Goal: Task Accomplishment & Management: Use online tool/utility

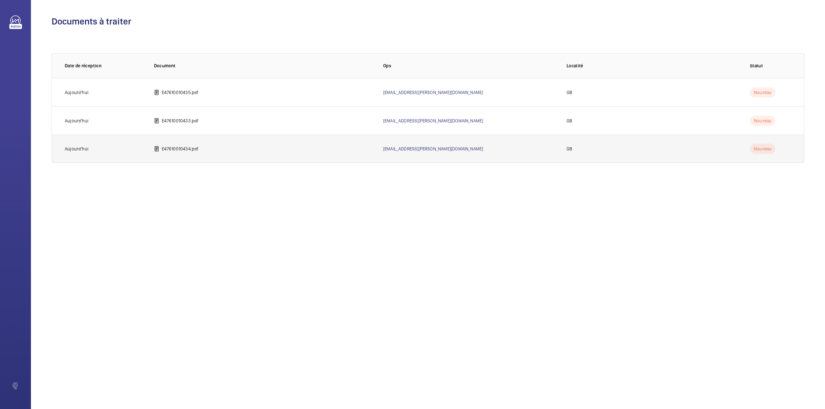
click at [190, 150] on p "E47610010434.pdf" at bounding box center [180, 149] width 37 height 6
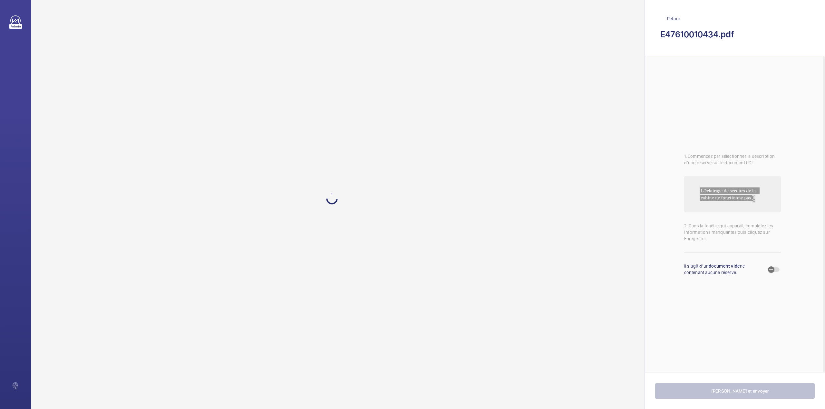
click at [190, 150] on wm-front-pdf-viewer at bounding box center [338, 204] width 614 height 409
click at [413, 231] on div "TS TS TS TS TS TS TS TS TS TS" at bounding box center [337, 309] width 263 height 340
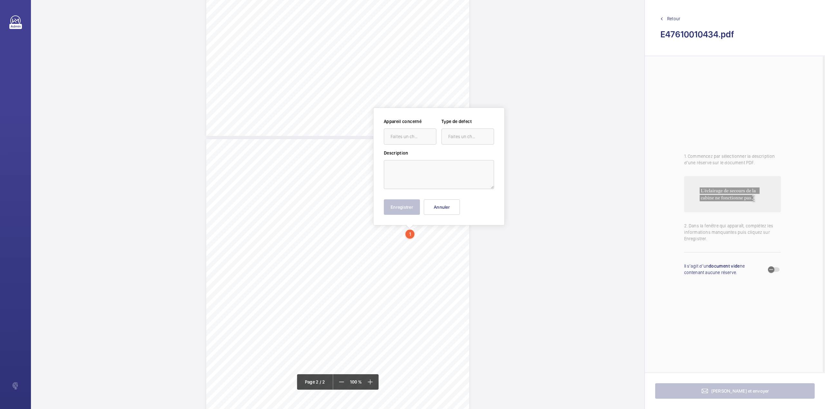
scroll to position [283, 0]
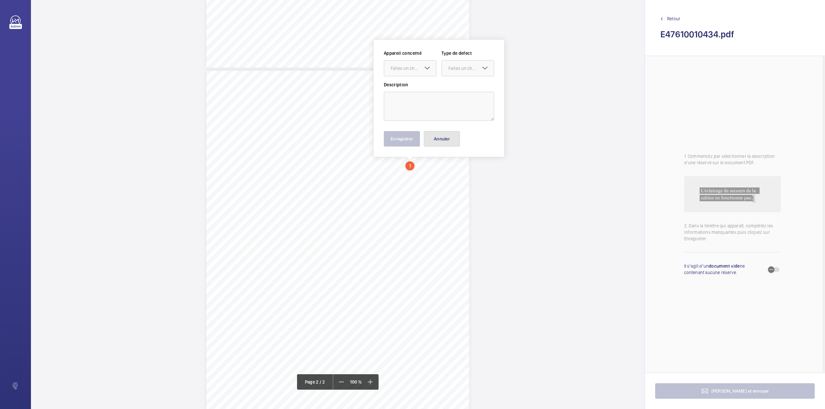
click at [451, 136] on button "Annuler" at bounding box center [442, 138] width 36 height 15
click at [418, 162] on div "TS TS TS TS TS TS TS TS TS TS" at bounding box center [337, 241] width 263 height 340
click at [425, 105] on textarea at bounding box center [443, 106] width 110 height 29
drag, startPoint x: 424, startPoint y: 69, endPoint x: 424, endPoint y: 77, distance: 8.4
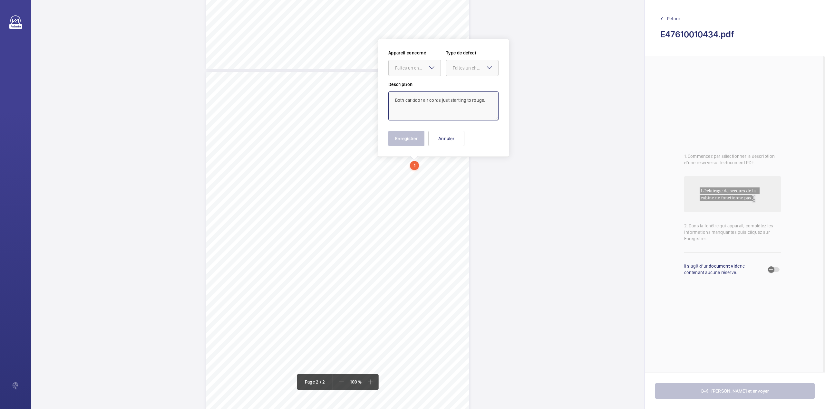
click at [424, 70] on div "Faites un choix" at bounding box center [417, 68] width 45 height 6
click at [424, 92] on div "E47610009641" at bounding box center [415, 87] width 52 height 15
click at [463, 65] on div "Faites un choix" at bounding box center [475, 68] width 45 height 6
click at [461, 89] on span "Standard" at bounding box center [472, 87] width 39 height 6
type textarea "Both car door air cords just starting to rouge."
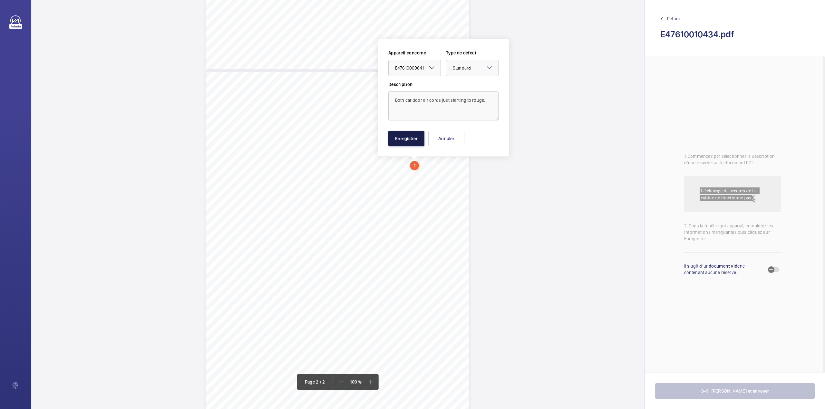
click at [416, 139] on button "Enregistrer" at bounding box center [406, 138] width 36 height 15
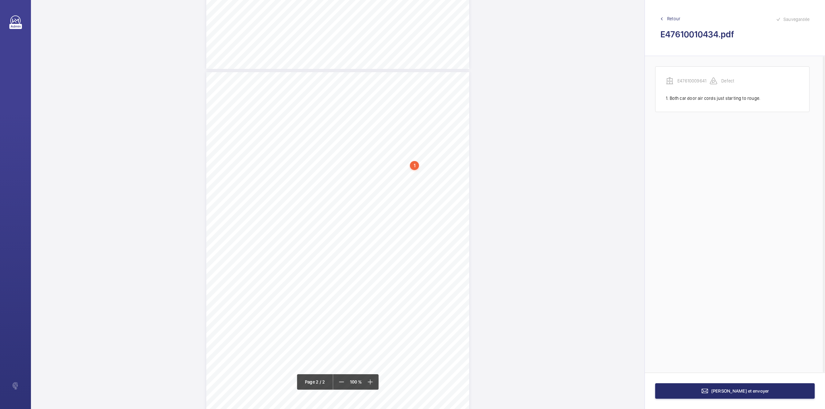
click at [404, 166] on div "TS TS TS TS TS TS TS TS TS TS" at bounding box center [337, 242] width 263 height 340
click at [409, 110] on textarea at bounding box center [430, 106] width 110 height 29
click at [410, 67] on div "Faites un choix" at bounding box center [404, 68] width 45 height 6
click at [413, 91] on div "E47610009641" at bounding box center [401, 87] width 52 height 15
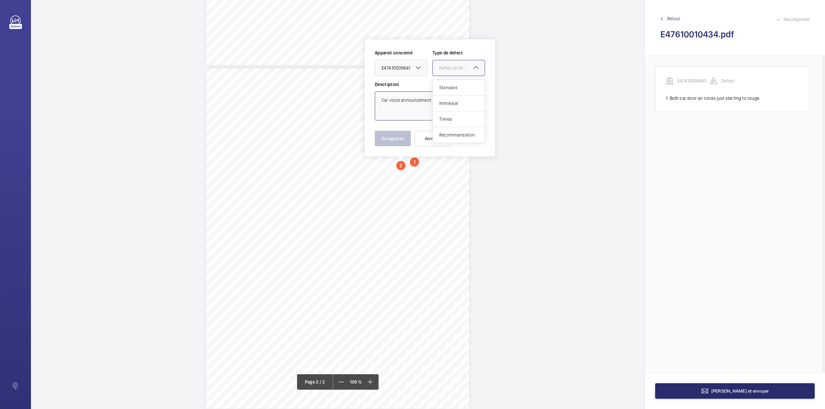
click at [447, 72] on div at bounding box center [459, 67] width 52 height 15
click at [447, 84] on span "Standard" at bounding box center [458, 87] width 39 height 6
type textarea "Car voice announcement inoperative."
click at [400, 132] on button "Enregistrer" at bounding box center [393, 138] width 36 height 15
click at [401, 174] on div "TS TS TS TS TS TS TS TS TS TS" at bounding box center [337, 239] width 263 height 340
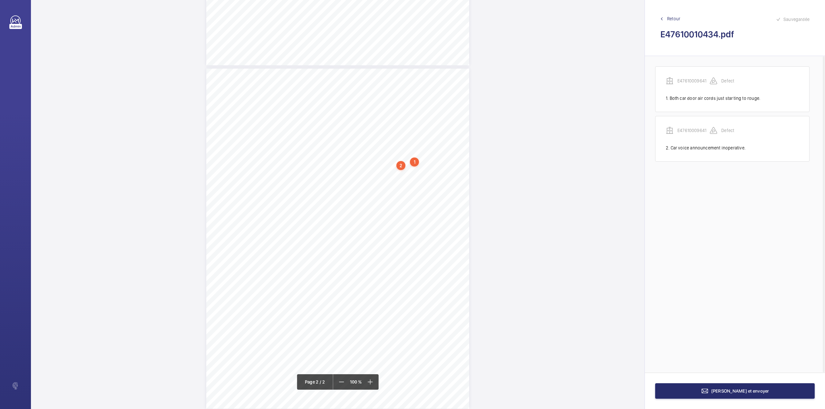
scroll to position [297, 0]
click at [420, 136] on button "Annuler" at bounding box center [430, 138] width 36 height 15
click at [400, 160] on span "TS" at bounding box center [402, 160] width 6 height 5
click at [419, 114] on textarea at bounding box center [425, 106] width 110 height 29
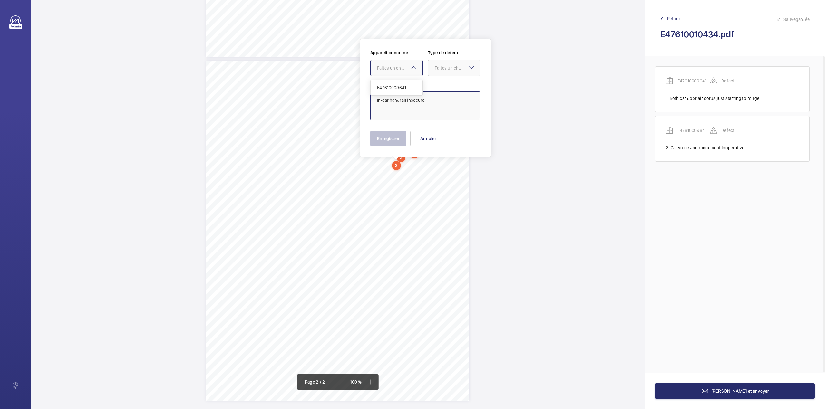
click at [412, 74] on div at bounding box center [397, 67] width 52 height 15
click at [413, 88] on span "E47610009641" at bounding box center [396, 87] width 39 height 6
click at [453, 71] on div "Faites un choix" at bounding box center [457, 68] width 45 height 6
click at [449, 91] on span "Standard" at bounding box center [454, 87] width 39 height 6
type textarea "In-car handrail insecure."
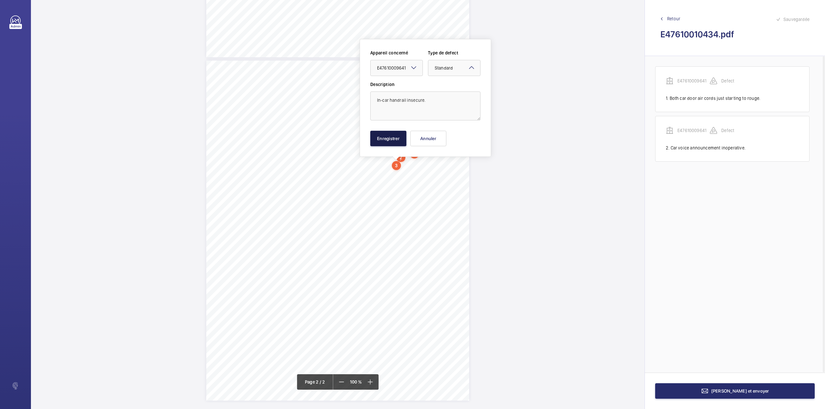
drag, startPoint x: 399, startPoint y: 136, endPoint x: 400, endPoint y: 140, distance: 4.2
click at [399, 136] on button "Enregistrer" at bounding box center [388, 138] width 36 height 15
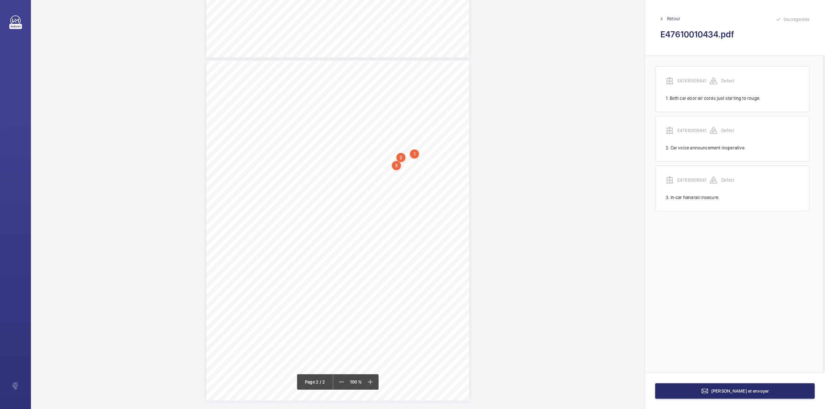
click at [425, 165] on div "TS TS TS TS TS TS TS TS TS TS" at bounding box center [337, 231] width 263 height 340
click at [440, 114] on textarea at bounding box center [451, 106] width 110 height 29
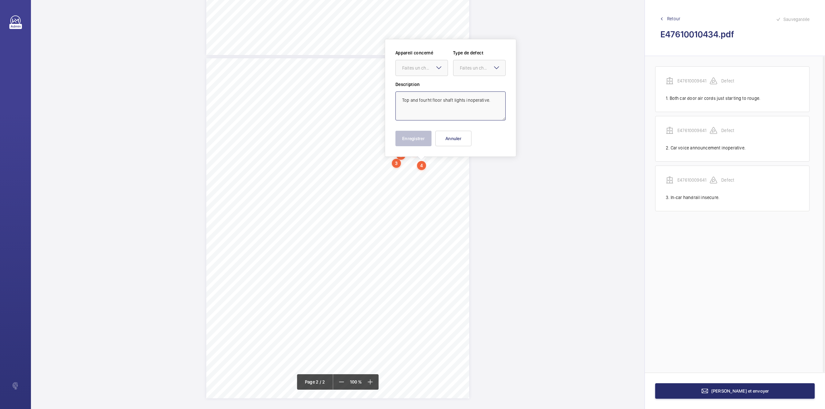
type textarea "Top and fourht floor shaft lights inoperative."
click at [432, 81] on div "Appareil concerné Faites un choix Type de defect Faites un choix" at bounding box center [451, 66] width 110 height 32
click at [433, 71] on div "Faites un choix" at bounding box center [422, 68] width 52 height 6
drag, startPoint x: 431, startPoint y: 85, endPoint x: 467, endPoint y: 77, distance: 36.4
click at [438, 85] on span "E47610009641" at bounding box center [421, 87] width 39 height 6
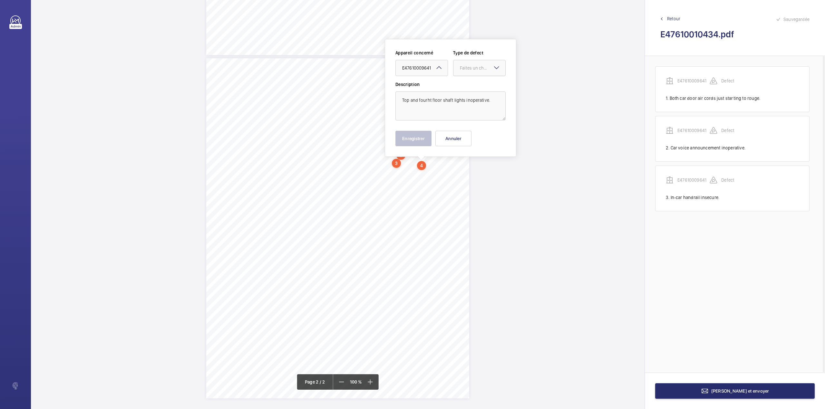
drag, startPoint x: 473, startPoint y: 73, endPoint x: 472, endPoint y: 77, distance: 4.9
click at [473, 74] on div at bounding box center [480, 67] width 52 height 15
click at [471, 88] on span "Standard" at bounding box center [479, 87] width 39 height 6
click at [419, 143] on button "Enregistrer" at bounding box center [414, 138] width 36 height 15
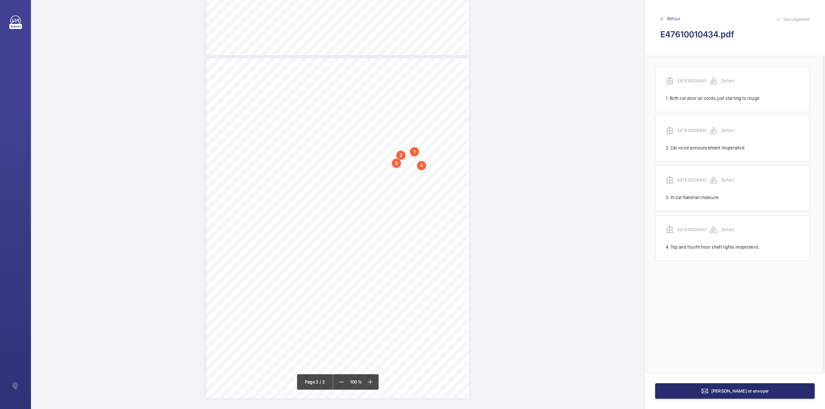
click at [458, 170] on div "TS TS TS TS TS TS TS TS TS TS" at bounding box center [337, 228] width 263 height 340
click at [473, 108] on textarea at bounding box center [484, 110] width 110 height 29
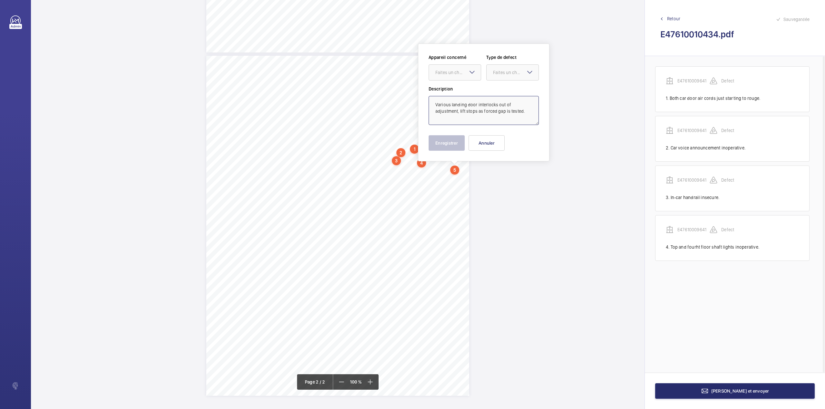
type textarea "Various landing door interlocks out of adjustment, lift stops as forced gap is …"
drag, startPoint x: 471, startPoint y: 74, endPoint x: 471, endPoint y: 79, distance: 5.2
click at [471, 75] on mat-icon at bounding box center [472, 72] width 8 height 8
click at [471, 91] on span "E47610009641" at bounding box center [455, 92] width 39 height 6
click at [487, 78] on div at bounding box center [513, 72] width 52 height 15
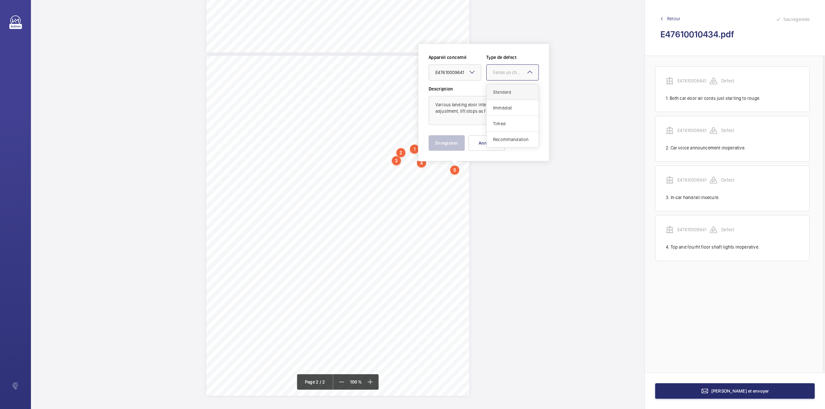
click at [492, 97] on div "Standard" at bounding box center [513, 92] width 52 height 16
click at [448, 146] on button "Enregistrer" at bounding box center [447, 142] width 36 height 15
click at [459, 179] on div "TS TS TS TS TS TS TS TS TS TS" at bounding box center [337, 226] width 263 height 340
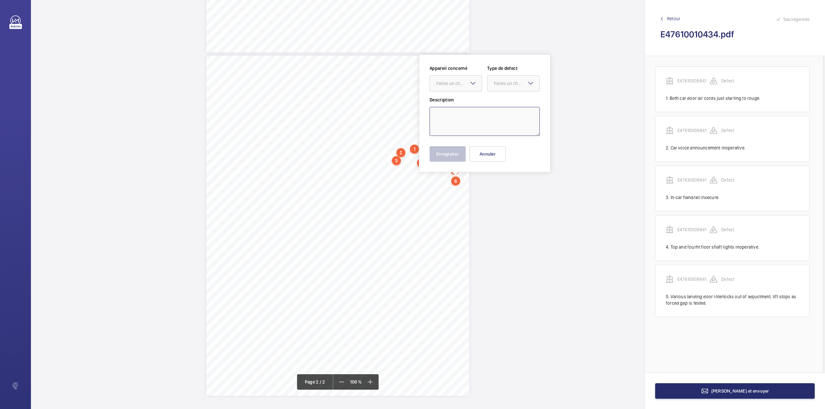
click at [461, 124] on textarea at bounding box center [485, 121] width 110 height 29
drag, startPoint x: 459, startPoint y: 86, endPoint x: 461, endPoint y: 92, distance: 6.1
click at [459, 86] on div "Faites un choix" at bounding box center [459, 83] width 45 height 6
drag, startPoint x: 461, startPoint y: 92, endPoint x: 505, endPoint y: 87, distance: 43.9
click at [462, 103] on span "E47610009641" at bounding box center [456, 103] width 39 height 6
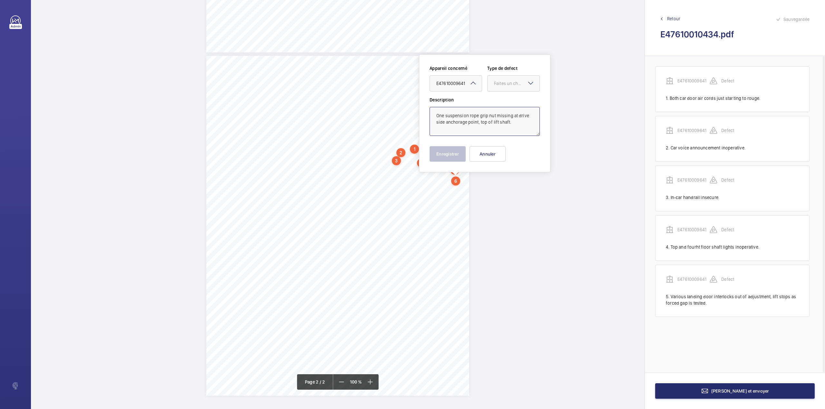
drag, startPoint x: 508, startPoint y: 85, endPoint x: 507, endPoint y: 92, distance: 7.2
click at [508, 85] on div "Faites un choix" at bounding box center [516, 83] width 45 height 6
click at [506, 101] on span "Standard" at bounding box center [513, 103] width 39 height 6
type textarea "One suspension rope grip nut missing at drive side anchorage point, top of lift…"
click at [456, 156] on button "Enregistrer" at bounding box center [448, 153] width 36 height 15
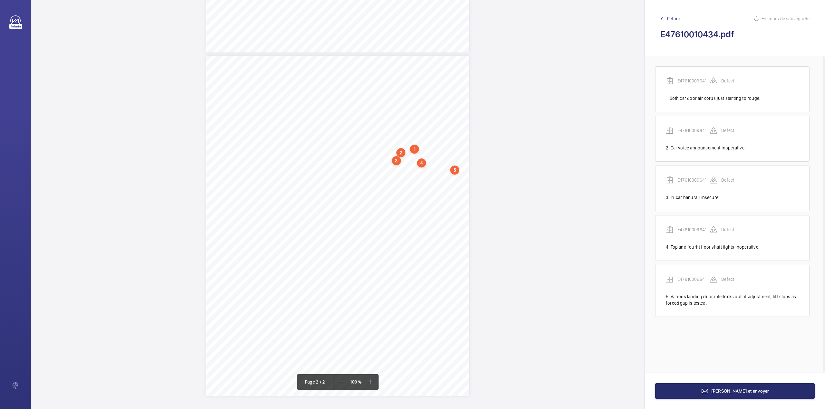
scroll to position [12, 0]
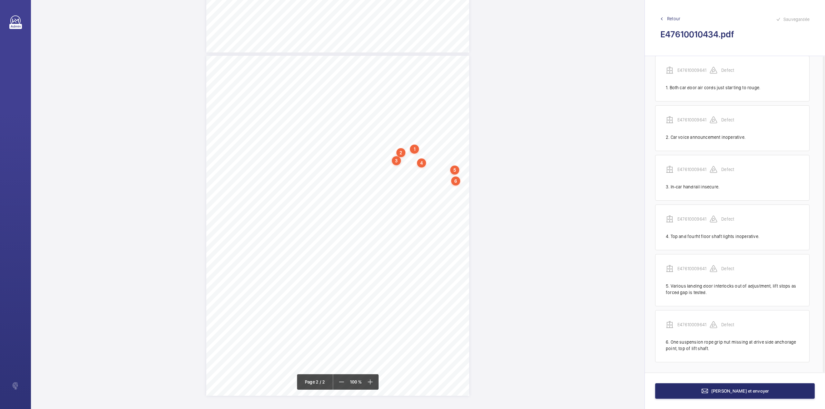
click at [413, 189] on div "TS TS TS TS TS TS TS TS TS TS" at bounding box center [337, 226] width 263 height 340
click at [426, 128] on textarea at bounding box center [439, 131] width 110 height 29
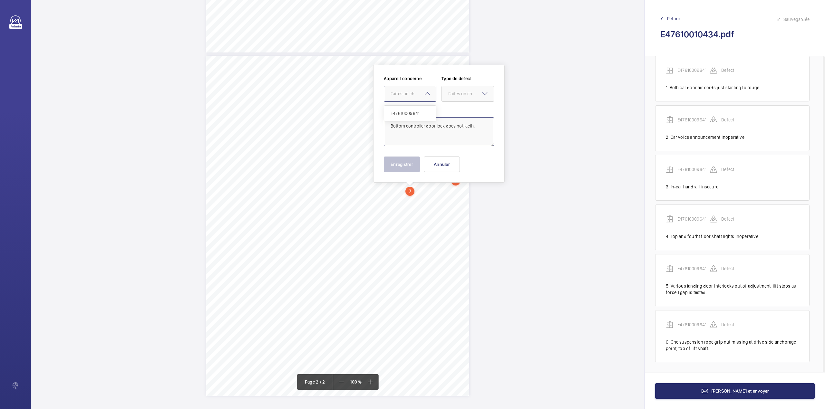
click at [417, 96] on div "Faites un choix" at bounding box center [413, 94] width 45 height 6
click at [417, 108] on div "E47610009641" at bounding box center [410, 113] width 52 height 15
click at [448, 97] on div at bounding box center [468, 93] width 52 height 15
click at [450, 110] on span "Standard" at bounding box center [467, 113] width 39 height 6
type textarea "Bottom controller door lock does not lacth."
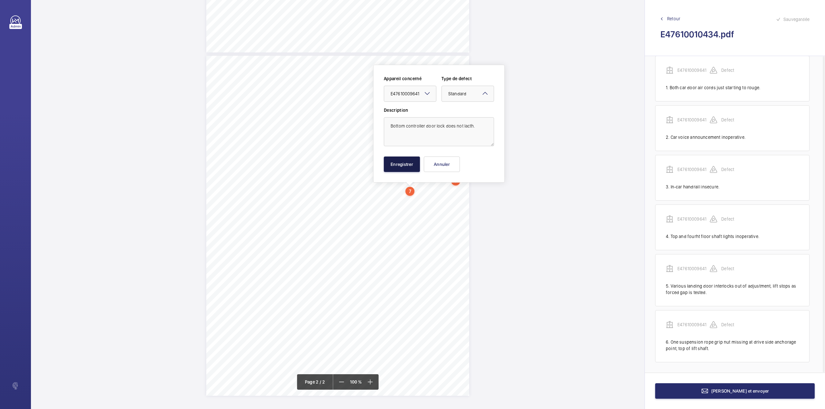
click at [408, 166] on button "Enregistrer" at bounding box center [402, 164] width 36 height 15
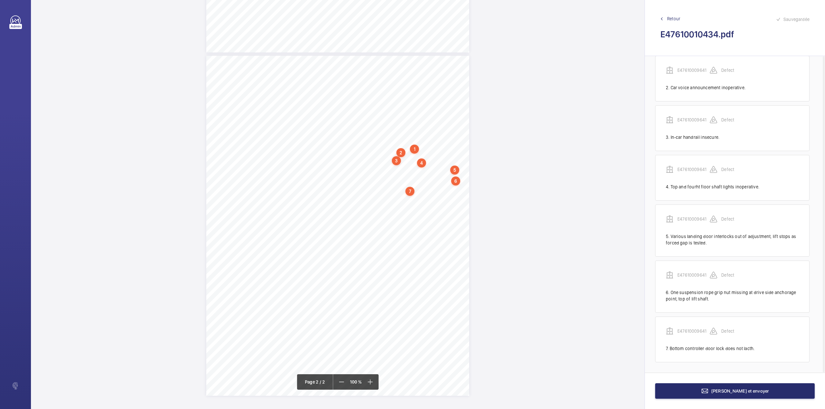
click at [444, 196] on div "TS TS TS TS TS TS TS TS TS TS" at bounding box center [337, 226] width 263 height 340
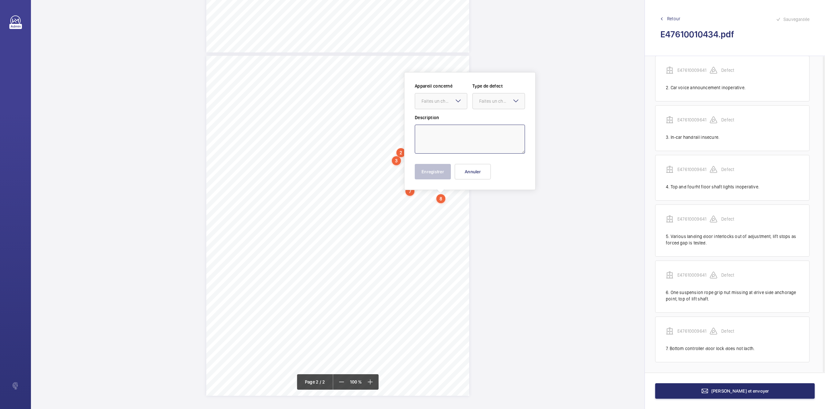
click at [463, 138] on textarea at bounding box center [470, 139] width 110 height 29
click at [444, 101] on div "Faites un choix" at bounding box center [444, 101] width 45 height 6
drag, startPoint x: 446, startPoint y: 116, endPoint x: 482, endPoint y: 97, distance: 41.2
click at [448, 115] on div "E47610009641" at bounding box center [441, 120] width 52 height 15
click at [482, 97] on div at bounding box center [499, 100] width 52 height 15
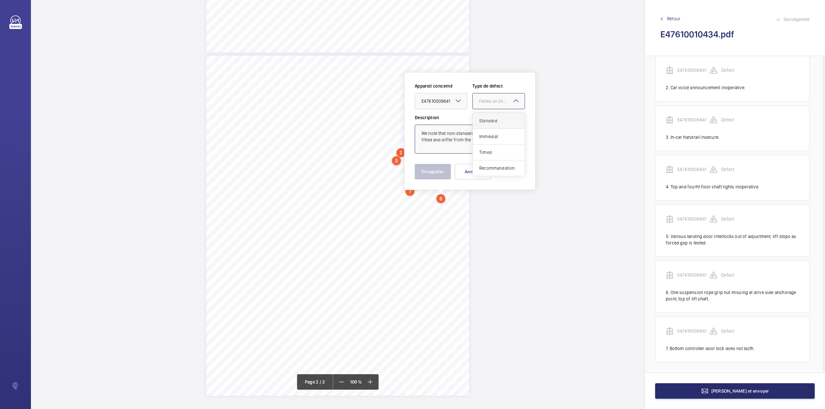
click at [482, 119] on span "Standard" at bounding box center [498, 121] width 39 height 6
type textarea "We note that non-standard ropes have been fitted and differ from the DEM specif…"
click at [431, 170] on button "Enregistrer" at bounding box center [433, 171] width 36 height 15
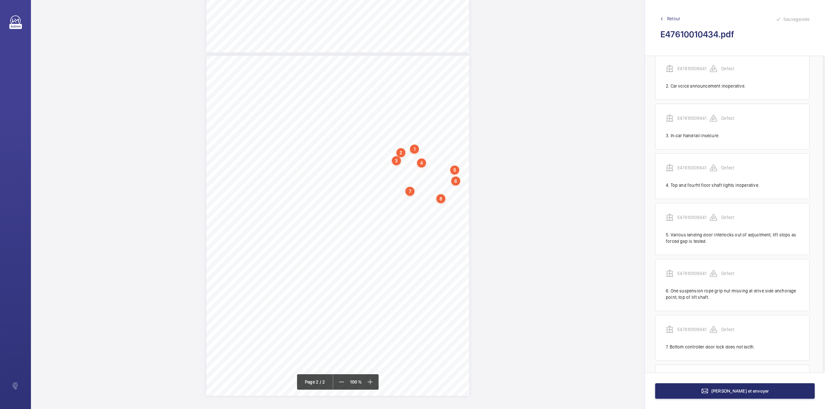
scroll to position [118, 0]
click at [444, 195] on div "8" at bounding box center [441, 198] width 9 height 9
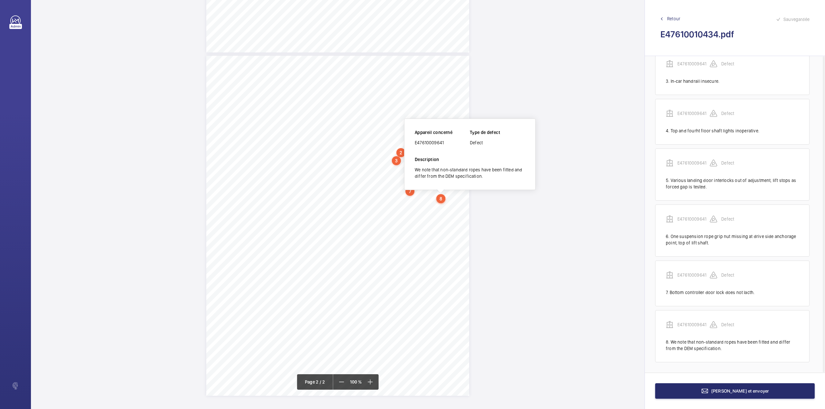
scroll to position [292, 0]
click at [528, 133] on wm-front-icon-button at bounding box center [523, 136] width 15 height 15
click at [509, 152] on div "Modifier" at bounding box center [505, 156] width 51 height 12
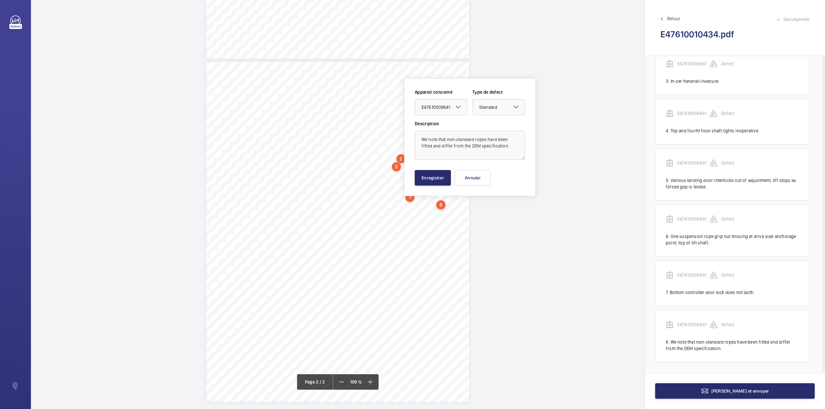
click at [514, 108] on mat-icon at bounding box center [516, 107] width 8 height 8
click at [501, 176] on span "Recommandation" at bounding box center [498, 174] width 39 height 6
click at [440, 179] on button "Enregistrer" at bounding box center [433, 177] width 36 height 15
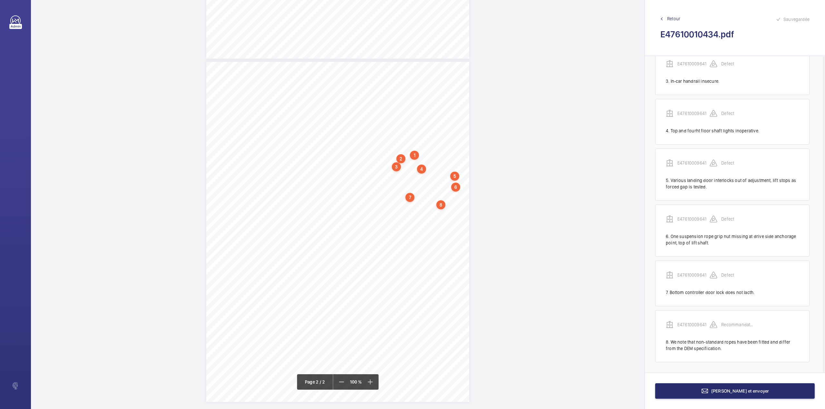
click at [455, 205] on div "TS TS TS TS TS TS TS TS TS TS" at bounding box center [337, 232] width 263 height 340
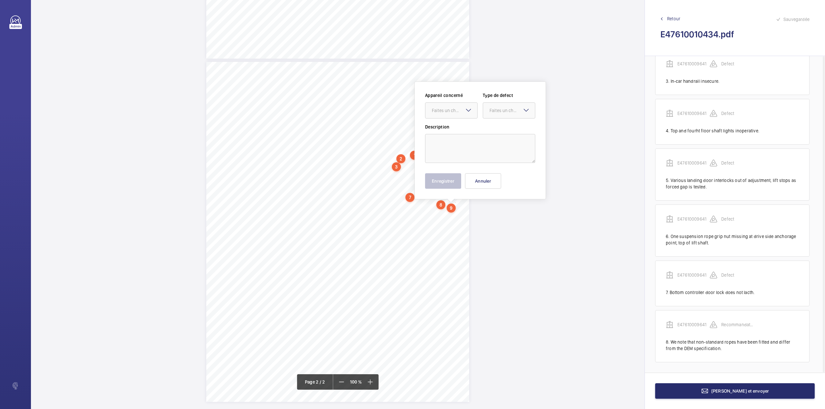
scroll to position [298, 0]
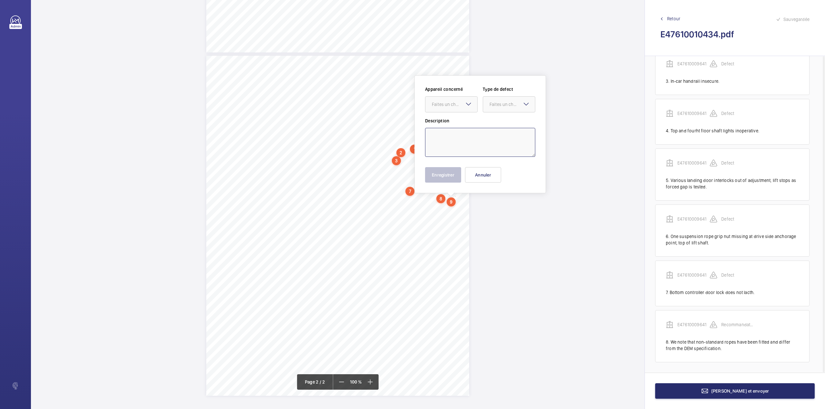
click at [448, 143] on textarea at bounding box center [480, 142] width 110 height 29
drag, startPoint x: 460, startPoint y: 104, endPoint x: 461, endPoint y: 117, distance: 12.9
click at [460, 108] on div "Faites un choix" at bounding box center [452, 104] width 52 height 6
click at [461, 117] on div "E47610009641" at bounding box center [452, 123] width 52 height 15
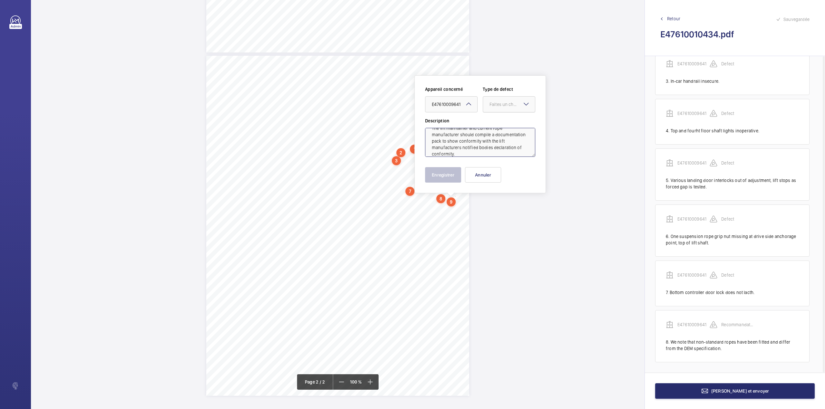
click at [497, 108] on div at bounding box center [509, 104] width 52 height 15
click at [502, 167] on div "Recommandation" at bounding box center [509, 171] width 52 height 15
type textarea "The lift maintainer and current rope manufacturer should compile a documentatio…"
click at [455, 174] on button "Enregistrer" at bounding box center [443, 174] width 36 height 15
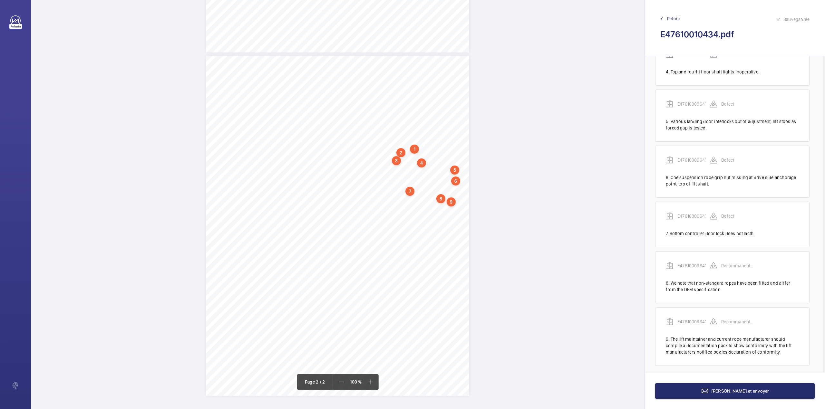
scroll to position [181, 0]
click at [457, 222] on div "TS TS TS TS TS TS TS TS TS TS" at bounding box center [337, 226] width 263 height 340
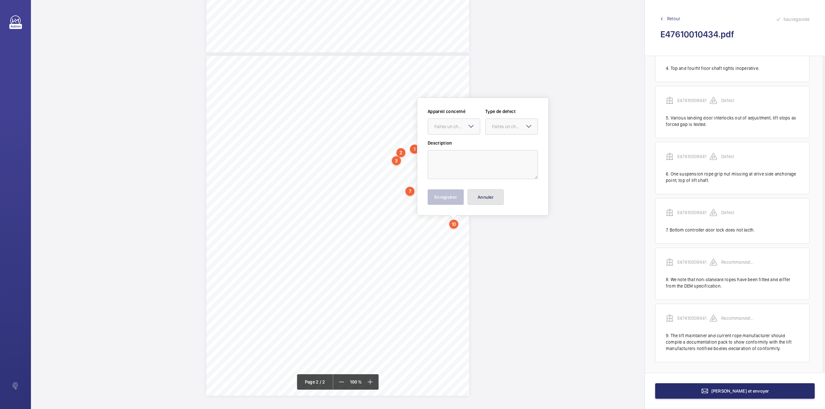
click at [482, 201] on button "Annuler" at bounding box center [486, 197] width 36 height 15
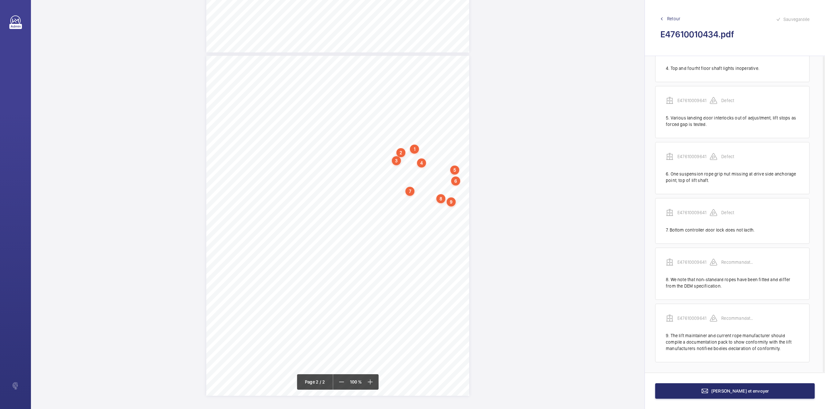
click at [451, 202] on div "9" at bounding box center [451, 202] width 9 height 9
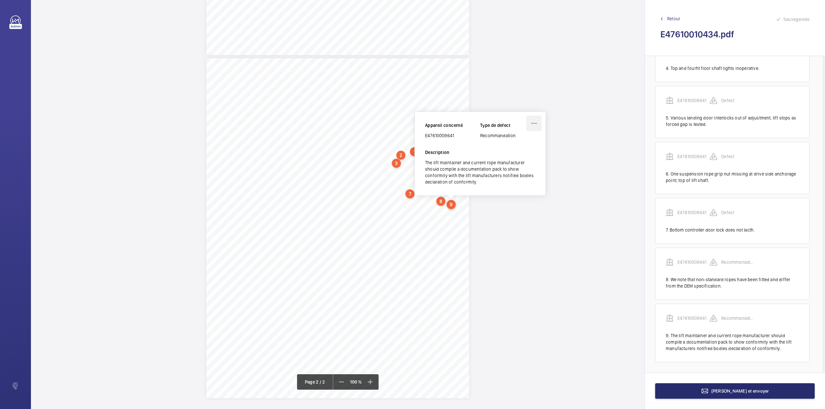
click at [536, 123] on wm-front-icon-button at bounding box center [533, 123] width 15 height 15
click at [519, 143] on div "Modifier" at bounding box center [516, 143] width 51 height 12
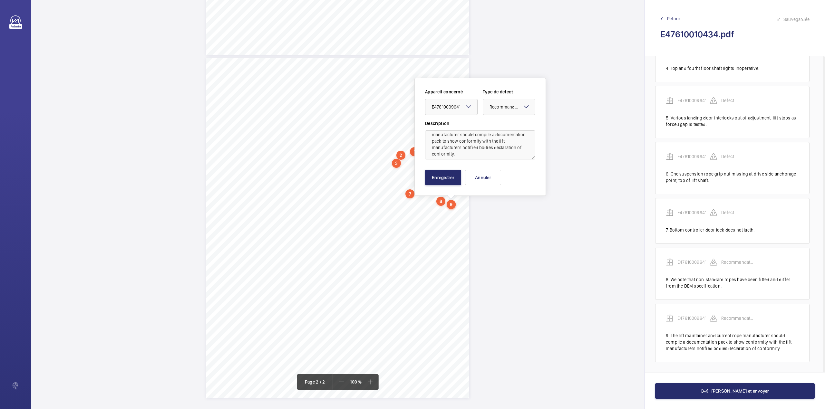
scroll to position [14, 0]
click at [496, 148] on textarea "The lift maintainer and current rope manufacturer should compile a documentatio…" at bounding box center [480, 145] width 110 height 29
type textarea "The lift maintainer and current rope manufacturer should compile a documentatio…"
click at [445, 182] on button "Enregistrer" at bounding box center [443, 177] width 36 height 15
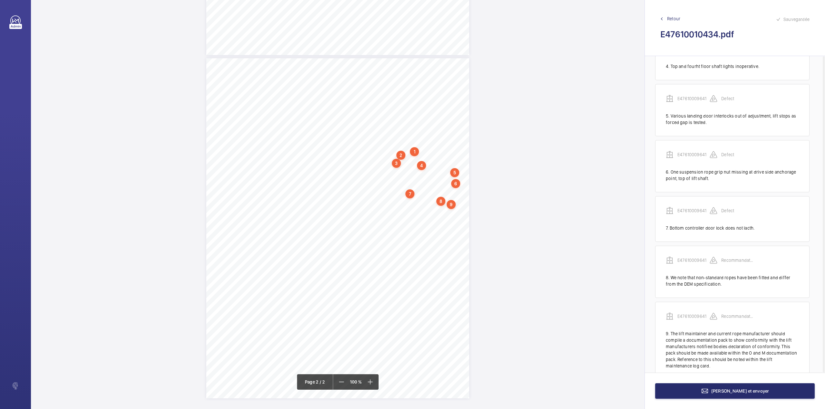
click at [451, 238] on div "TS TS TS TS TS TS TS TS TS TS" at bounding box center [337, 228] width 263 height 340
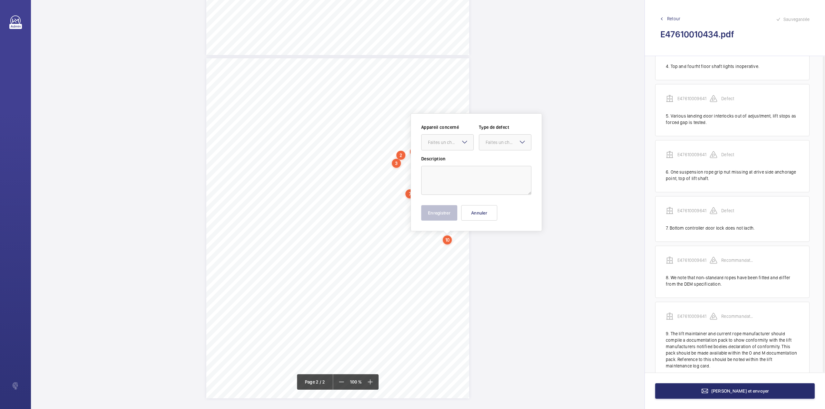
scroll to position [298, 0]
click at [447, 164] on textarea at bounding box center [476, 177] width 110 height 29
click at [456, 136] on div at bounding box center [448, 139] width 52 height 15
drag, startPoint x: 455, startPoint y: 152, endPoint x: 492, endPoint y: 141, distance: 39.2
click at [457, 152] on div "E47610009641" at bounding box center [448, 159] width 52 height 15
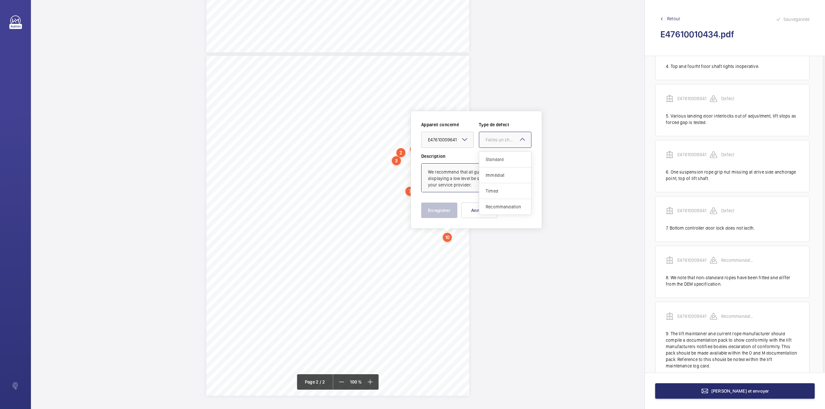
click at [493, 140] on div "Faites un choix" at bounding box center [508, 140] width 45 height 6
click at [496, 209] on span "Recommandation" at bounding box center [505, 207] width 39 height 6
type textarea "We recommend that all guiderail oilers displaying a low level be suitably reple…"
click at [459, 207] on div "Enregistrer Annuler" at bounding box center [476, 210] width 110 height 15
click at [449, 210] on button "Enregistrer" at bounding box center [439, 210] width 36 height 15
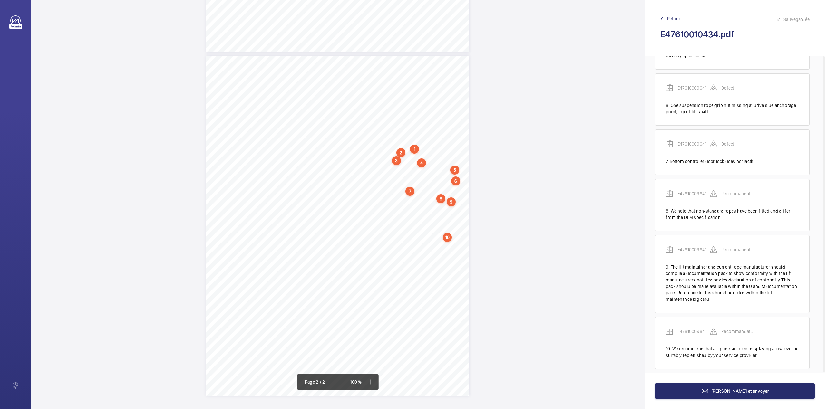
click at [446, 251] on div "TS TS TS TS TS TS TS TS TS TS" at bounding box center [337, 226] width 263 height 340
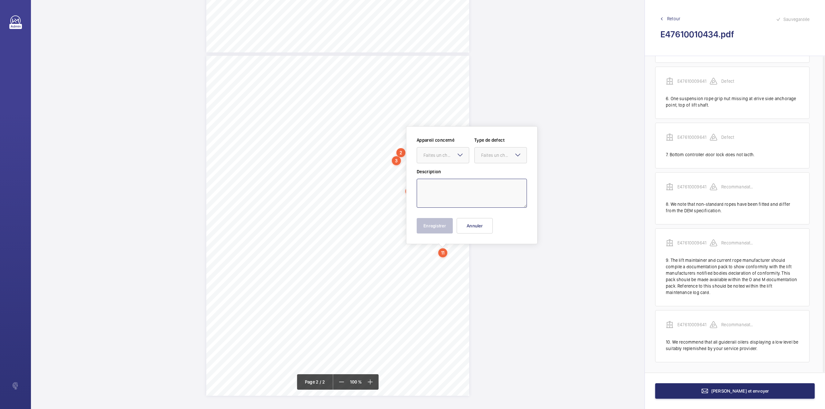
click at [455, 186] on textarea at bounding box center [472, 193] width 110 height 29
drag, startPoint x: 443, startPoint y: 158, endPoint x: 446, endPoint y: 177, distance: 19.3
click at [443, 159] on div "Faites un choix" at bounding box center [443, 155] width 52 height 6
drag, startPoint x: 446, startPoint y: 177, endPoint x: 487, endPoint y: 160, distance: 43.9
click at [447, 177] on span "E47610009641" at bounding box center [443, 175] width 39 height 6
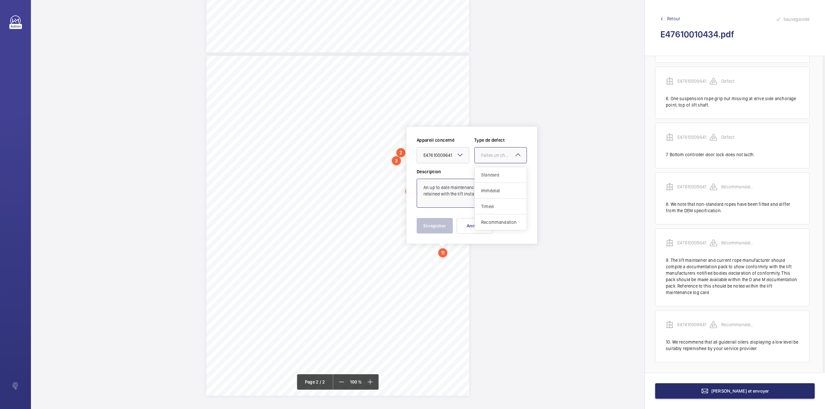
click at [489, 158] on div "Faites un choix" at bounding box center [503, 155] width 45 height 6
click at [487, 221] on span "Recommandation" at bounding box center [500, 222] width 39 height 6
type textarea "An up to date maintenance log should be retained with the lift installation."
click at [433, 224] on button "Enregistrer" at bounding box center [435, 225] width 36 height 15
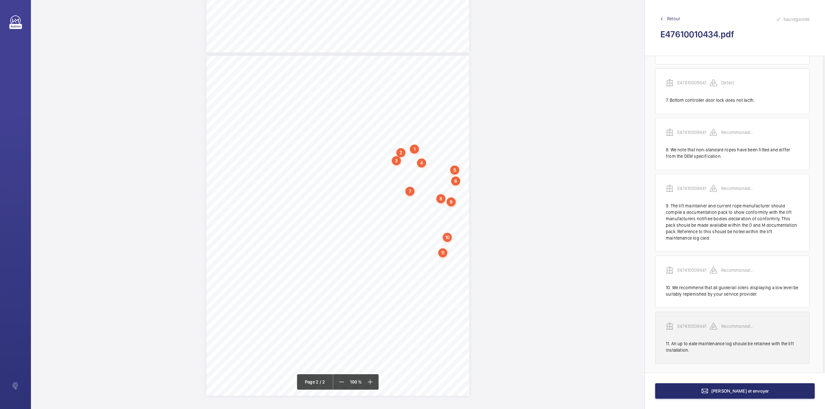
scroll to position [313, 0]
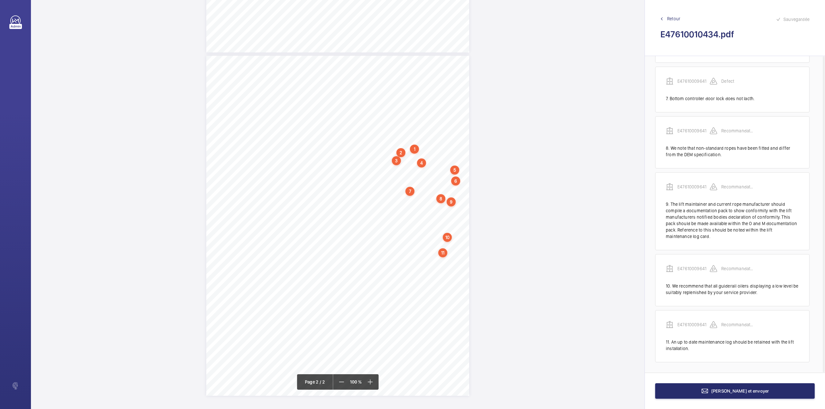
drag, startPoint x: 684, startPoint y: 320, endPoint x: 606, endPoint y: 207, distance: 137.8
click at [684, 320] on wm-front-transcription-audit-report-line "E47610009641 Recommandation 11. An up to date maintenance log should be retaine…" at bounding box center [732, 336] width 154 height 52
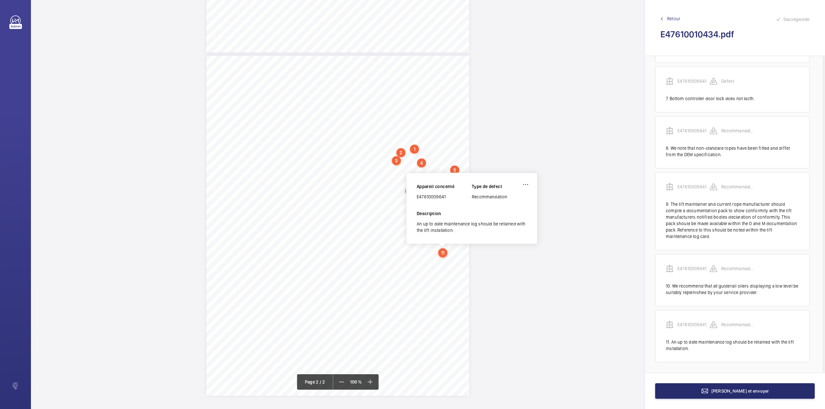
drag, startPoint x: 417, startPoint y: 195, endPoint x: 451, endPoint y: 198, distance: 33.6
click at [451, 198] on div "E47610009641" at bounding box center [444, 197] width 55 height 6
copy div "E47610009641"
click at [729, 391] on span "Terminer et envoyer" at bounding box center [741, 391] width 58 height 5
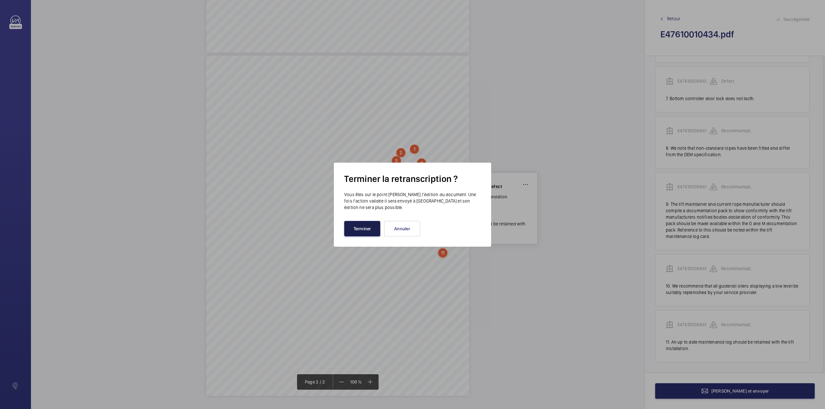
click at [361, 229] on button "Terminer" at bounding box center [362, 228] width 36 height 15
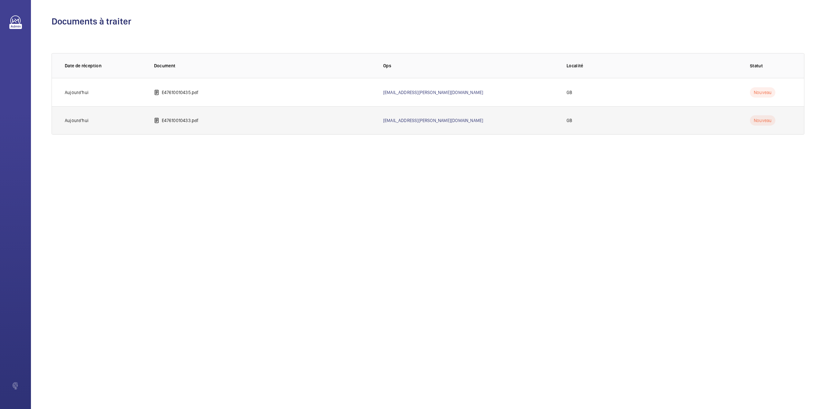
click at [178, 122] on p "E47610010433.pdf" at bounding box center [180, 120] width 37 height 6
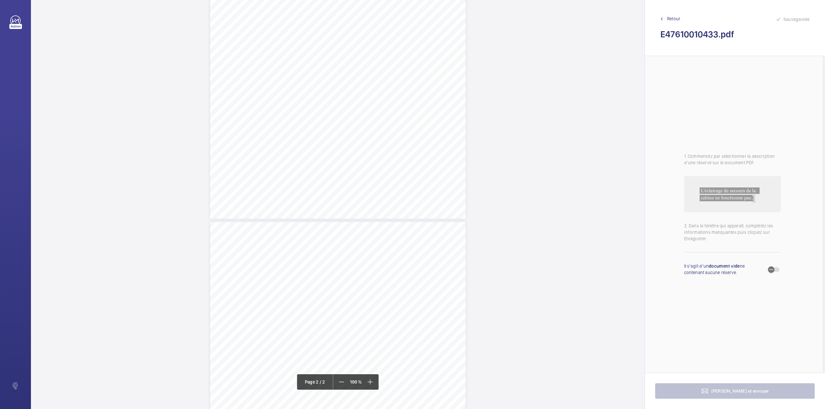
scroll to position [301, 0]
click at [450, 167] on div "Page 2" at bounding box center [338, 254] width 256 height 361
click at [449, 107] on textarea at bounding box center [476, 106] width 110 height 29
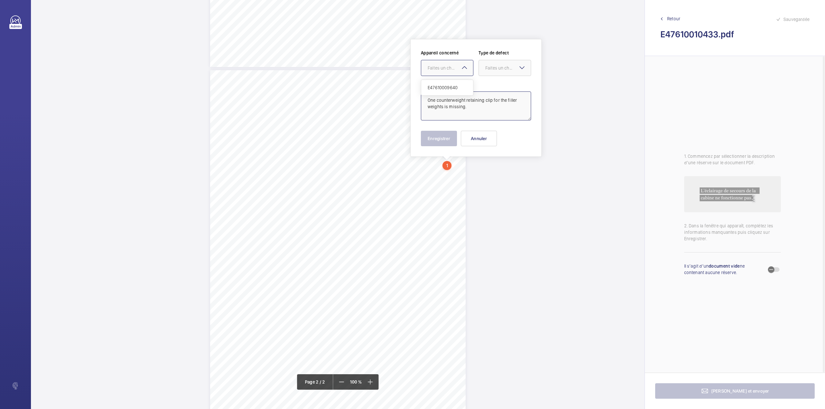
drag, startPoint x: 454, startPoint y: 64, endPoint x: 453, endPoint y: 83, distance: 18.4
click at [454, 65] on div "Faites un choix" at bounding box center [450, 68] width 45 height 6
drag, startPoint x: 453, startPoint y: 83, endPoint x: 463, endPoint y: 83, distance: 9.7
click at [459, 83] on div "E47610009640" at bounding box center [447, 87] width 52 height 15
click at [492, 74] on div at bounding box center [505, 67] width 52 height 15
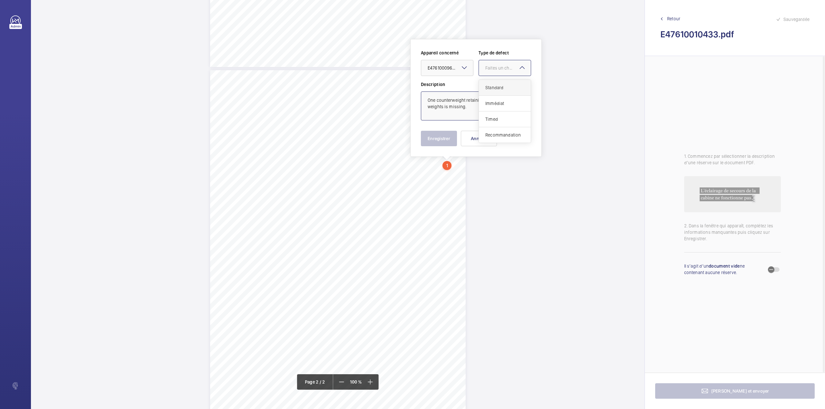
drag, startPoint x: 492, startPoint y: 89, endPoint x: 490, endPoint y: 101, distance: 11.7
click at [492, 91] on span "Standard" at bounding box center [505, 87] width 39 height 6
type textarea "One counterweight retaining clip for the filler weights is missing."
click at [449, 137] on button "Enregistrer" at bounding box center [439, 138] width 36 height 15
click at [394, 175] on div "Page 2" at bounding box center [338, 250] width 256 height 361
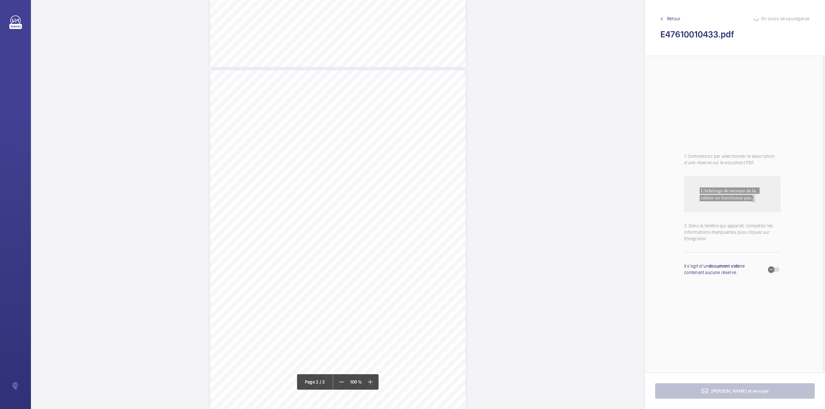
scroll to position [317, 0]
click at [403, 108] on textarea at bounding box center [420, 106] width 110 height 29
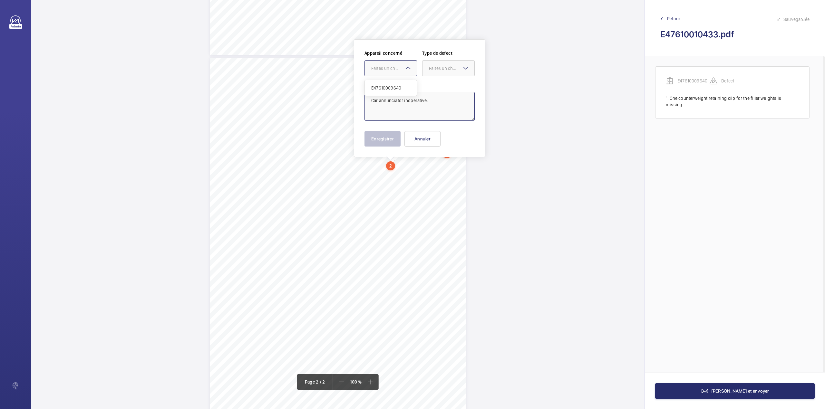
click at [395, 74] on div at bounding box center [391, 68] width 52 height 15
drag, startPoint x: 398, startPoint y: 89, endPoint x: 411, endPoint y: 88, distance: 13.3
click at [400, 89] on span "E47610009640" at bounding box center [390, 88] width 39 height 6
click at [452, 75] on div at bounding box center [449, 68] width 52 height 15
click at [450, 89] on span "Standard" at bounding box center [448, 88] width 39 height 6
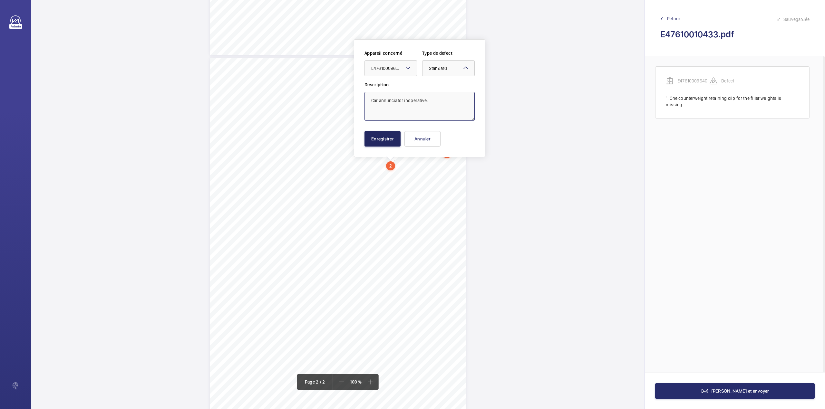
type textarea "Car annunciator inoperative."
click at [388, 138] on button "Enregistrer" at bounding box center [383, 138] width 36 height 15
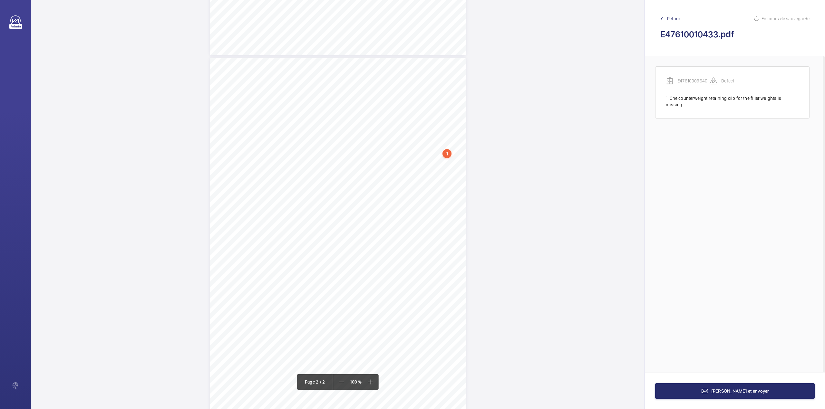
click at [406, 173] on div "Page 2" at bounding box center [338, 238] width 256 height 361
click at [409, 101] on textarea at bounding box center [431, 106] width 110 height 29
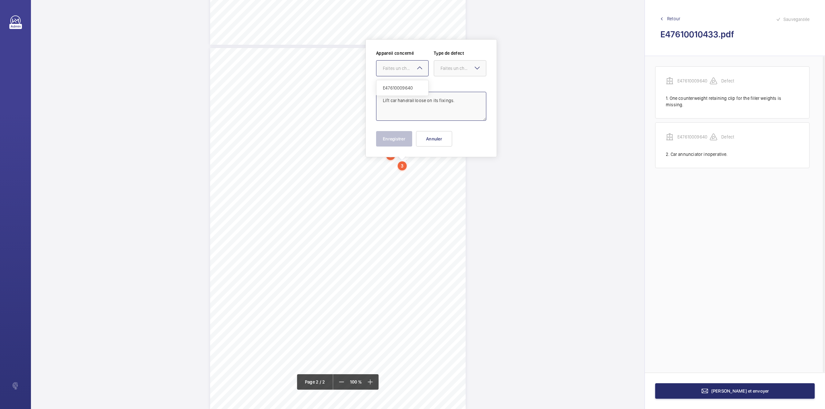
click at [406, 73] on div at bounding box center [403, 68] width 52 height 15
drag, startPoint x: 406, startPoint y: 83, endPoint x: 453, endPoint y: 74, distance: 48.2
click at [406, 83] on div "E47610009640" at bounding box center [403, 87] width 52 height 15
drag, startPoint x: 453, startPoint y: 74, endPoint x: 454, endPoint y: 89, distance: 15.2
click at [454, 76] on div "Appareil concerné Faites un choix × E47610009640 × Type de defect Faites un cho…" at bounding box center [431, 66] width 110 height 32
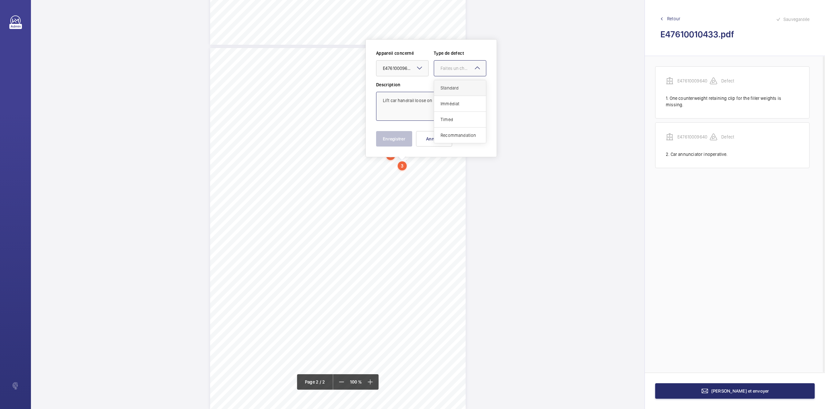
click at [454, 89] on span "Standard" at bounding box center [460, 88] width 39 height 6
type textarea "Lift car handrail loose on its fixings."
click at [398, 137] on button "Enregistrer" at bounding box center [394, 138] width 36 height 15
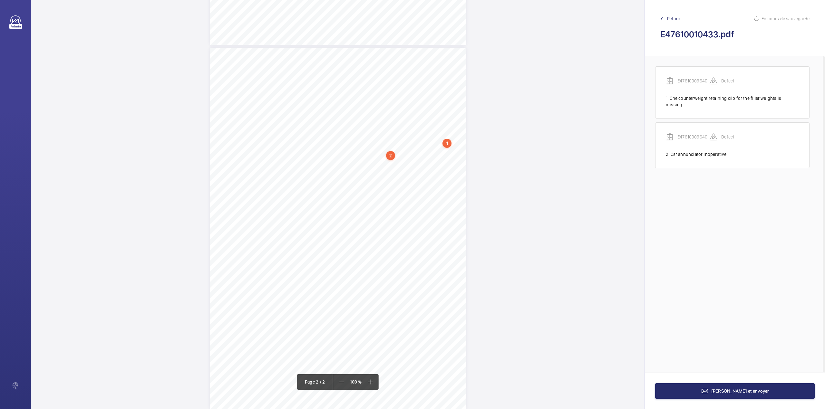
click at [445, 172] on div "Page 2" at bounding box center [338, 228] width 256 height 361
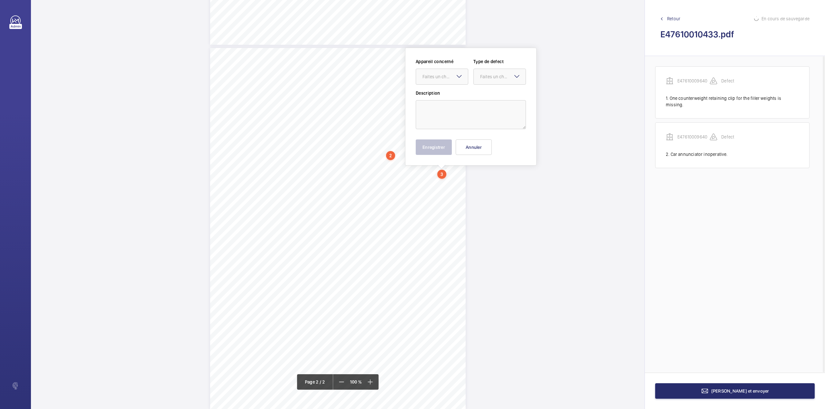
scroll to position [336, 0]
click at [451, 103] on textarea at bounding box center [471, 106] width 110 height 29
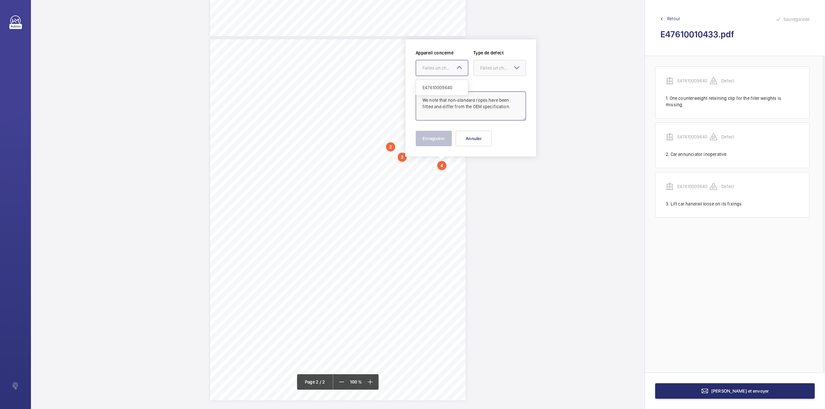
click at [445, 62] on div at bounding box center [442, 67] width 52 height 15
drag, startPoint x: 443, startPoint y: 81, endPoint x: 458, endPoint y: 81, distance: 14.8
click at [449, 83] on div "E47610009640" at bounding box center [442, 87] width 52 height 15
drag, startPoint x: 487, startPoint y: 72, endPoint x: 487, endPoint y: 91, distance: 19.4
click at [487, 74] on div at bounding box center [500, 67] width 52 height 15
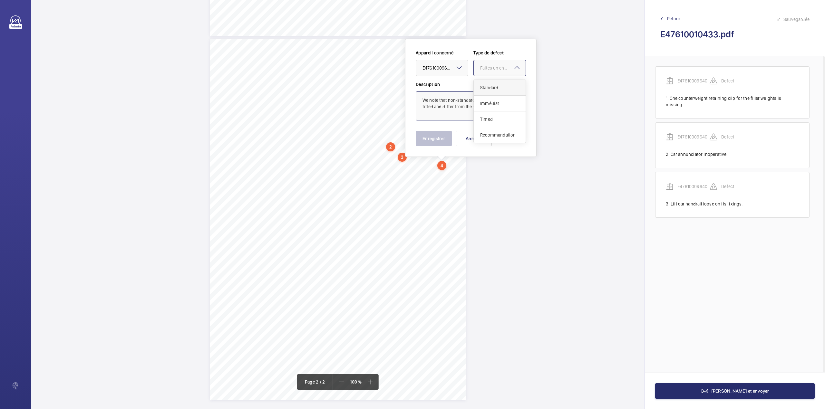
click at [487, 91] on div "Standard" at bounding box center [500, 88] width 52 height 16
type textarea "We note that non-standard ropes have been fitted and differ from the OEM specif…"
click at [434, 136] on button "Enregistrer" at bounding box center [434, 138] width 36 height 15
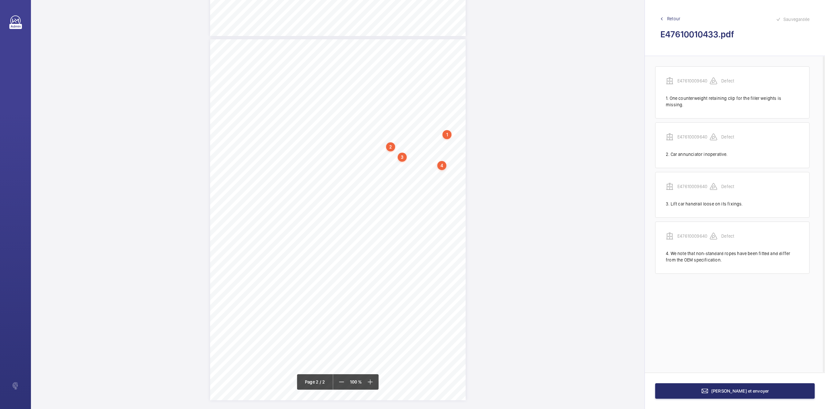
click at [443, 162] on div "4" at bounding box center [442, 165] width 9 height 9
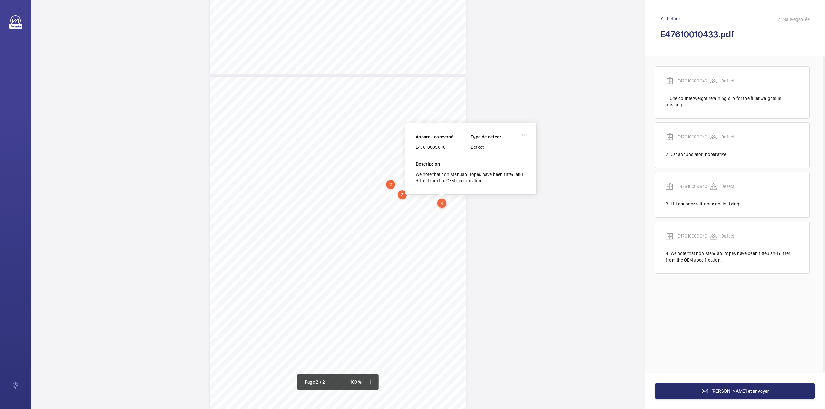
scroll to position [297, 0]
click at [519, 131] on wm-front-icon-button at bounding box center [524, 136] width 15 height 15
click at [504, 155] on div "Modifier" at bounding box center [506, 156] width 51 height 12
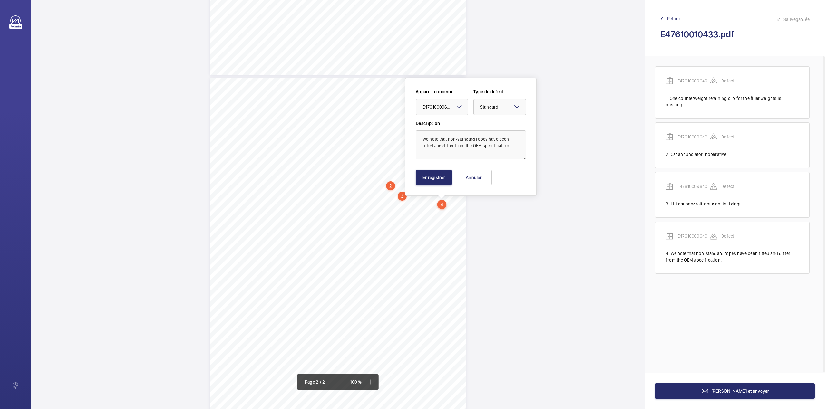
click at [514, 116] on div "Appareil concerné Faites un choix × E47610009640 × Type de defect Faites un cho…" at bounding box center [471, 105] width 110 height 32
click at [511, 114] on div at bounding box center [500, 106] width 52 height 15
click at [506, 175] on span "Recommandation" at bounding box center [499, 174] width 39 height 6
click at [430, 177] on button "Enregistrer" at bounding box center [434, 177] width 36 height 15
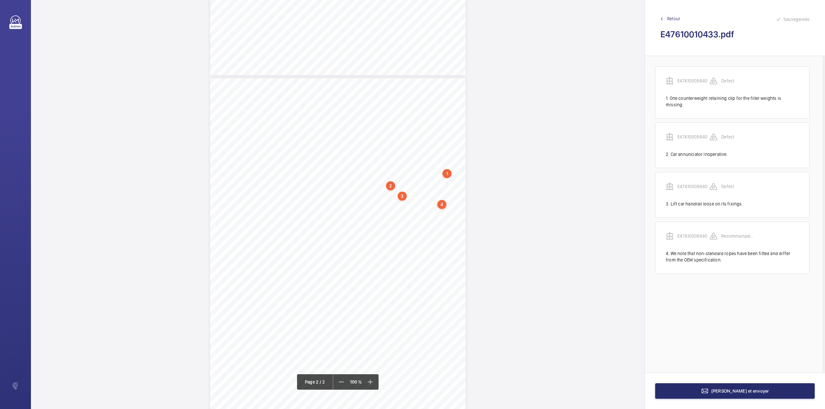
click at [454, 208] on div "Page 2" at bounding box center [338, 258] width 256 height 361
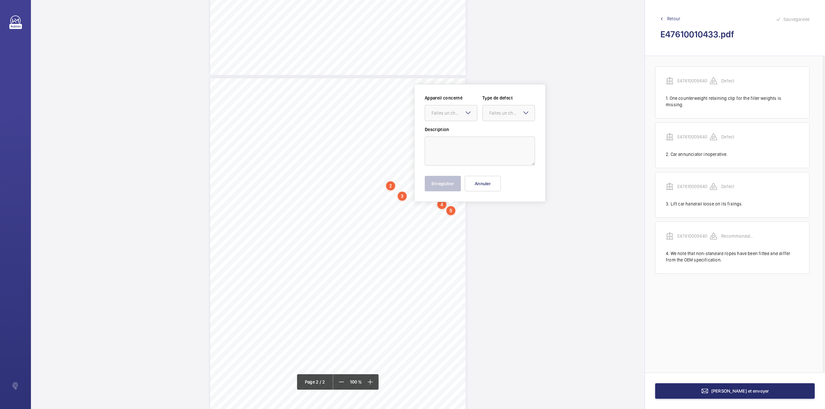
scroll to position [340, 0]
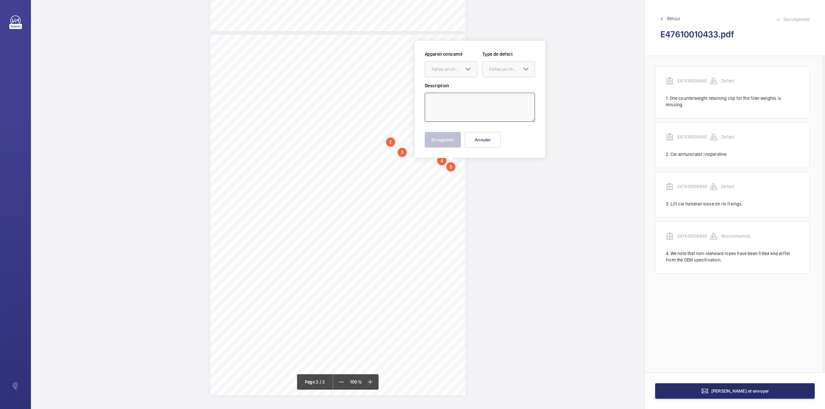
click at [468, 100] on textarea at bounding box center [480, 107] width 110 height 29
type textarea "t"
type textarea "T"
type textarea "h"
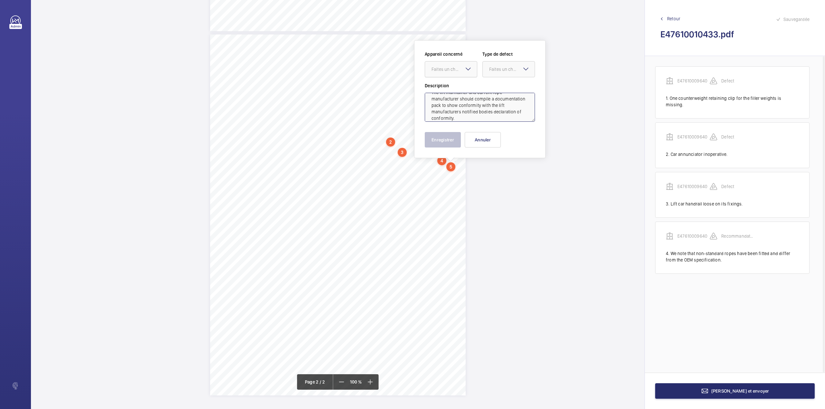
click at [457, 69] on div "Faites un choix" at bounding box center [454, 69] width 45 height 6
click at [456, 86] on span "E47610009640" at bounding box center [451, 89] width 39 height 6
click at [499, 73] on div at bounding box center [509, 69] width 52 height 15
click at [503, 134] on span "Recommandation" at bounding box center [508, 136] width 39 height 6
type textarea "The lift maintainer and current rope manufacturer should compile a documentatio…"
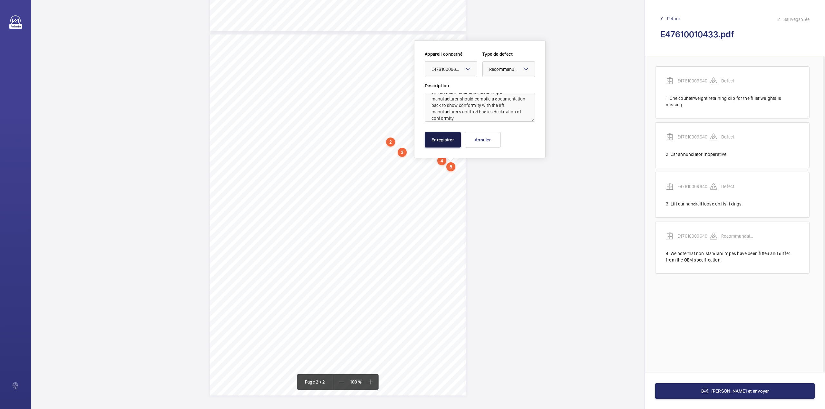
click at [448, 138] on button "Enregistrer" at bounding box center [443, 139] width 36 height 15
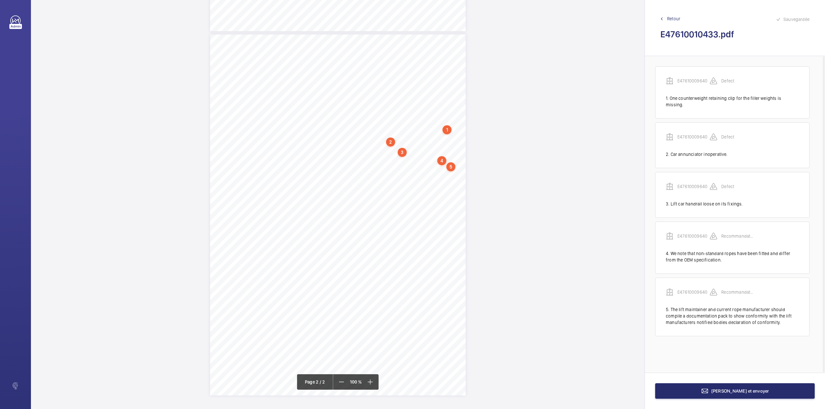
click at [452, 167] on div "5" at bounding box center [451, 166] width 9 height 9
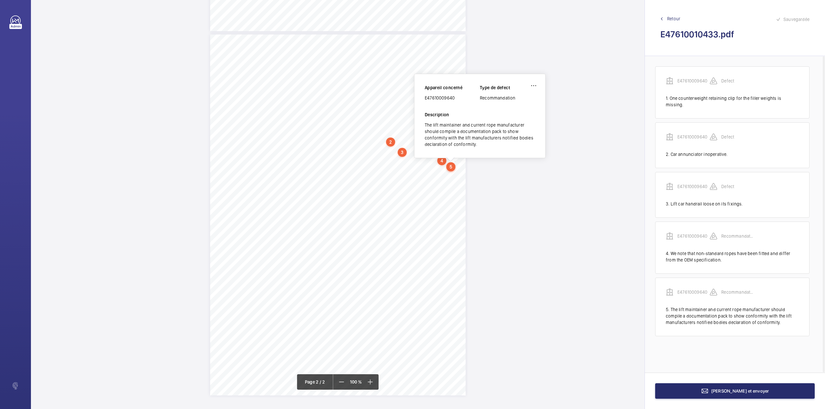
scroll to position [302, 0]
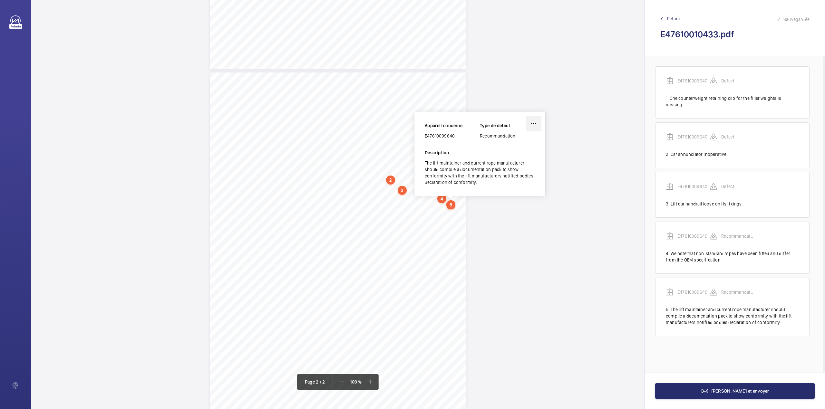
click at [537, 123] on wm-front-icon-button at bounding box center [533, 123] width 15 height 15
click at [515, 155] on div "Supprimer" at bounding box center [515, 155] width 51 height 12
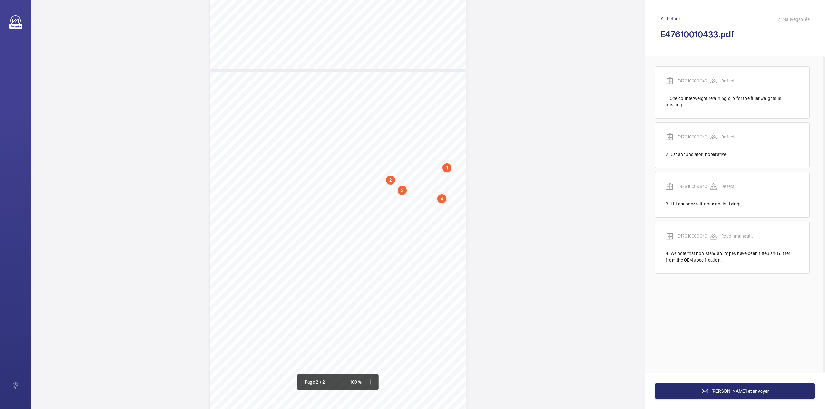
click at [443, 196] on div "4" at bounding box center [442, 198] width 9 height 9
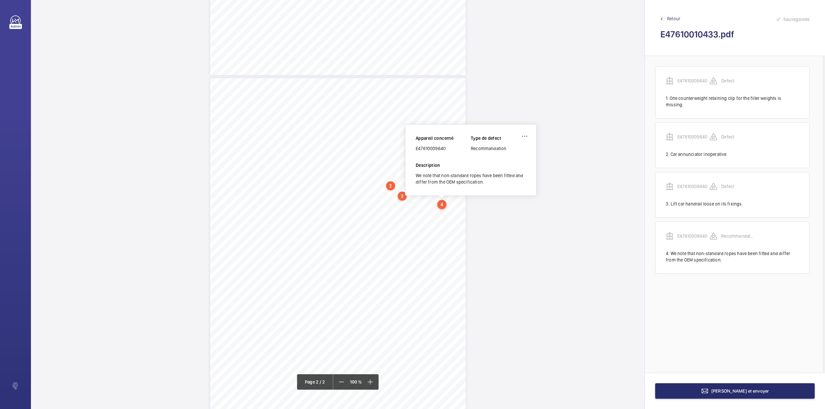
click at [499, 202] on div at bounding box center [338, 77] width 614 height 726
click at [455, 209] on div "Page 2" at bounding box center [338, 258] width 256 height 361
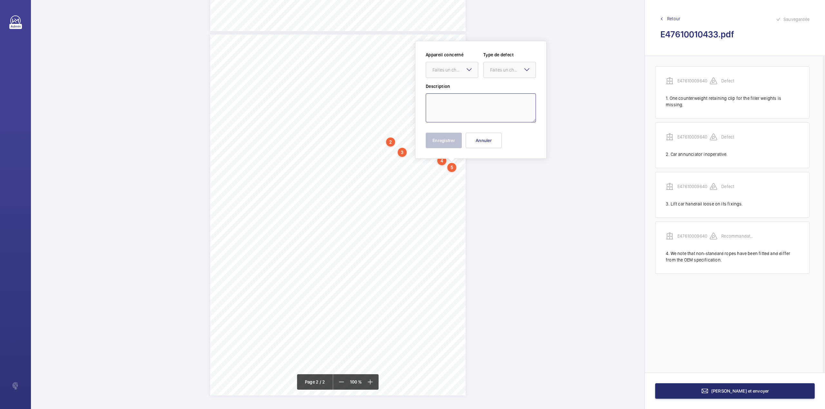
click at [475, 104] on textarea at bounding box center [481, 107] width 110 height 29
click at [465, 73] on div "Faites un choix" at bounding box center [455, 70] width 45 height 6
click at [465, 88] on span "E47610009640" at bounding box center [452, 89] width 39 height 6
click at [490, 75] on div at bounding box center [510, 69] width 52 height 15
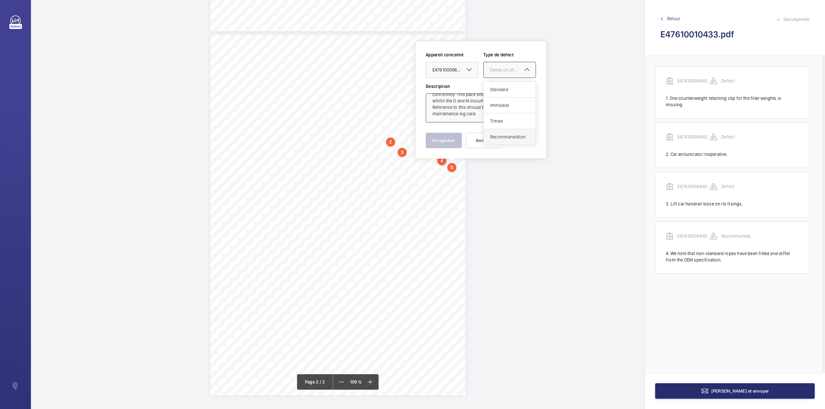
click at [493, 137] on span "Recommandation" at bounding box center [509, 137] width 39 height 6
type textarea "The lift maintainer and current rope manufacturer should compile a documentatio…"
click at [444, 141] on button "Enregistrer" at bounding box center [444, 140] width 36 height 15
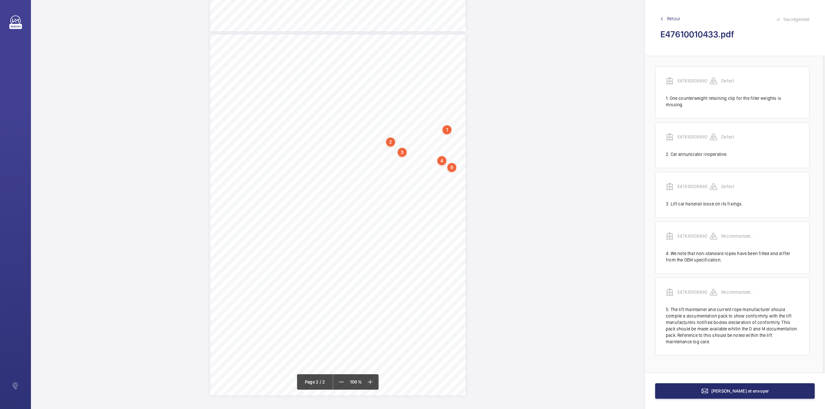
click at [453, 199] on div "Page 2" at bounding box center [338, 214] width 256 height 361
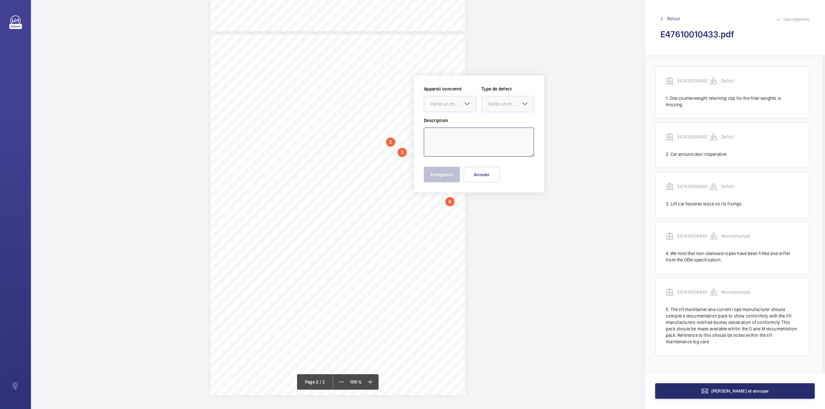
click at [456, 135] on textarea at bounding box center [479, 142] width 110 height 29
click at [456, 107] on div "Faites un choix" at bounding box center [453, 104] width 45 height 6
click at [456, 124] on span "E47610009640" at bounding box center [450, 124] width 39 height 6
click at [493, 107] on div "Faites un choix" at bounding box center [510, 104] width 45 height 6
click at [498, 164] on div "Recommandation" at bounding box center [508, 170] width 52 height 15
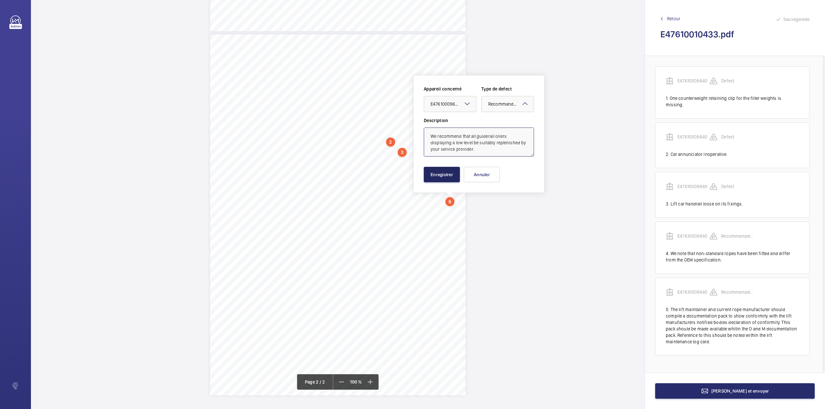
type textarea "We recommend that all guiderail oilers displaying a low level be suitably reple…"
click at [445, 170] on button "Enregistrer" at bounding box center [442, 174] width 36 height 15
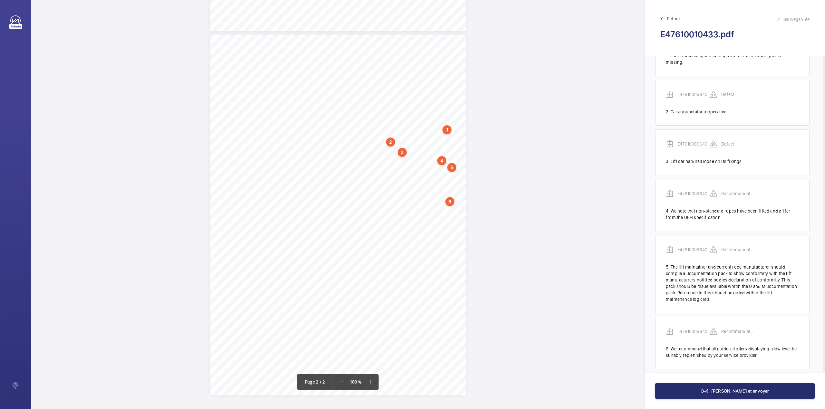
click at [449, 214] on div "Page 2" at bounding box center [338, 214] width 256 height 361
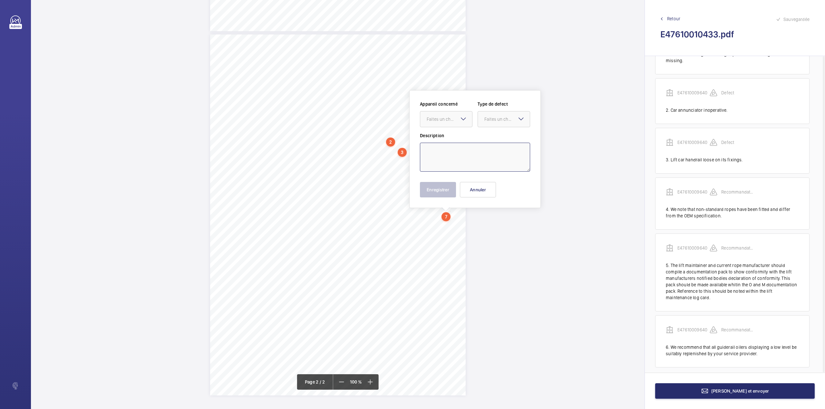
click at [451, 156] on textarea at bounding box center [475, 157] width 110 height 29
click at [453, 116] on div "Faites un choix" at bounding box center [449, 119] width 45 height 6
drag, startPoint x: 453, startPoint y: 131, endPoint x: 475, endPoint y: 125, distance: 22.1
click at [455, 132] on div "E47610009640" at bounding box center [446, 138] width 52 height 15
click at [478, 122] on div at bounding box center [504, 119] width 52 height 15
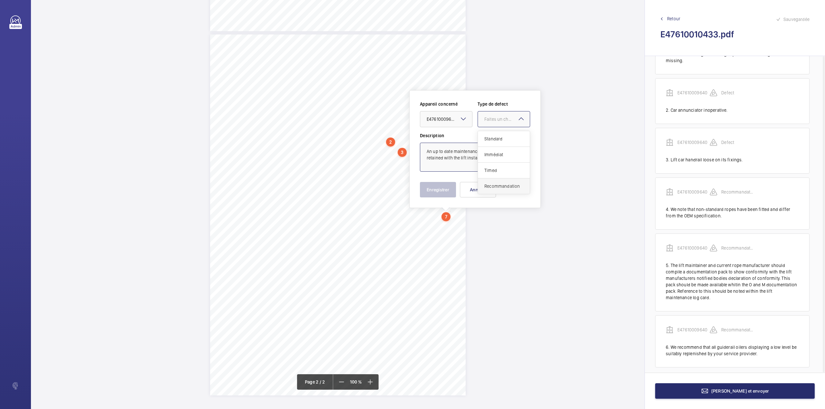
click at [502, 183] on div "Recommandation" at bounding box center [504, 186] width 52 height 15
type textarea "An up to date maintenance log should be retained with the lift installation."
click at [438, 193] on button "Enregistrer" at bounding box center [438, 189] width 36 height 15
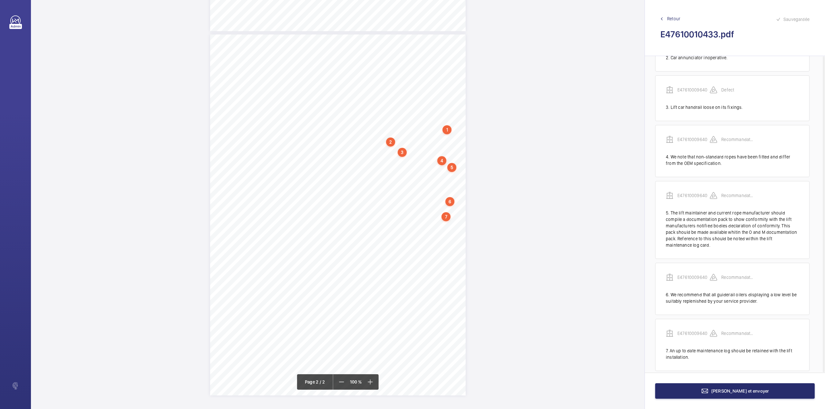
scroll to position [101, 0]
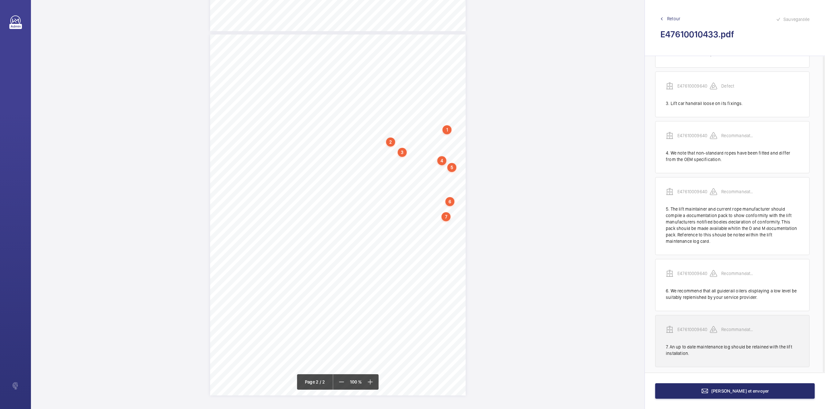
click at [697, 327] on p "E47610009640" at bounding box center [694, 330] width 32 height 6
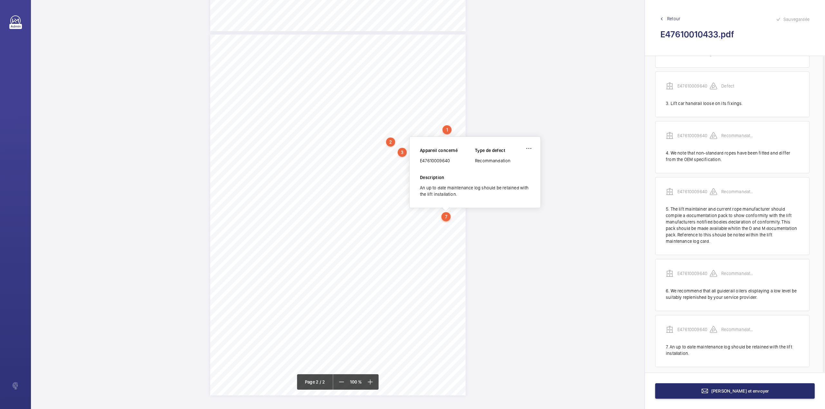
drag, startPoint x: 421, startPoint y: 161, endPoint x: 452, endPoint y: 162, distance: 31.0
click at [452, 162] on div "E47610009640" at bounding box center [447, 161] width 55 height 6
copy div "E47610009640"
click at [723, 391] on span "Terminer et envoyer" at bounding box center [741, 391] width 58 height 5
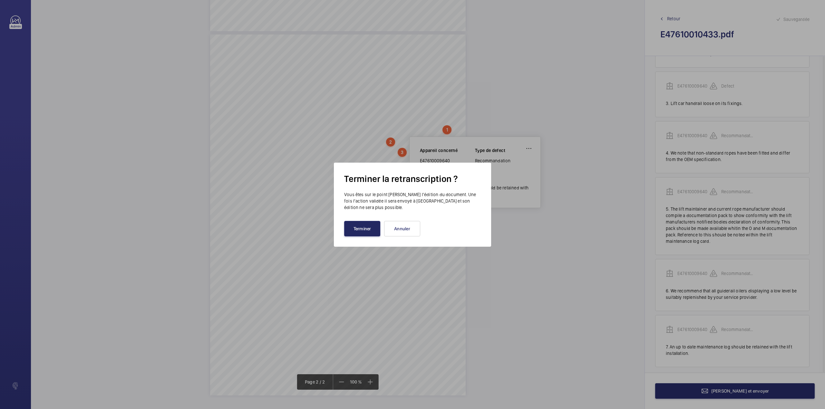
click at [371, 230] on button "Terminer" at bounding box center [362, 228] width 36 height 15
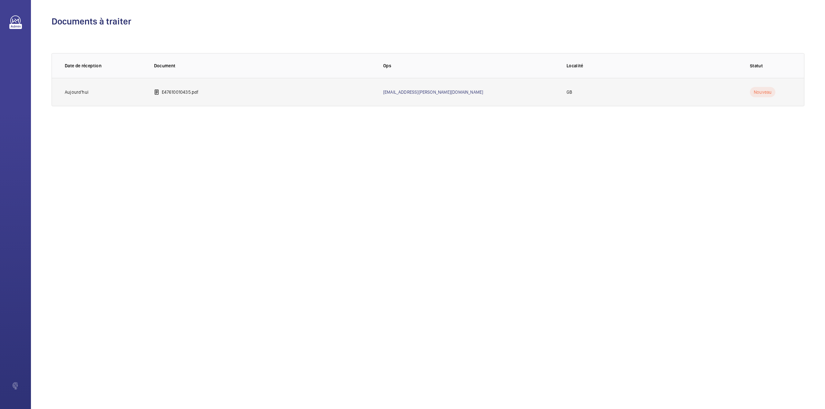
click at [186, 90] on p "E47610010435.pdf" at bounding box center [180, 92] width 37 height 6
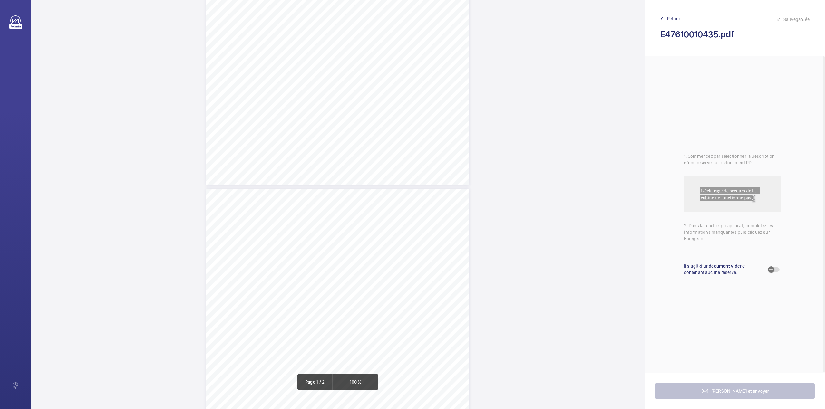
scroll to position [43, 0]
click at [314, 139] on div "TS TS TS TS H" at bounding box center [337, 137] width 263 height 340
click at [322, 115] on textarea at bounding box center [339, 106] width 110 height 29
type textarea "o"
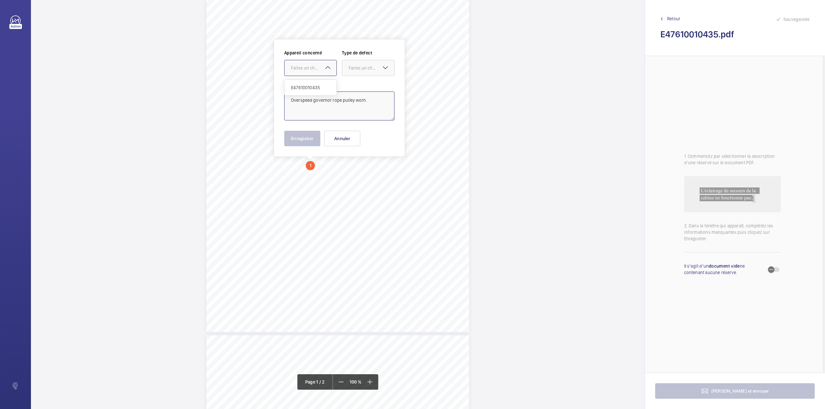
click at [320, 71] on div "Faites un choix" at bounding box center [313, 68] width 45 height 6
click at [319, 86] on span "E47610010435" at bounding box center [310, 87] width 39 height 6
click at [358, 67] on div "Faites un choix" at bounding box center [371, 68] width 45 height 6
click at [359, 87] on span "Standard" at bounding box center [368, 87] width 39 height 6
type textarea "Overspeed governor rope pulley worn."
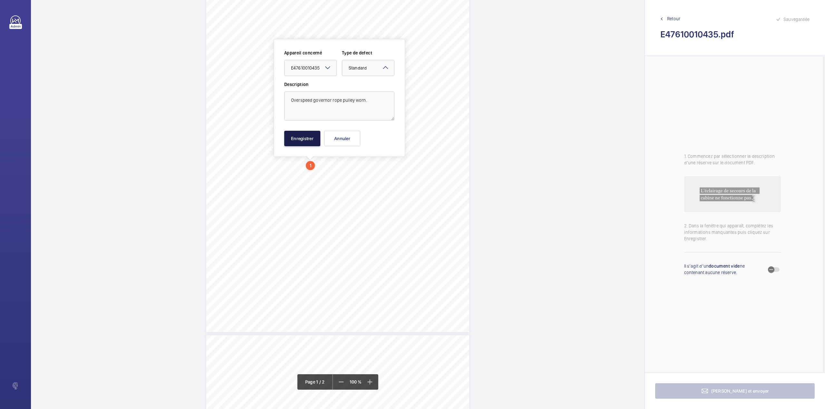
click at [314, 137] on button "Enregistrer" at bounding box center [302, 138] width 36 height 15
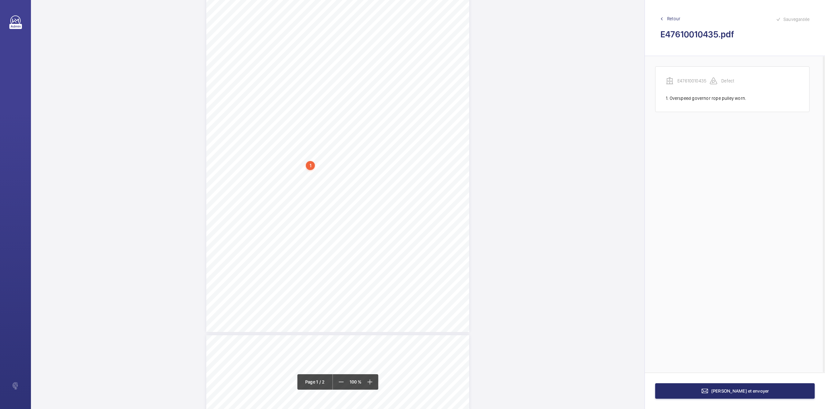
click at [317, 171] on span "TS" at bounding box center [316, 172] width 6 height 5
click at [324, 101] on textarea at bounding box center [342, 106] width 110 height 29
click at [309, 71] on div "Faites un choix" at bounding box center [316, 68] width 45 height 6
click at [313, 84] on div "E47610010435" at bounding box center [314, 87] width 52 height 15
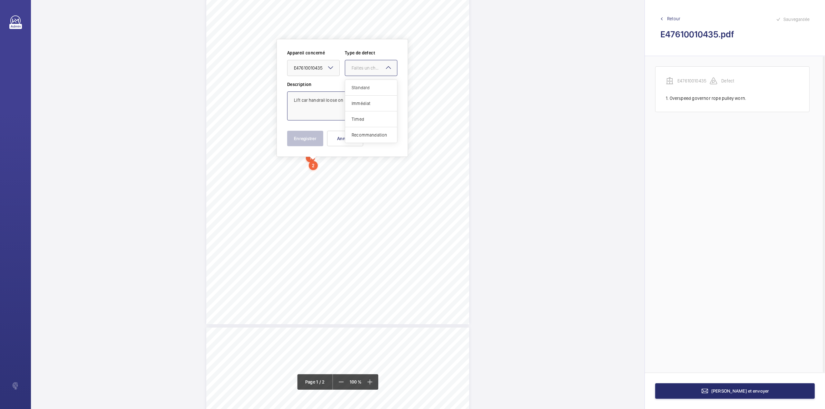
click at [355, 67] on div "Faites un choix" at bounding box center [374, 68] width 45 height 6
click at [358, 86] on span "Standard" at bounding box center [371, 87] width 39 height 6
type textarea "Lift car handrail loose on its fixings."
click at [312, 143] on button "Enregistrer" at bounding box center [305, 138] width 36 height 15
click at [446, 160] on div "TS TS TS TS H" at bounding box center [337, 154] width 263 height 340
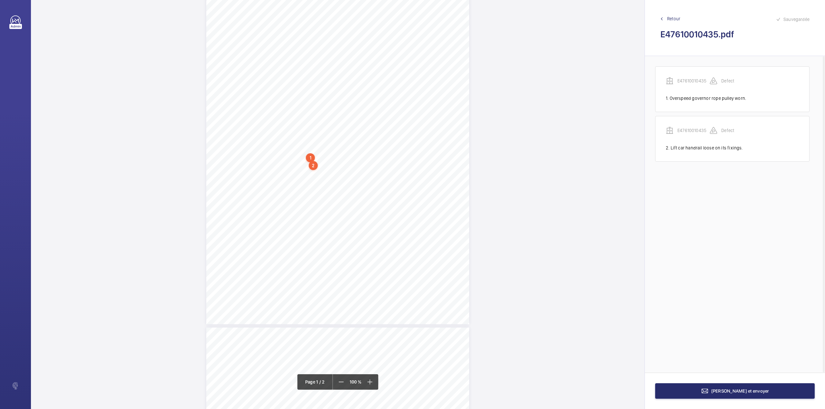
scroll to position [23, 0]
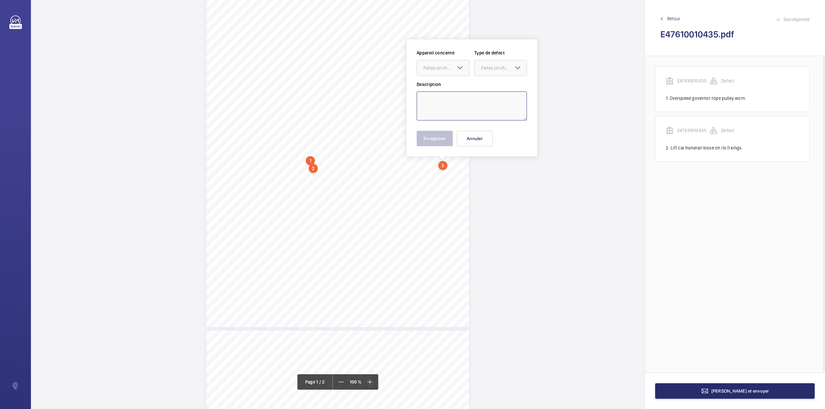
click at [443, 116] on textarea at bounding box center [472, 106] width 110 height 29
click at [440, 70] on div "Faites un choix" at bounding box center [446, 68] width 45 height 6
click at [489, 71] on div "Faites un choix" at bounding box center [503, 68] width 45 height 6
click at [450, 70] on div "Faites un choix" at bounding box center [446, 68] width 45 height 6
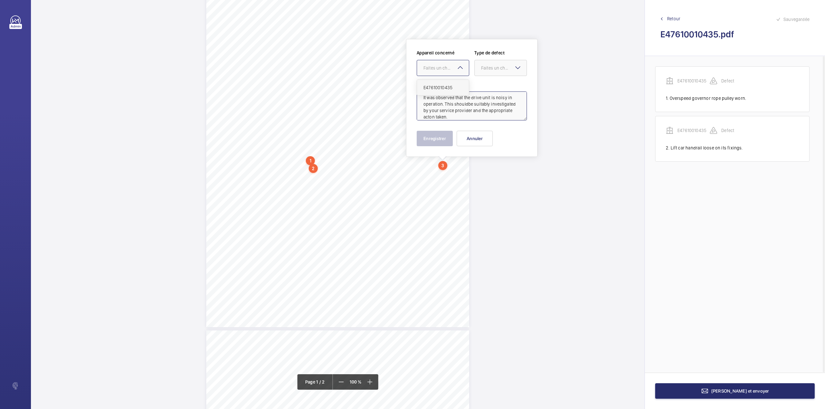
click at [442, 88] on span "E47610010435" at bounding box center [443, 87] width 39 height 6
click at [507, 67] on div "Faites un choix" at bounding box center [503, 68] width 45 height 6
click at [500, 88] on span "Standard" at bounding box center [500, 87] width 39 height 6
type textarea "It was observed that the drive unit is noisy in operation. This shouldbe suitab…"
click at [450, 133] on button "Enregistrer" at bounding box center [435, 138] width 36 height 15
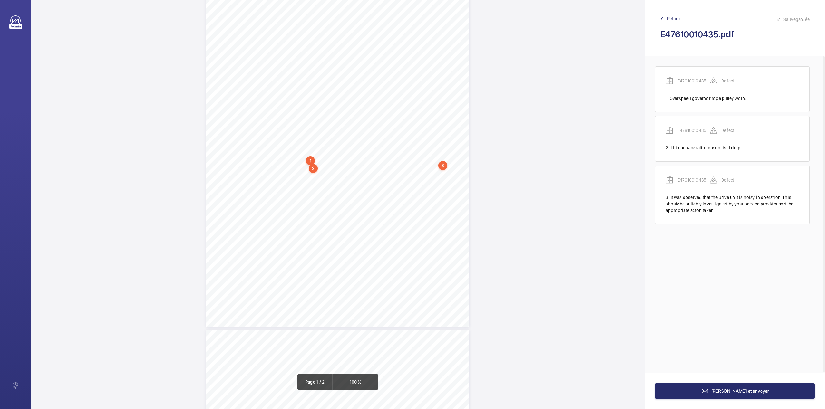
click at [408, 182] on div "TS TS TS TS H" at bounding box center [337, 157] width 263 height 340
click at [420, 104] on textarea at bounding box center [433, 106] width 110 height 29
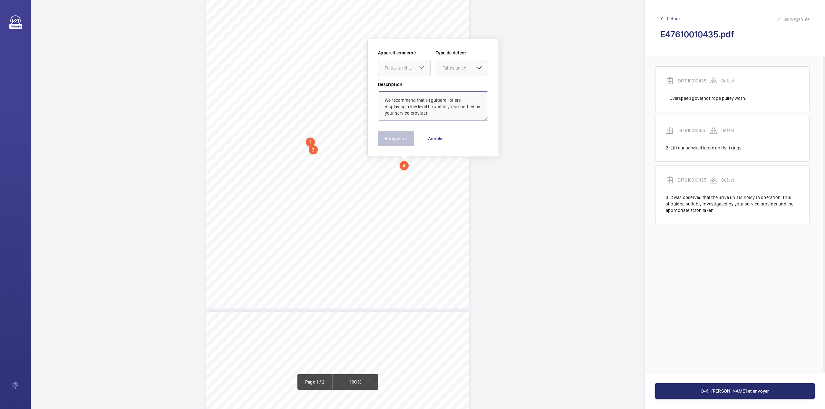
type textarea "We recommend that all guiderail oilers displaying a low level be suitably reple…"
click at [408, 70] on div "Faites un choix" at bounding box center [407, 68] width 45 height 6
click at [408, 82] on div "E47610010435" at bounding box center [405, 87] width 52 height 15
click at [446, 69] on div "Faites un choix" at bounding box center [465, 68] width 45 height 6
click at [446, 88] on span "Standard" at bounding box center [462, 87] width 39 height 6
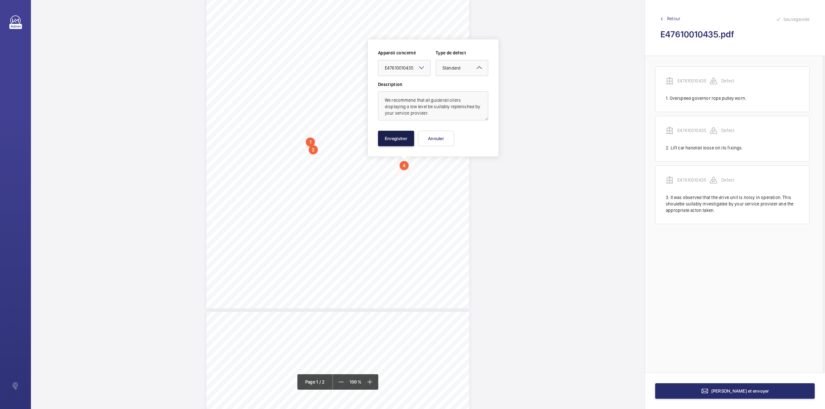
click at [399, 136] on button "Enregistrer" at bounding box center [396, 138] width 36 height 15
click at [399, 136] on div "TS TS TS TS H" at bounding box center [337, 138] width 263 height 340
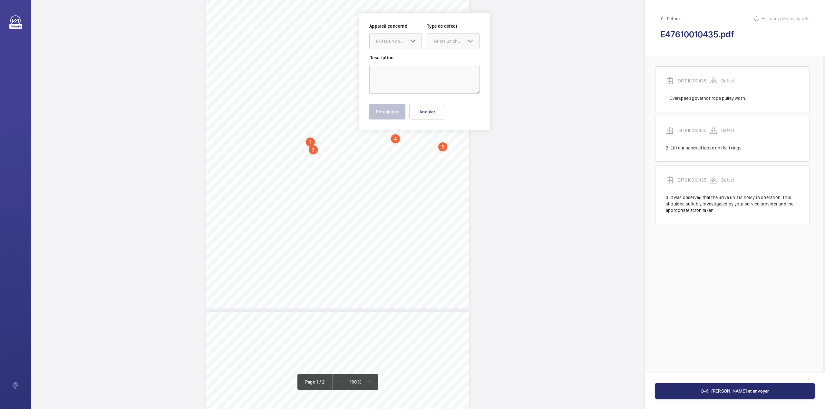
scroll to position [15, 0]
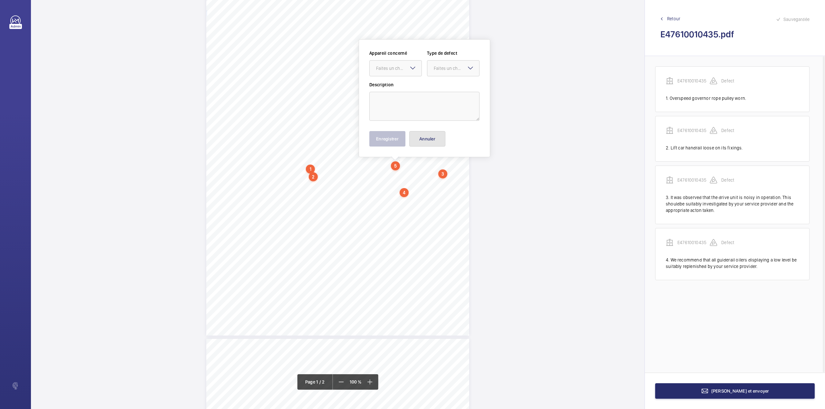
click at [441, 135] on button "Annuler" at bounding box center [427, 138] width 36 height 15
click at [444, 201] on div "TS TS TS TS H" at bounding box center [337, 165] width 263 height 340
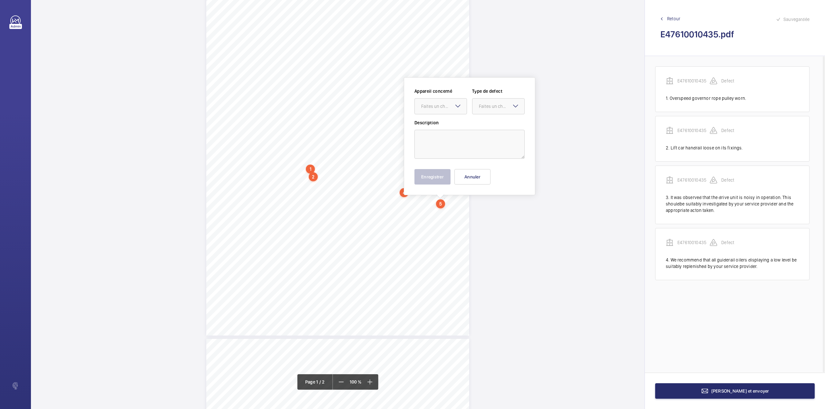
scroll to position [53, 0]
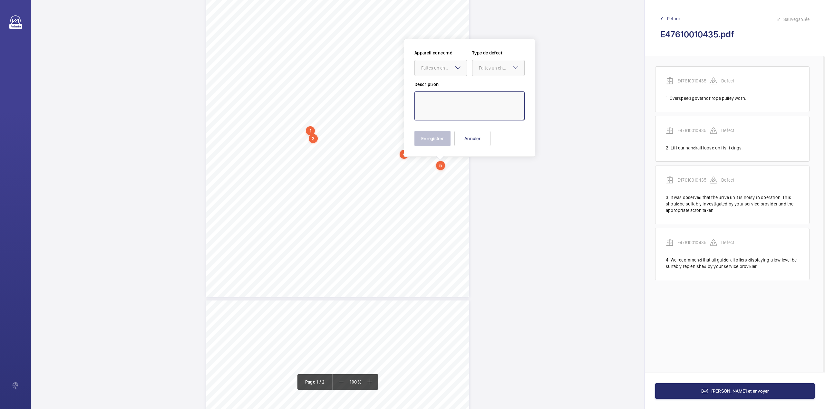
click at [441, 100] on textarea at bounding box center [470, 106] width 110 height 29
click at [449, 74] on div at bounding box center [441, 67] width 52 height 15
click at [485, 71] on div "Faites un choix" at bounding box center [501, 68] width 45 height 6
click at [493, 85] on span "Standard" at bounding box center [498, 87] width 39 height 6
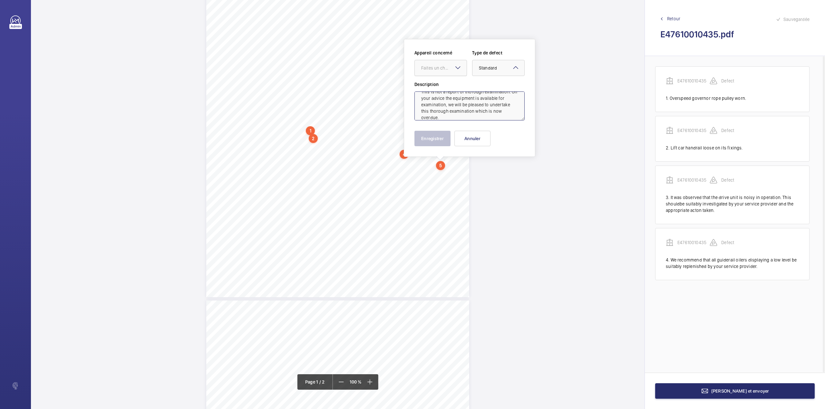
click at [446, 68] on div "Faites un choix" at bounding box center [443, 68] width 45 height 6
click at [445, 88] on span "E47610010435" at bounding box center [440, 87] width 39 height 6
type textarea "This is not a report of thorough examination. On your advice the equipment is a…"
click at [437, 136] on button "Enregistrer" at bounding box center [433, 138] width 36 height 15
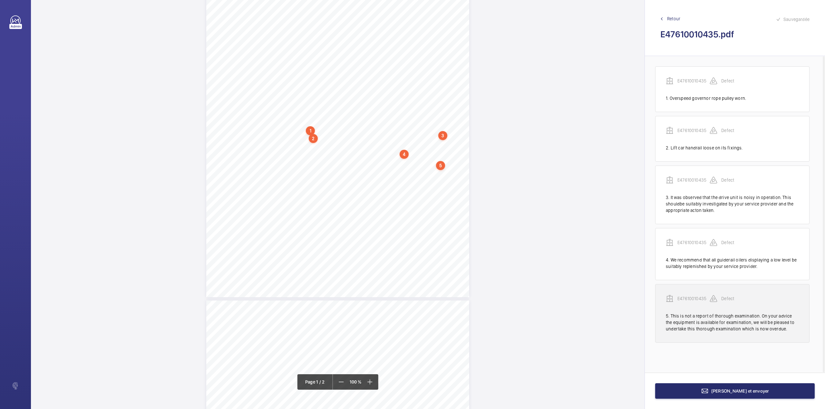
click at [693, 302] on p "E47610010435" at bounding box center [694, 299] width 32 height 6
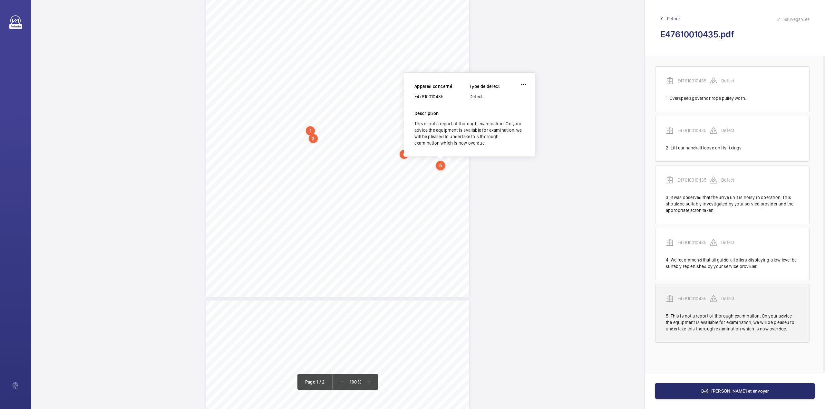
scroll to position [14, 0]
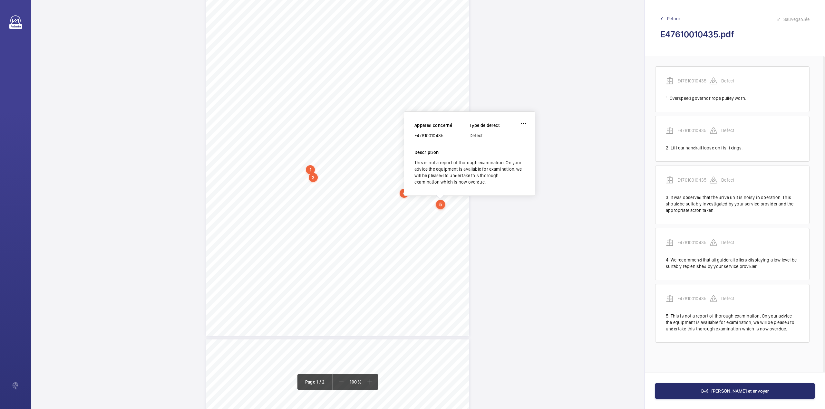
drag, startPoint x: 416, startPoint y: 136, endPoint x: 444, endPoint y: 139, distance: 28.2
click at [444, 139] on div "E47610010435" at bounding box center [442, 136] width 55 height 6
click at [418, 136] on div "E47610010435" at bounding box center [442, 136] width 55 height 6
drag, startPoint x: 415, startPoint y: 136, endPoint x: 450, endPoint y: 139, distance: 34.9
click at [450, 139] on div "E47610010435" at bounding box center [442, 136] width 55 height 6
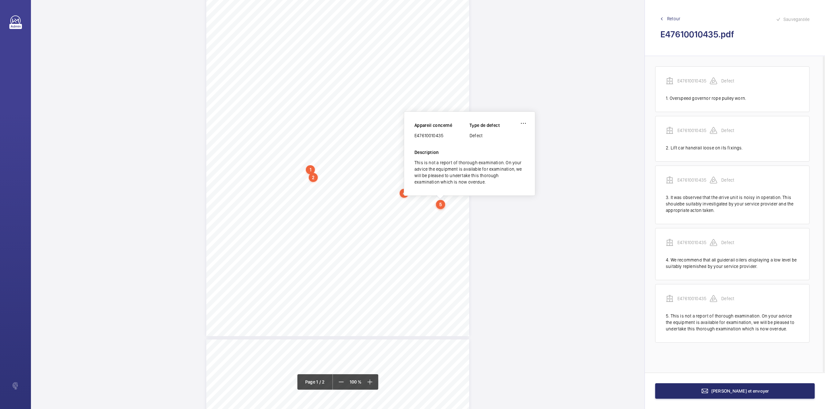
copy div "E47610010435"
click at [729, 396] on button "Terminer et envoyer" at bounding box center [735, 391] width 160 height 15
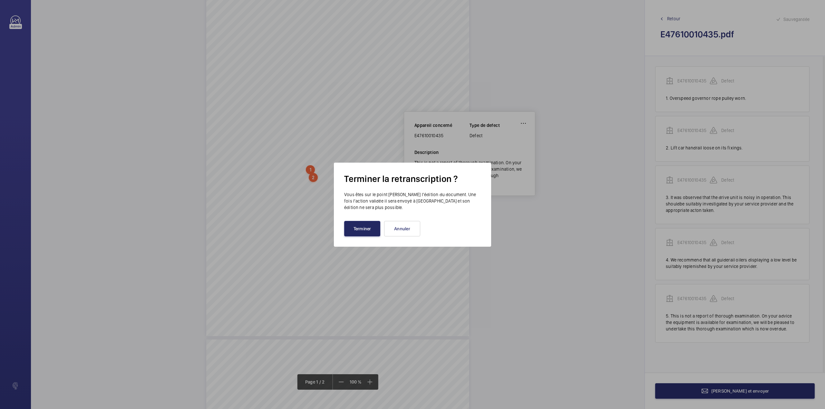
click at [362, 229] on button "Terminer" at bounding box center [362, 228] width 36 height 15
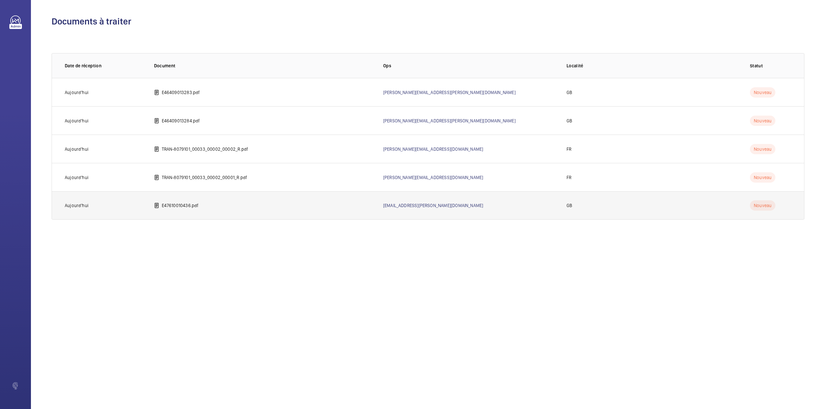
click at [210, 202] on td "E47610010436.pdf" at bounding box center [258, 206] width 229 height 28
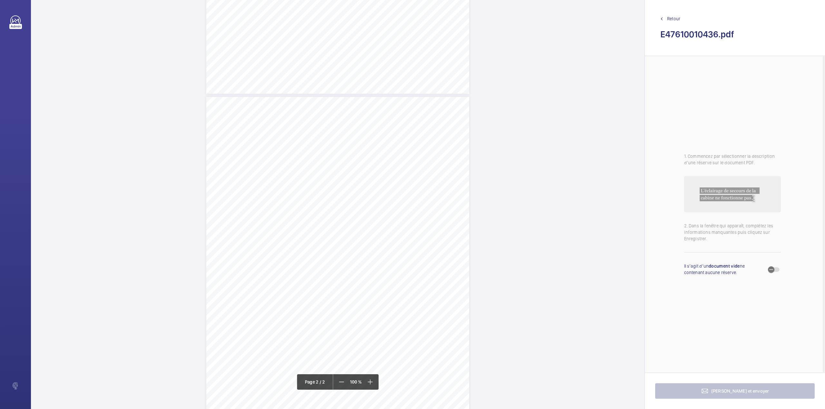
scroll to position [258, 0]
click at [361, 184] on div "TS TS" at bounding box center [337, 266] width 263 height 340
click at [372, 105] on textarea at bounding box center [387, 106] width 110 height 29
type textarea "f"
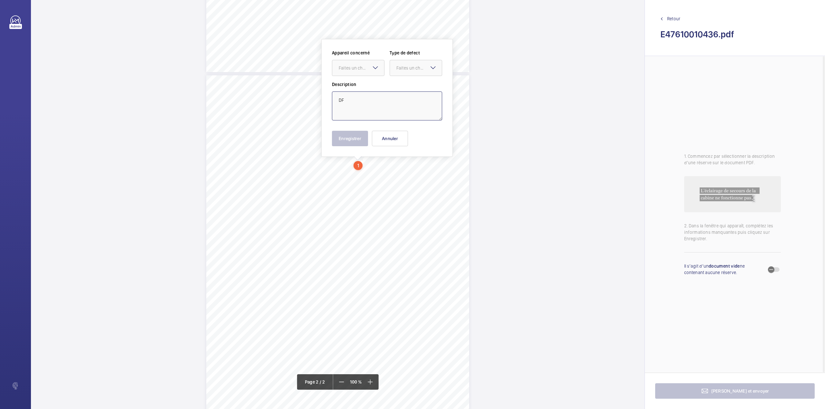
type textarea "D"
type textarea "f"
click at [354, 70] on div "Faites un choix" at bounding box center [361, 68] width 45 height 6
click at [392, 71] on div at bounding box center [416, 67] width 52 height 15
click at [368, 69] on div "Faites un choix" at bounding box center [361, 68] width 45 height 6
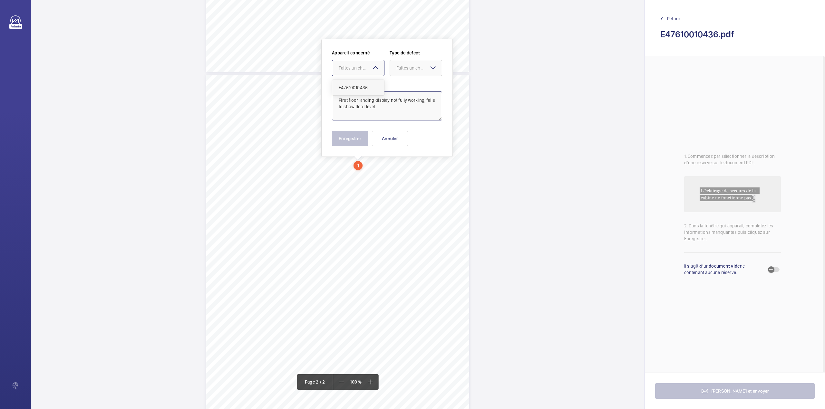
click at [367, 86] on span "E47610010436" at bounding box center [358, 87] width 39 height 6
click at [393, 74] on div at bounding box center [416, 67] width 52 height 15
drag, startPoint x: 397, startPoint y: 89, endPoint x: 391, endPoint y: 97, distance: 9.9
click at [397, 89] on span "Standard" at bounding box center [416, 87] width 39 height 6
type textarea "First floor landing display not fully working, fails to show floor level."
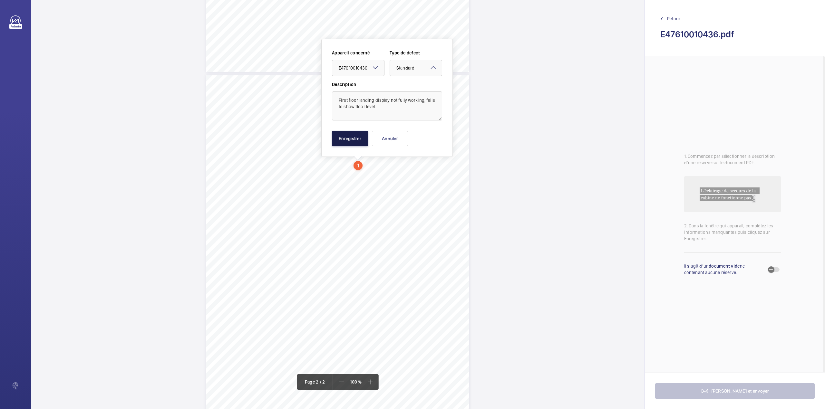
click at [339, 142] on button "Enregistrer" at bounding box center [350, 138] width 36 height 15
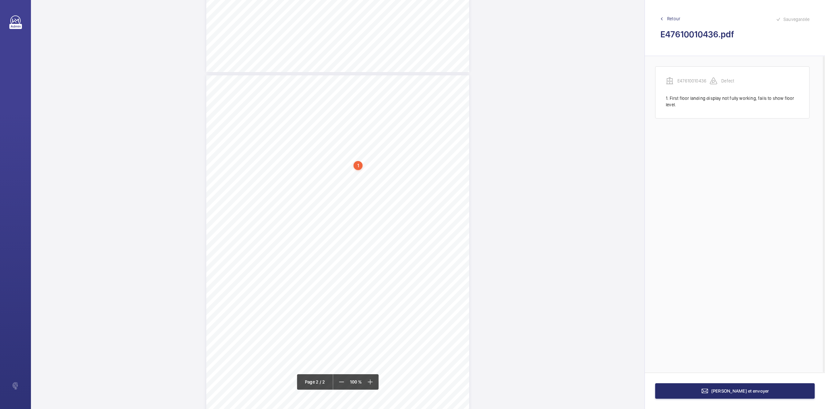
click at [392, 174] on div "TS TS" at bounding box center [337, 245] width 263 height 340
click at [396, 99] on textarea at bounding box center [418, 106] width 110 height 29
click at [408, 72] on div "Faites un choix" at bounding box center [389, 68] width 53 height 16
click at [403, 89] on span "E47610010436" at bounding box center [389, 87] width 39 height 6
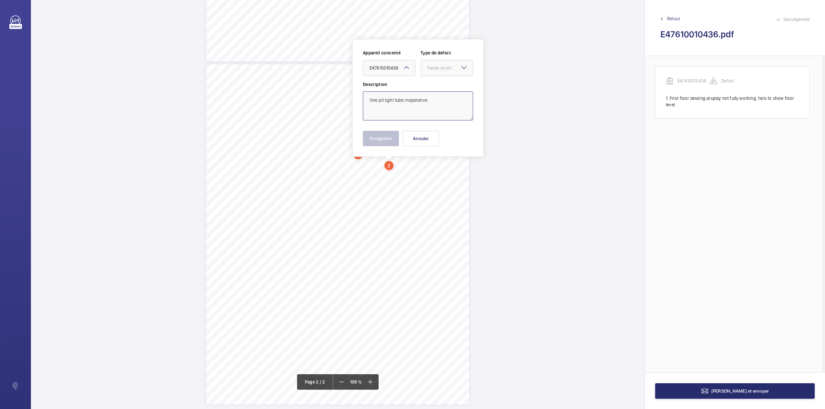
click at [438, 70] on div "Faites un choix" at bounding box center [450, 68] width 45 height 6
click at [447, 84] on div "Standard" at bounding box center [447, 88] width 52 height 16
type textarea "One pit light tube inoperative."
click at [384, 141] on button "Enregistrer" at bounding box center [381, 138] width 36 height 15
click at [448, 177] on div "TS TS" at bounding box center [337, 234] width 263 height 340
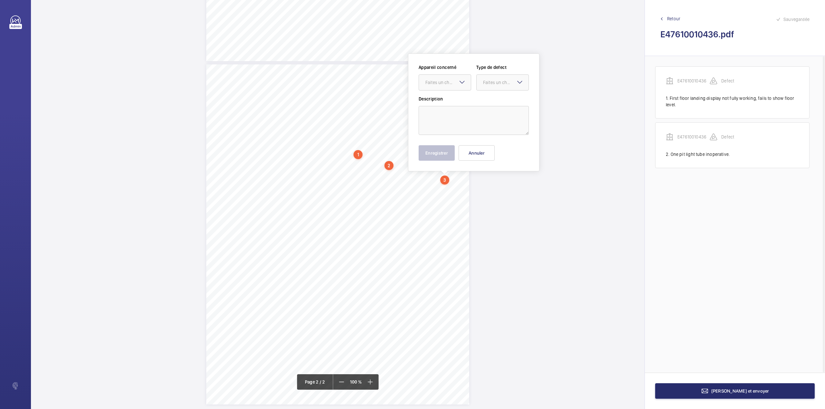
scroll to position [298, 0]
click at [465, 115] on textarea at bounding box center [474, 111] width 110 height 29
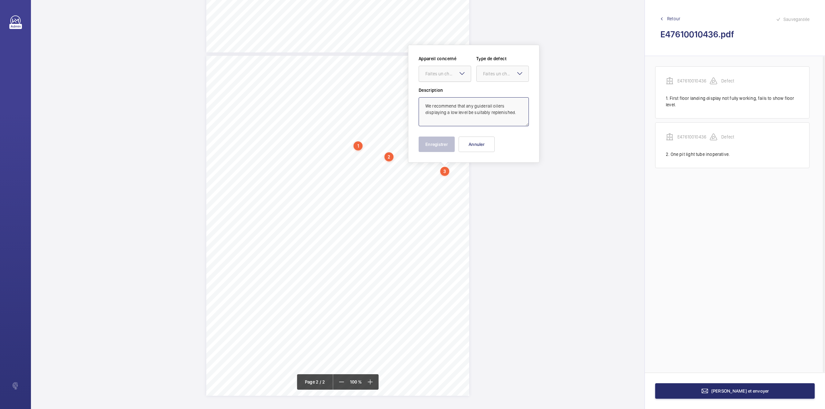
click at [456, 78] on div at bounding box center [445, 73] width 52 height 15
click at [500, 76] on div "Faites un choix" at bounding box center [505, 74] width 45 height 6
click at [491, 140] on span "Recommandation" at bounding box center [502, 141] width 39 height 6
click at [451, 75] on div "Faites un choix" at bounding box center [448, 74] width 45 height 6
click at [451, 92] on span "E47610010436" at bounding box center [445, 93] width 39 height 6
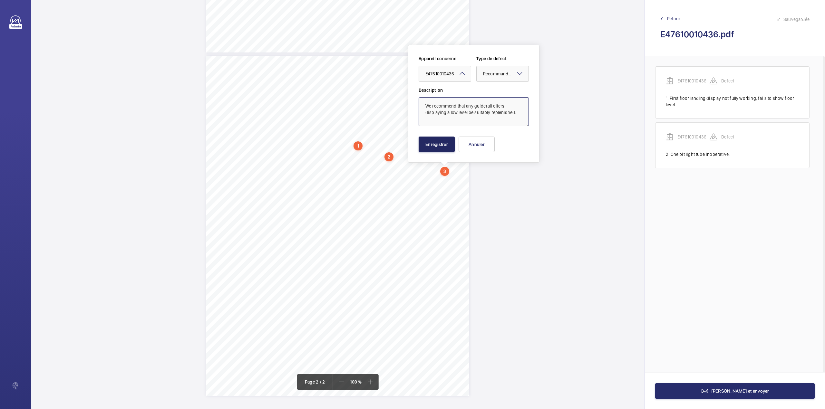
type textarea "We recommend that any guiderail oilers displaying a low level be suitably reple…"
click at [440, 145] on button "Enregistrer" at bounding box center [437, 144] width 36 height 15
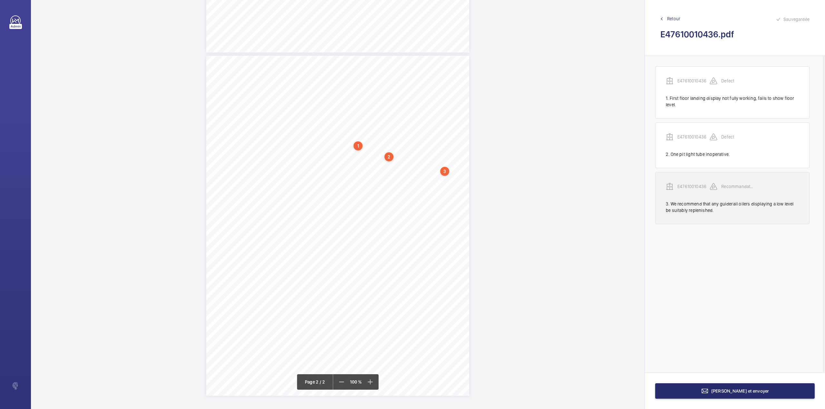
click at [682, 186] on p "E47610010436" at bounding box center [694, 186] width 32 height 6
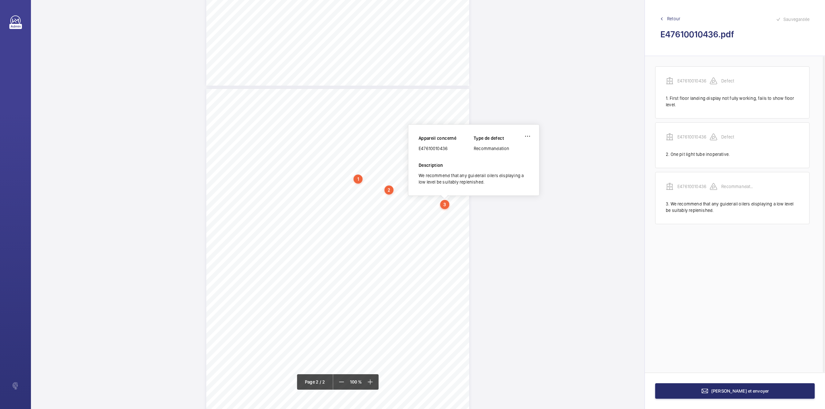
scroll to position [265, 0]
drag, startPoint x: 418, startPoint y: 148, endPoint x: 462, endPoint y: 151, distance: 43.3
click at [462, 151] on div "E47610010436" at bounding box center [446, 149] width 55 height 6
copy div "E47610010436"
click at [719, 393] on button "Terminer et envoyer" at bounding box center [735, 391] width 160 height 15
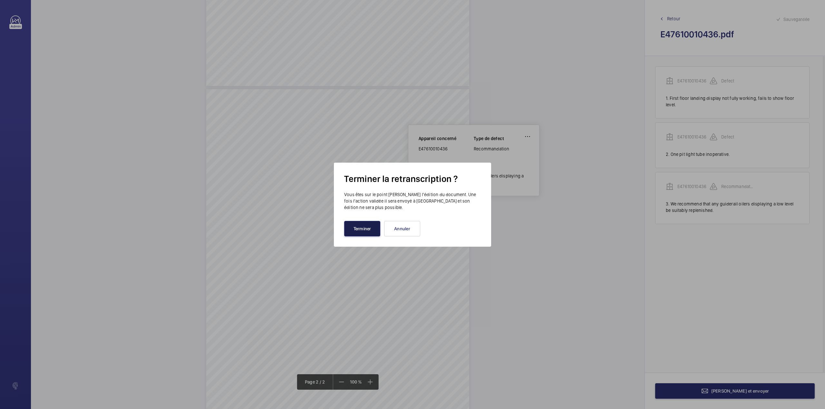
click at [361, 224] on button "Terminer" at bounding box center [362, 228] width 36 height 15
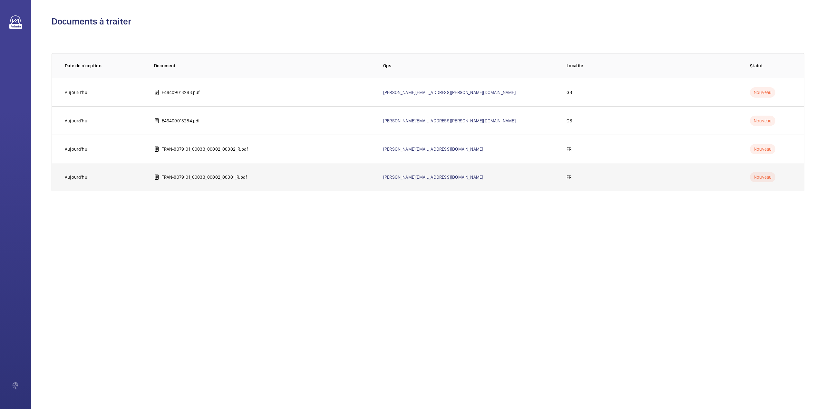
click at [216, 181] on td "TRAN-8079101_00033_00002_00001_R.pdf" at bounding box center [258, 177] width 229 height 28
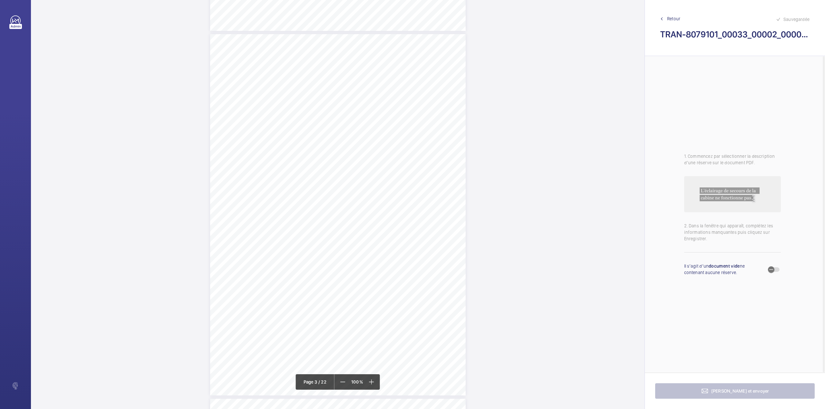
scroll to position [688, 0]
click at [417, 74] on div "Personne(s) rencontrée(s) Nous n'avons pas été accueillis lors de notre arrivée…" at bounding box center [338, 234] width 256 height 362
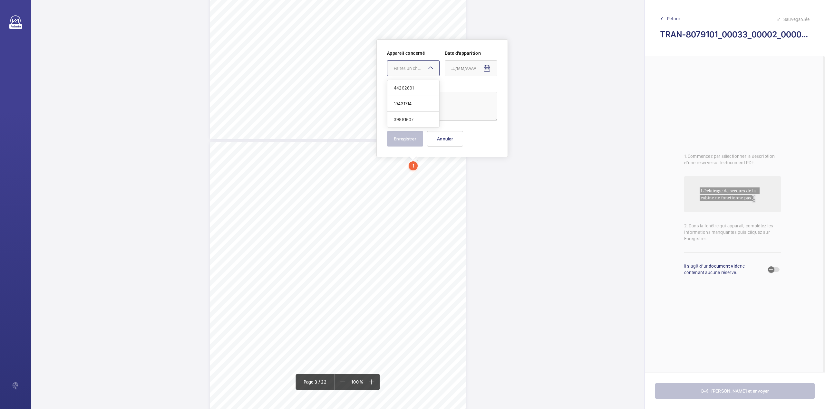
click at [417, 68] on div "Faites un choix" at bounding box center [416, 68] width 45 height 6
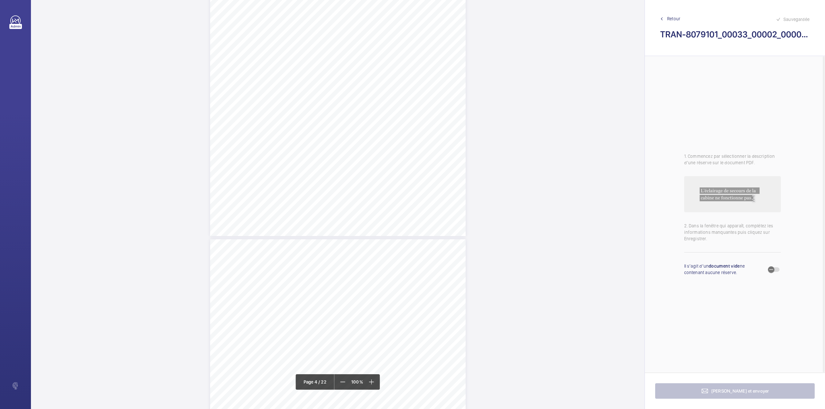
scroll to position [1117, 0]
click at [368, 379] on mat-icon at bounding box center [372, 383] width 8 height 8
click at [368, 379] on mat-icon at bounding box center [371, 383] width 8 height 8
click at [368, 379] on mat-icon at bounding box center [372, 383] width 8 height 8
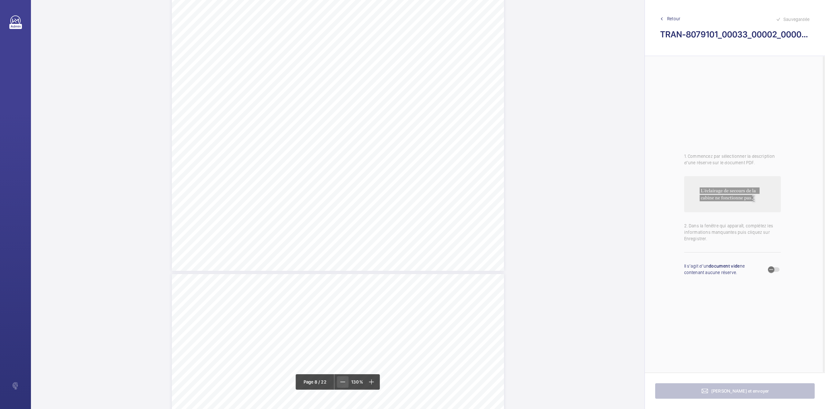
click at [342, 380] on mat-icon at bounding box center [343, 383] width 8 height 8
click at [342, 380] on mat-icon at bounding box center [344, 383] width 8 height 8
click at [342, 380] on mat-icon at bounding box center [345, 383] width 8 height 8
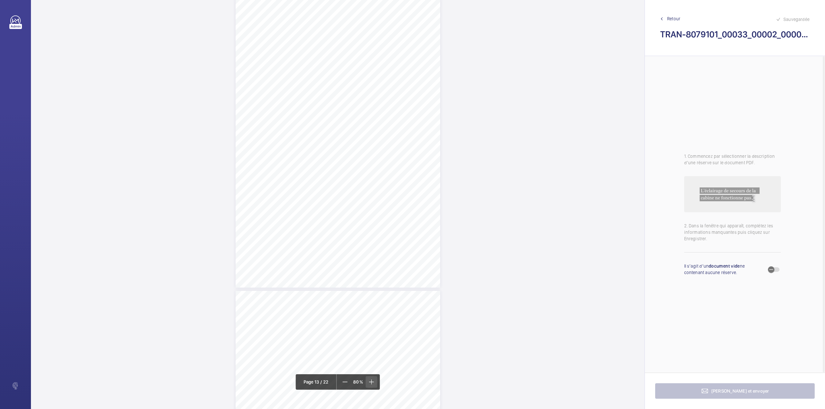
click at [374, 387] on span at bounding box center [372, 383] width 12 height 12
click at [339, 384] on mat-icon at bounding box center [343, 383] width 8 height 8
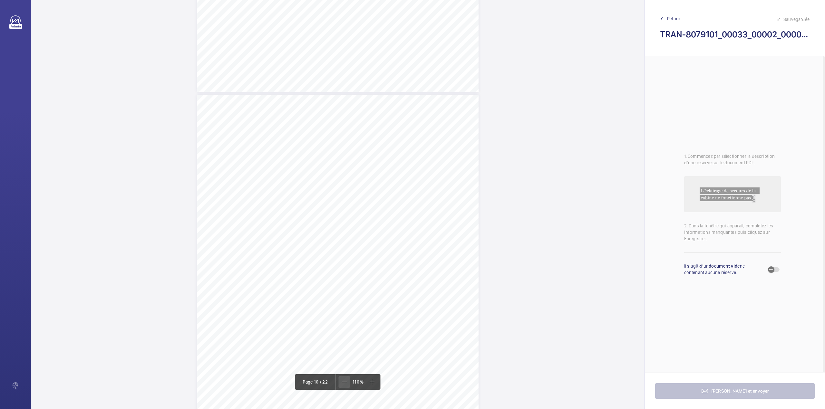
click at [339, 384] on span at bounding box center [345, 383] width 12 height 12
drag, startPoint x: 279, startPoint y: 66, endPoint x: 295, endPoint y: 72, distance: 16.6
click at [295, 72] on div "Périmètre vérifié dans le rapport | ALCATEL SUBMARINE NETWORKS ÉQUIPEMENT(S) VÉ…" at bounding box center [338, 126] width 256 height 362
click at [295, 72] on span "en gaine" at bounding box center [288, 71] width 17 height 4
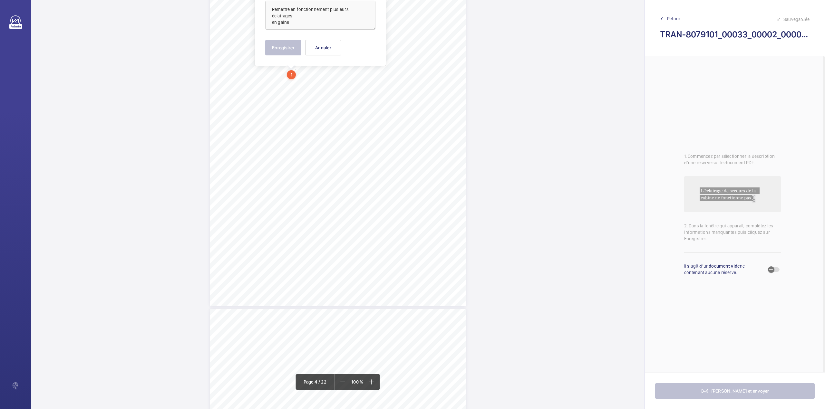
scroll to position [1070, 0]
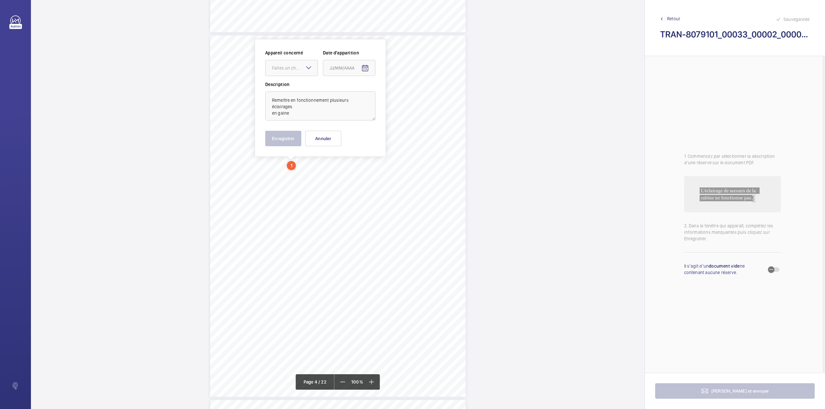
click at [295, 72] on div at bounding box center [292, 67] width 52 height 15
click at [285, 103] on span "19431714" at bounding box center [291, 103] width 39 height 6
click at [285, 103] on textarea "Remettre en fonctionnement plusieurs éclairages en gaine" at bounding box center [320, 106] width 110 height 29
click at [364, 68] on mat-icon "Open calendar" at bounding box center [365, 68] width 8 height 8
click at [398, 97] on span "Previous month" at bounding box center [397, 93] width 13 height 13
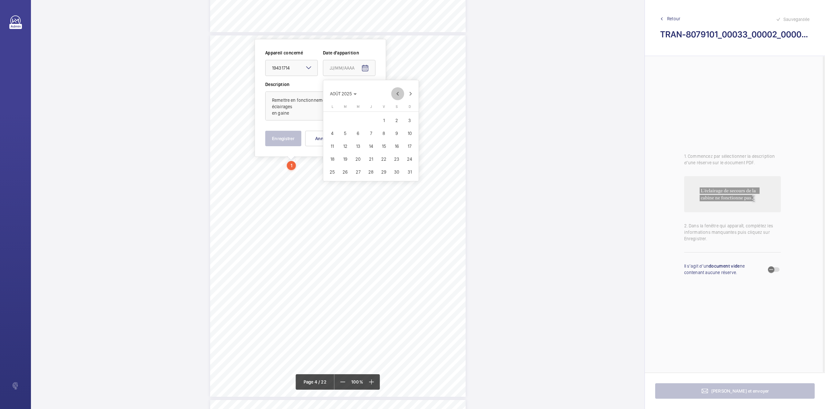
click at [398, 95] on span "Previous month" at bounding box center [397, 93] width 13 height 13
click at [330, 184] on span "30" at bounding box center [333, 185] width 12 height 12
type input "30/06/2025"
click at [284, 140] on button "Enregistrer" at bounding box center [283, 138] width 36 height 15
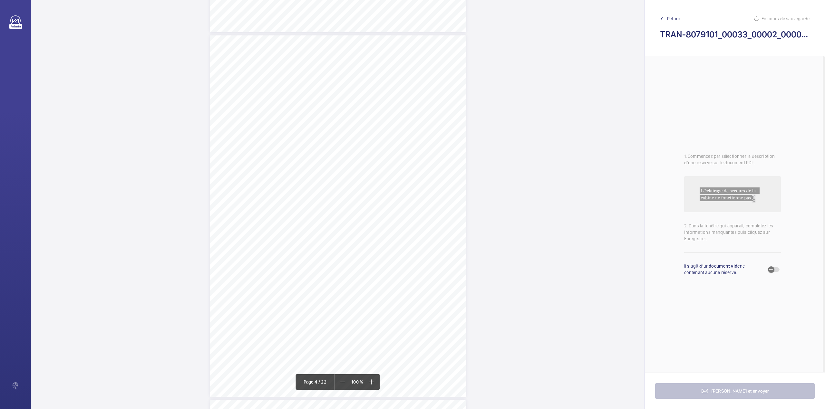
click at [280, 201] on span "Réglé le contacte électrique d'asservissement de" at bounding box center [330, 202] width 100 height 4
drag, startPoint x: 279, startPoint y: 201, endPoint x: 284, endPoint y: 201, distance: 5.2
click at [284, 201] on div "Périmètre vérifié dans le rapport | ALCATEL SUBMARINE NETWORKS ÉQUIPEMENT(S) VÉ…" at bounding box center [338, 179] width 256 height 362
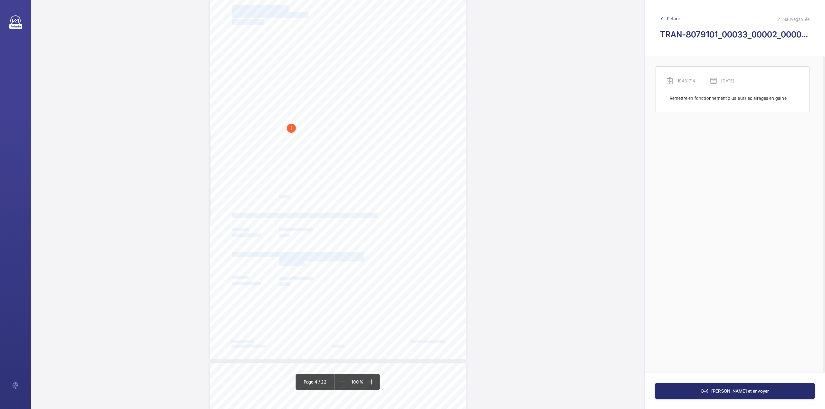
click at [278, 166] on div "Périmètre vérifié dans le rapport | ALCATEL SUBMARINE NETWORKS ÉQUIPEMENT(S) VÉ…" at bounding box center [338, 179] width 256 height 362
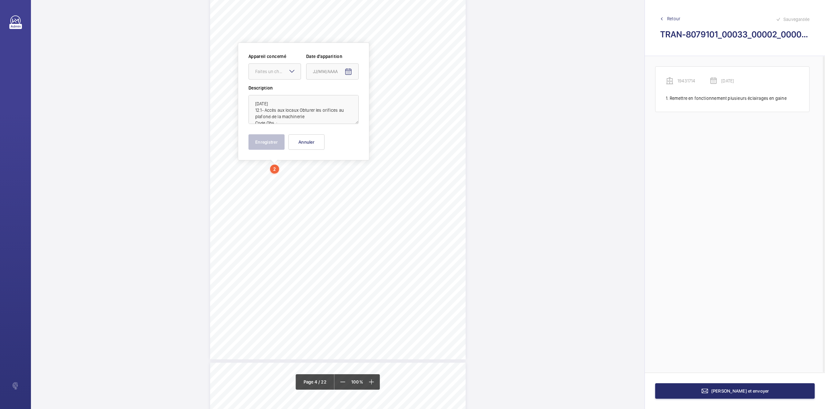
scroll to position [1111, 0]
click at [301, 139] on button "Annuler" at bounding box center [307, 138] width 36 height 15
click at [280, 159] on span "Réglé le contacte électrique d'asservissement de" at bounding box center [330, 161] width 100 height 4
click at [301, 161] on div "Bureau Veritas Exploitation SAS EVRY COURCOURONNES 2, rue Jean MERMOZ BATIMENT …" at bounding box center [338, 204] width 614 height 409
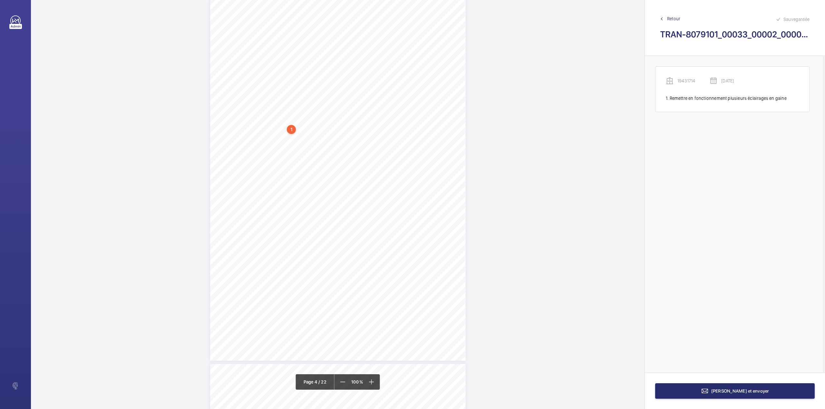
click at [280, 165] on span "Réglé le contacte électrique d'asservissement de" at bounding box center [330, 166] width 100 height 4
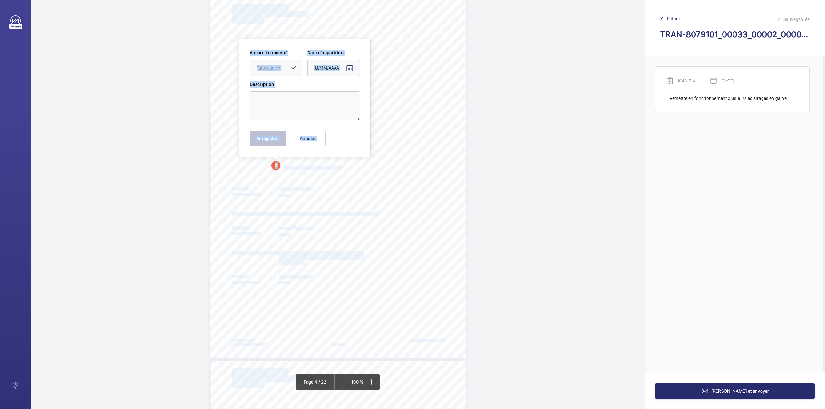
click at [292, 165] on div "Bureau Veritas Exploitation SAS EVRY COURCOURONNES 2, rue Jean MERMOZ BATIMENT …" at bounding box center [338, 204] width 614 height 409
click at [292, 166] on span "la porte palière du niveau haut" at bounding box center [311, 168] width 62 height 4
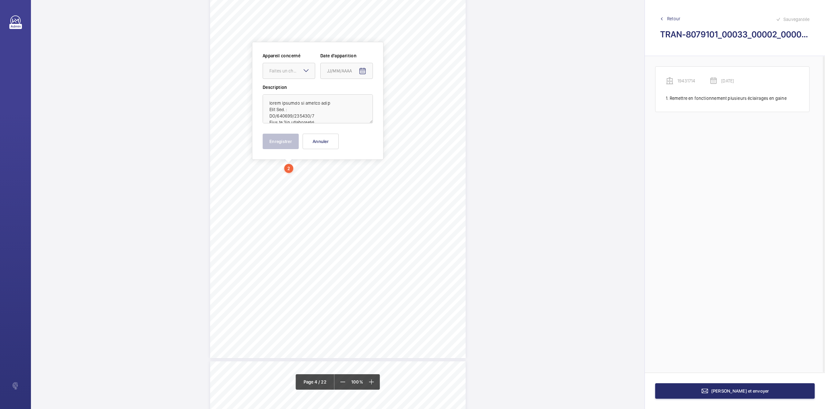
scroll to position [1111, 0]
click at [311, 140] on button "Annuler" at bounding box center [321, 138] width 36 height 15
click at [280, 160] on span "Réglé le contacte électrique d'asservissement de" at bounding box center [330, 161] width 100 height 4
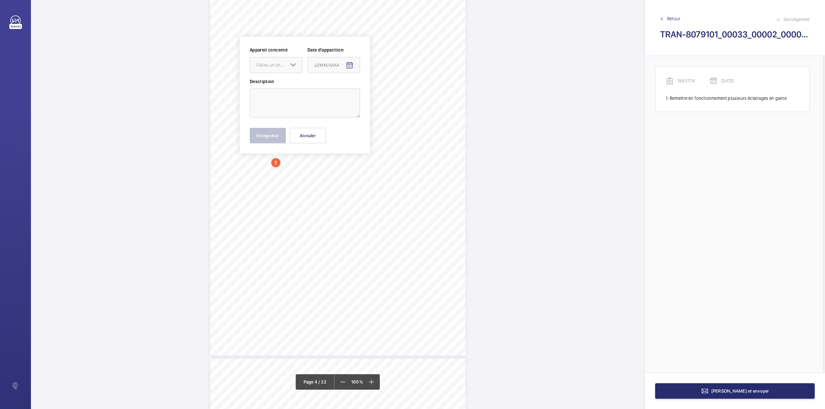
scroll to position [1108, 0]
click at [292, 162] on div "Bureau Veritas Exploitation SAS EVRY COURCOURONNES 2, rue Jean MERMOZ BATIMENT …" at bounding box center [338, 204] width 614 height 409
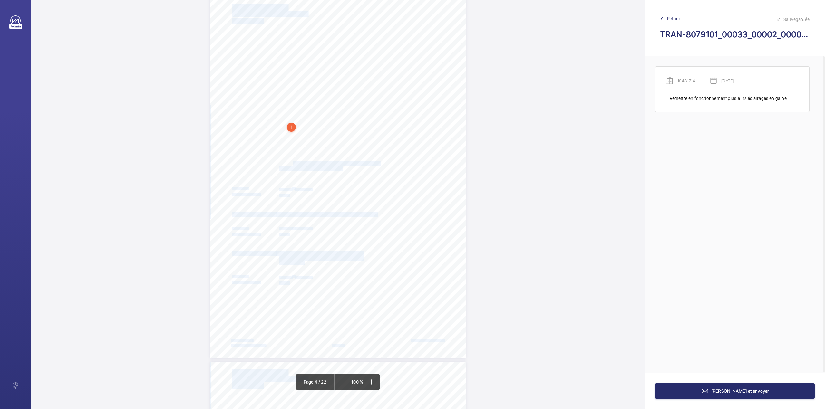
click at [294, 163] on span "Réglé le contacte électrique d'asservissement de" at bounding box center [330, 164] width 100 height 4
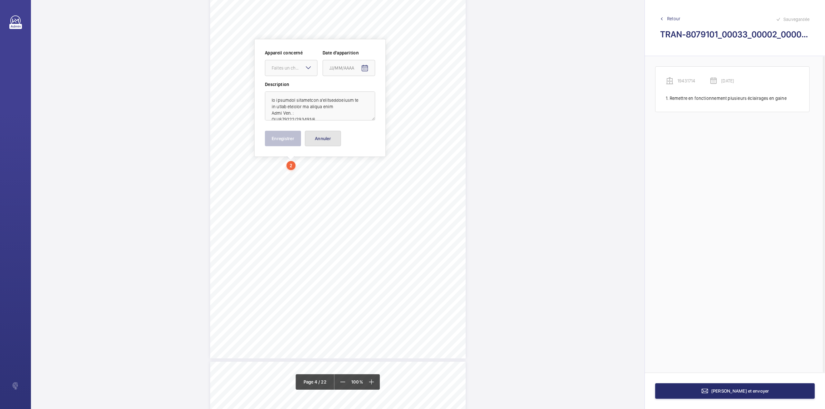
click at [318, 143] on button "Annuler" at bounding box center [323, 138] width 36 height 15
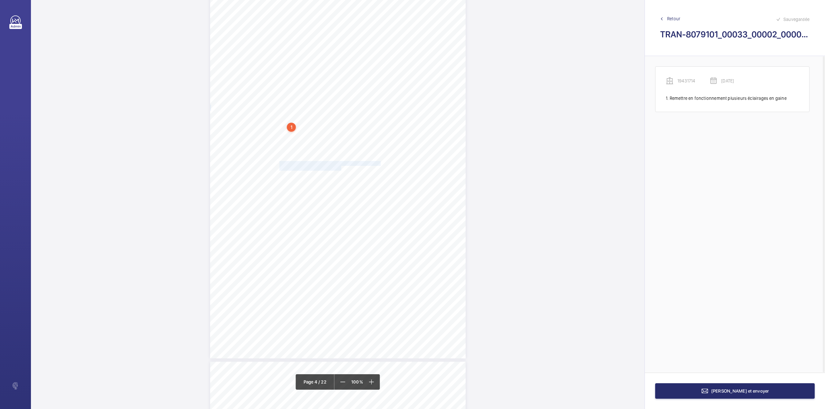
drag, startPoint x: 280, startPoint y: 162, endPoint x: 340, endPoint y: 170, distance: 61.1
click at [340, 170] on div "Périmètre vérifié dans le rapport | ALCATEL SUBMARINE NETWORKS ÉQUIPEMENT(S) VÉ…" at bounding box center [338, 178] width 256 height 362
click at [337, 69] on div "Faites un choix" at bounding box center [340, 68] width 45 height 6
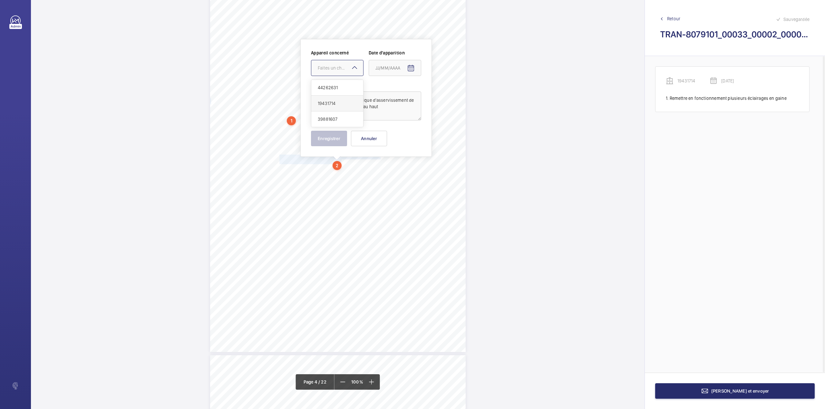
click at [331, 105] on span "19431714" at bounding box center [337, 103] width 39 height 6
click at [414, 69] on mat-icon "Open calendar" at bounding box center [411, 68] width 8 height 8
click at [440, 95] on span "Previous month" at bounding box center [443, 93] width 13 height 13
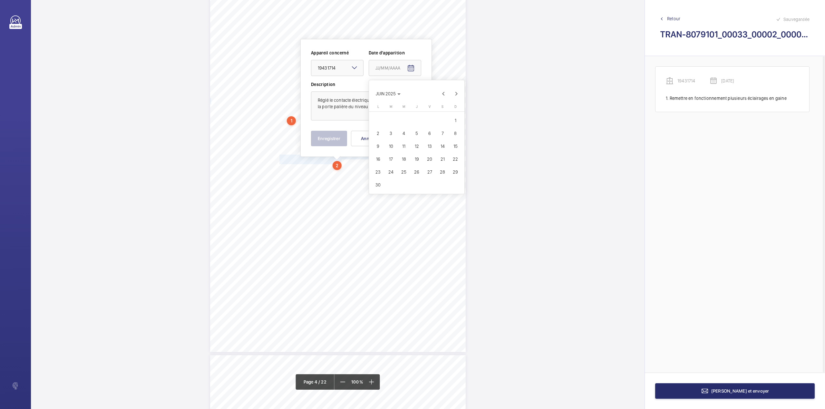
click at [380, 182] on span "30" at bounding box center [378, 185] width 12 height 12
type input "30/06/2025"
click at [321, 137] on button "Enregistrer" at bounding box center [329, 138] width 36 height 15
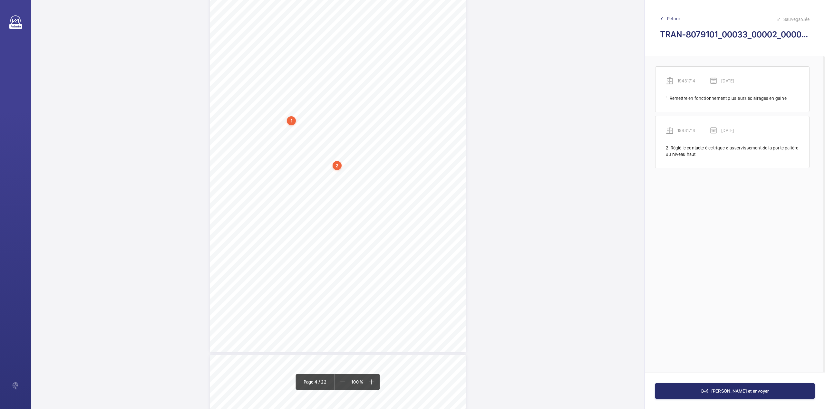
click at [280, 208] on span "Obturer les orifices au plafond de la machinerie" at bounding box center [328, 208] width 97 height 4
drag, startPoint x: 279, startPoint y: 208, endPoint x: 297, endPoint y: 208, distance: 18.1
click at [297, 208] on div "Périmètre vérifié dans le rapport | ALCATEL SUBMARINE NETWORKS ÉQUIPEMENT(S) VÉ…" at bounding box center [338, 127] width 256 height 362
click at [306, 165] on span "Obturer les orifices au plafond de la machinerie" at bounding box center [328, 163] width 97 height 4
click at [306, 165] on div "Bureau Veritas Exploitation SAS EVRY COURCOURONNES 2, rue Jean MERMOZ BATIMENT …" at bounding box center [338, 204] width 614 height 409
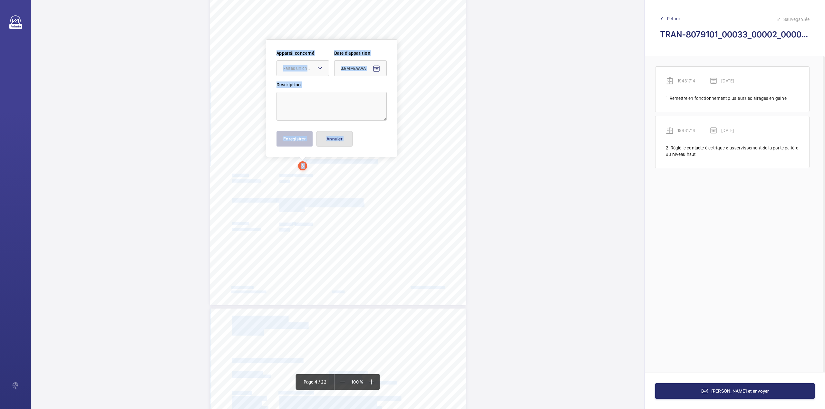
click at [333, 142] on button "Annuler" at bounding box center [335, 138] width 36 height 15
click at [319, 161] on span "Obturer les orifices au plafond de la machinerie" at bounding box center [328, 161] width 97 height 4
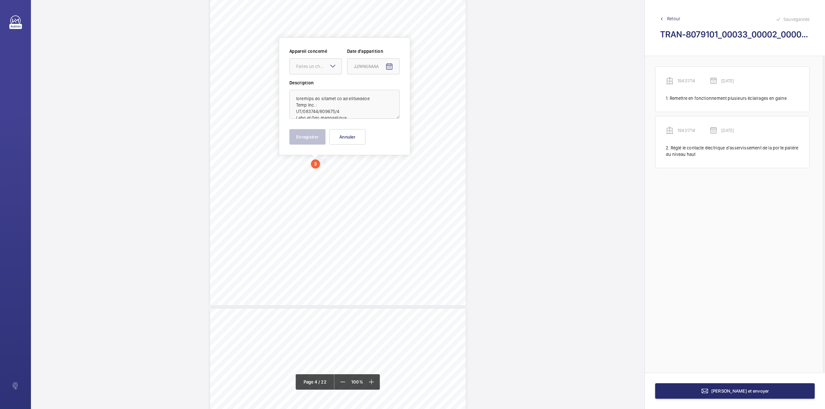
click at [319, 161] on span "Obturer les orifices au plafond de la machinerie" at bounding box center [328, 161] width 97 height 4
click at [296, 168] on div "Périmètre vérifié dans le rapport | ALCATEL SUBMARINE NETWORKS ÉQUIPEMENT(S) VÉ…" at bounding box center [338, 127] width 256 height 362
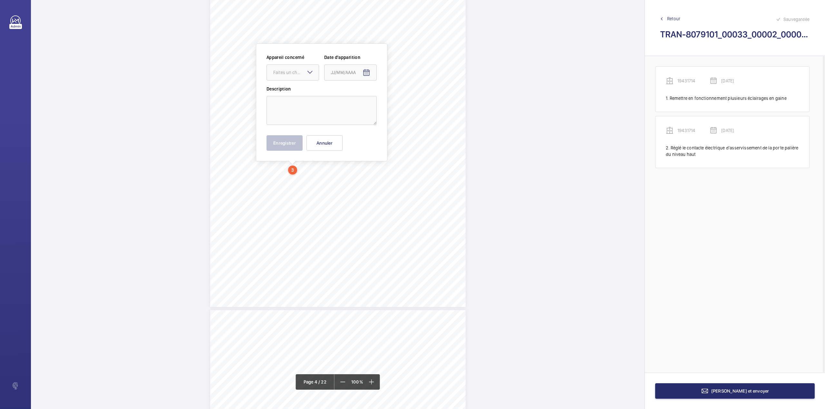
scroll to position [1164, 0]
click at [327, 140] on button "Annuler" at bounding box center [325, 138] width 36 height 15
drag, startPoint x: 279, startPoint y: 159, endPoint x: 375, endPoint y: 158, distance: 96.4
click at [375, 158] on span "Obturer les orifices au plafond de la machinerie" at bounding box center [328, 159] width 97 height 4
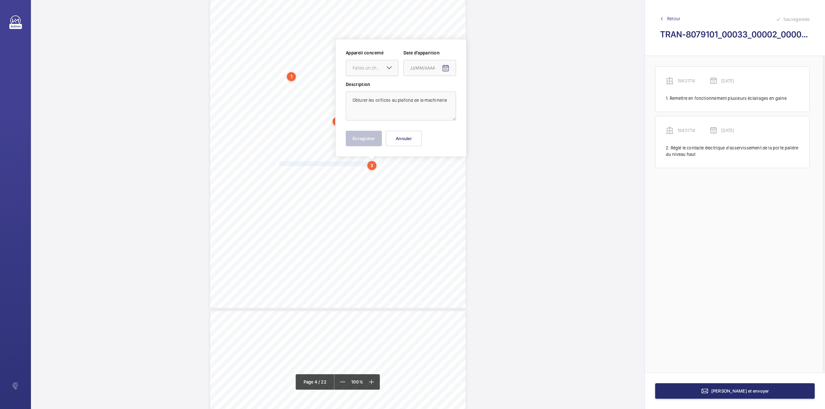
click at [382, 65] on div "Faites un choix" at bounding box center [375, 68] width 45 height 6
click at [366, 103] on span "19431714" at bounding box center [372, 103] width 39 height 6
click at [448, 68] on mat-icon "Open calendar" at bounding box center [446, 68] width 8 height 8
click at [428, 93] on span "SEPT. 2025" at bounding box center [422, 93] width 22 height 5
click at [444, 180] on span "2023" at bounding box center [440, 178] width 20 height 12
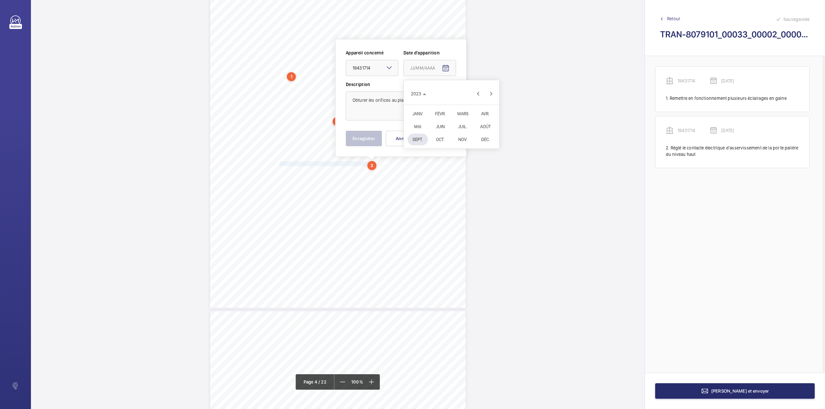
click at [485, 140] on span "DÉC." at bounding box center [486, 140] width 20 height 12
click at [424, 160] on span "19" at bounding box center [426, 159] width 12 height 12
type input "19/12/2023"
click at [371, 135] on button "Enregistrer" at bounding box center [364, 138] width 36 height 15
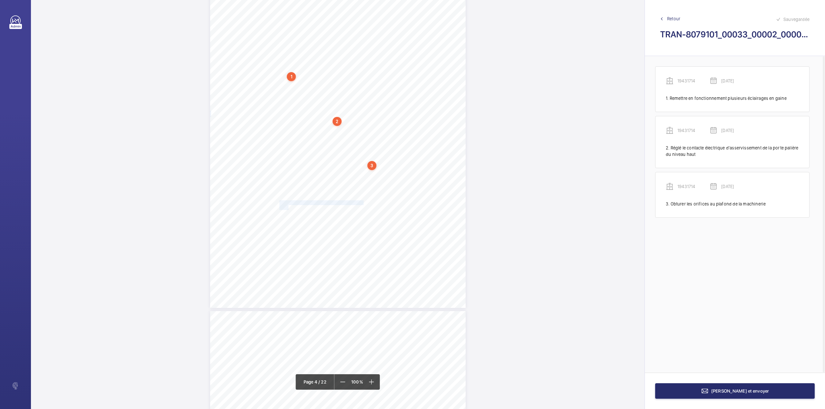
drag, startPoint x: 279, startPoint y: 203, endPoint x: 290, endPoint y: 209, distance: 13.0
click at [289, 208] on div "Périmètre vérifié dans le rapport | ALCATEL SUBMARINE NETWORKS ÉQUIPEMENT(S) VÉ…" at bounding box center [338, 127] width 256 height 362
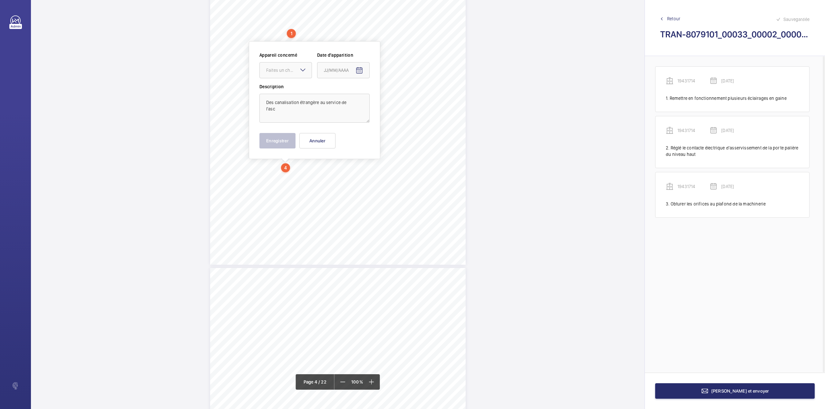
scroll to position [1204, 0]
drag, startPoint x: 290, startPoint y: 209, endPoint x: 295, endPoint y: 211, distance: 5.8
click at [295, 211] on div "Périmètre vérifié dans le rapport | ALCATEL SUBMARINE NETWORKS ÉQUIPEMENT(S) VÉ…" at bounding box center [338, 82] width 256 height 362
drag, startPoint x: 279, startPoint y: 157, endPoint x: 289, endPoint y: 158, distance: 10.4
click at [284, 157] on span "Des canalisation étrangère au service de" at bounding box center [321, 158] width 83 height 4
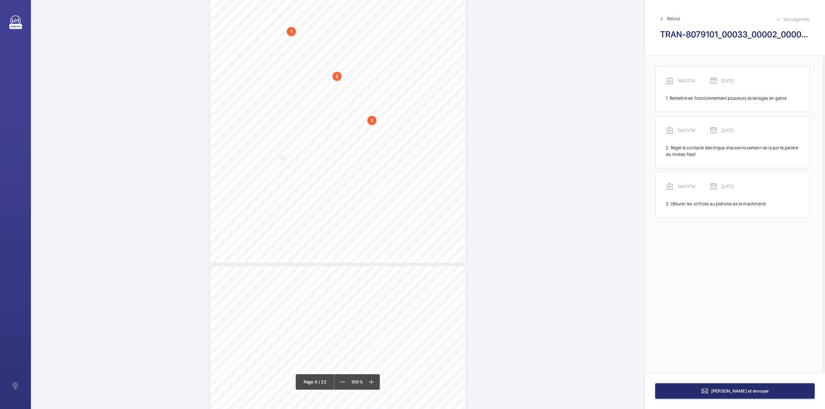
scroll to position [1198, 0]
click at [299, 167] on span "l'ascenseur sont présentent dans le local" at bounding box center [322, 168] width 84 height 4
drag, startPoint x: 279, startPoint y: 163, endPoint x: 286, endPoint y: 165, distance: 7.2
click at [281, 163] on span "Des canalisation étrangère au service de" at bounding box center [321, 163] width 83 height 4
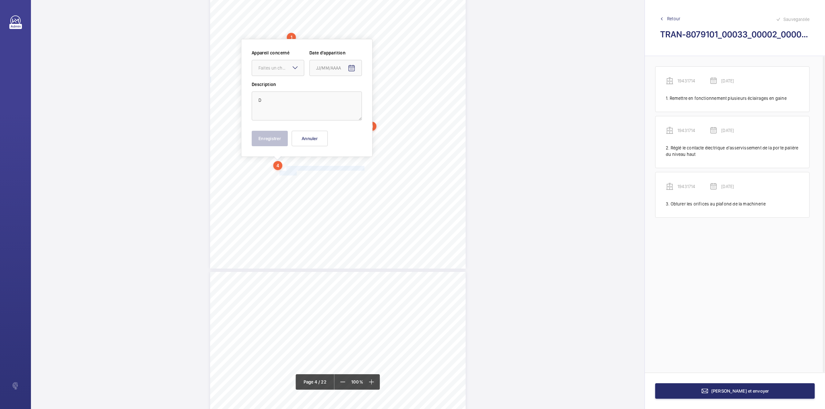
drag, startPoint x: 286, startPoint y: 165, endPoint x: 296, endPoint y: 172, distance: 11.4
click at [296, 172] on div "Périmètre vérifié dans le rapport | ALCATEL SUBMARINE NETWORKS ÉQUIPEMENT(S) VÉ…" at bounding box center [338, 88] width 256 height 362
click at [297, 169] on span "l'ascenseur sont présentent dans le local" at bounding box center [322, 168] width 84 height 4
click at [279, 190] on div "Périmètre vérifié dans le rapport | ALCATEL SUBMARINE NETWORKS ÉQUIPEMENT(S) VÉ…" at bounding box center [338, 121] width 256 height 362
click at [279, 190] on div "Bureau Veritas Exploitation SAS EVRY COURCOURONNES 2, rue Jean MERMOZ BATIMENT …" at bounding box center [338, 204] width 614 height 409
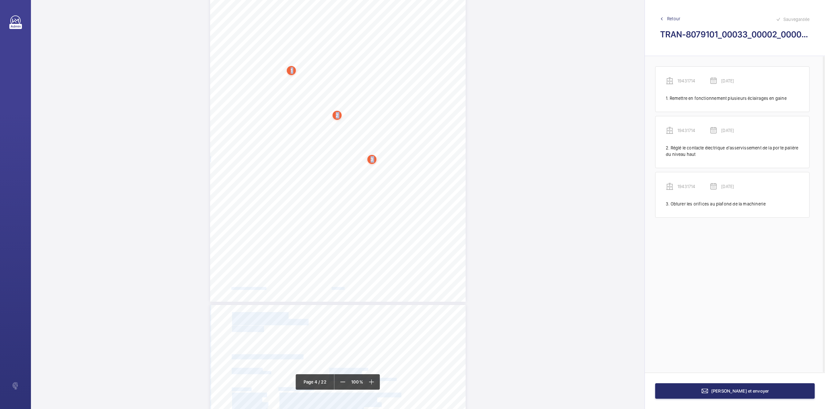
scroll to position [1192, 0]
click at [280, 169] on span "Des canalisation étrangère au service de" at bounding box center [321, 170] width 83 height 4
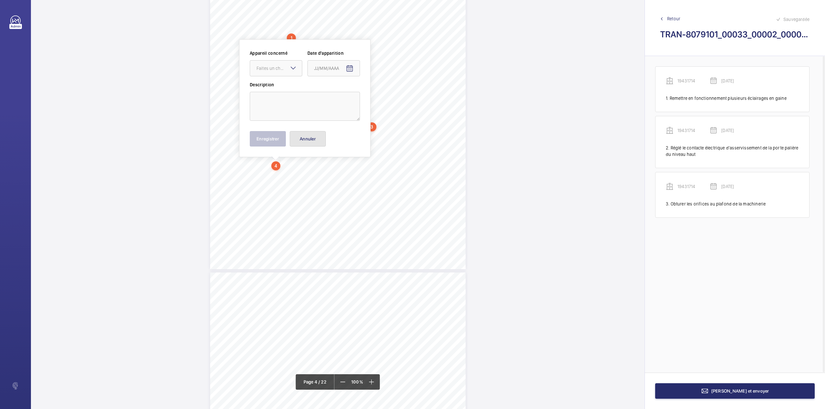
click at [311, 141] on button "Annuler" at bounding box center [308, 138] width 36 height 15
click at [280, 163] on span "Des canalisation étrangère au service de" at bounding box center [321, 164] width 83 height 4
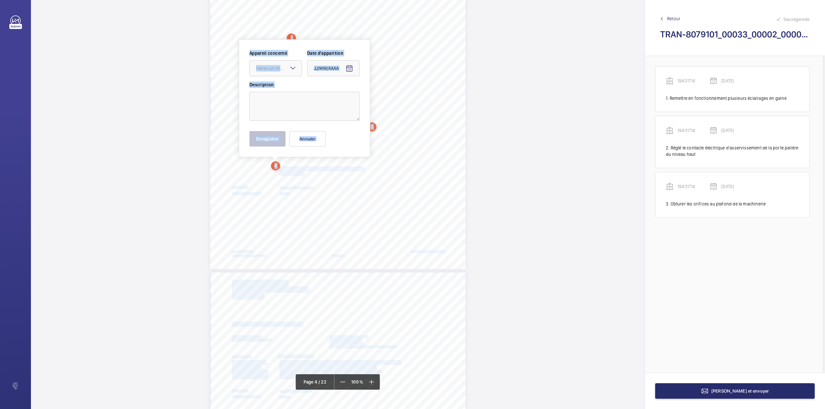
click at [293, 168] on div "Bureau Veritas Exploitation SAS EVRY COURCOURONNES 2, rue Jean MERMOZ BATIMENT …" at bounding box center [338, 204] width 614 height 409
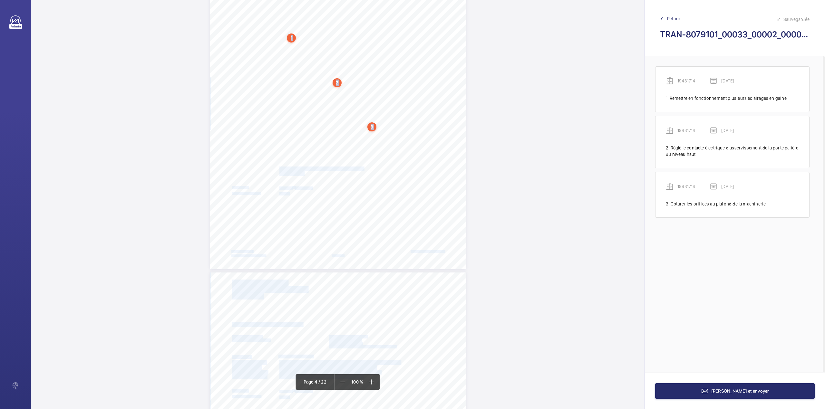
click at [293, 168] on span "l'ascenseur sont présentent dans le local" at bounding box center [322, 169] width 84 height 4
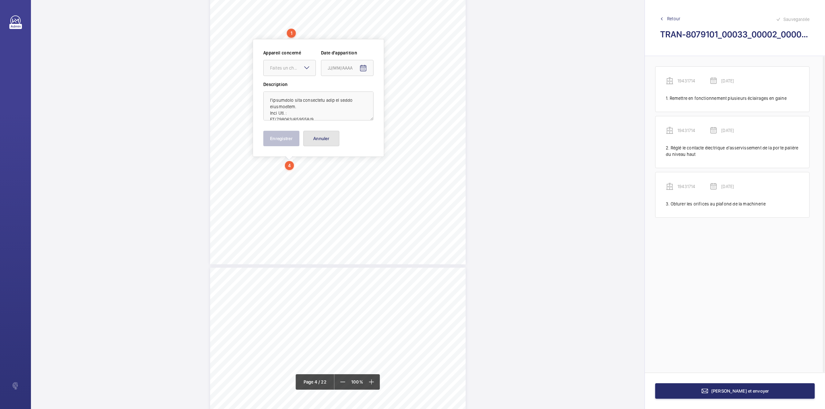
click at [319, 143] on button "Annuler" at bounding box center [321, 138] width 36 height 15
drag, startPoint x: 279, startPoint y: 157, endPoint x: 292, endPoint y: 164, distance: 14.4
click at [288, 161] on div "Périmètre vérifié dans le rapport | ALCATEL SUBMARINE NETWORKS ÉQUIPEMENT(S) VÉ…" at bounding box center [338, 84] width 256 height 362
click at [299, 167] on span "l'ascenseur sont présentent dans le local" at bounding box center [322, 166] width 84 height 4
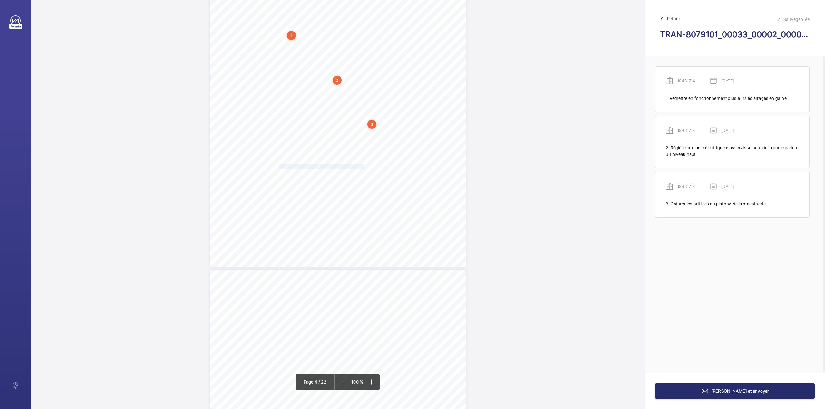
click at [302, 168] on div "Périmètre vérifié dans le rapport | ALCATEL SUBMARINE NETWORKS ÉQUIPEMENT(S) VÉ…" at bounding box center [338, 86] width 256 height 362
click at [280, 195] on span "Des canalisation étrangère au service de" at bounding box center [321, 195] width 83 height 4
drag, startPoint x: 279, startPoint y: 195, endPoint x: 282, endPoint y: 197, distance: 4.1
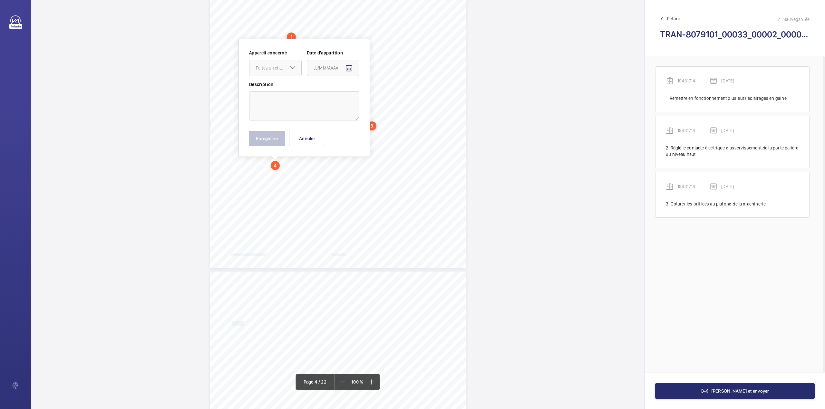
click at [282, 197] on div "Périmètre vérifié dans le rapport | ALCATEL SUBMARINE NETWORKS ÉQUIPEMENT(S) VÉ…" at bounding box center [338, 88] width 256 height 362
drag, startPoint x: 279, startPoint y: 162, endPoint x: 302, endPoint y: 172, distance: 24.8
click at [302, 172] on div "Périmètre vérifié dans le rapport | ALCATEL SUBMARINE NETWORKS ÉQUIPEMENT(S) VÉ…" at bounding box center [338, 88] width 256 height 362
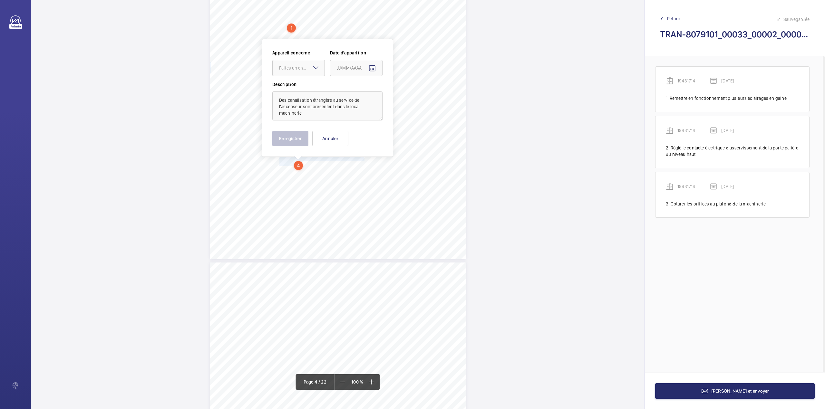
click at [306, 71] on div "Faites un choix" at bounding box center [301, 68] width 45 height 6
click at [299, 105] on span "19431714" at bounding box center [298, 103] width 39 height 6
click at [374, 68] on mat-icon "Open calendar" at bounding box center [373, 68] width 8 height 8
click at [364, 92] on span "Choose month and year" at bounding box center [351, 93] width 32 height 15
click at [369, 177] on span "2023" at bounding box center [367, 178] width 20 height 12
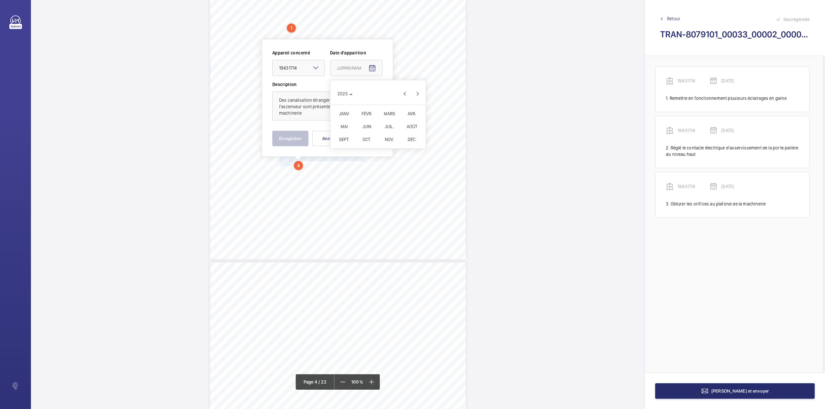
click at [414, 138] on span "DÉC." at bounding box center [412, 140] width 20 height 12
click at [352, 159] on span "19" at bounding box center [353, 159] width 12 height 12
type input "19/12/2023"
click at [284, 138] on button "Enregistrer" at bounding box center [290, 138] width 36 height 15
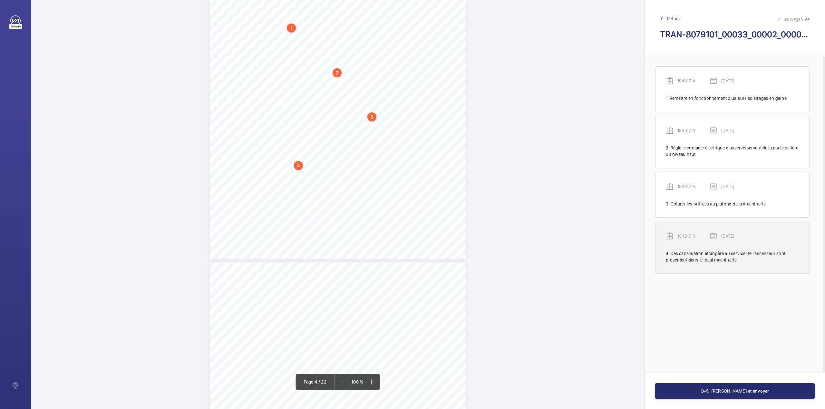
click at [688, 238] on p "19431714" at bounding box center [694, 236] width 32 height 6
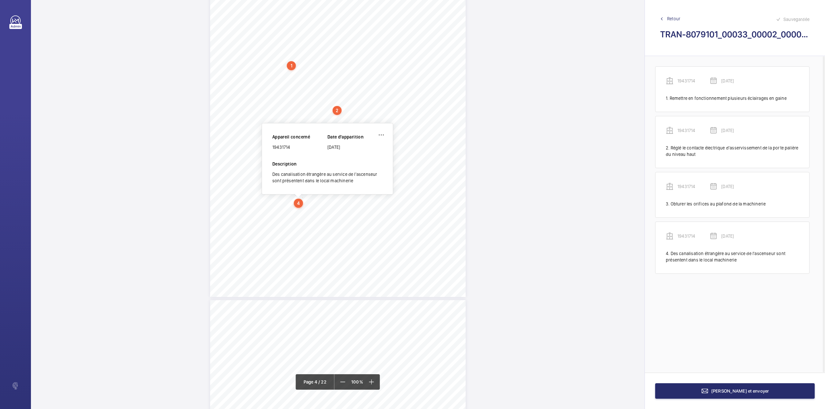
scroll to position [1168, 0]
drag, startPoint x: 273, startPoint y: 150, endPoint x: 293, endPoint y: 150, distance: 20.0
click at [293, 150] on div "19431714" at bounding box center [299, 148] width 55 height 6
copy div "19431714"
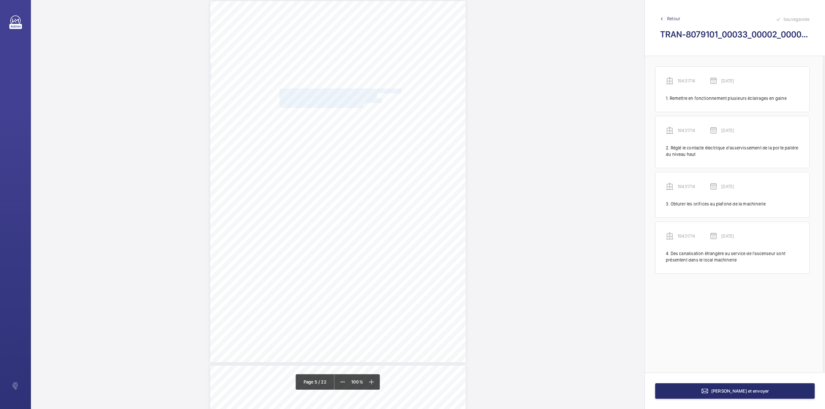
drag, startPoint x: 279, startPoint y: 91, endPoint x: 361, endPoint y: 106, distance: 83.9
click at [361, 106] on div "Fiche N° 2 : CODE DU TRAVAIL N° interne : 44262631 Localisation : BÂTIMENT C Ma…" at bounding box center [338, 182] width 256 height 362
click at [361, 106] on span "conforme aux dispositions de la loi SAE)" at bounding box center [321, 105] width 83 height 4
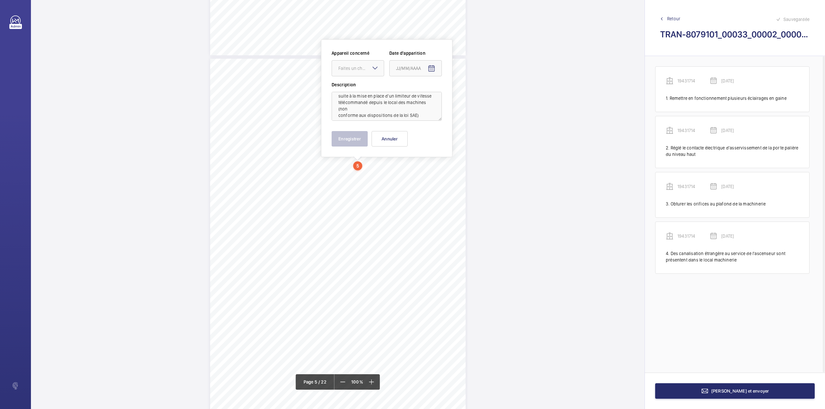
scroll to position [27, 0]
click at [363, 67] on div "Faites un choix" at bounding box center [361, 68] width 45 height 6
click at [358, 86] on span "44262631" at bounding box center [358, 88] width 39 height 6
click at [434, 68] on mat-icon "Open calendar" at bounding box center [432, 69] width 8 height 8
click at [417, 93] on span "SEPT. 2025" at bounding box center [408, 94] width 22 height 5
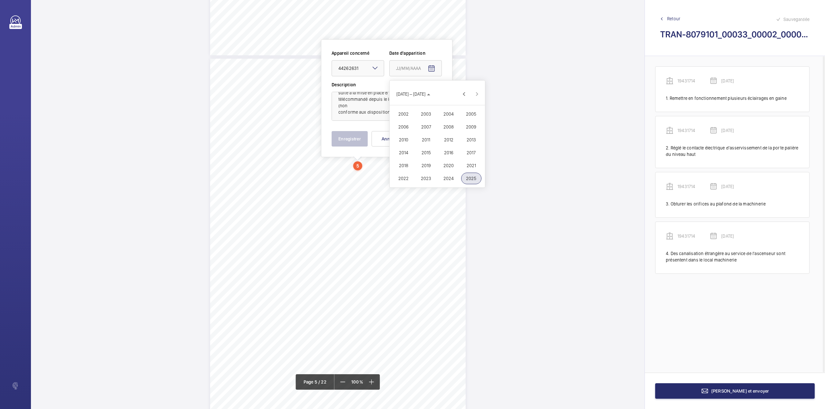
click at [427, 178] on span "2023" at bounding box center [426, 179] width 20 height 12
click at [474, 140] on span "DÉC." at bounding box center [471, 140] width 20 height 12
click at [413, 160] on span "19" at bounding box center [412, 160] width 12 height 12
type input "19/12/2023"
click at [346, 141] on button "Enregistrer" at bounding box center [350, 138] width 36 height 15
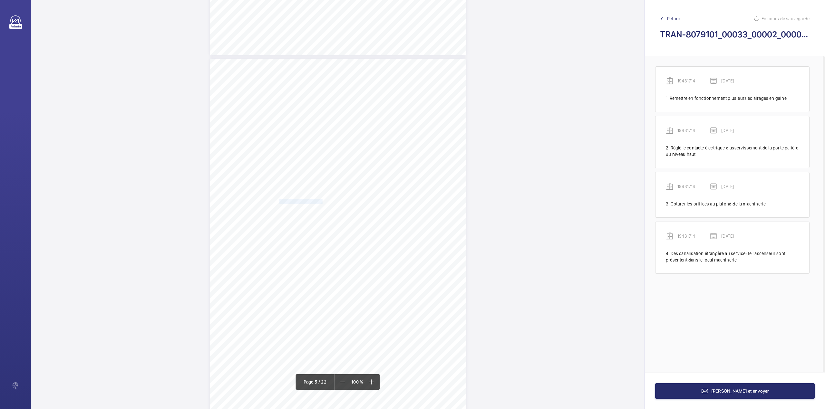
drag, startPoint x: 279, startPoint y: 202, endPoint x: 321, endPoint y: 202, distance: 42.9
click at [321, 202] on span "Dégraisser la cuvette" at bounding box center [301, 202] width 43 height 4
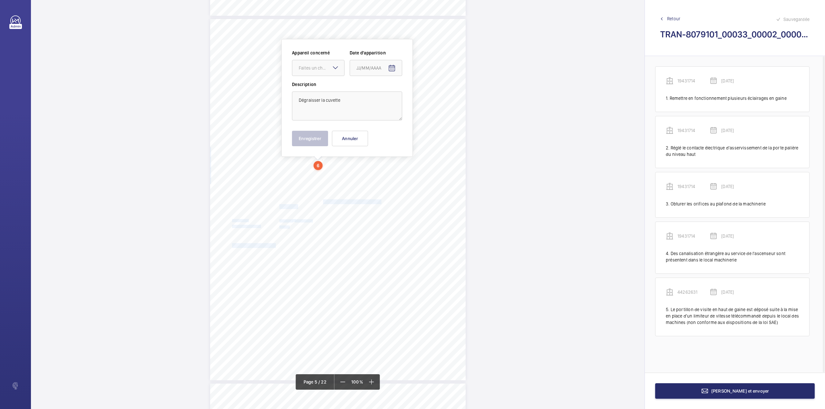
click at [322, 202] on div "Bureau Veritas Exploitation SAS EVRY COURCOURONNES 2, rue Jean MERMOZ BATIMENT …" at bounding box center [338, 204] width 614 height 409
click at [322, 202] on span "Assurer le fonctionnement de plusieurs éclairage" at bounding box center [330, 202] width 101 height 4
click at [337, 142] on button "Annuler" at bounding box center [350, 138] width 36 height 15
click at [296, 130] on div "Fiche N° 2 : CODE DU TRAVAIL N° interne : 44262631 Localisation : BÂTIMENT C Ma…" at bounding box center [338, 161] width 256 height 362
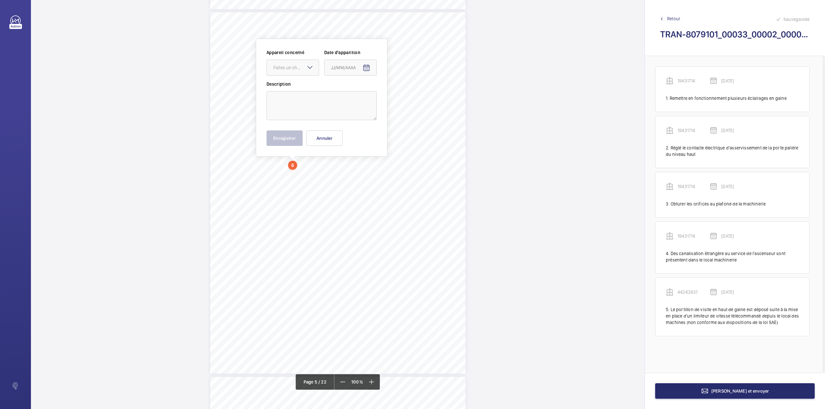
scroll to position [1458, 0]
click at [328, 136] on button "Annuler" at bounding box center [325, 138] width 36 height 15
drag, startPoint x: 279, startPoint y: 156, endPoint x: 321, endPoint y: 155, distance: 42.6
click at [321, 155] on span "Dégraisser la cuvette" at bounding box center [301, 156] width 43 height 4
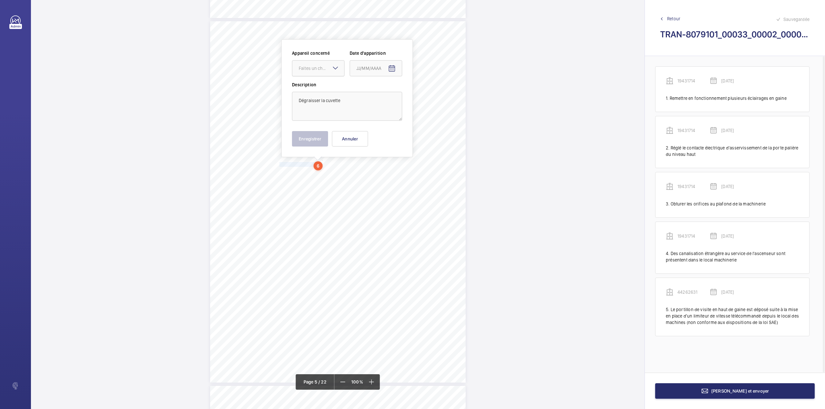
click at [311, 71] on div "Faites un choix" at bounding box center [321, 68] width 45 height 6
click at [313, 90] on span "44262631" at bounding box center [318, 88] width 39 height 6
click at [393, 69] on mat-icon "Open calendar" at bounding box center [392, 69] width 8 height 8
click at [426, 93] on span "Previous month" at bounding box center [424, 94] width 13 height 13
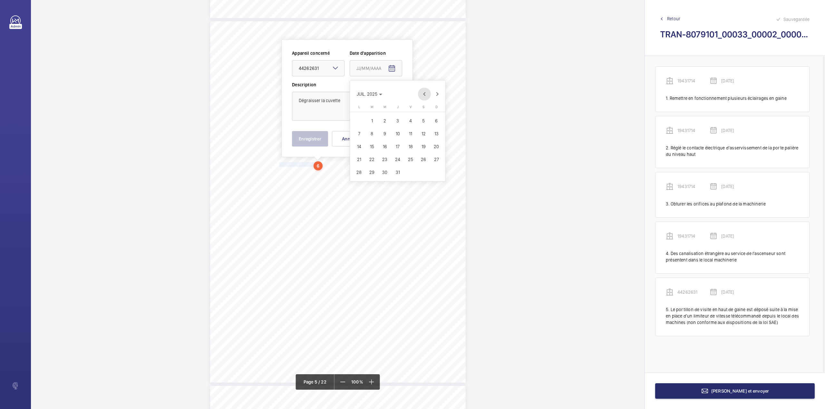
click at [426, 93] on span "Previous month" at bounding box center [424, 94] width 13 height 13
click at [359, 185] on span "30" at bounding box center [359, 186] width 12 height 12
type input "30/06/2025"
click at [310, 136] on button "Enregistrer" at bounding box center [310, 138] width 36 height 15
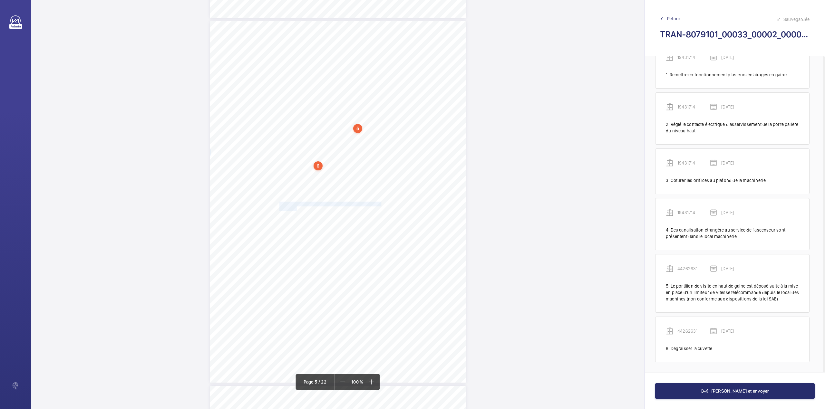
drag, startPoint x: 279, startPoint y: 203, endPoint x: 296, endPoint y: 209, distance: 17.5
click at [296, 209] on div "Fiche N° 2 : CODE DU TRAVAIL N° interne : 44262631 Localisation : BÂTIMENT C Ma…" at bounding box center [338, 202] width 256 height 362
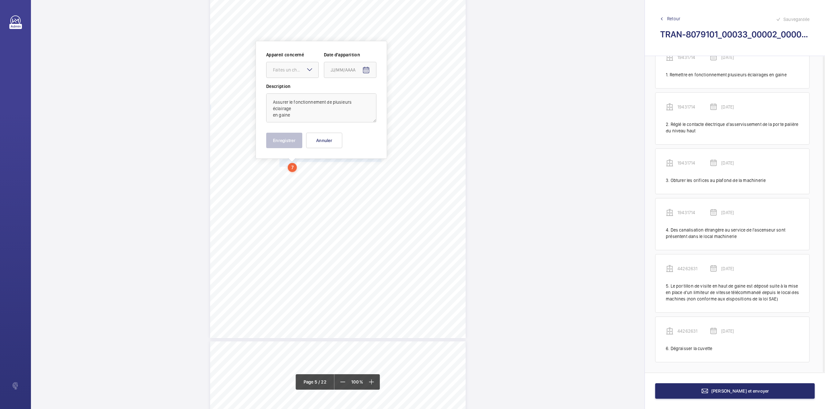
scroll to position [1495, 0]
click at [300, 67] on div "Faites un choix" at bounding box center [295, 68] width 45 height 6
click at [293, 87] on span "44262631" at bounding box center [292, 87] width 39 height 6
click at [365, 69] on mat-icon "Open calendar" at bounding box center [366, 68] width 8 height 8
click at [354, 92] on span "SEPT. 2025" at bounding box center [344, 93] width 26 height 5
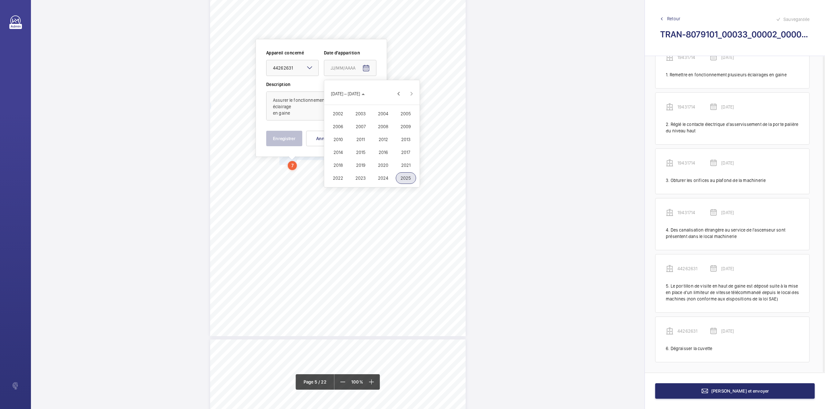
click at [359, 178] on span "2023" at bounding box center [361, 178] width 20 height 12
click at [407, 140] on span "DÉC." at bounding box center [406, 140] width 20 height 12
click at [349, 161] on span "19" at bounding box center [346, 159] width 12 height 12
type input "19/12/2023"
click at [285, 140] on button "Enregistrer" at bounding box center [284, 138] width 36 height 15
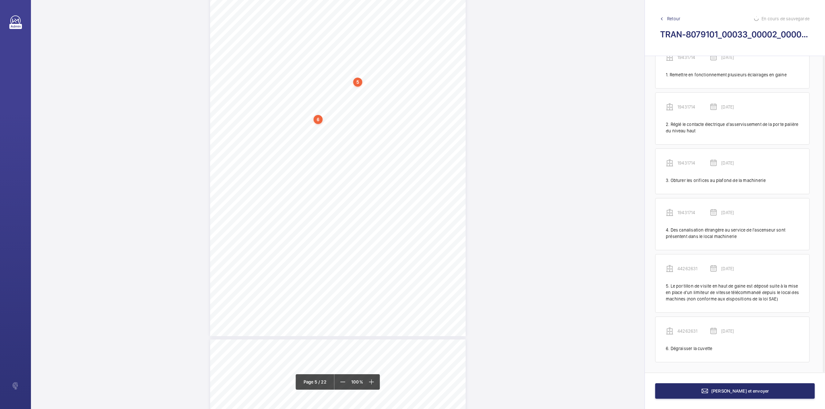
drag, startPoint x: 279, startPoint y: 200, endPoint x: 299, endPoint y: 202, distance: 20.4
click at [291, 200] on span "Réglé le contacte d'asservissement électrique de" at bounding box center [330, 202] width 100 height 4
drag, startPoint x: 317, startPoint y: 204, endPoint x: 324, endPoint y: 204, distance: 6.8
click at [324, 204] on div "Fiche N° 2 : CODE DU TRAVAIL N° interne : 44262631 Localisation : BÂTIMENT C Ma…" at bounding box center [338, 118] width 256 height 362
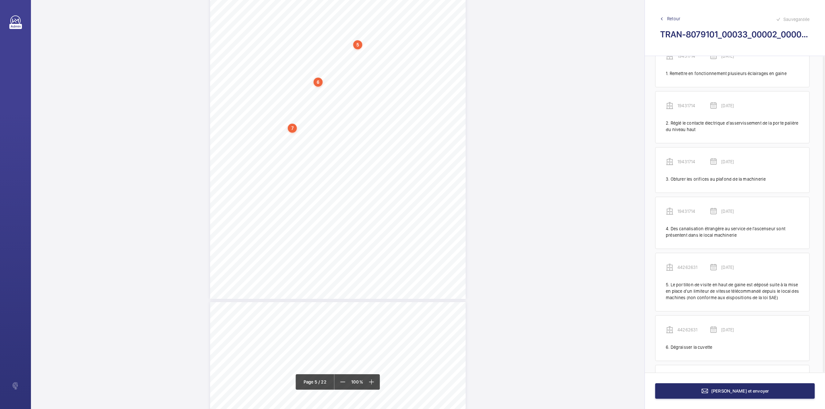
scroll to position [75, 0]
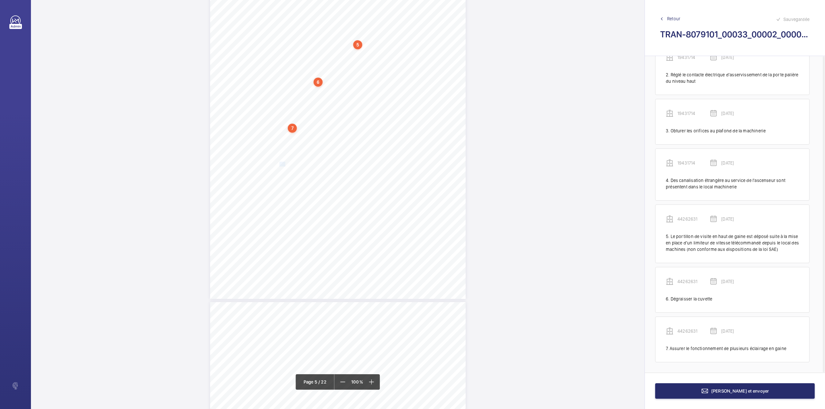
drag, startPoint x: 279, startPoint y: 163, endPoint x: 288, endPoint y: 162, distance: 9.7
click at [285, 163] on span "Réglé le contacte d'asservissement électrique de" at bounding box center [330, 164] width 100 height 4
drag, startPoint x: 288, startPoint y: 162, endPoint x: 329, endPoint y: 166, distance: 41.4
click at [329, 166] on div "Fiche N° 2 : CODE DU TRAVAIL N° interne : 44262631 Localisation : BÂTIMENT C Ma…" at bounding box center [338, 118] width 256 height 362
click at [324, 164] on span "Réglé le contacte d'asservissement électrique de" at bounding box center [330, 164] width 100 height 4
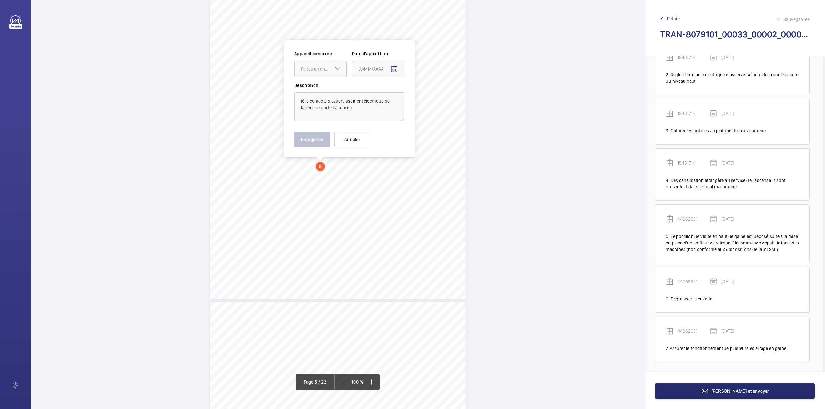
scroll to position [1534, 0]
click at [349, 143] on button "Annuler" at bounding box center [352, 138] width 36 height 15
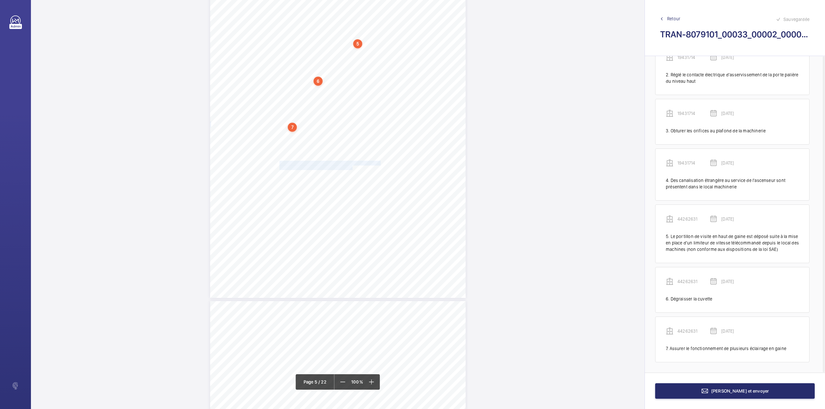
drag, startPoint x: 279, startPoint y: 162, endPoint x: 351, endPoint y: 169, distance: 72.2
click at [351, 169] on div "Fiche N° 2 : CODE DU TRAVAIL N° interne : 44262631 Localisation : BÂTIMENT C Ma…" at bounding box center [338, 117] width 256 height 362
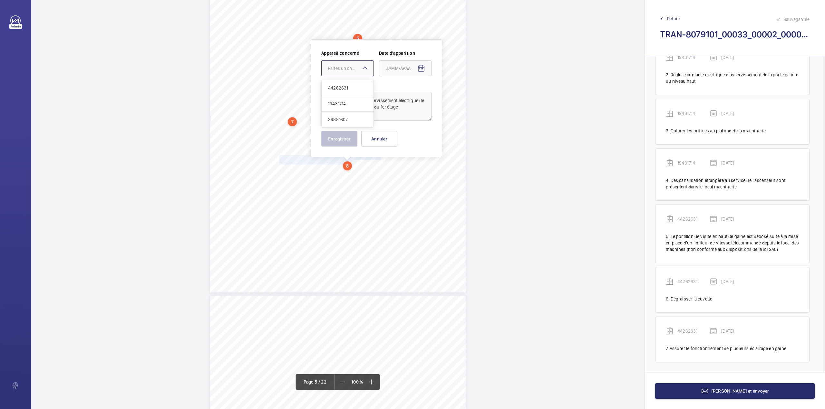
click at [349, 71] on div "Faites un choix" at bounding box center [350, 68] width 45 height 6
click at [348, 84] on div "44262631" at bounding box center [348, 88] width 52 height 16
click at [419, 67] on mat-icon "Open calendar" at bounding box center [422, 69] width 8 height 8
click at [453, 93] on span "Previous month" at bounding box center [453, 94] width 13 height 13
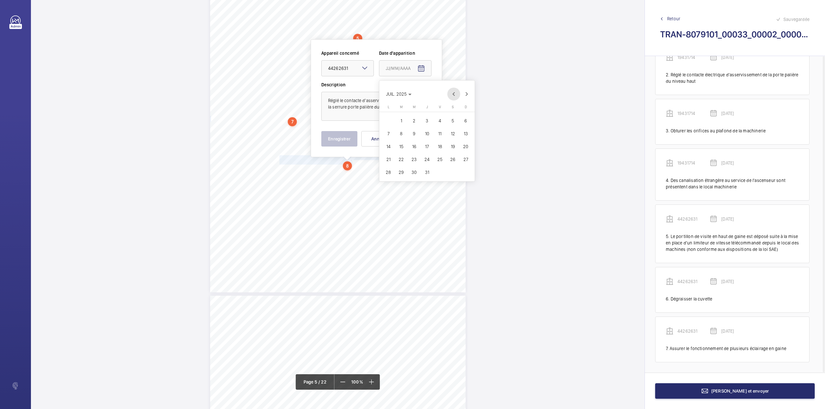
click at [453, 93] on span "Previous month" at bounding box center [453, 94] width 13 height 13
click at [386, 182] on span "30" at bounding box center [389, 186] width 12 height 12
type input "30/06/2025"
click at [341, 138] on button "Enregistrer" at bounding box center [339, 138] width 36 height 15
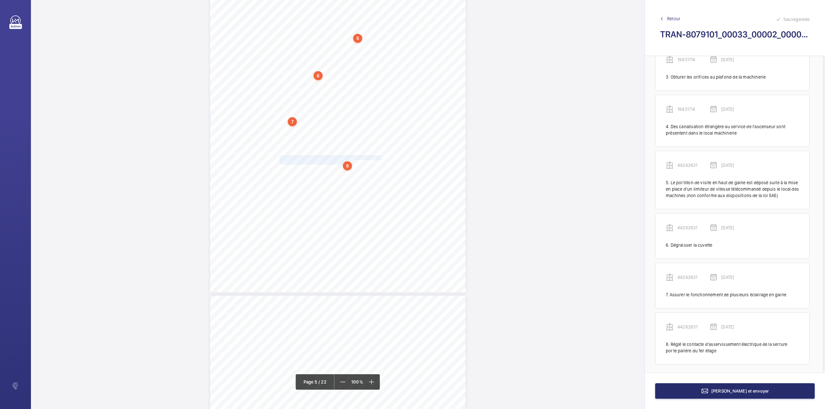
scroll to position [131, 0]
click at [280, 208] on span "Assurer le fonctionnement de la commande à" at bounding box center [326, 209] width 93 height 4
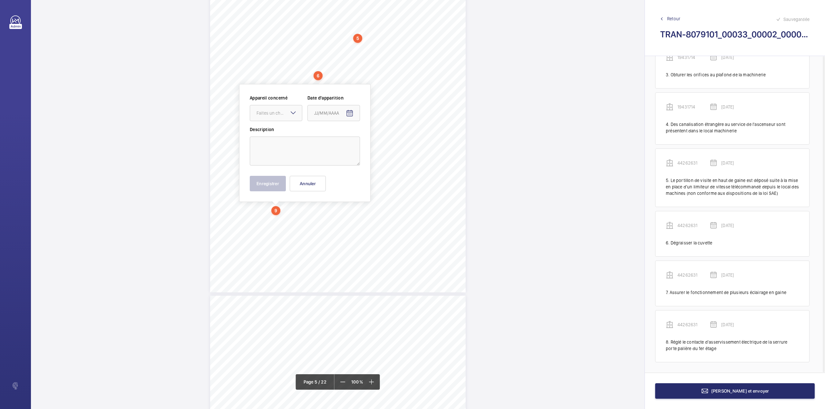
scroll to position [1584, 0]
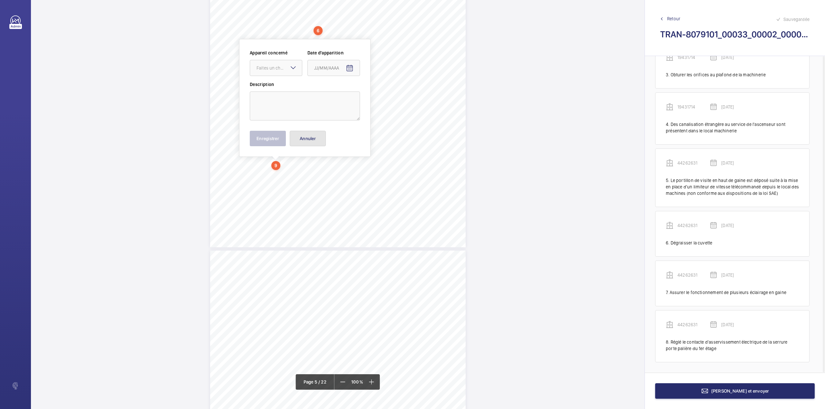
click at [318, 140] on button "Annuler" at bounding box center [308, 138] width 36 height 15
drag, startPoint x: 280, startPoint y: 163, endPoint x: 357, endPoint y: 168, distance: 76.5
click at [357, 168] on div "Fiche N° 2 : CODE DU TRAVAIL N° interne : 44262631 Localisation : BÂTIMENT C Ma…" at bounding box center [338, 67] width 256 height 362
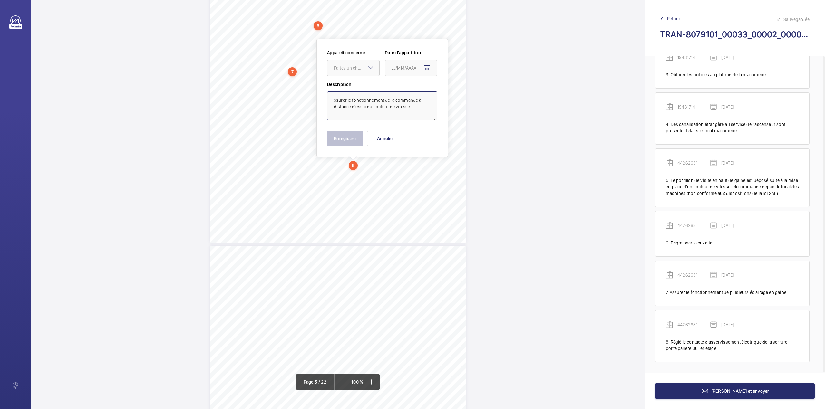
click at [334, 101] on textarea "ssurer le fonctionnement de la commande à distance d'essai du limiteur de vites…" at bounding box center [382, 106] width 110 height 29
click at [352, 65] on div "Faites un choix" at bounding box center [356, 68] width 45 height 6
click at [349, 89] on span "44262631" at bounding box center [353, 87] width 39 height 6
type textarea "Assurer le fonctionnement de la commande à distance d'essai du limiteur de vite…"
click at [429, 71] on mat-icon "Open calendar" at bounding box center [427, 68] width 8 height 8
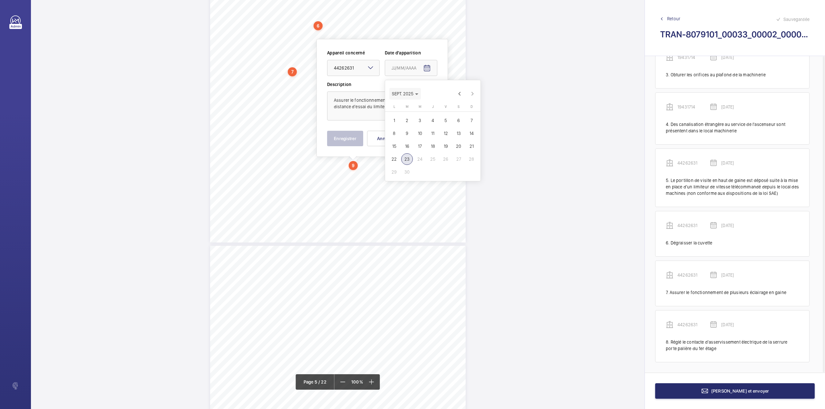
click at [413, 94] on span "SEPT. 2025" at bounding box center [403, 93] width 22 height 5
click at [421, 177] on span "2023" at bounding box center [422, 178] width 20 height 12
click at [462, 141] on span "DÉC." at bounding box center [467, 140] width 20 height 12
click at [412, 159] on span "19" at bounding box center [407, 159] width 12 height 12
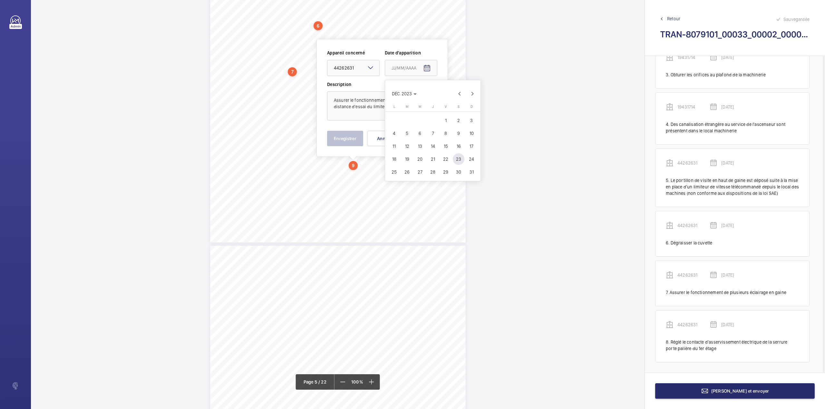
type input "19/12/2023"
click at [340, 142] on button "Enregistrer" at bounding box center [345, 138] width 36 height 15
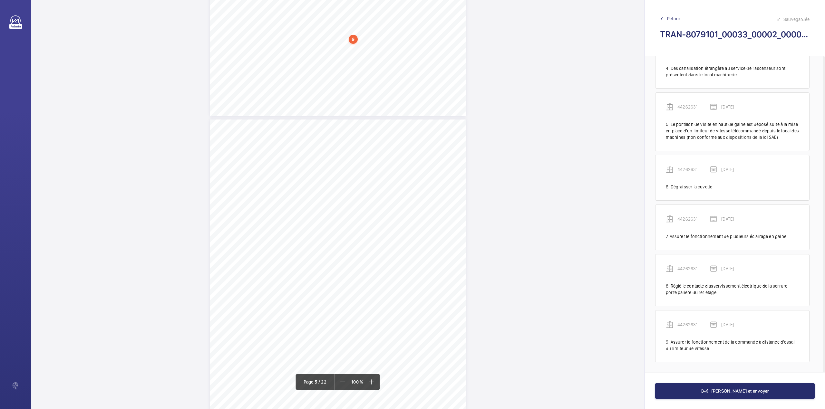
scroll to position [1718, 0]
drag, startPoint x: 279, startPoint y: 172, endPoint x: 313, endPoint y: 180, distance: 34.6
click at [313, 180] on div "Point vérifié Actions à entreprendre 12.1- Accès aux locaux Des canalisations é…" at bounding box center [338, 298] width 256 height 362
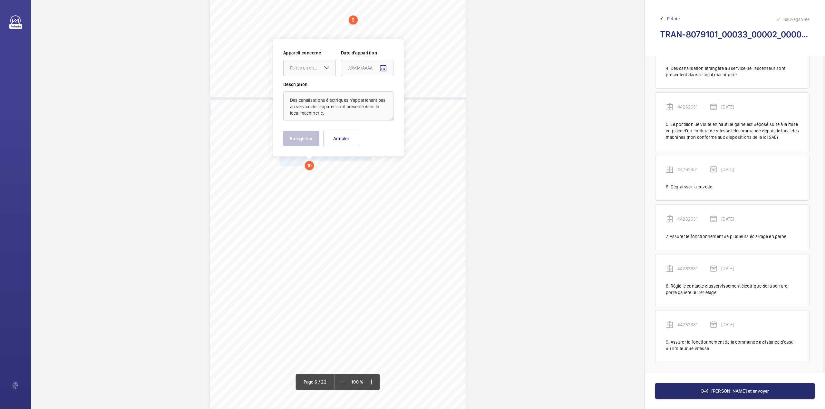
click at [311, 73] on div at bounding box center [310, 67] width 52 height 15
click at [311, 89] on span "44262631" at bounding box center [309, 87] width 39 height 6
click at [379, 66] on mat-icon "Open calendar" at bounding box center [383, 68] width 8 height 8
click at [368, 91] on span "Choose month and year" at bounding box center [362, 93] width 32 height 15
click at [382, 178] on span "2023" at bounding box center [378, 178] width 20 height 12
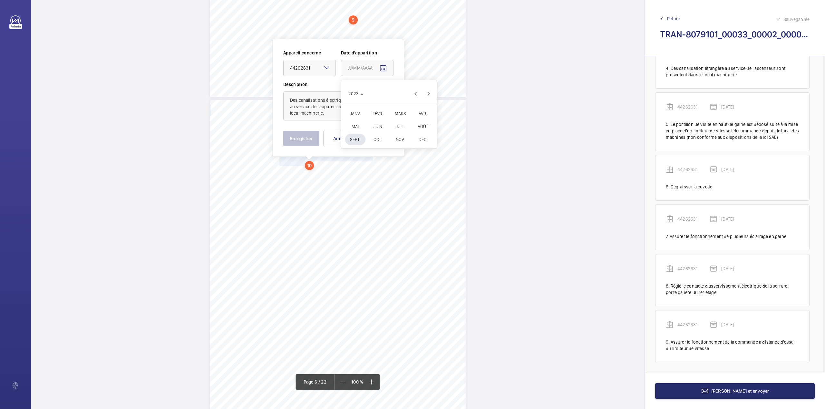
click at [424, 141] on span "DÉC." at bounding box center [423, 140] width 20 height 12
click at [364, 158] on span "19" at bounding box center [364, 159] width 12 height 12
type input "19/12/2023"
click at [311, 137] on button "Enregistrer" at bounding box center [301, 138] width 36 height 15
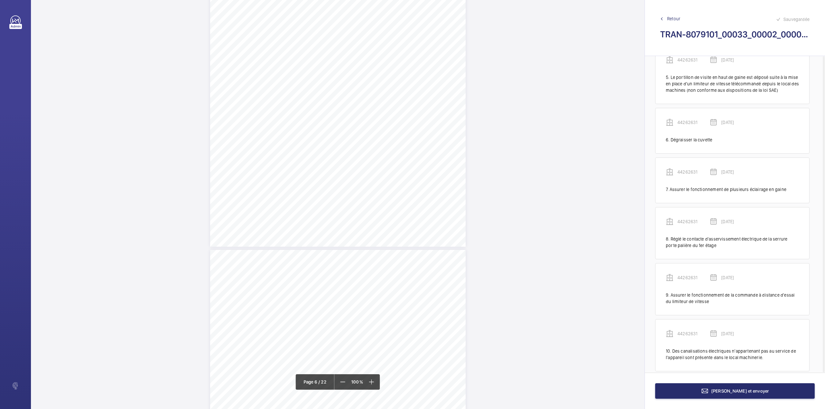
scroll to position [244, 0]
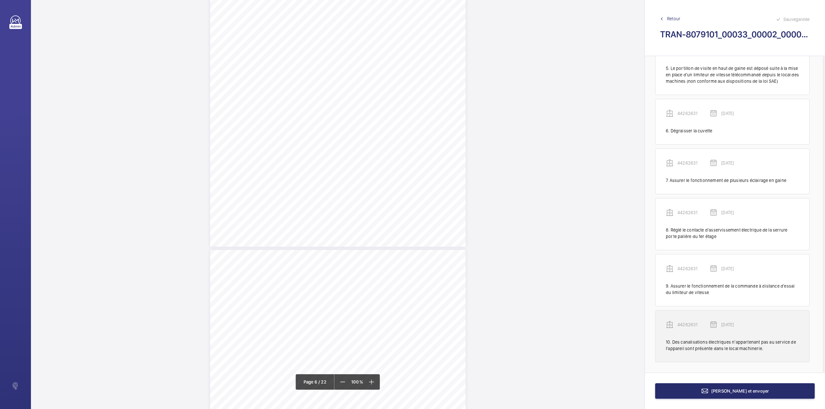
click at [683, 324] on p "44262631" at bounding box center [694, 325] width 32 height 6
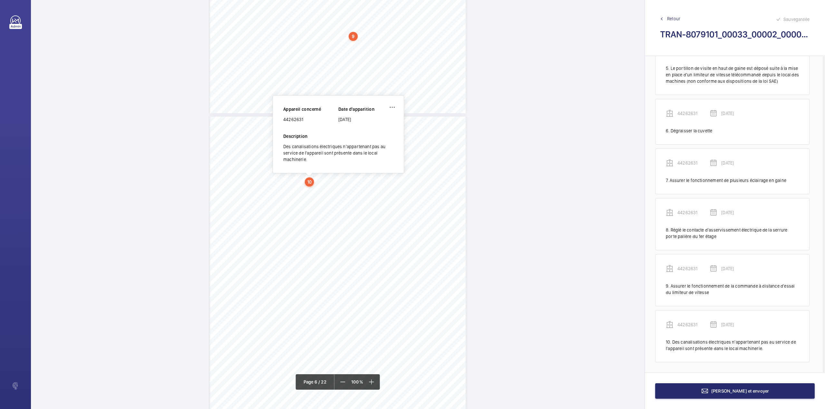
scroll to position [1696, 0]
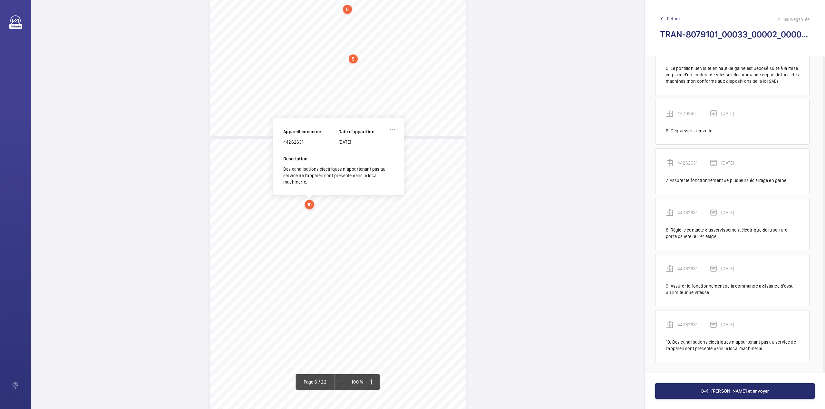
drag, startPoint x: 284, startPoint y: 143, endPoint x: 307, endPoint y: 143, distance: 23.5
click at [307, 143] on div "44262631" at bounding box center [310, 142] width 55 height 6
copy div "44262631"
click at [280, 163] on span "assurer la liaison avec un service d'intervention" at bounding box center [329, 163] width 98 height 4
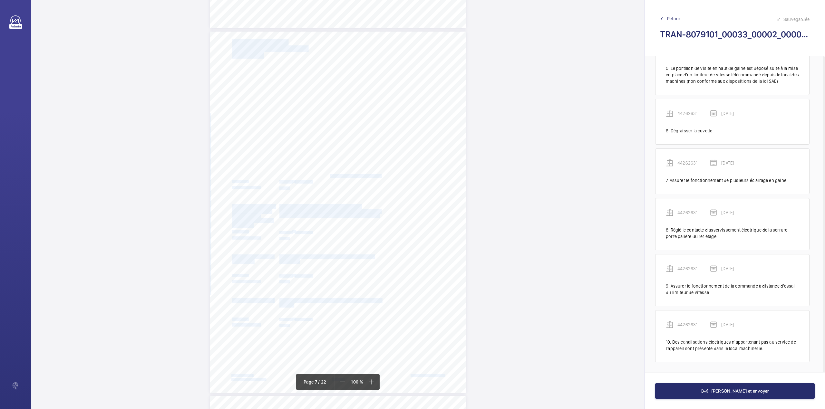
drag, startPoint x: 319, startPoint y: 171, endPoint x: 329, endPoint y: 173, distance: 10.6
click at [329, 173] on div "ÉQUIPEMENT(S) EN PANNE, NON PRÉSENTÉ(S) OU NON DISPONIBLE(S) Fiche N° 3 : CODE …" at bounding box center [338, 213] width 256 height 362
click at [329, 173] on div "Bureau Veritas Exploitation SAS EVRY COURCOURONNES 2, rue Jean MERMOZ BATIMENT …" at bounding box center [338, 204] width 614 height 409
drag, startPoint x: 279, startPoint y: 152, endPoint x: 379, endPoint y: 167, distance: 101.3
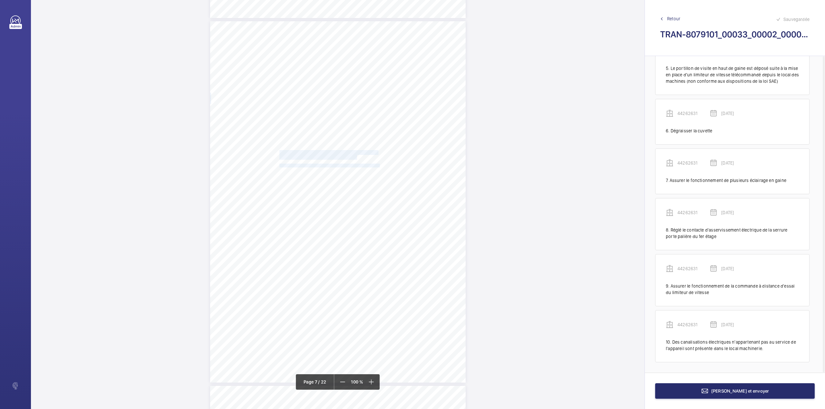
click at [379, 167] on div "ÉQUIPEMENT(S) EN PANNE, NON PRÉSENTÉ(S) OU NON DISPONIBLE(S) Fiche N° 3 : CODE …" at bounding box center [338, 202] width 256 height 362
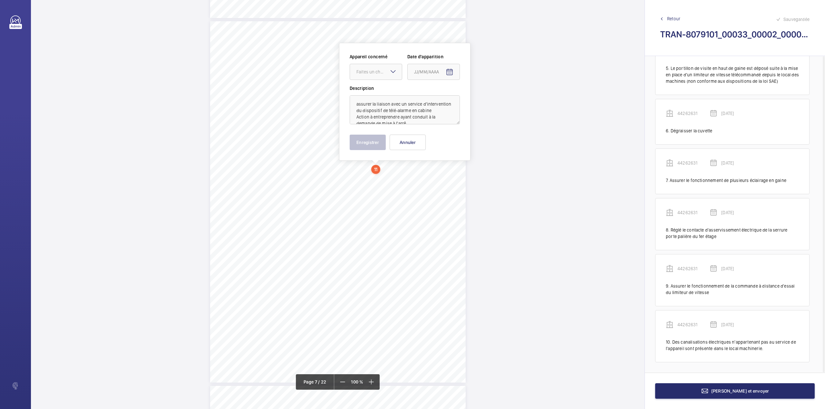
scroll to position [2183, 0]
drag, startPoint x: 379, startPoint y: 167, endPoint x: 381, endPoint y: 163, distance: 3.9
click at [381, 163] on div "Bureau Veritas Exploitation SAS EVRY COURCOURONNES 2, rue Jean MERMOZ BATIMENT …" at bounding box center [338, 204] width 614 height 409
click at [379, 158] on div "ÉQUIPEMENT(S) EN PANNE, NON PRÉSENTÉ(S) OU NON DISPONIBLE(S) Fiche N° 3 : CODE …" at bounding box center [338, 198] width 256 height 362
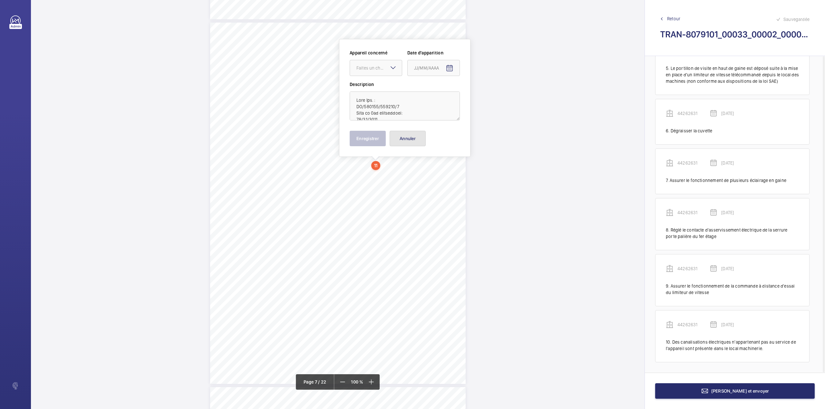
click at [398, 143] on button "Annuler" at bounding box center [408, 138] width 36 height 15
drag, startPoint x: 279, startPoint y: 153, endPoint x: 380, endPoint y: 167, distance: 101.5
click at [380, 167] on div "ÉQUIPEMENT(S) EN PANNE, NON PRÉSENTÉ(S) OU NON DISPONIBLE(S) Fiche N° 3 : CODE …" at bounding box center [338, 204] width 256 height 362
click at [383, 68] on div "Faites un choix" at bounding box center [379, 68] width 45 height 6
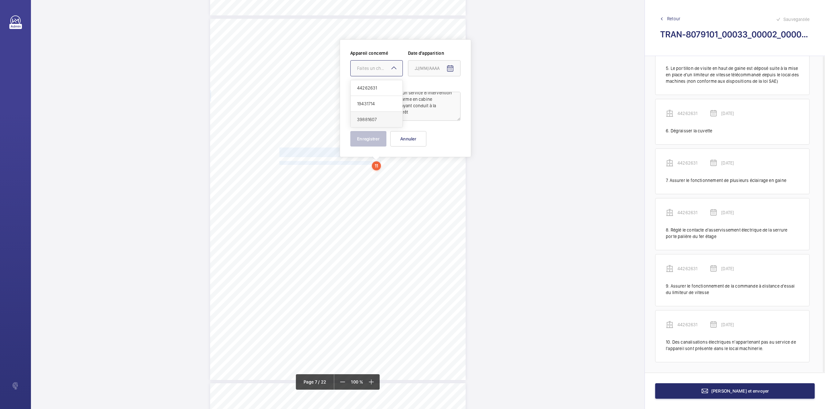
click at [364, 120] on span "39881607" at bounding box center [376, 119] width 39 height 6
click at [451, 66] on mat-icon "Open calendar" at bounding box center [451, 69] width 8 height 8
click at [435, 93] on span "SEPT. 2025" at bounding box center [426, 94] width 22 height 5
click at [447, 177] on span "2023" at bounding box center [445, 179] width 20 height 12
click at [490, 139] on span "DÉC." at bounding box center [490, 140] width 20 height 12
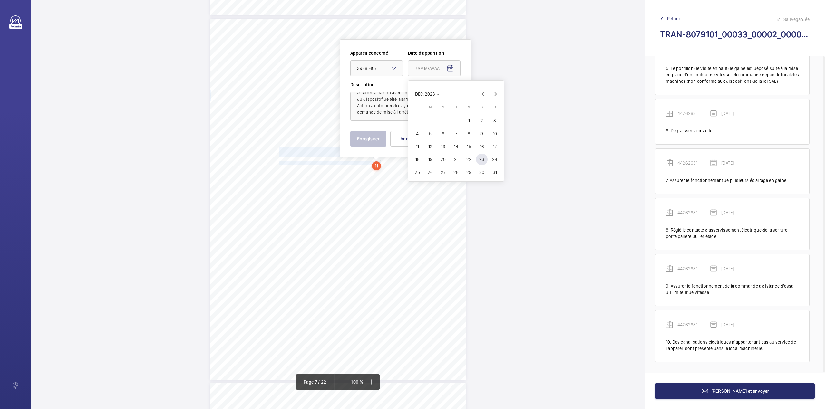
click at [429, 158] on span "19" at bounding box center [431, 160] width 12 height 12
type input "19/12/2023"
click at [365, 142] on button "Enregistrer" at bounding box center [368, 138] width 36 height 15
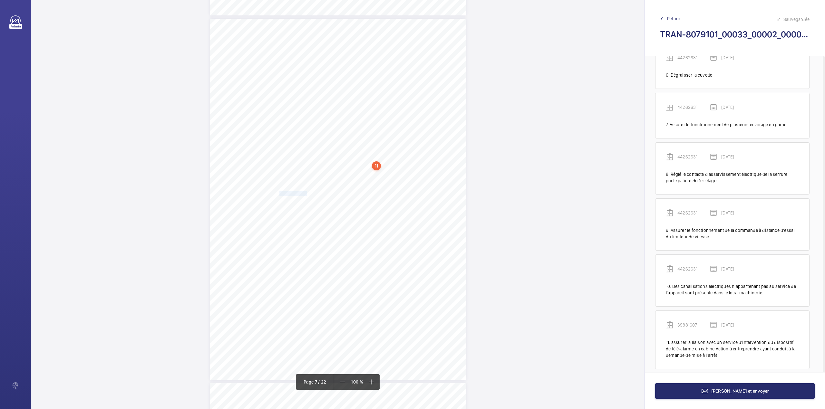
scroll to position [306, 0]
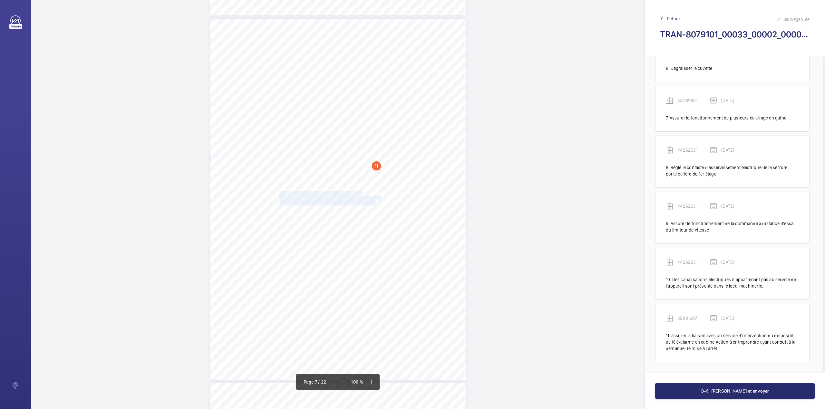
drag, startPoint x: 279, startPoint y: 192, endPoint x: 376, endPoint y: 204, distance: 97.8
click at [376, 204] on div "ÉQUIPEMENT(S) EN PANNE, NON PRÉSENTÉ(S) OU NON DISPONIBLE(S) Fiche N° 3 : CODE …" at bounding box center [338, 200] width 256 height 362
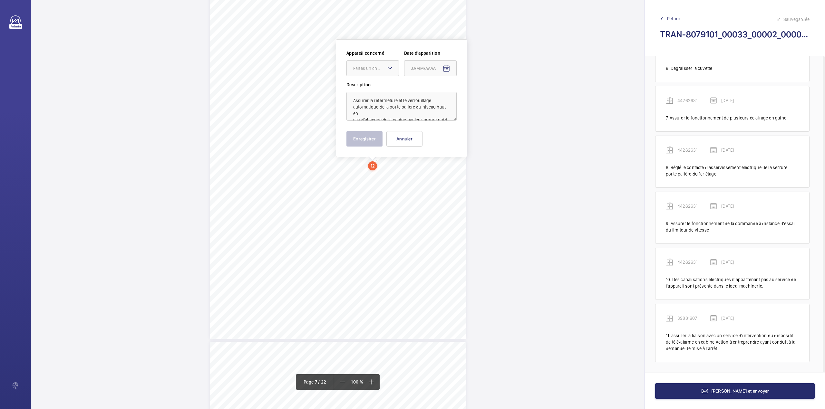
click at [377, 204] on div "ÉQUIPEMENT(S) EN PANNE, NON PRÉSENTÉ(S) OU NON DISPONIBLE(S) Fiche N° 3 : CODE …" at bounding box center [338, 158] width 256 height 362
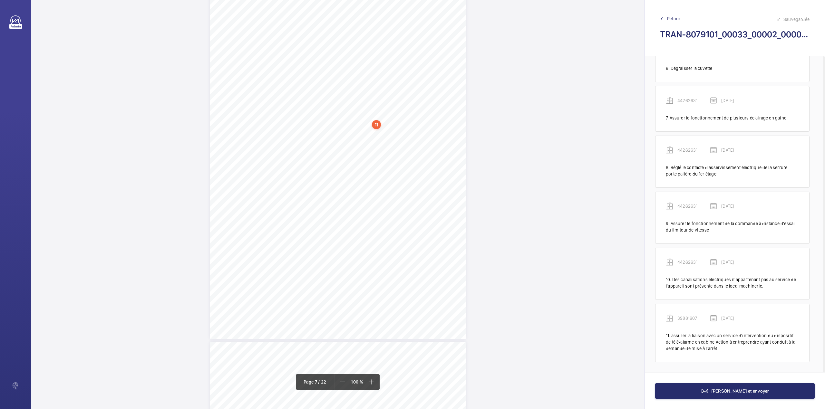
click at [377, 204] on div "ÉQUIPEMENT(S) EN PANNE, NON PRÉSENTÉ(S) OU NON DISPONIBLE(S) Fiche N° 3 : CODE …" at bounding box center [338, 158] width 256 height 362
click at [399, 137] on button "Annuler" at bounding box center [405, 138] width 36 height 15
drag, startPoint x: 279, startPoint y: 110, endPoint x: 377, endPoint y: 119, distance: 98.4
click at [377, 119] on div "ÉQUIPEMENT(S) EN PANNE, NON PRÉSENTÉ(S) OU NON DISPONIBLE(S) Fiche N° 3 : CODE …" at bounding box center [338, 117] width 256 height 362
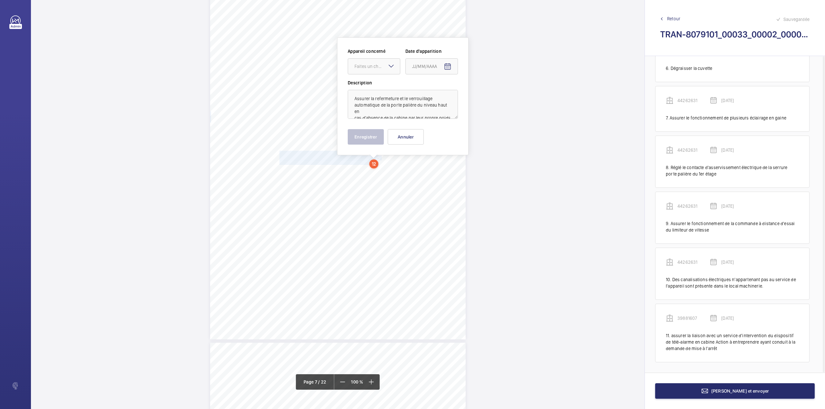
scroll to position [2220, 0]
click at [383, 71] on div "Faites un choix" at bounding box center [377, 68] width 45 height 6
click at [363, 119] on span "39881607" at bounding box center [374, 119] width 39 height 6
click at [446, 69] on mat-icon "Open calendar" at bounding box center [448, 69] width 8 height 8
click at [434, 97] on span "SEPT. 2025" at bounding box center [424, 94] width 22 height 5
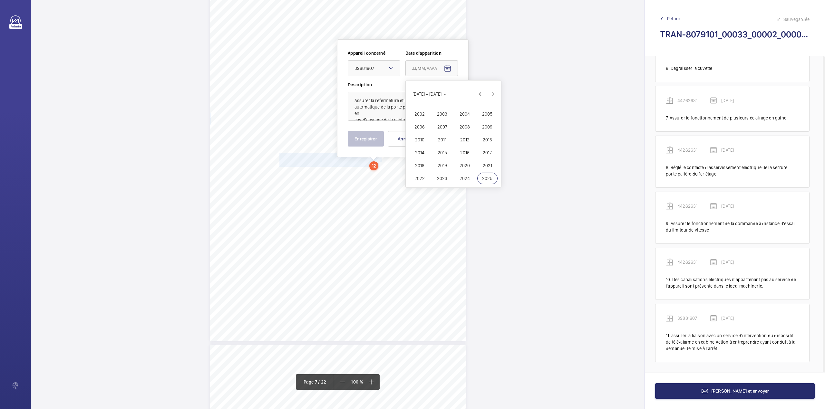
click at [441, 174] on span "2023" at bounding box center [442, 179] width 20 height 12
click at [489, 139] on span "DÉC." at bounding box center [487, 140] width 20 height 12
click at [428, 157] on span "19" at bounding box center [428, 160] width 12 height 12
type input "19/12/2023"
click at [367, 135] on button "Enregistrer" at bounding box center [366, 138] width 36 height 15
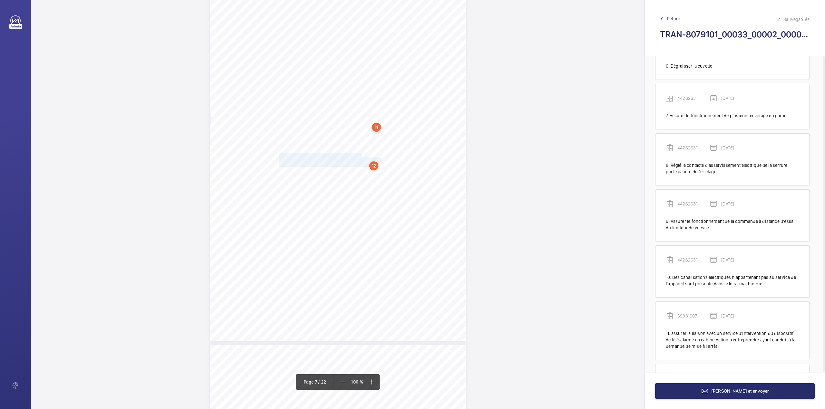
scroll to position [369, 0]
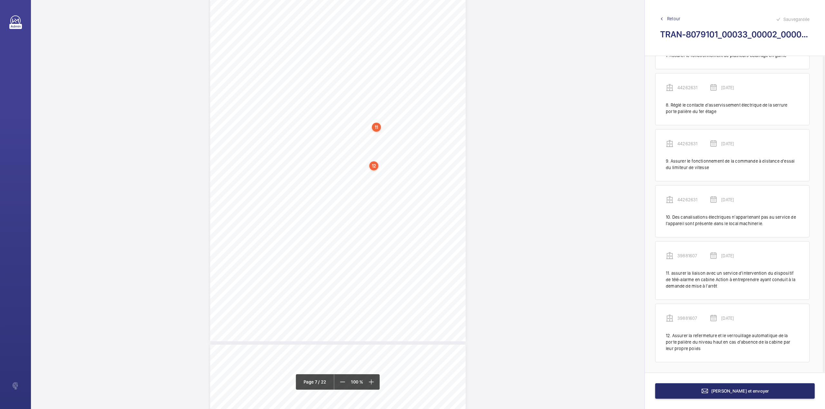
click at [280, 206] on span "Remettre en état le support de poulie en gaine" at bounding box center [327, 205] width 94 height 4
click at [279, 206] on div "ÉQUIPEMENT(S) EN PANNE, NON PRÉSENTÉ(S) OU NON DISPONIBLE(S) Fiche N° 3 : CODE …" at bounding box center [338, 161] width 256 height 362
click at [285, 206] on span "Remplacer les lampes défectueuses de l'éclairage" at bounding box center [331, 208] width 102 height 4
click at [289, 207] on div "ÉQUIPEMENT(S) EN PANNE, NON PRÉSENTÉ(S) OU NON DISPONIBLE(S) Fiche N° 3 : CODE …" at bounding box center [338, 77] width 256 height 362
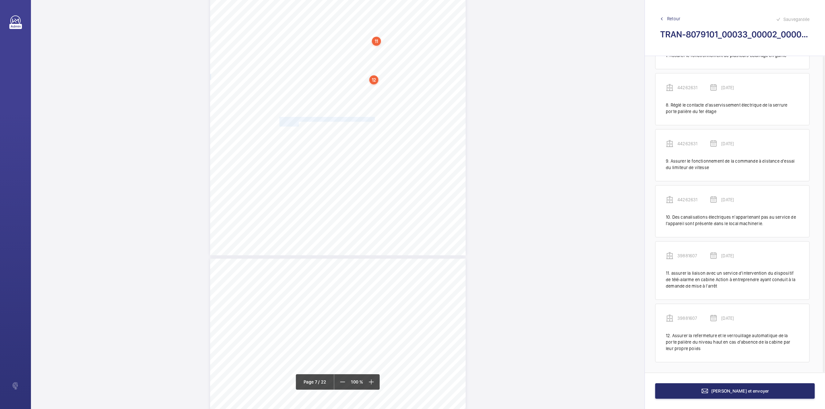
drag, startPoint x: 279, startPoint y: 119, endPoint x: 298, endPoint y: 124, distance: 20.0
click at [298, 124] on div "ÉQUIPEMENT(S) EN PANNE, NON PRÉSENTÉ(S) OU NON DISPONIBLE(S) Fiche N° 3 : CODE …" at bounding box center [338, 75] width 256 height 362
click at [308, 69] on mat-icon at bounding box center [312, 68] width 8 height 8
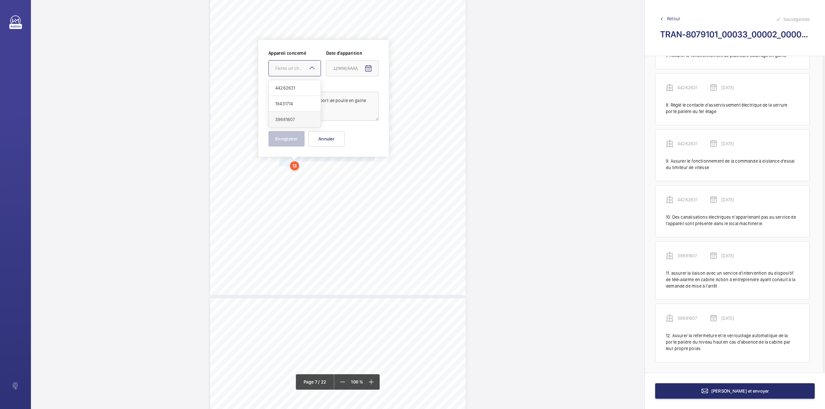
click at [295, 115] on div "39881607" at bounding box center [295, 119] width 52 height 15
click at [369, 69] on mat-icon "Open calendar" at bounding box center [369, 69] width 8 height 8
click at [356, 94] on span "SEPT. 2025" at bounding box center [346, 94] width 26 height 5
click at [364, 176] on span "2023" at bounding box center [363, 179] width 20 height 12
click at [408, 138] on span "DÉC." at bounding box center [408, 140] width 20 height 12
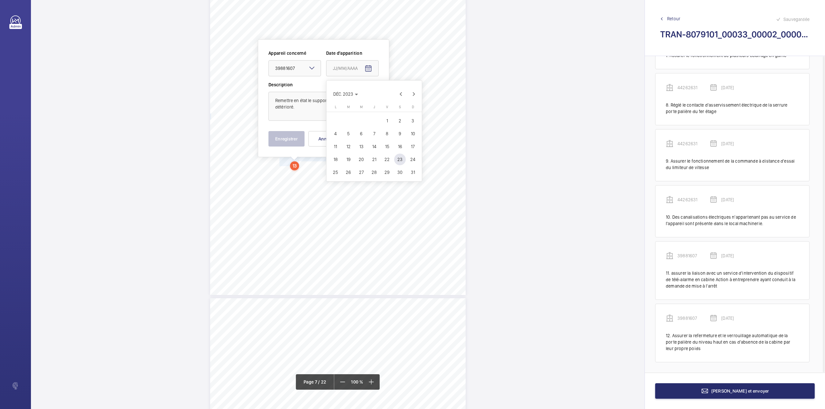
click at [349, 159] on span "19" at bounding box center [349, 160] width 12 height 12
type input "19/12/2023"
click at [285, 138] on button "Enregistrer" at bounding box center [287, 138] width 36 height 15
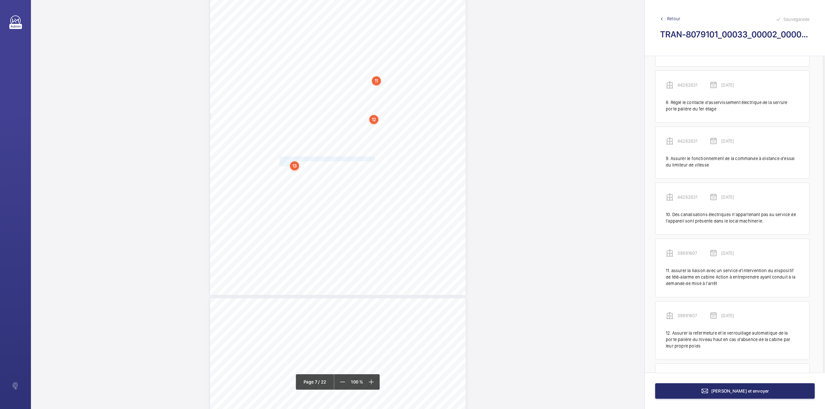
scroll to position [419, 0]
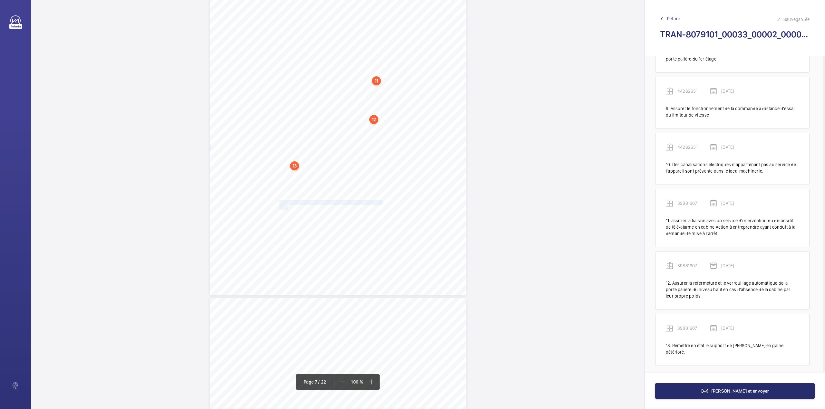
drag, startPoint x: 279, startPoint y: 202, endPoint x: 289, endPoint y: 207, distance: 11.2
click at [288, 206] on div "ÉQUIPEMENT(S) EN PANNE, NON PRÉSENTÉ(S) OU NON DISPONIBLE(S) Fiche N° 3 : CODE …" at bounding box center [338, 115] width 256 height 362
click at [290, 208] on div "ÉQUIPEMENT(S) EN PANNE, NON PRÉSENTÉ(S) OU NON DISPONIBLE(S) Fiche N° 3 : CODE …" at bounding box center [338, 71] width 256 height 362
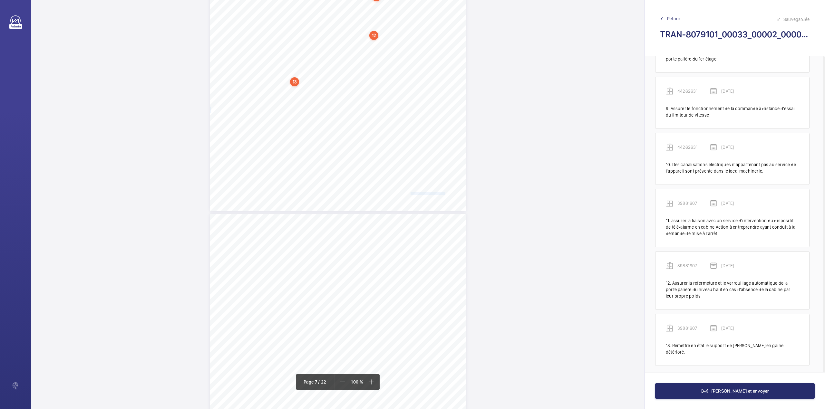
click at [290, 208] on div "ÉQUIPEMENT(S) EN PANNE, NON PRÉSENTÉ(S) OU NON DISPONIBLE(S) Fiche N° 3 : CODE …" at bounding box center [338, 30] width 256 height 362
drag, startPoint x: 279, startPoint y: 114, endPoint x: 292, endPoint y: 119, distance: 13.5
click at [292, 119] on div "ÉQUIPEMENT(S) EN PANNE, NON PRÉSENTÉ(S) OU NON DISPONIBLE(S) Fiche N° 3 : CODE …" at bounding box center [338, 27] width 256 height 362
click at [292, 119] on div "Bureau Veritas Exploitation SAS EVRY COURCOURONNES 2, rue Jean MERMOZ BATIMENT …" at bounding box center [338, 204] width 614 height 409
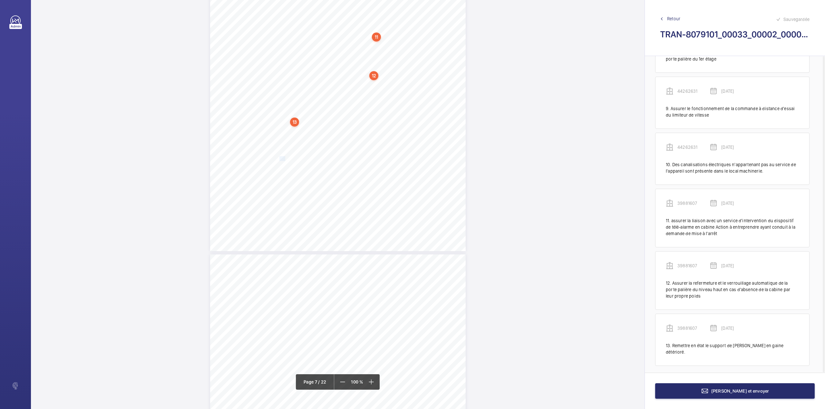
drag, startPoint x: 279, startPoint y: 157, endPoint x: 288, endPoint y: 161, distance: 9.8
click at [288, 161] on div "ÉQUIPEMENT(S) EN PANNE, NON PRÉSENTÉ(S) OU NON DISPONIBLE(S) Fiche N° 3 : CODE …" at bounding box center [338, 71] width 256 height 362
click at [292, 163] on span "Remplacer les lampes défectueuses de l'éclairage" at bounding box center [331, 161] width 102 height 4
drag, startPoint x: 279, startPoint y: 161, endPoint x: 285, endPoint y: 164, distance: 7.5
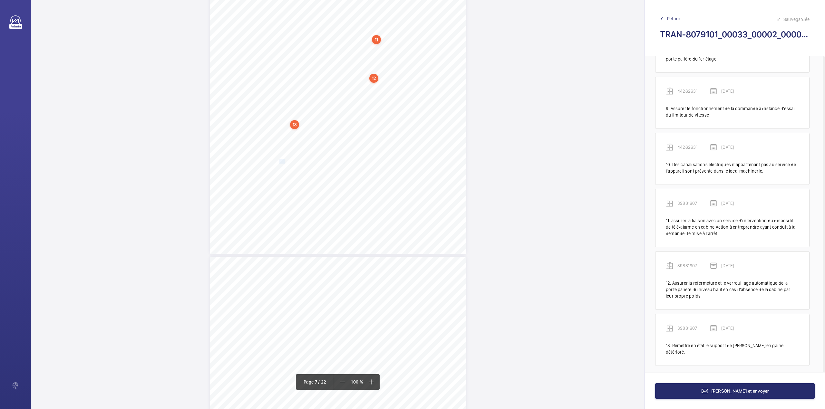
click at [285, 164] on div "ÉQUIPEMENT(S) EN PANNE, NON PRÉSENTÉ(S) OU NON DISPONIBLE(S) Fiche N° 3 : CODE …" at bounding box center [338, 73] width 256 height 362
click at [291, 167] on span "cabine" at bounding box center [287, 165] width 14 height 4
click at [325, 134] on button "Annuler" at bounding box center [320, 138] width 36 height 15
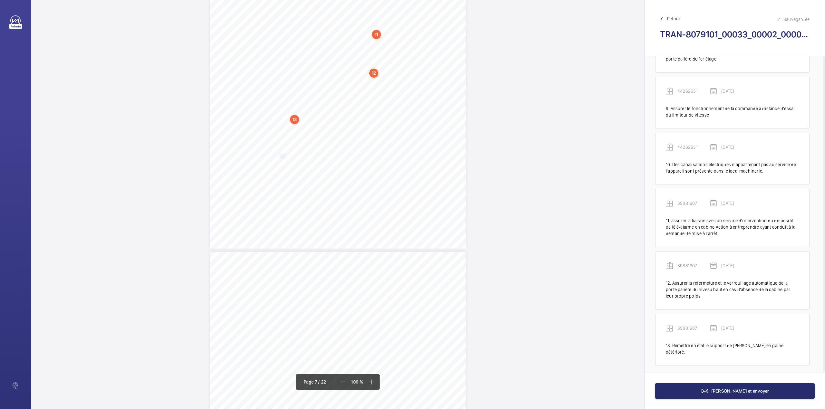
drag, startPoint x: 279, startPoint y: 153, endPoint x: 288, endPoint y: 158, distance: 9.8
click at [288, 158] on div "ÉQUIPEMENT(S) EN PANNE, NON PRÉSENTÉ(S) OU NON DISPONIBLE(S) Fiche N° 3 : CODE …" at bounding box center [338, 68] width 256 height 362
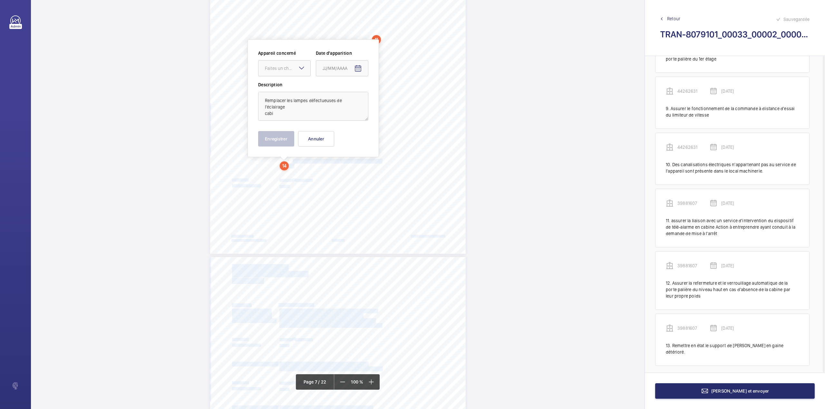
click at [292, 160] on div "Bureau Veritas Exploitation SAS EVRY COURCOURONNES 2, rue Jean MERMOZ BATIMENT …" at bounding box center [338, 204] width 614 height 409
click at [292, 160] on span "Remplacer les lampes défectueuses de l'éclairage" at bounding box center [331, 161] width 102 height 4
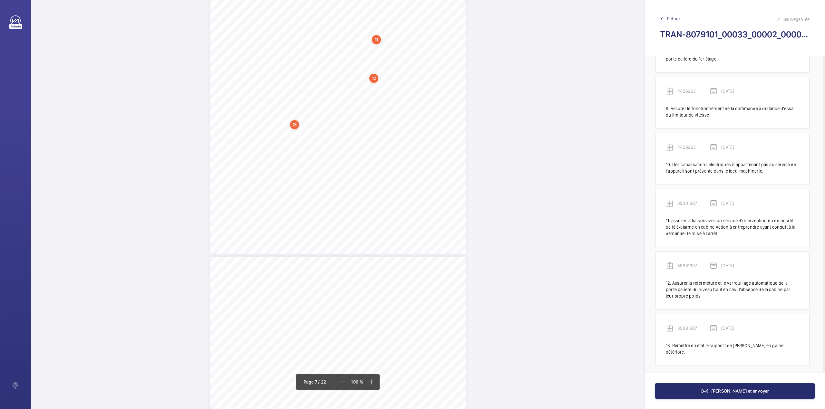
scroll to position [2305, 0]
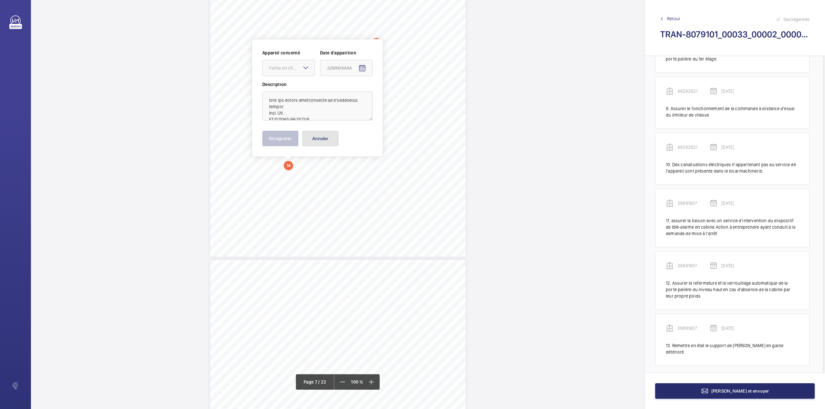
click at [317, 140] on button "Annuler" at bounding box center [320, 138] width 36 height 15
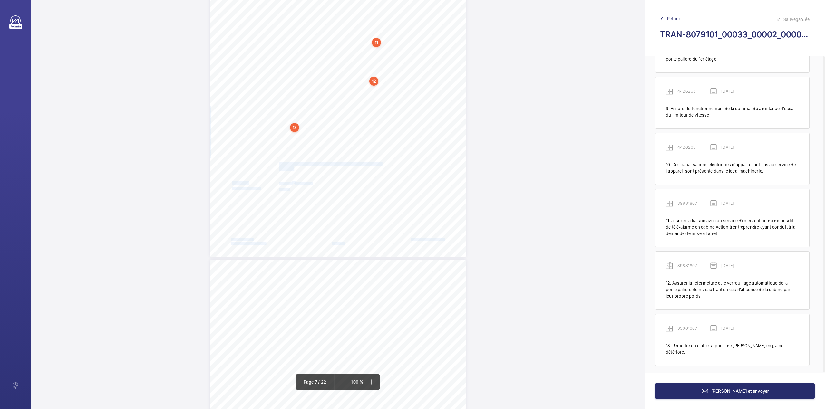
drag, startPoint x: 279, startPoint y: 163, endPoint x: 292, endPoint y: 168, distance: 14.0
click at [292, 168] on div "ÉQUIPEMENT(S) EN PANNE, NON PRÉSENTÉ(S) OU NON DISPONIBLE(S) Fiche N° 3 : CODE …" at bounding box center [338, 76] width 256 height 362
click at [292, 168] on div "ÉQUIPEMENT(S) EN PANNE, NON PRÉSENTÉ(S) OU NON DISPONIBLE(S) Fiche N° 3 : CODE …" at bounding box center [338, 111] width 256 height 362
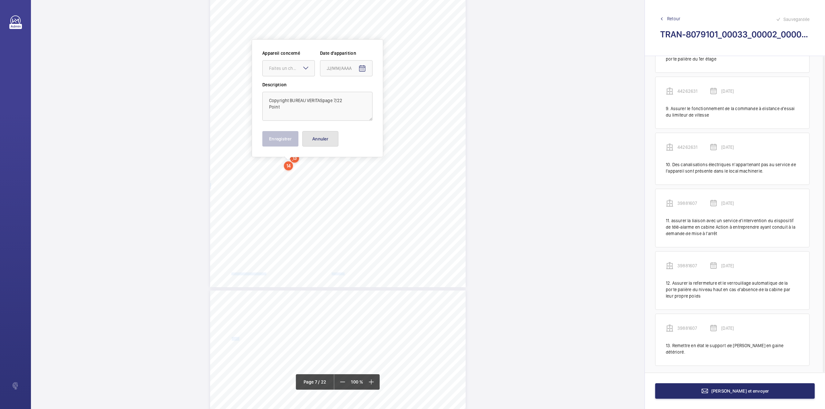
click at [317, 142] on button "Annuler" at bounding box center [320, 138] width 36 height 15
drag, startPoint x: 280, startPoint y: 195, endPoint x: 292, endPoint y: 199, distance: 12.6
click at [292, 199] on div "ÉQUIPEMENT(S) EN PANNE, NON PRÉSENTÉ(S) OU NON DISPONIBLE(S) Fiche N° 3 : CODE …" at bounding box center [338, 107] width 256 height 362
click at [287, 66] on div "Faites un choix" at bounding box center [291, 68] width 45 height 6
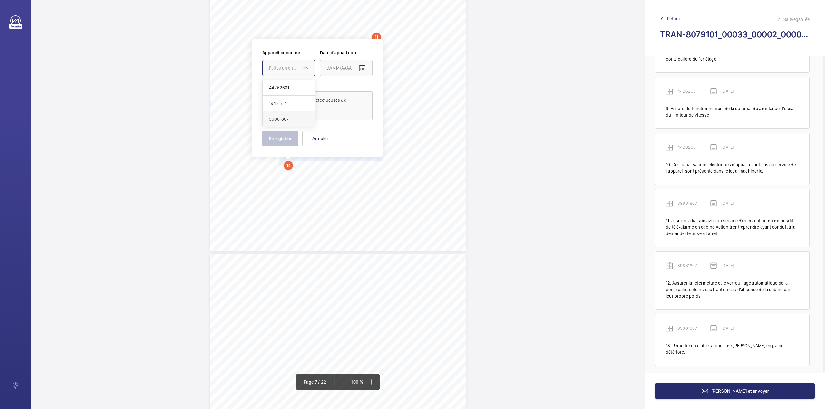
click at [285, 119] on span "39881607" at bounding box center [288, 119] width 39 height 6
click at [358, 66] on button "Open calendar" at bounding box center [362, 68] width 15 height 15
click at [349, 95] on span "SEPT. 2025" at bounding box center [338, 93] width 22 height 5
click at [356, 175] on span "2023" at bounding box center [357, 178] width 20 height 12
click at [405, 139] on span "DÉC." at bounding box center [402, 140] width 20 height 12
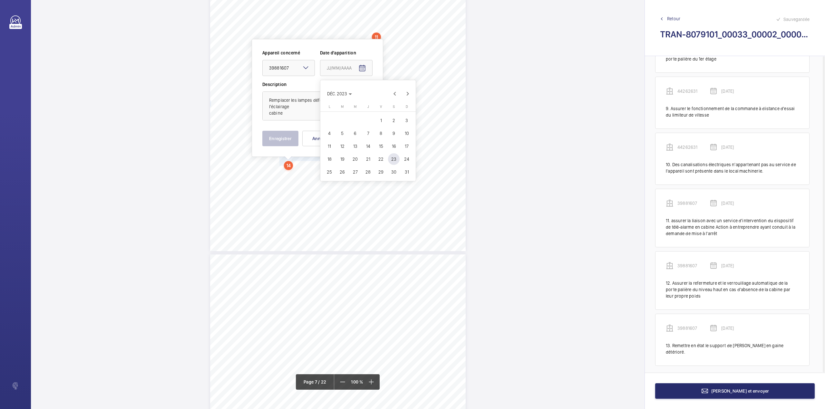
click at [339, 160] on span "19" at bounding box center [343, 159] width 12 height 12
type input "19/12/2023"
click at [276, 137] on button "Enregistrer" at bounding box center [280, 138] width 36 height 15
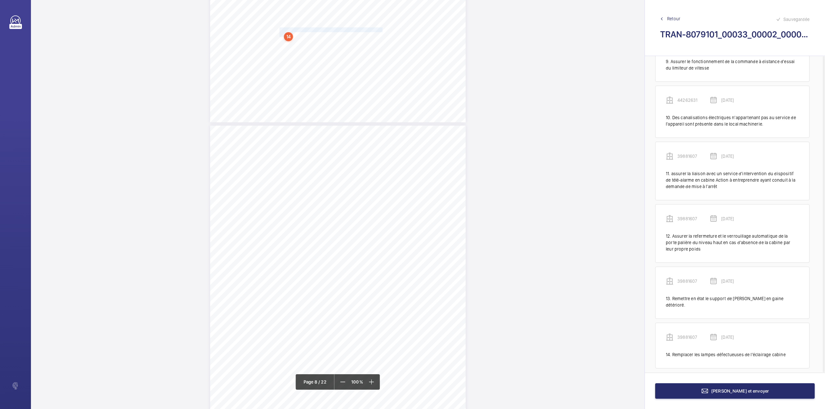
scroll to position [469, 0]
drag, startPoint x: 279, startPoint y: 179, endPoint x: 292, endPoint y: 179, distance: 12.6
click at [283, 179] on span "Suite à une impossibilité technique (Documents" at bounding box center [329, 180] width 98 height 4
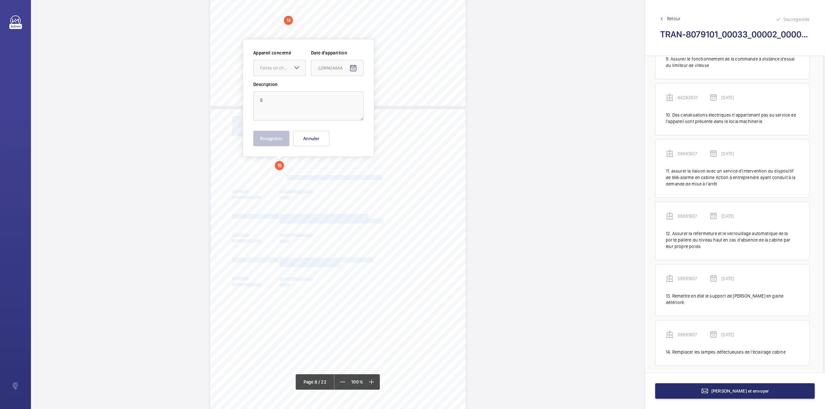
drag, startPoint x: 292, startPoint y: 179, endPoint x: 312, endPoint y: 183, distance: 20.7
click at [312, 183] on div "Point vérifié Actions à entreprendre 11.11- Parachute et limiteur de vitesse si…" at bounding box center [338, 290] width 256 height 362
click at [322, 176] on span "soupape de rupture n'a pas été réalisé." at bounding box center [331, 178] width 102 height 4
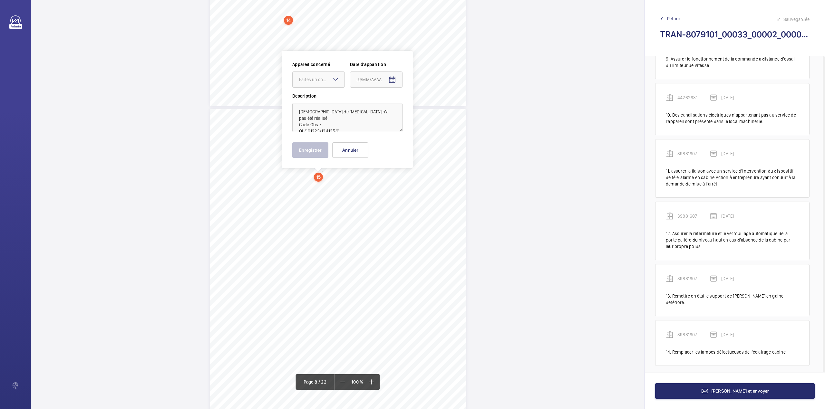
scroll to position [2467, 0]
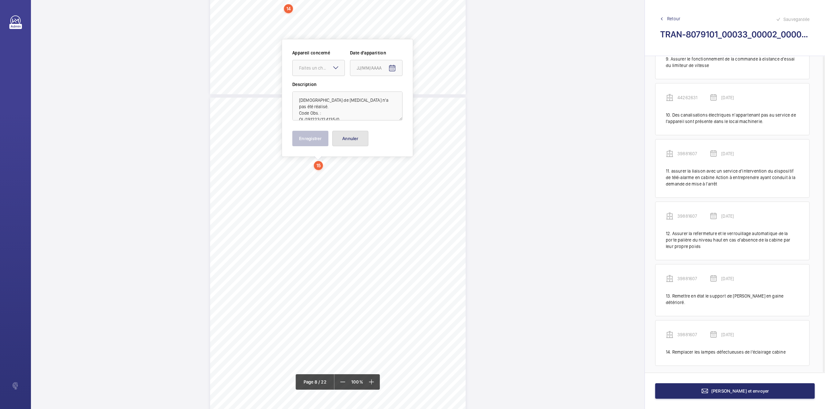
click at [348, 132] on button "Annuler" at bounding box center [350, 138] width 36 height 15
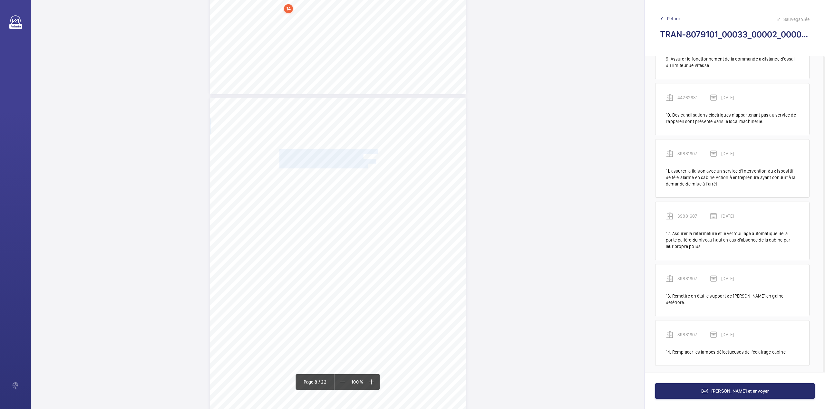
drag, startPoint x: 279, startPoint y: 151, endPoint x: 358, endPoint y: 166, distance: 80.5
click at [358, 166] on div "Point vérifié Actions à entreprendre 11.11- Parachute et limiteur de vitesse si…" at bounding box center [338, 279] width 256 height 362
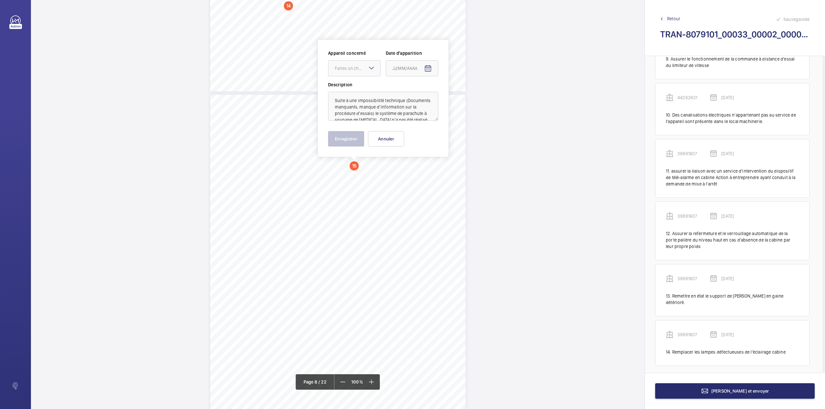
click at [358, 166] on div "15" at bounding box center [354, 166] width 9 height 9
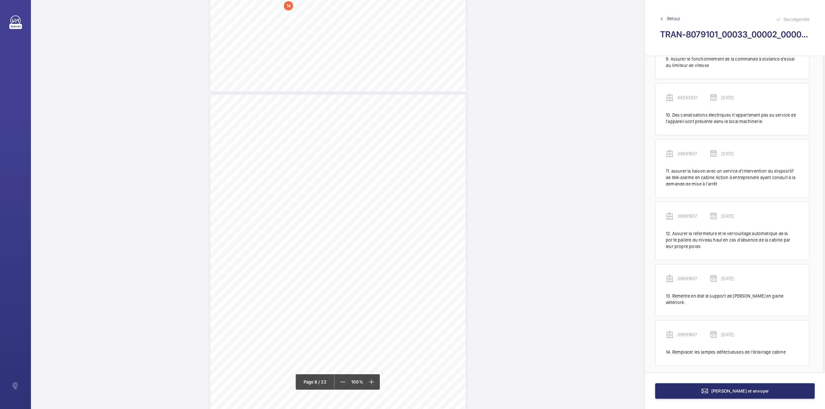
scroll to position [2431, 0]
drag, startPoint x: 279, startPoint y: 188, endPoint x: 356, endPoint y: 202, distance: 78.6
click at [356, 202] on div "Point vérifié Actions à entreprendre 11.11- Parachute et limiteur de vitesse si…" at bounding box center [338, 315] width 256 height 362
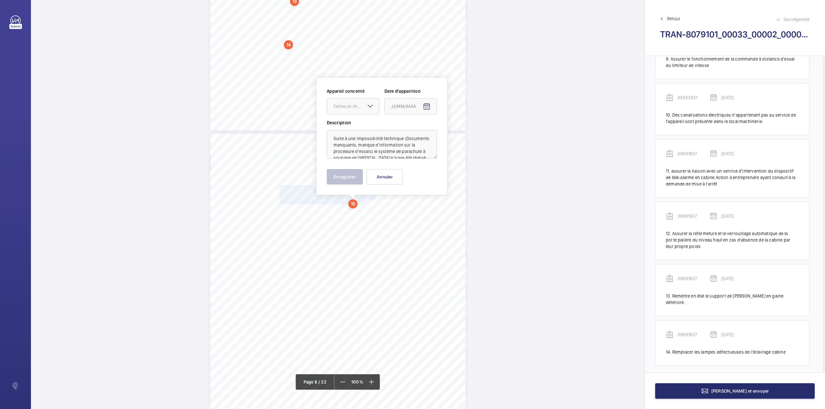
scroll to position [2470, 0]
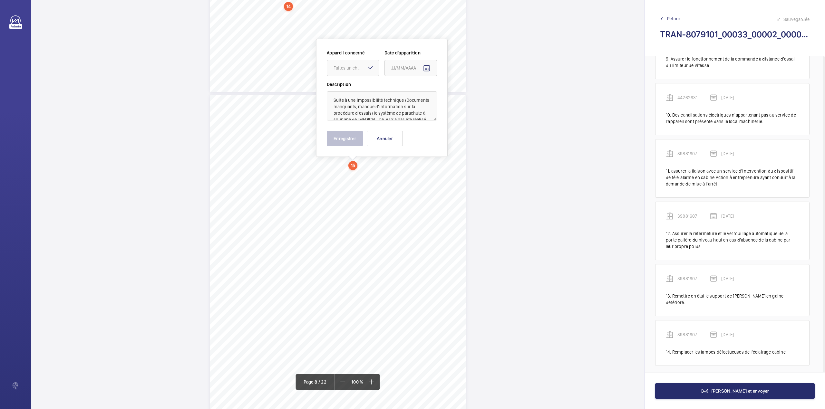
click at [356, 202] on span "Mettre à disposition la clef d'accès au local" at bounding box center [324, 203] width 88 height 4
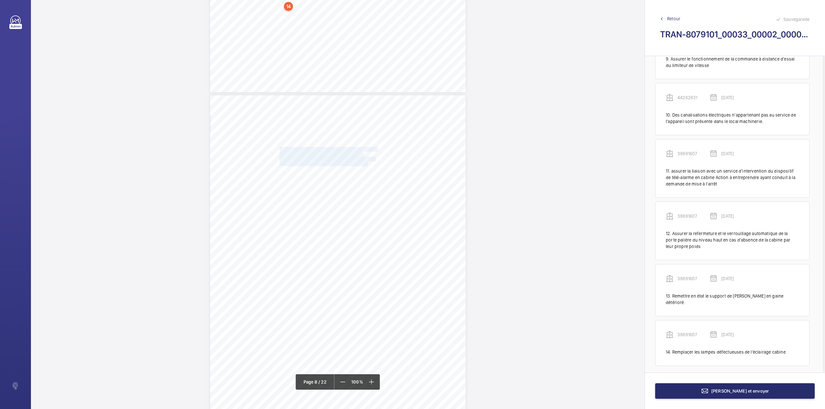
drag, startPoint x: 279, startPoint y: 150, endPoint x: 358, endPoint y: 164, distance: 80.2
click at [358, 164] on div "Point vérifié Actions à entreprendre 11.11- Parachute et limiteur de vitesse si…" at bounding box center [338, 276] width 256 height 362
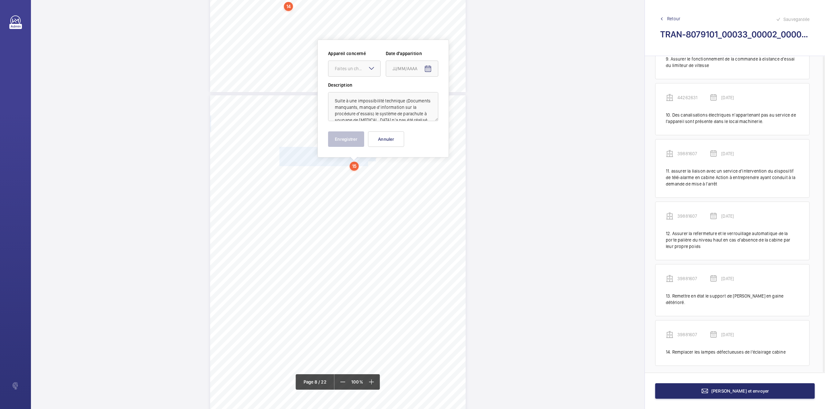
scroll to position [2470, 0]
click at [363, 66] on div "Faites un choix" at bounding box center [357, 68] width 45 height 6
click at [341, 116] on span "39881607" at bounding box center [354, 119] width 39 height 6
click at [428, 68] on mat-icon "Open calendar" at bounding box center [428, 68] width 8 height 8
click at [417, 96] on span "SEPT. 2025" at bounding box center [406, 93] width 26 height 5
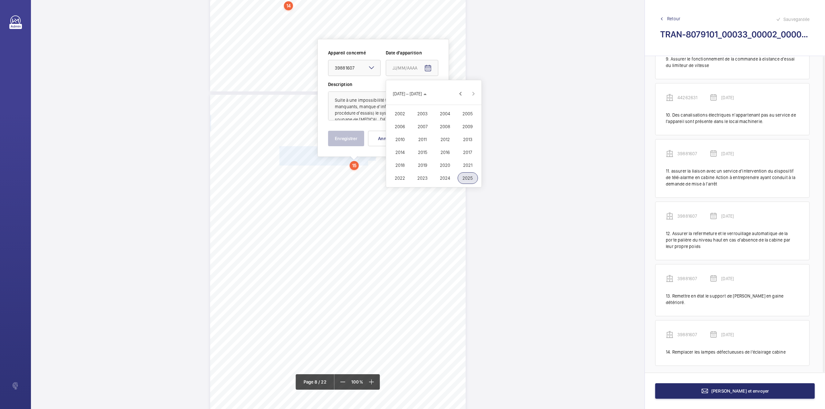
click at [422, 175] on span "2023" at bounding box center [423, 178] width 20 height 12
click at [469, 140] on span "DÉC." at bounding box center [468, 140] width 20 height 12
click at [409, 158] on span "19" at bounding box center [408, 159] width 12 height 12
type input "19/12/2023"
click at [352, 142] on button "Enregistrer" at bounding box center [346, 138] width 36 height 15
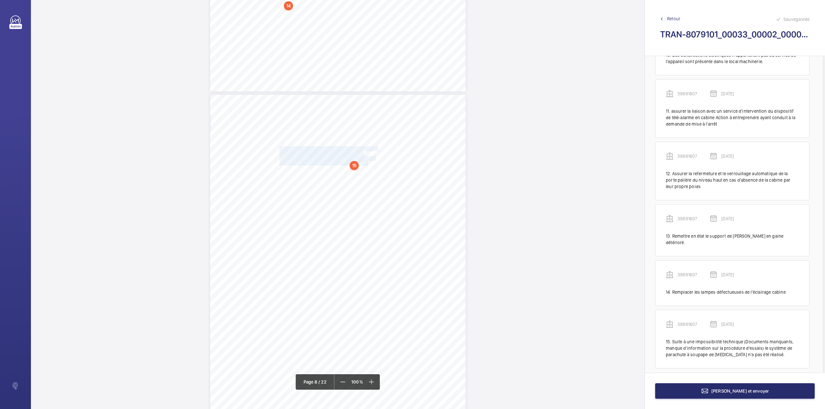
scroll to position [532, 0]
drag, startPoint x: 279, startPoint y: 202, endPoint x: 381, endPoint y: 208, distance: 102.4
click at [381, 208] on div "Point vérifié Actions à entreprendre 11.11- Parachute et limiteur de vitesse si…" at bounding box center [338, 276] width 256 height 362
click at [381, 208] on div "Bureau Veritas Exploitation SAS EVRY COURCOURONNES 2, rue Jean MERMOZ BATIMENT …" at bounding box center [338, 204] width 614 height 409
click at [380, 206] on div "Point vérifié Actions à entreprendre 11.11- Parachute et limiteur de vitesse si…" at bounding box center [338, 231] width 256 height 362
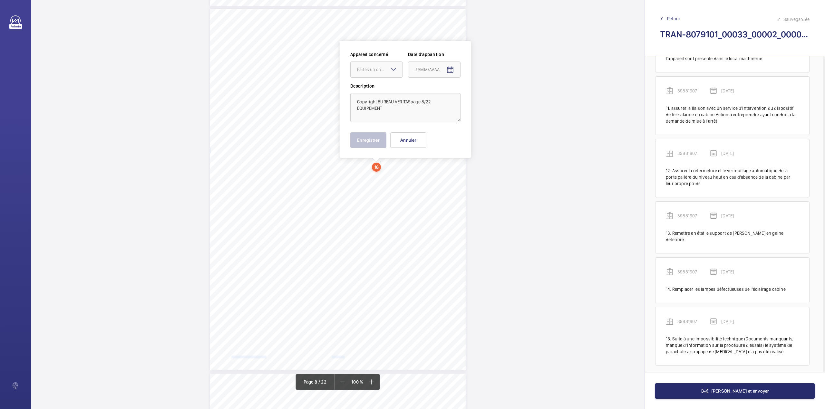
scroll to position [2558, 0]
click at [416, 142] on button "Annuler" at bounding box center [408, 138] width 36 height 15
click at [280, 113] on span "Mettre à disposition la clef d'accès au local" at bounding box center [324, 115] width 88 height 4
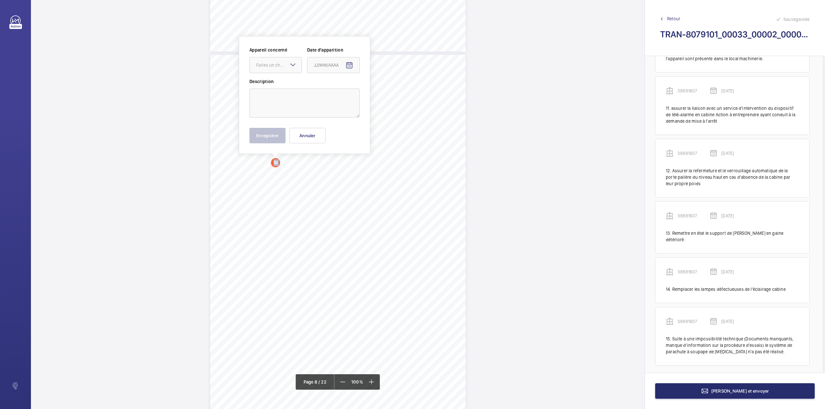
scroll to position [2507, 0]
click at [322, 136] on button "Annuler" at bounding box center [308, 138] width 36 height 15
click at [280, 163] on span "Mettre à disposition la clef d'accès au local" at bounding box center [324, 165] width 88 height 4
drag, startPoint x: 304, startPoint y: 167, endPoint x: 326, endPoint y: 169, distance: 21.4
click at [314, 168] on div "Point vérifié Actions à entreprendre 11.11- Parachute et limiteur de vitesse si…" at bounding box center [338, 239] width 256 height 362
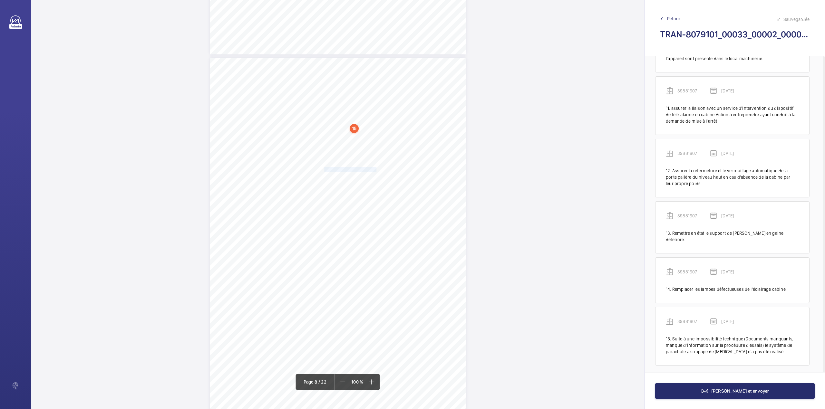
drag, startPoint x: 326, startPoint y: 169, endPoint x: 376, endPoint y: 170, distance: 50.3
click at [376, 170] on span "machinerie dans la boite rouge prévu à cette effet." at bounding box center [331, 170] width 102 height 4
click at [398, 141] on button "Annuler" at bounding box center [405, 138] width 36 height 15
drag, startPoint x: 279, startPoint y: 158, endPoint x: 283, endPoint y: 157, distance: 3.9
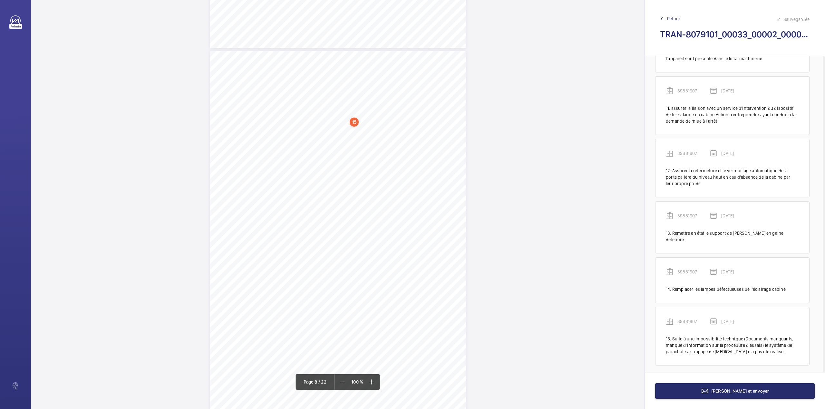
click at [281, 157] on span "Mettre à disposition la clef d'accès au local" at bounding box center [324, 158] width 88 height 4
drag, startPoint x: 322, startPoint y: 158, endPoint x: 326, endPoint y: 159, distance: 3.4
click at [326, 159] on div "Bureau Veritas Exploitation SAS EVRY COURCOURONNES 2, rue Jean MERMOZ BATIMENT …" at bounding box center [338, 204] width 614 height 409
drag, startPoint x: 280, startPoint y: 164, endPoint x: 379, endPoint y: 169, distance: 99.7
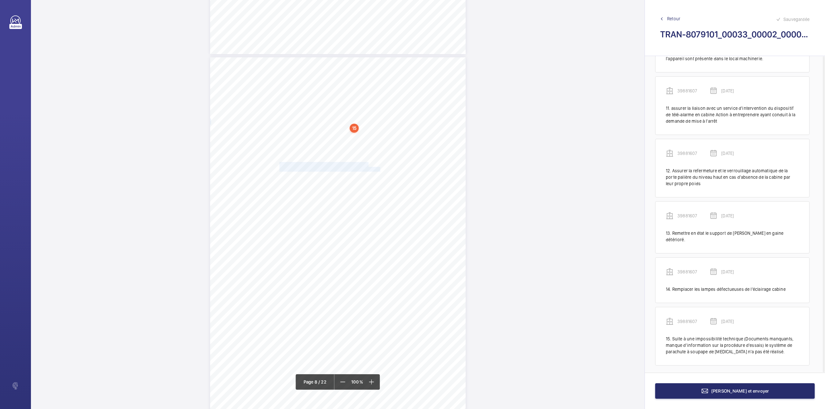
click at [379, 169] on div "Point vérifié Actions à entreprendre 11.11- Parachute et limiteur de vitesse si…" at bounding box center [338, 238] width 256 height 362
click at [382, 69] on div "Faites un choix" at bounding box center [379, 68] width 45 height 6
click at [374, 104] on span "19431714" at bounding box center [376, 103] width 39 height 6
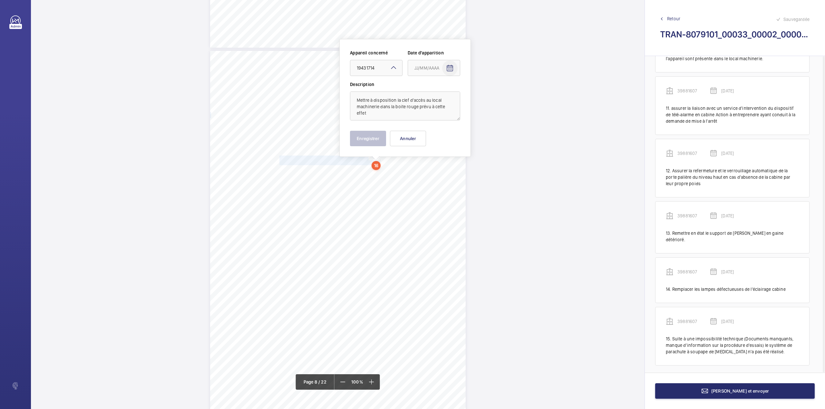
click at [453, 65] on mat-icon "Open calendar" at bounding box center [450, 68] width 8 height 8
click at [439, 96] on span "SEPT. 2025" at bounding box center [428, 93] width 26 height 5
click at [441, 178] on span "2023" at bounding box center [445, 178] width 20 height 12
click at [492, 140] on span "DÉC." at bounding box center [490, 140] width 20 height 12
click at [431, 160] on span "19" at bounding box center [430, 159] width 12 height 12
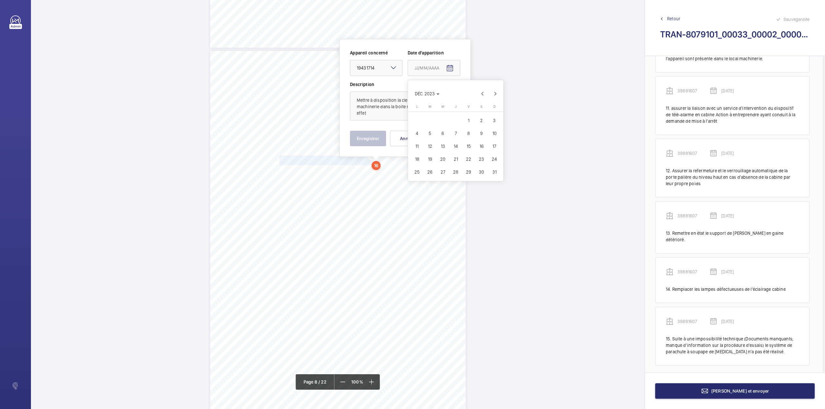
type input "19/12/2023"
click at [355, 139] on button "Enregistrer" at bounding box center [368, 138] width 36 height 15
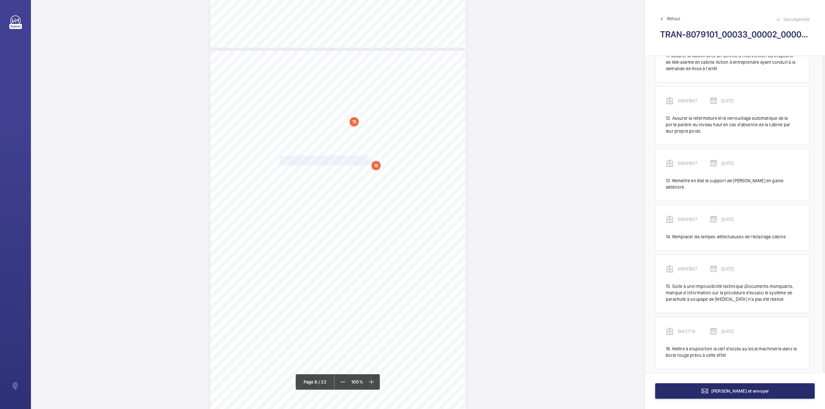
scroll to position [588, 0]
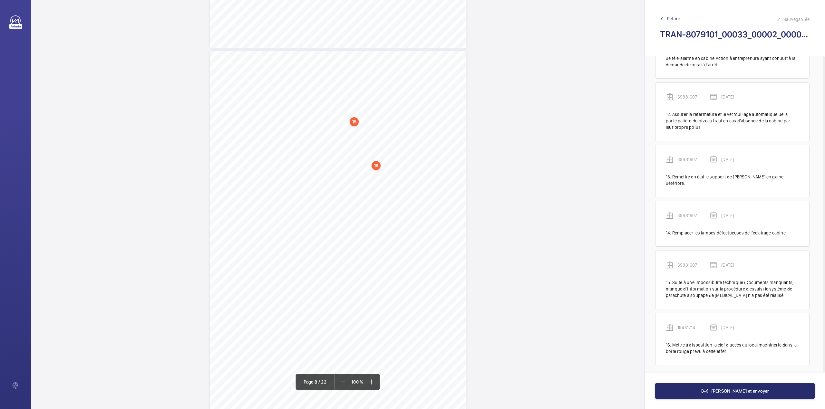
click at [280, 200] on span "Remettre en état la boite rouge à clef du local" at bounding box center [326, 202] width 93 height 4
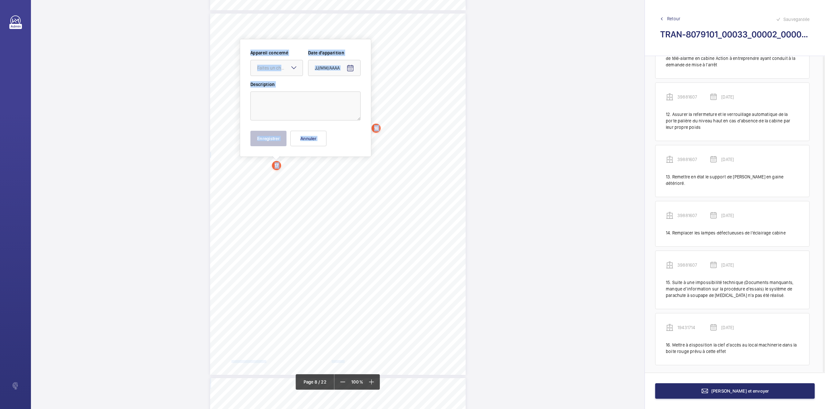
click at [300, 197] on div "Bureau Veritas Exploitation SAS EVRY COURCOURONNES 2, rue Jean MERMOZ BATIMENT …" at bounding box center [338, 204] width 614 height 409
click at [377, 156] on div "Point vérifié Actions à entreprendre 11.11- Parachute et limiteur de vitesse si…" at bounding box center [338, 195] width 256 height 362
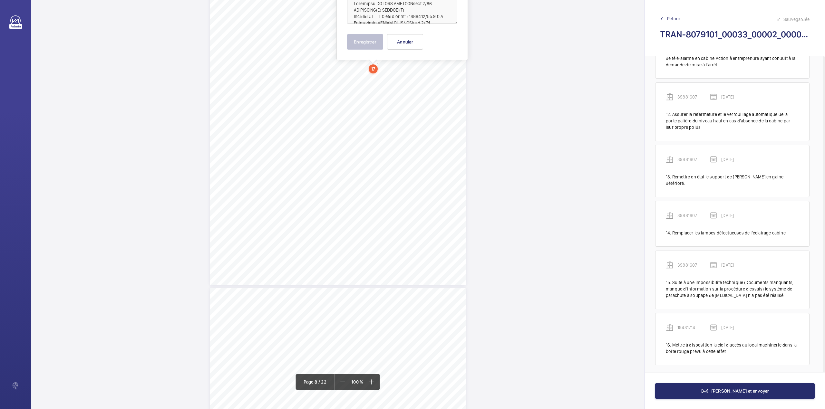
scroll to position [2545, 0]
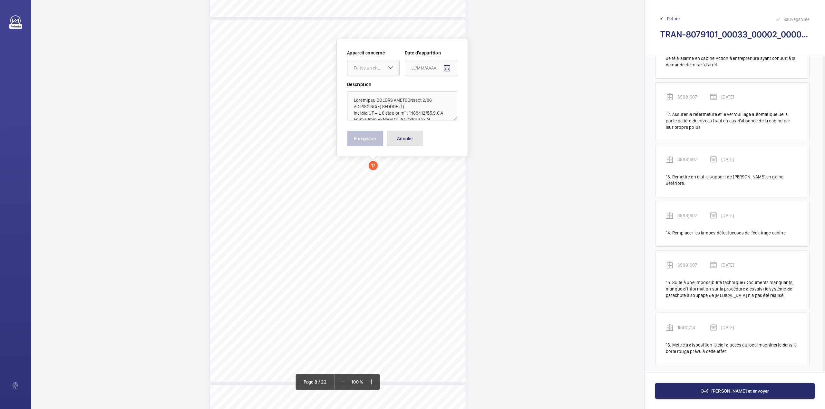
click at [414, 139] on button "Annuler" at bounding box center [405, 138] width 36 height 15
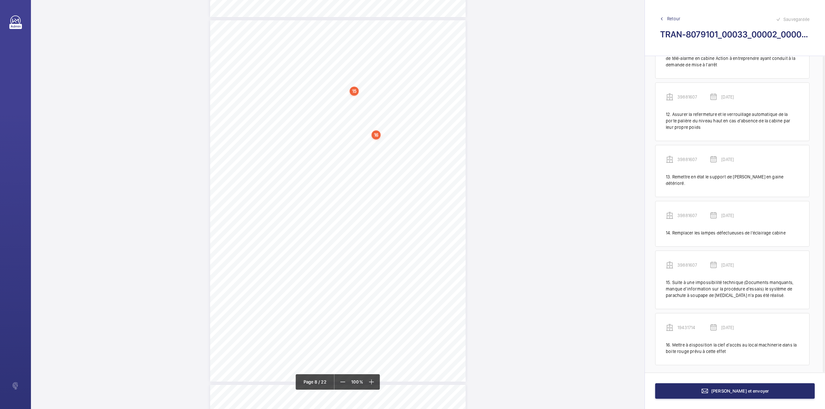
click at [380, 159] on div "Point vérifié Actions à entreprendre 11.11- Parachute et limiteur de vitesse si…" at bounding box center [338, 201] width 256 height 362
click at [384, 106] on textarea at bounding box center [406, 106] width 110 height 29
type textarea "r"
click at [373, 68] on div "Faites un choix" at bounding box center [380, 68] width 45 height 6
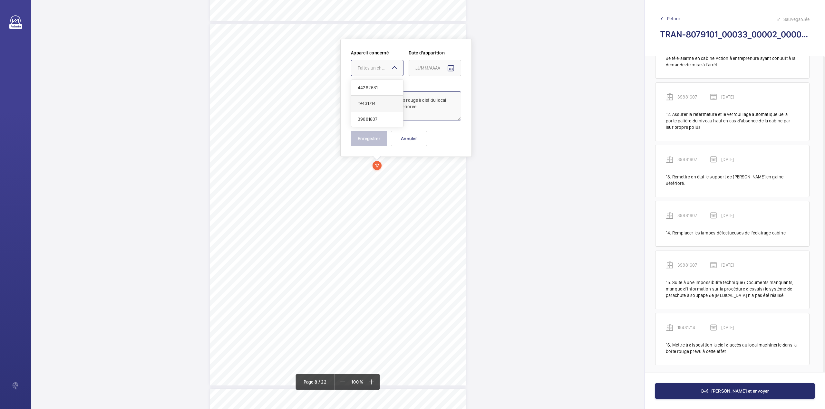
click at [373, 106] on span "19431714" at bounding box center [377, 103] width 39 height 6
type textarea "Remettre en état la boite rouge à clef du local machinerie qui est détériorée."
click at [450, 66] on mat-icon "Open calendar" at bounding box center [451, 68] width 8 height 8
click at [440, 91] on span "Choose month and year" at bounding box center [429, 93] width 32 height 15
click at [447, 181] on span "2023" at bounding box center [446, 178] width 20 height 12
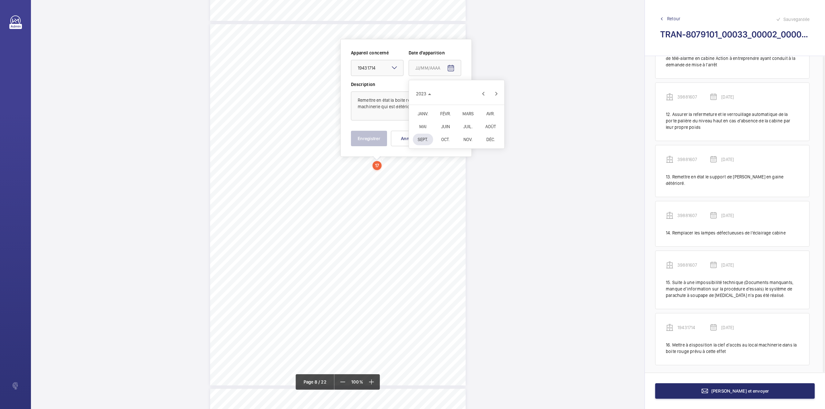
click at [495, 140] on span "DÉC." at bounding box center [491, 140] width 20 height 12
click at [431, 158] on span "19" at bounding box center [431, 159] width 12 height 12
type input "19/12/2023"
click at [373, 132] on button "Enregistrer" at bounding box center [369, 138] width 36 height 15
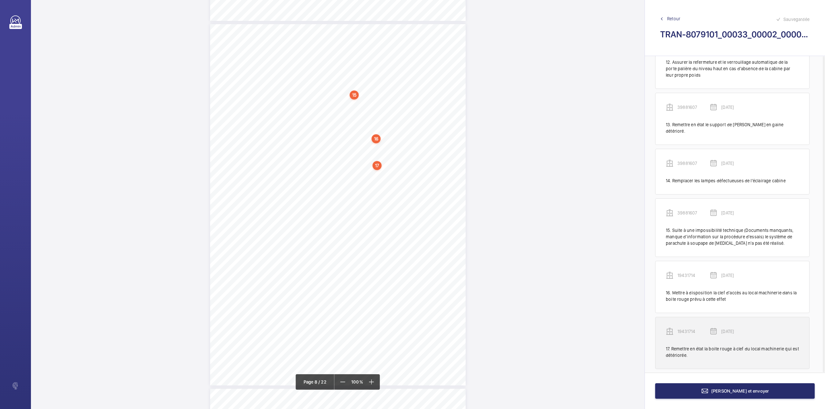
scroll to position [644, 0]
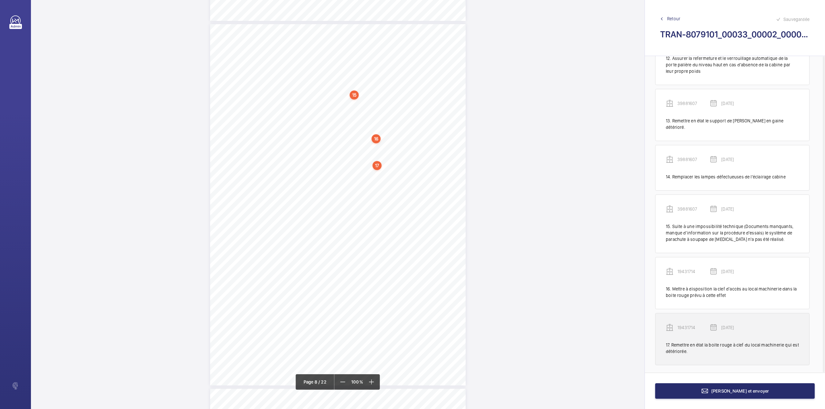
click at [685, 325] on p "19431714" at bounding box center [694, 328] width 32 height 6
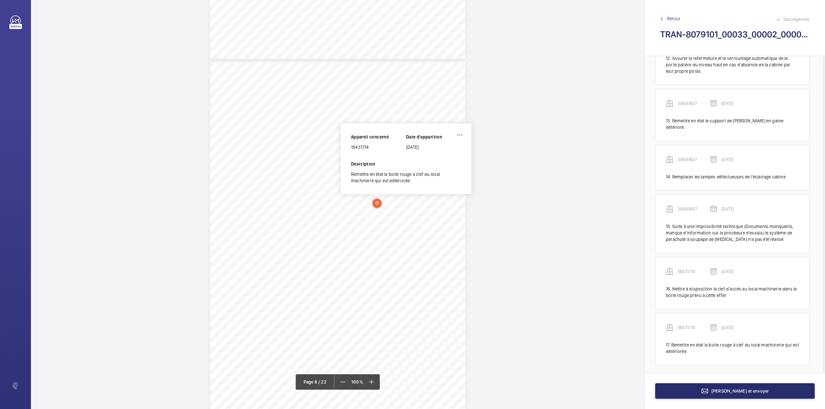
scroll to position [2502, 0]
drag, startPoint x: 351, startPoint y: 150, endPoint x: 375, endPoint y: 150, distance: 23.2
click at [375, 150] on div "19431714" at bounding box center [378, 148] width 55 height 6
copy div "19431714"
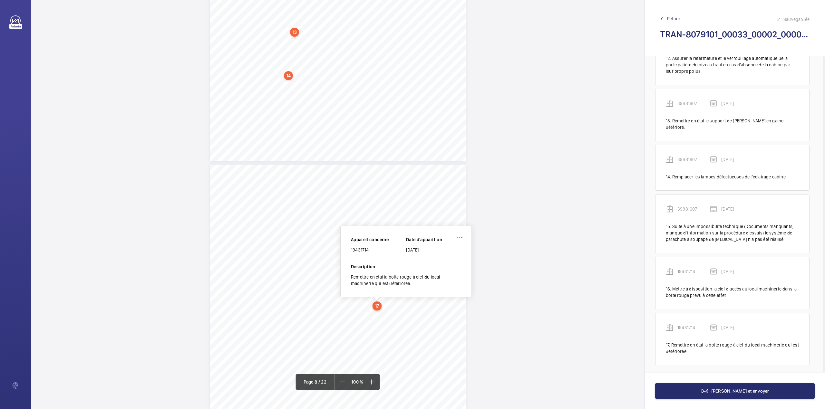
scroll to position [2416, 0]
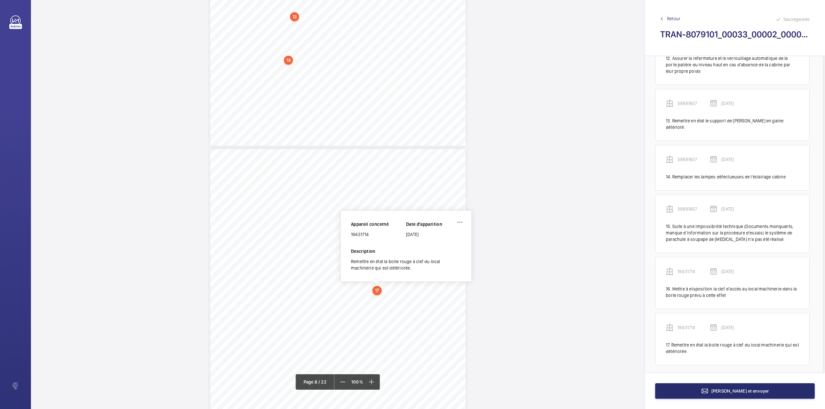
click at [377, 264] on div "16" at bounding box center [376, 264] width 9 height 9
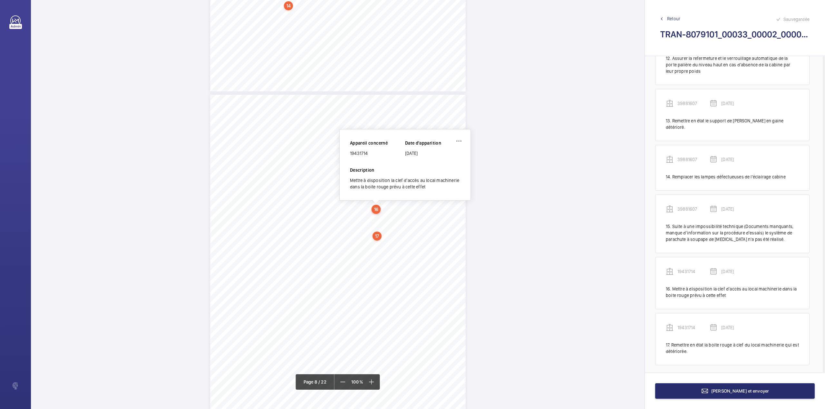
scroll to position [2475, 0]
click at [457, 133] on wm-front-icon-button at bounding box center [458, 136] width 15 height 15
click at [438, 155] on div "Modifier" at bounding box center [441, 156] width 51 height 12
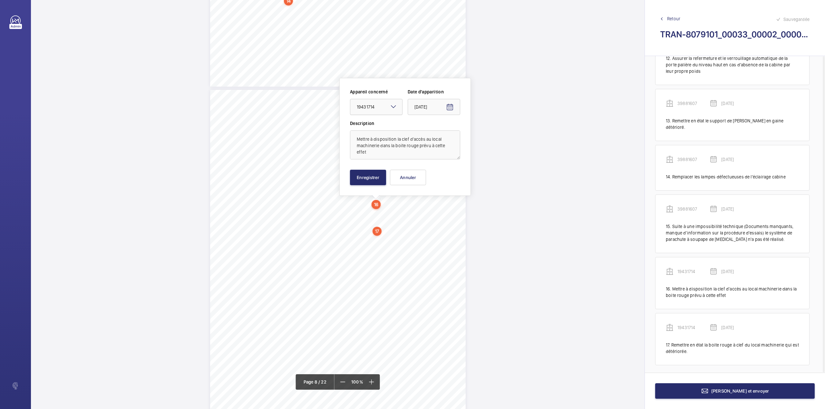
click at [388, 104] on div "× 19431714" at bounding box center [374, 107] width 34 height 6
click at [368, 159] on span "39881607" at bounding box center [376, 158] width 39 height 6
click at [369, 178] on button "Enregistrer" at bounding box center [368, 177] width 36 height 15
click at [378, 230] on div "17" at bounding box center [377, 231] width 9 height 9
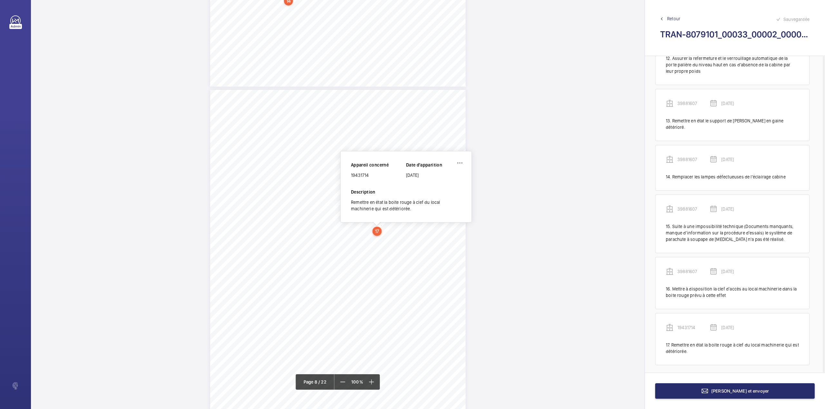
scroll to position [2502, 0]
click at [467, 127] on div "Appareil concerné 19431714 Date d'apparition 19/12/2023 Description Remettre en…" at bounding box center [406, 160] width 132 height 72
click at [461, 132] on wm-front-icon-button at bounding box center [459, 136] width 15 height 15
click at [431, 156] on div "Modifier" at bounding box center [442, 156] width 51 height 12
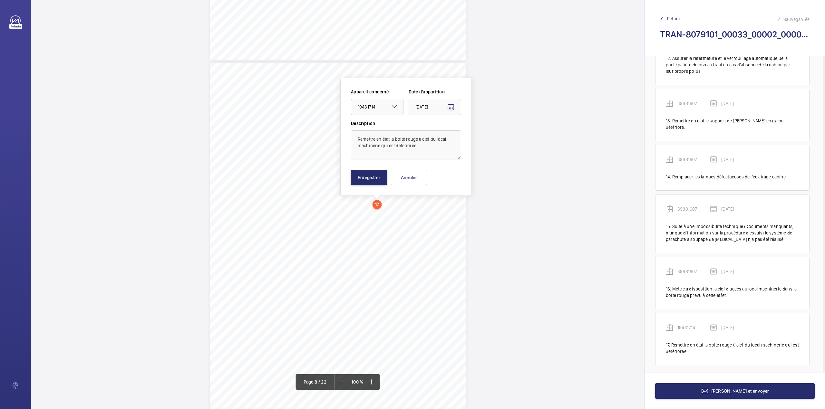
click at [392, 109] on mat-icon at bounding box center [395, 107] width 8 height 8
click at [372, 157] on span "39881607" at bounding box center [377, 158] width 39 height 6
click at [369, 178] on button "Enregistrer" at bounding box center [369, 177] width 36 height 15
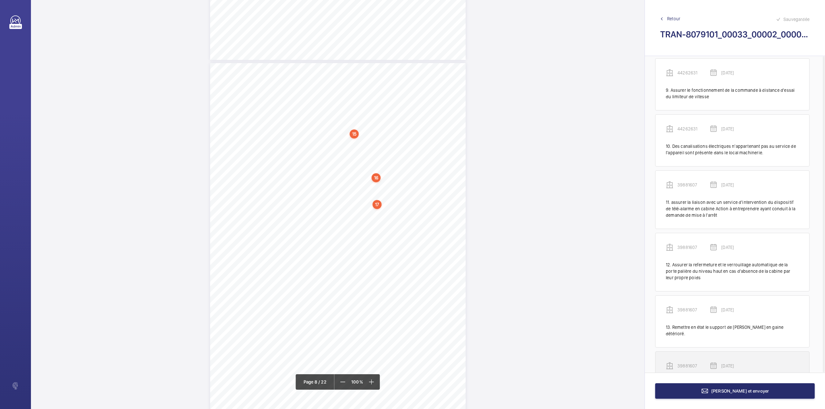
scroll to position [429, 0]
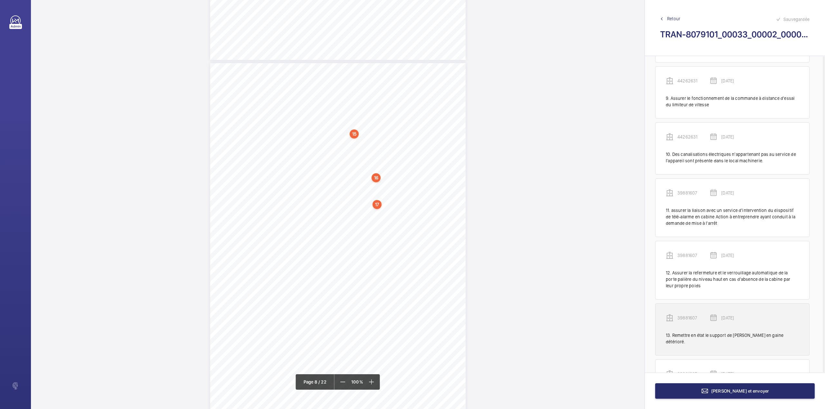
click at [692, 317] on wm-front-transcription-audit-report-line "39881607 19/12/2023 13. Remettre en état le support de poulie en gaine détérior…" at bounding box center [732, 330] width 154 height 52
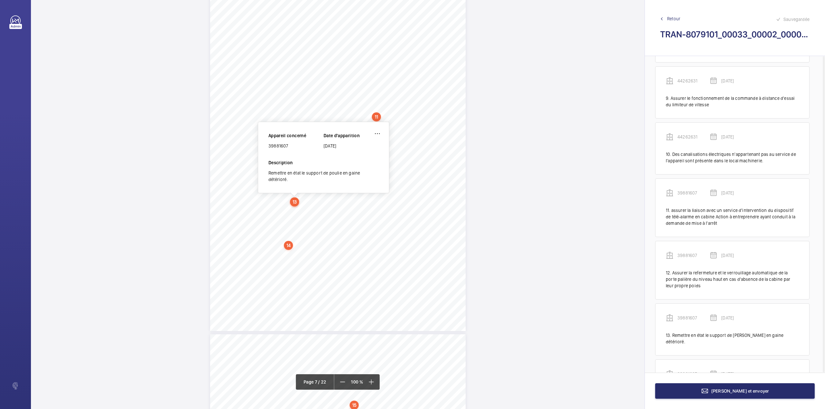
scroll to position [2227, 0]
drag, startPoint x: 269, startPoint y: 148, endPoint x: 290, endPoint y: 148, distance: 20.6
click at [290, 148] on div "39881607" at bounding box center [296, 149] width 55 height 6
copy div "39881607"
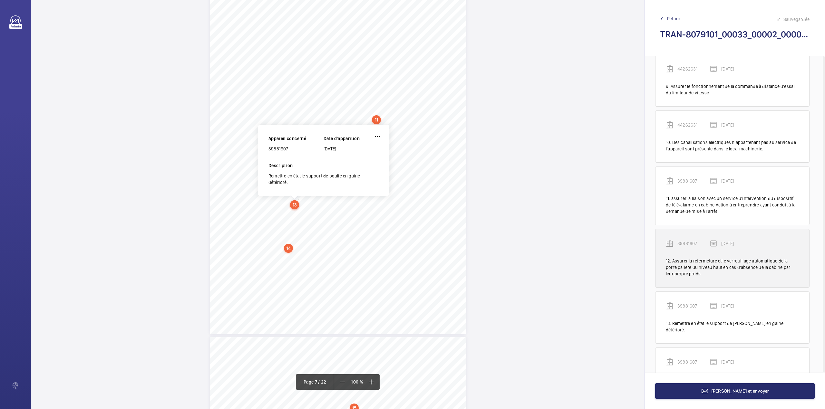
scroll to position [429, 0]
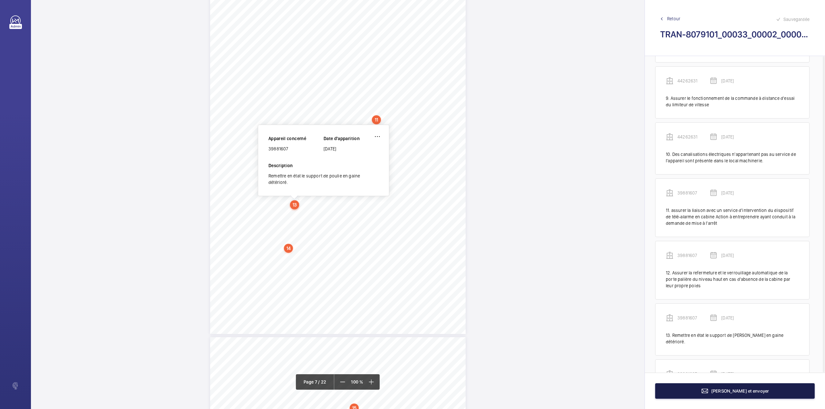
click at [752, 395] on button "Terminer et envoyer" at bounding box center [735, 391] width 160 height 15
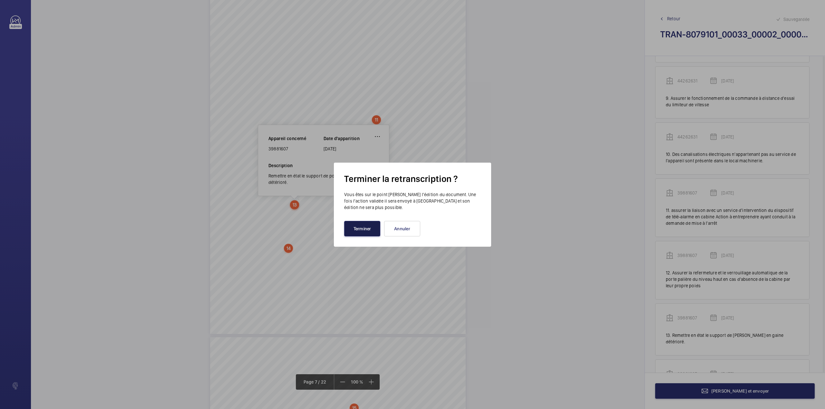
click at [350, 229] on button "Terminer" at bounding box center [362, 228] width 36 height 15
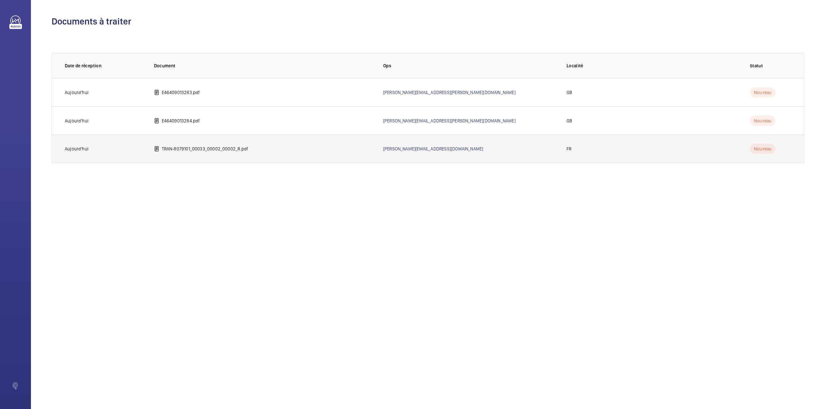
click at [194, 147] on p "TRAN-8079101_00033_00002_00002_R.pdf" at bounding box center [205, 149] width 87 height 6
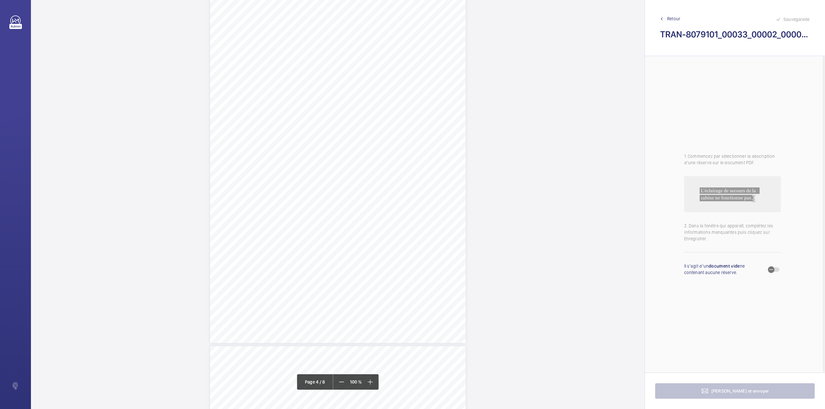
scroll to position [1117, 0]
click at [370, 382] on mat-icon at bounding box center [370, 383] width 8 height 8
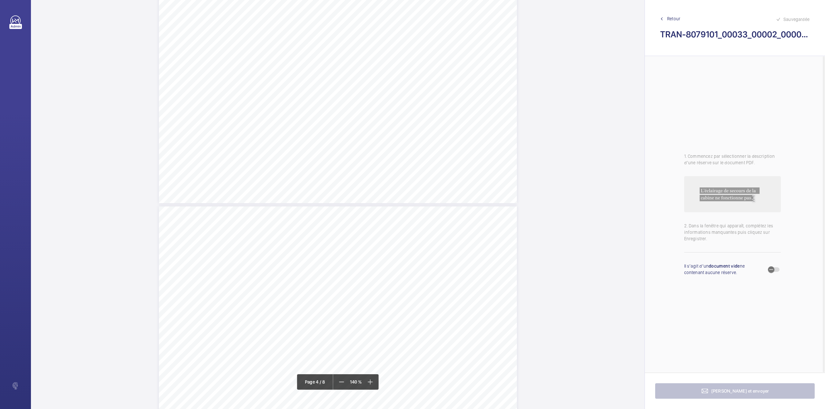
scroll to position [1548, 0]
click at [345, 385] on mat-icon at bounding box center [342, 383] width 8 height 8
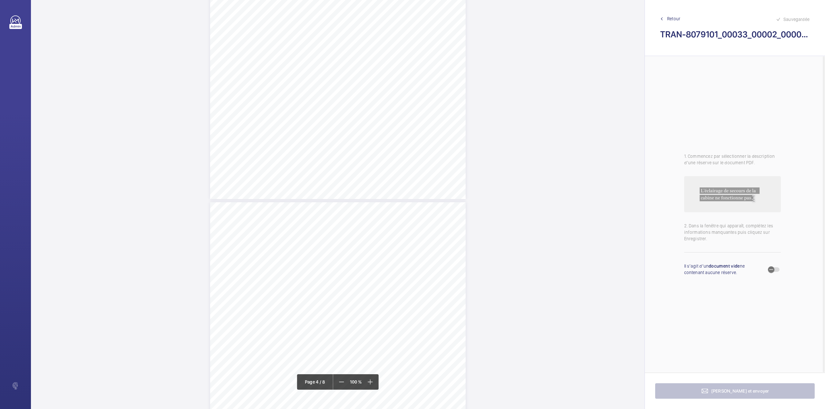
scroll to position [1075, 0]
click at [280, 152] on span "Nettoyer la cuvette et l'ensemble de ses" at bounding box center [320, 153] width 81 height 4
drag, startPoint x: 279, startPoint y: 152, endPoint x: 292, endPoint y: 155, distance: 13.4
click at [292, 155] on div "Bureau Veritas Exploitation SAS EVRY COURCOURONNES 2, rue Jean MERMOZ BATIMENT …" at bounding box center [338, 204] width 614 height 409
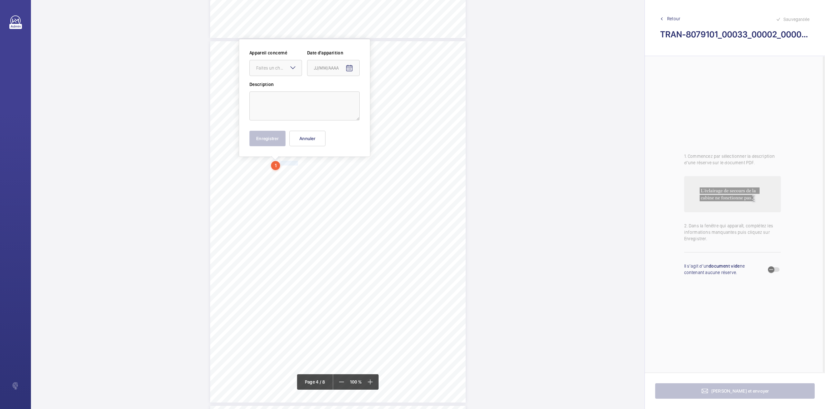
click at [293, 155] on div "Appareil concerné Faites un choix Date d'apparition Description Enregistrer Ann…" at bounding box center [305, 98] width 132 height 118
click at [302, 143] on button "Annuler" at bounding box center [308, 138] width 36 height 15
drag, startPoint x: 280, startPoint y: 162, endPoint x: 305, endPoint y: 169, distance: 26.1
click at [305, 169] on div "Périmètre vérifié dans le rapport | ALCATEL SUBMARINE NETWORKS ÉQUIPEMENT(S) VÉ…" at bounding box center [338, 222] width 256 height 362
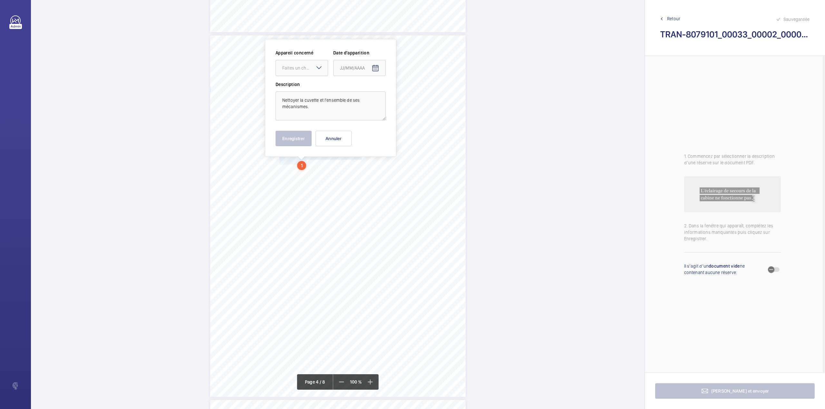
click at [304, 70] on div "Faites un choix" at bounding box center [304, 68] width 45 height 6
click at [303, 88] on span "20546003" at bounding box center [301, 87] width 39 height 6
click at [377, 65] on mat-icon "Open calendar" at bounding box center [376, 68] width 8 height 8
click at [409, 95] on span "Previous month" at bounding box center [408, 93] width 13 height 13
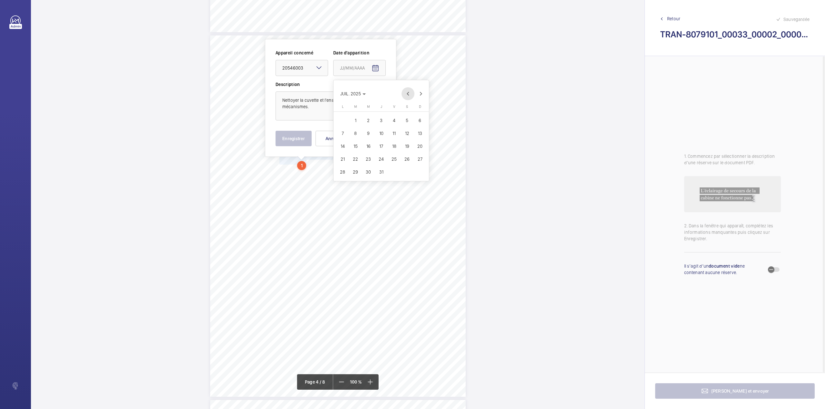
click at [409, 95] on span "Previous month" at bounding box center [408, 93] width 13 height 13
click at [342, 181] on span "30" at bounding box center [343, 185] width 12 height 12
type input "30/06/2025"
click at [296, 134] on button "Enregistrer" at bounding box center [294, 138] width 36 height 15
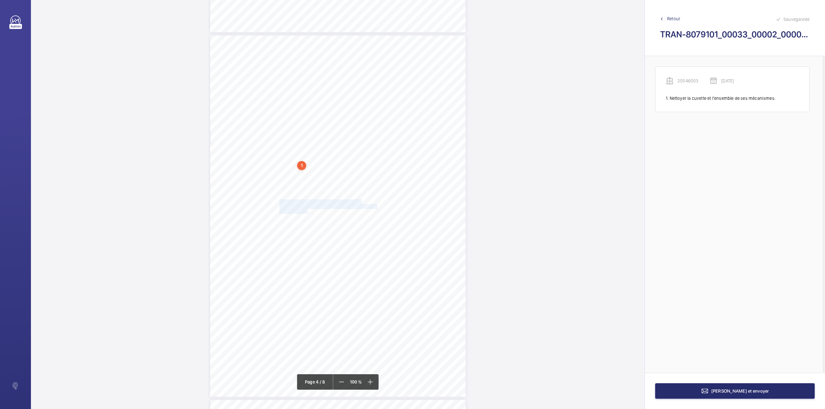
drag, startPoint x: 280, startPoint y: 202, endPoint x: 306, endPoint y: 209, distance: 27.5
click at [306, 209] on div "Périmètre vérifié dans le rapport | ALCATEL SUBMARINE NETWORKS ÉQUIPEMENT(S) VÉ…" at bounding box center [338, 216] width 256 height 362
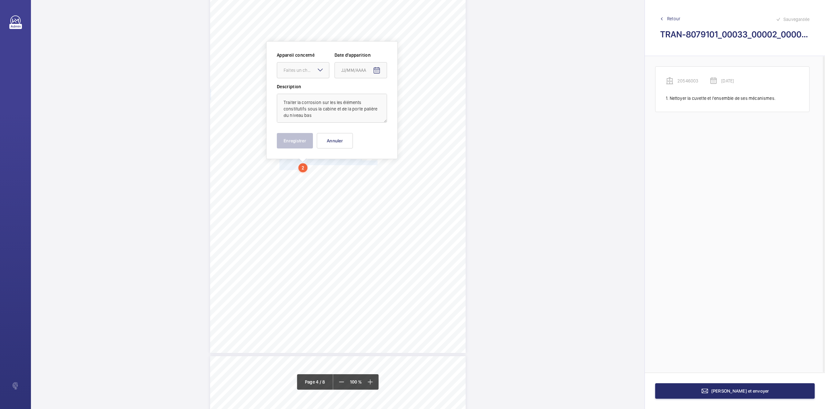
scroll to position [1116, 0]
click at [302, 67] on div "Faites un choix" at bounding box center [306, 68] width 45 height 6
click at [300, 89] on span "20546003" at bounding box center [303, 87] width 39 height 6
click at [379, 68] on mat-icon "Open calendar" at bounding box center [377, 68] width 8 height 8
click at [412, 92] on span "Previous month" at bounding box center [409, 93] width 13 height 13
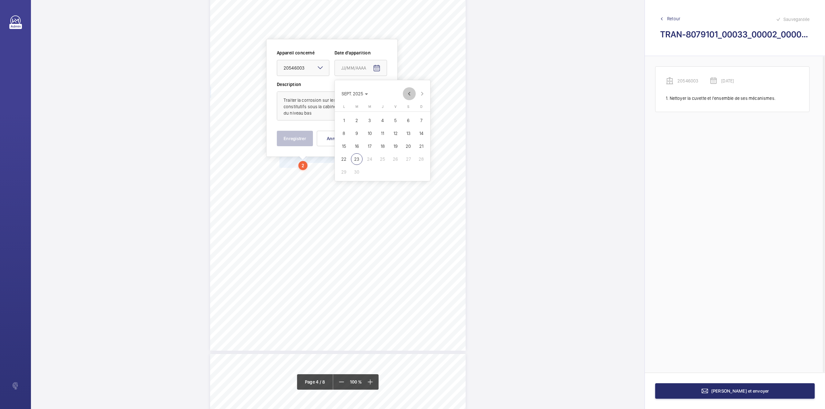
click at [412, 92] on span "Previous month" at bounding box center [409, 93] width 13 height 13
click at [342, 186] on span "30" at bounding box center [344, 185] width 12 height 12
type input "30/06/2025"
click at [299, 140] on button "Enregistrer" at bounding box center [295, 138] width 36 height 15
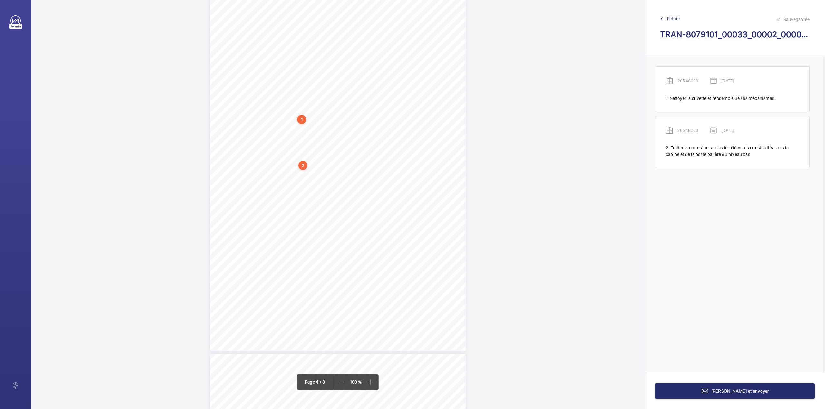
click at [280, 205] on span "Assurer le fonctionnement de l'éclairage en" at bounding box center [324, 205] width 89 height 4
click at [293, 208] on span "Tenir à disposition la fiche descriptive des risques" at bounding box center [331, 208] width 103 height 4
click at [327, 137] on button "Annuler" at bounding box center [322, 138] width 36 height 15
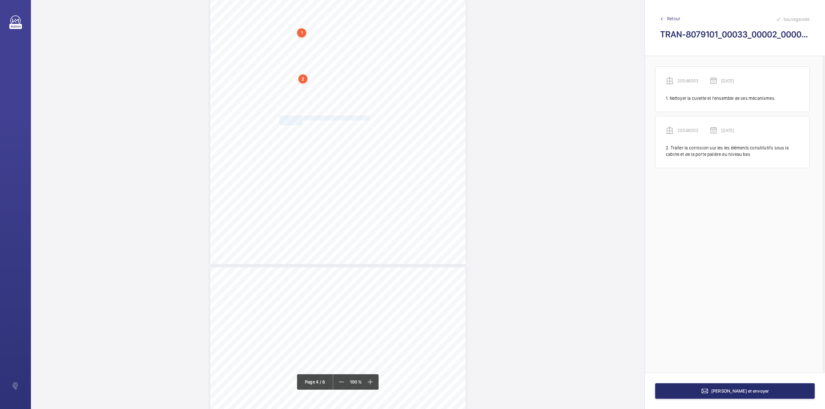
drag, startPoint x: 280, startPoint y: 116, endPoint x: 301, endPoint y: 123, distance: 21.8
click at [301, 123] on div "Périmètre vérifié dans le rapport | ALCATEL SUBMARINE NETWORKS ÉQUIPEMENT(S) VÉ…" at bounding box center [338, 84] width 256 height 362
click at [301, 65] on div "Faites un choix" at bounding box center [300, 68] width 45 height 6
click at [296, 88] on span "20546003" at bounding box center [297, 87] width 39 height 6
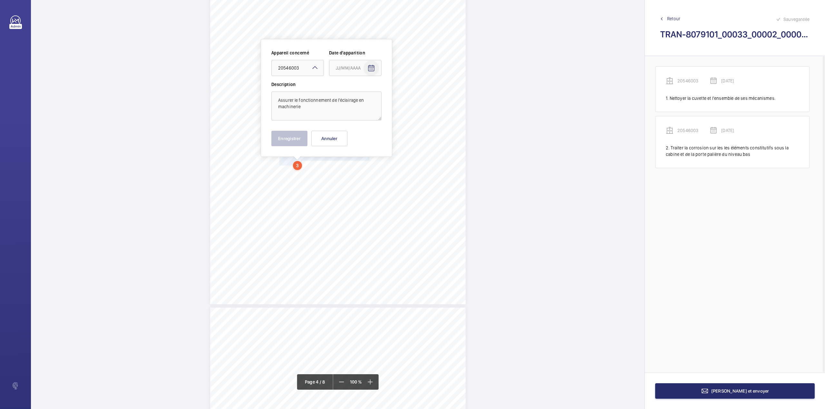
click at [371, 66] on mat-icon "Open calendar" at bounding box center [372, 68] width 8 height 8
click at [402, 94] on span "Previous month" at bounding box center [404, 93] width 13 height 13
click at [338, 183] on span "30" at bounding box center [339, 185] width 12 height 12
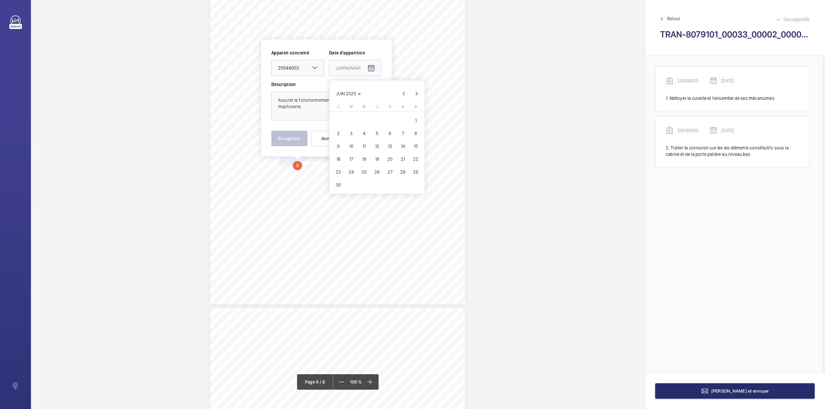
type input "30/06/2025"
click at [290, 139] on button "Enregistrer" at bounding box center [289, 138] width 36 height 15
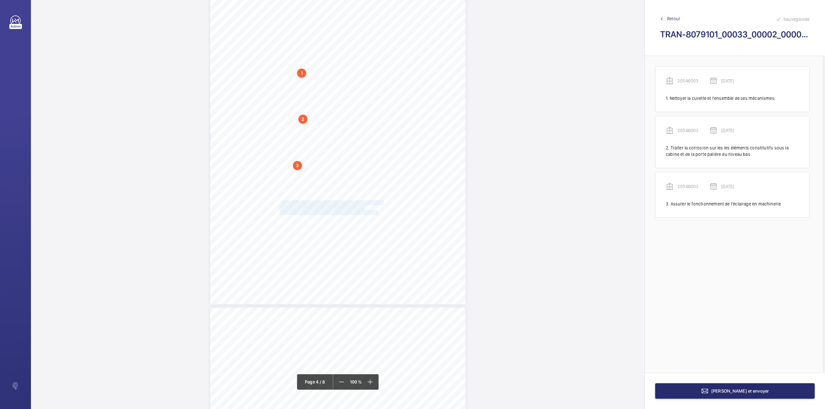
drag, startPoint x: 280, startPoint y: 202, endPoint x: 377, endPoint y: 213, distance: 97.4
click at [377, 213] on div "Périmètre vérifié dans le rapport | ALCATEL SUBMARINE NETWORKS ÉQUIPEMENT(S) VÉ…" at bounding box center [338, 124] width 256 height 362
drag, startPoint x: 279, startPoint y: 152, endPoint x: 377, endPoint y: 164, distance: 99.3
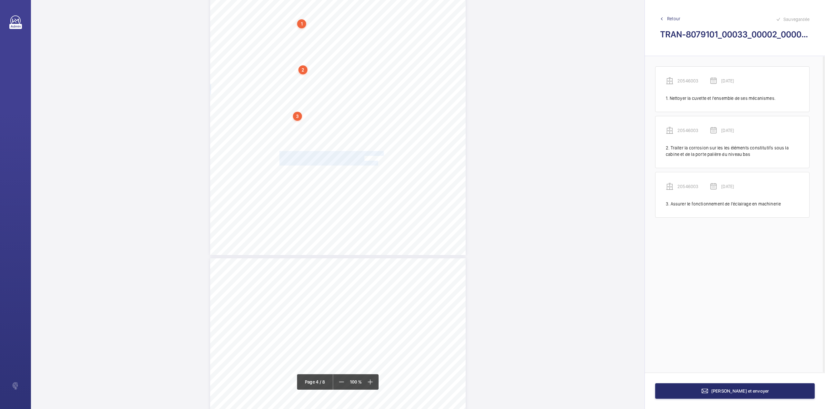
click at [377, 164] on div "Périmètre vérifié dans le rapport | ALCATEL SUBMARINE NETWORKS ÉQUIPEMENT(S) VÉ…" at bounding box center [338, 75] width 256 height 362
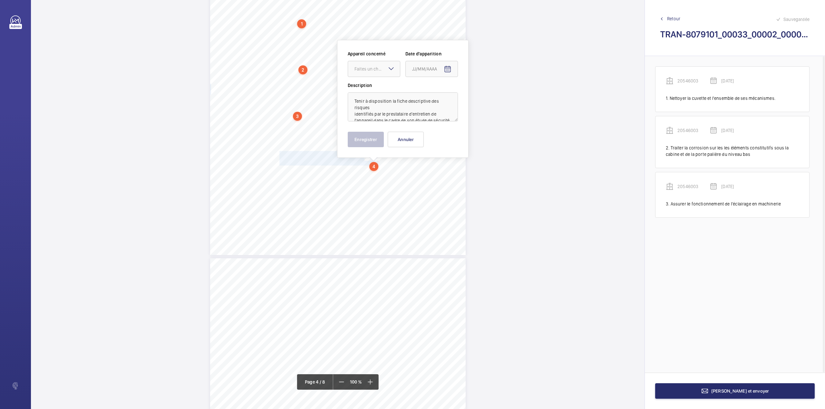
scroll to position [1213, 0]
click at [369, 64] on div at bounding box center [374, 67] width 52 height 15
drag, startPoint x: 369, startPoint y: 84, endPoint x: 420, endPoint y: 76, distance: 51.5
click at [369, 84] on div "20546003" at bounding box center [374, 87] width 52 height 15
click at [446, 68] on mat-icon "Open calendar" at bounding box center [448, 68] width 8 height 8
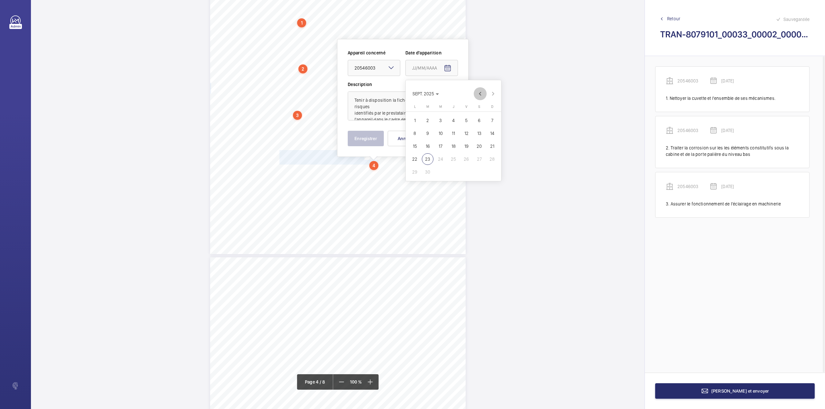
click at [480, 96] on span "Previous month" at bounding box center [480, 93] width 13 height 13
click at [415, 184] on span "30" at bounding box center [415, 185] width 12 height 12
type input "30/06/2025"
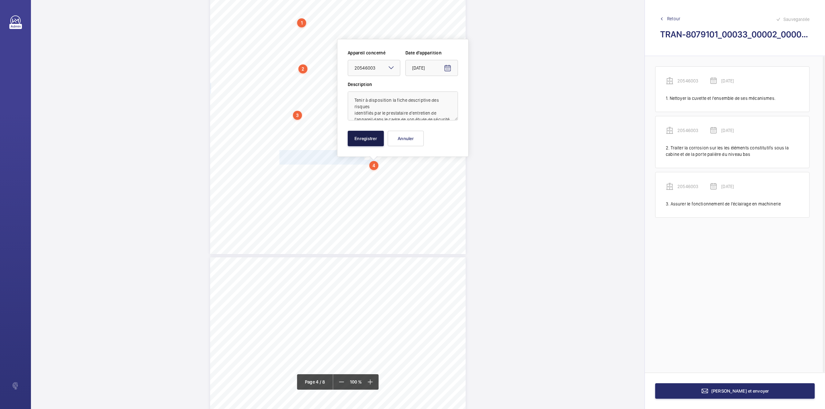
click at [363, 133] on button "Enregistrer" at bounding box center [366, 138] width 36 height 15
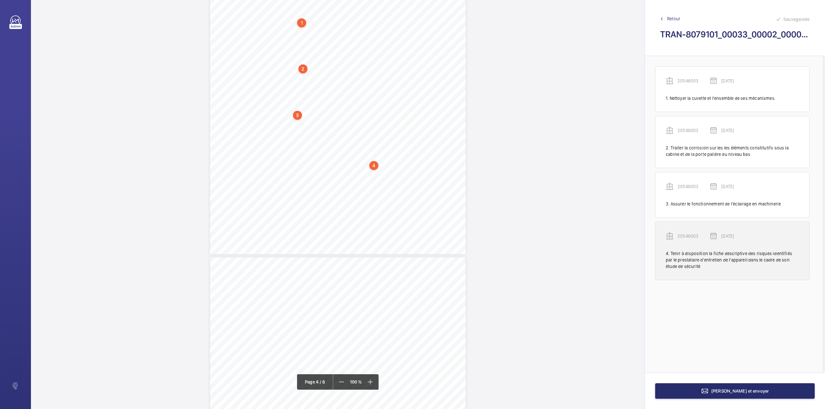
click at [695, 235] on p "20546003" at bounding box center [694, 236] width 32 height 6
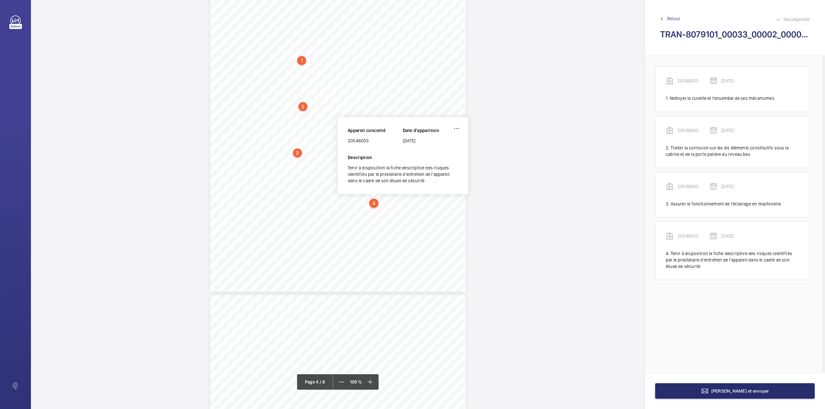
scroll to position [1174, 0]
drag, startPoint x: 349, startPoint y: 143, endPoint x: 368, endPoint y: 143, distance: 19.7
click at [368, 143] on div "20546003" at bounding box center [375, 142] width 55 height 6
copy div "20546003"
click at [696, 389] on button "Terminer et envoyer" at bounding box center [735, 391] width 160 height 15
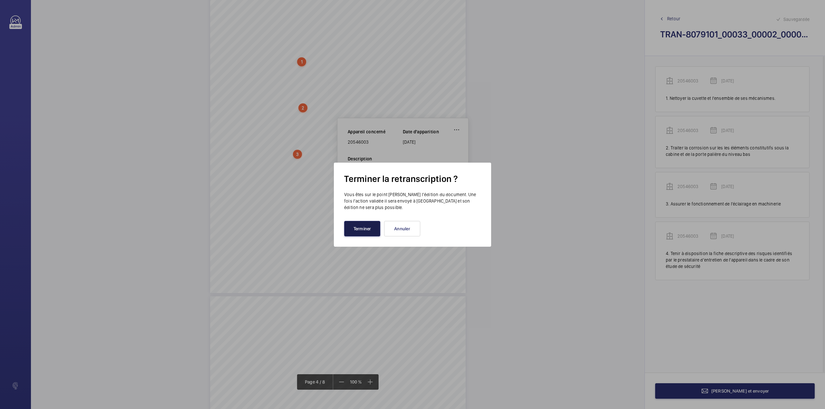
click at [359, 232] on button "Terminer" at bounding box center [362, 228] width 36 height 15
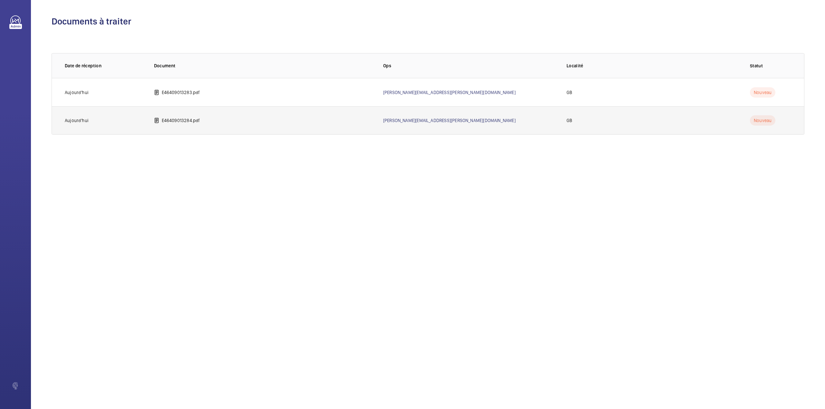
click at [182, 118] on p "E46409013284.pdf" at bounding box center [181, 120] width 38 height 6
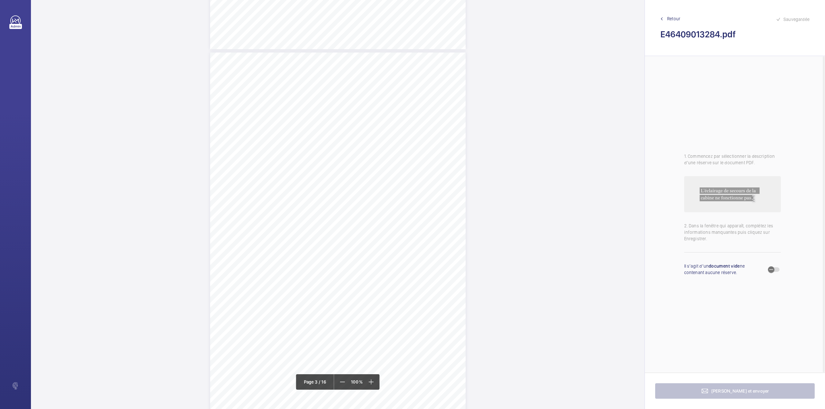
click at [362, 109] on div "Lifting Machines and Accessories Report Lifting Operations & Lifting Equipment …" at bounding box center [338, 234] width 256 height 362
click at [369, 67] on div "Faites un choix" at bounding box center [362, 68] width 45 height 6
click at [273, 82] on span "SAVILLS INVESTMENT MANAGEMENT LLP" at bounding box center [311, 84] width 77 height 4
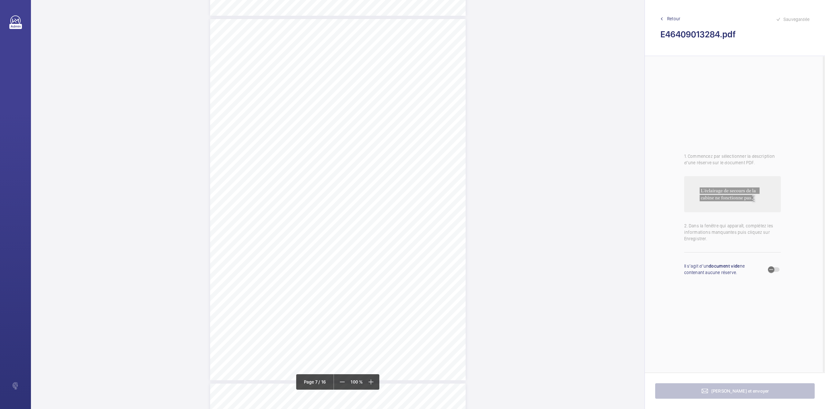
drag, startPoint x: 272, startPoint y: 82, endPoint x: 342, endPoint y: 82, distance: 69.6
click at [342, 82] on span "SAVILLS INVESTMENT MANAGEMENT LLP" at bounding box center [311, 84] width 77 height 4
copy span "SAVILLS INVESTMENT MANAGEMENT LLP"
drag, startPoint x: 272, startPoint y: 170, endPoint x: 358, endPoint y: 169, distance: 85.4
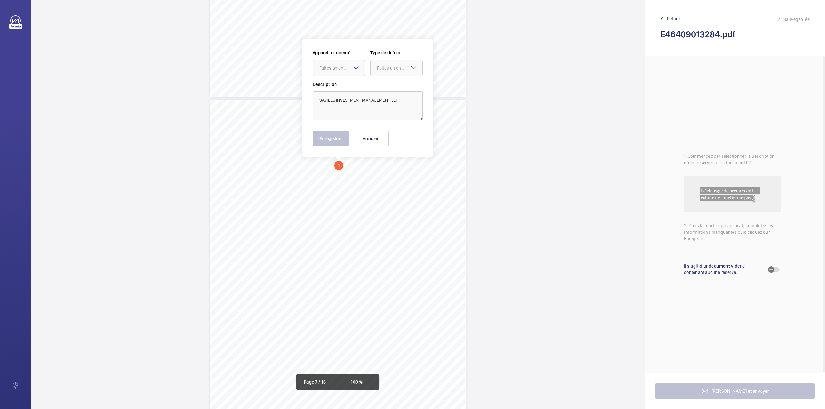
click at [309, 169] on span "30 BROADWICK STREET, SOHO, LONDON, W1F 8JB" at bounding box center [291, 171] width 36 height 4
copy span "30 BROADWICK STREET, SOHO, LONDON, W1F 8JB"
drag, startPoint x: 337, startPoint y: 239, endPoint x: 357, endPoint y: 251, distance: 22.8
click at [357, 251] on div "Lift Report Lifting Operations & Lifting Equipment Regulation 1998 Provision & …" at bounding box center [338, 152] width 256 height 362
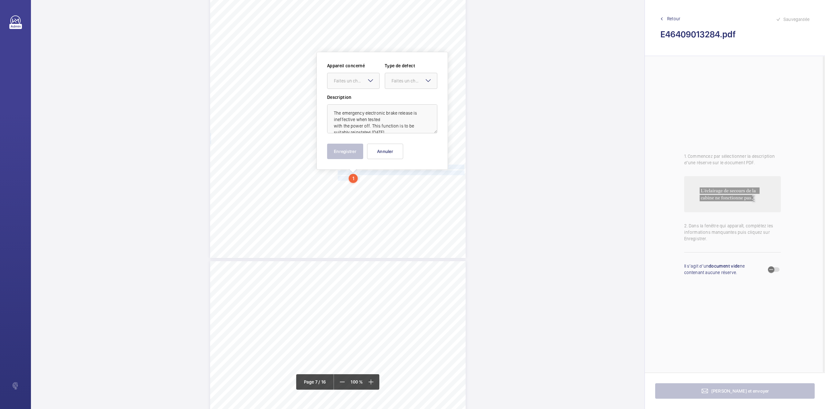
scroll to position [2316, 0]
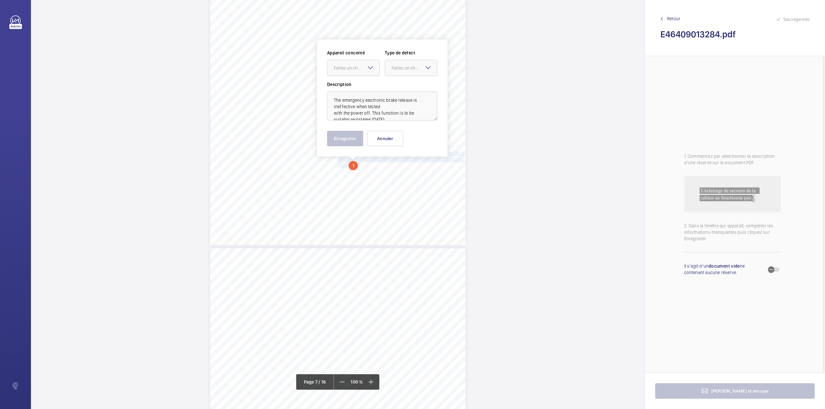
click at [353, 69] on div "Faites un choix" at bounding box center [356, 68] width 45 height 6
click at [353, 88] on span "E47611011280 - Lift E" at bounding box center [353, 87] width 39 height 6
click at [401, 70] on div "Faites un choix" at bounding box center [414, 68] width 45 height 6
click at [395, 119] on span "Timed" at bounding box center [411, 119] width 39 height 6
click at [429, 69] on mat-icon "Open calendar" at bounding box center [427, 68] width 8 height 8
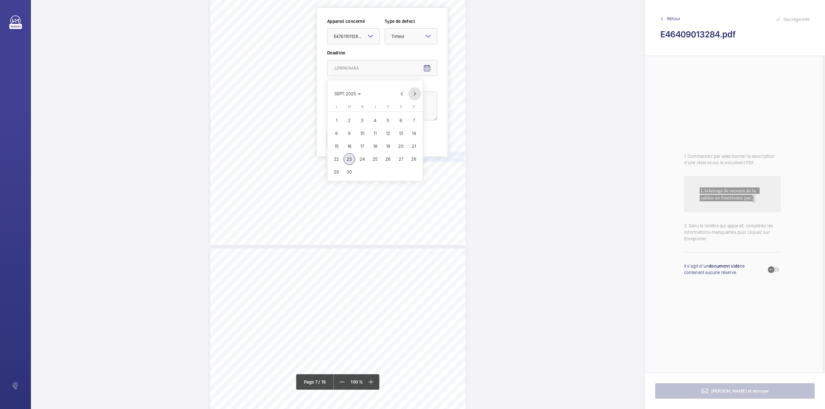
click at [414, 93] on span "Next month" at bounding box center [414, 93] width 13 height 13
click at [389, 145] on span "17" at bounding box center [388, 147] width 12 height 12
type input "17/10/2025"
click at [341, 136] on button "Enregistrer" at bounding box center [345, 138] width 36 height 15
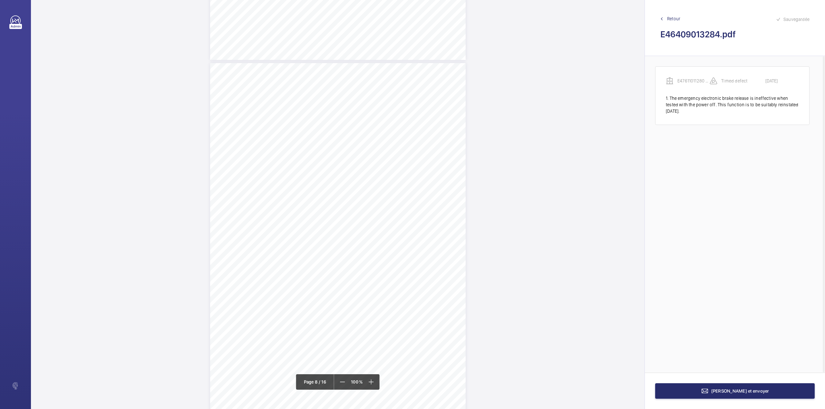
scroll to position [2532, 0]
click at [337, 174] on div "Lift Report Lifting Operations & Lifting Equipment Regulation 1998 Provision & …" at bounding box center [338, 215] width 256 height 362
click at [364, 139] on button "Annuler" at bounding box center [365, 138] width 36 height 15
drag, startPoint x: 337, startPoint y: 162, endPoint x: 360, endPoint y: 179, distance: 28.0
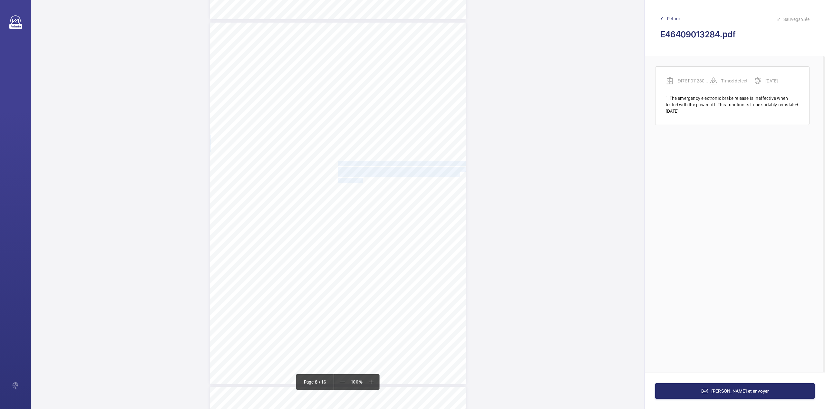
click at [360, 179] on div "Lift Report Lifting Operations & Lifting Equipment Regulation 1998 Provision & …" at bounding box center [338, 204] width 256 height 362
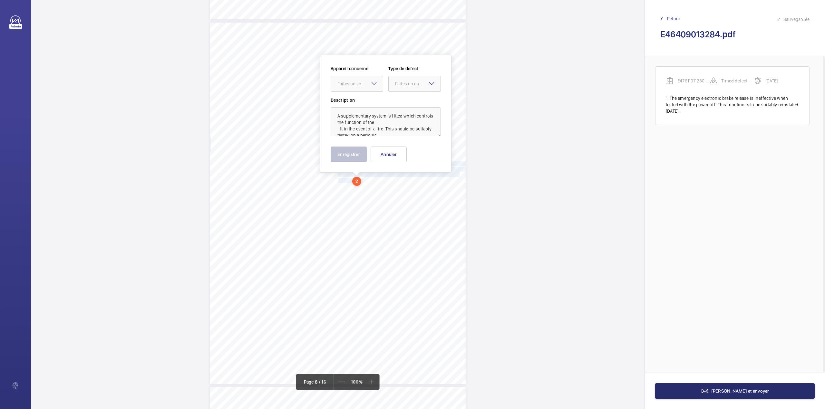
scroll to position [2558, 0]
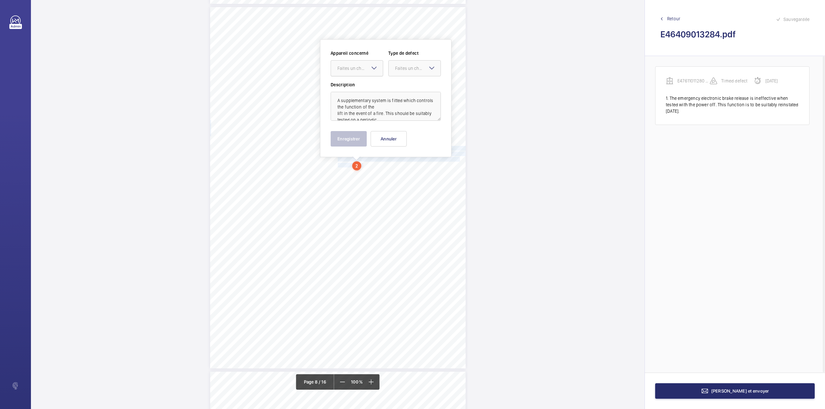
click at [358, 68] on div "Faites un choix" at bounding box center [360, 68] width 45 height 6
click at [358, 84] on div "E47611011280 - Lift E" at bounding box center [357, 87] width 52 height 15
click at [405, 70] on div "Faites un choix" at bounding box center [417, 68] width 45 height 6
click at [402, 134] on span "Recommandation" at bounding box center [414, 135] width 39 height 6
click at [358, 139] on button "Enregistrer" at bounding box center [349, 138] width 36 height 15
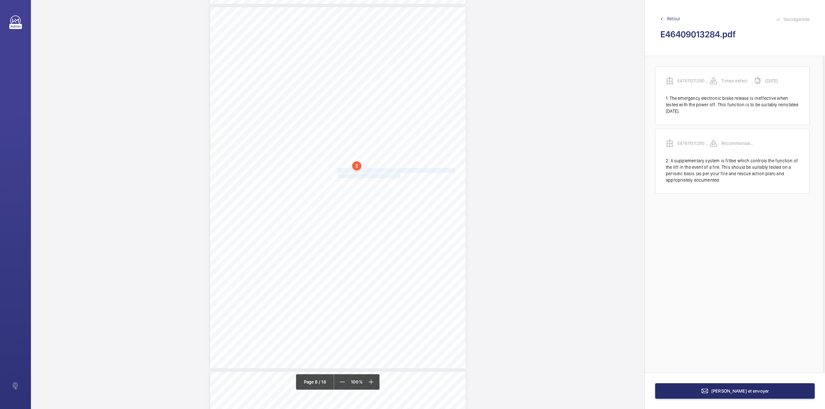
drag, startPoint x: 337, startPoint y: 171, endPoint x: 394, endPoint y: 176, distance: 57.3
click at [394, 176] on div "Lift Report Lifting Operations & Lifting Equipment Regulation 1998 Provision & …" at bounding box center [338, 188] width 256 height 362
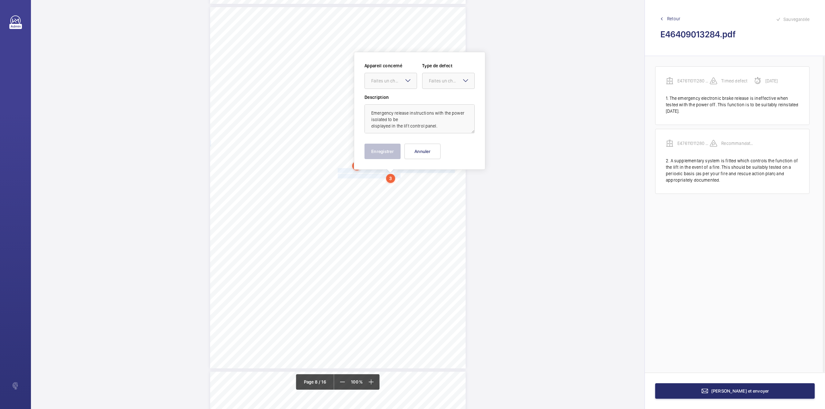
scroll to position [2571, 0]
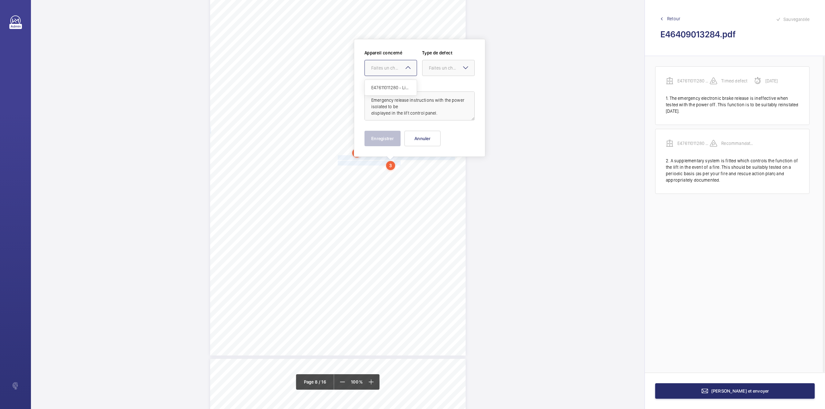
click at [389, 66] on div "Faites un choix" at bounding box center [393, 68] width 45 height 6
click at [387, 80] on ng-dropdown-panel "E47611011280 - Lift E" at bounding box center [391, 88] width 53 height 16
click at [385, 90] on span "E47611011280 - Lift E" at bounding box center [390, 87] width 39 height 6
click at [429, 69] on div "Faites un choix" at bounding box center [451, 68] width 45 height 6
click at [431, 130] on div "Recommandation" at bounding box center [449, 134] width 52 height 15
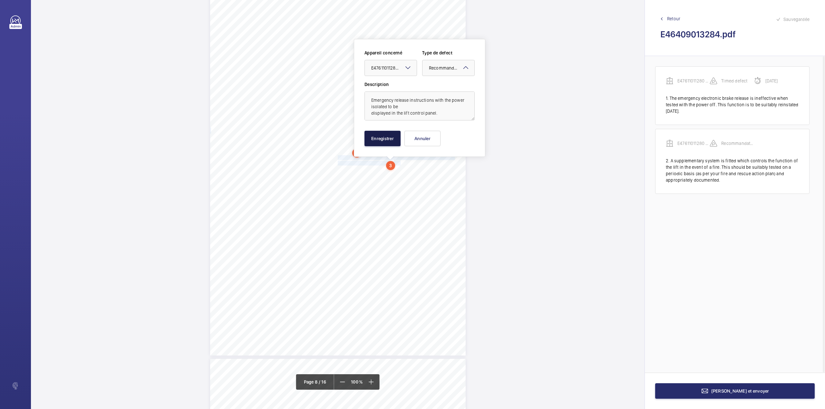
click at [384, 135] on button "Enregistrer" at bounding box center [383, 138] width 36 height 15
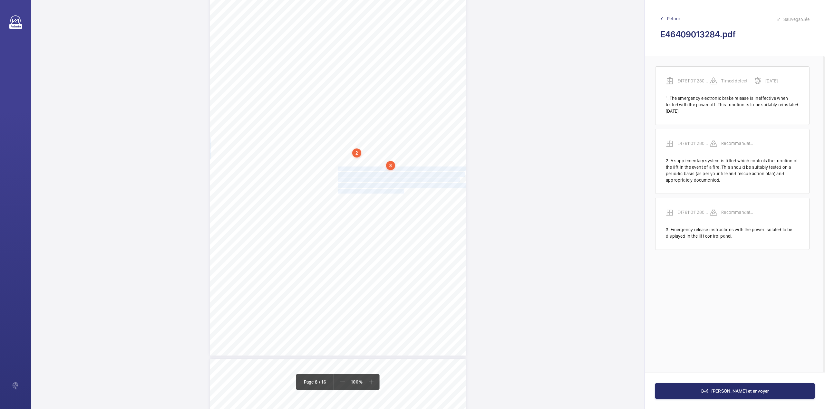
drag, startPoint x: 337, startPoint y: 168, endPoint x: 398, endPoint y: 192, distance: 65.2
click at [398, 192] on div "Lift Report Lifting Operations & Lifting Equipment Regulation 1998 Provision & …" at bounding box center [338, 175] width 256 height 362
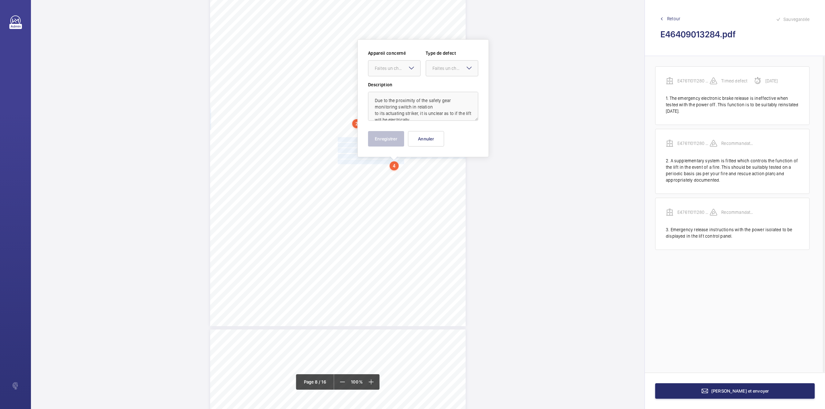
scroll to position [2601, 0]
click at [395, 68] on div "Faites un choix" at bounding box center [397, 68] width 45 height 6
click at [394, 79] on div "Appareil concerné Faites un choix Type de defect Faites un choix" at bounding box center [423, 66] width 110 height 32
click at [395, 66] on div "Faites un choix" at bounding box center [397, 68] width 45 height 6
click at [393, 84] on span "E47611011280 - Lift E" at bounding box center [394, 87] width 39 height 6
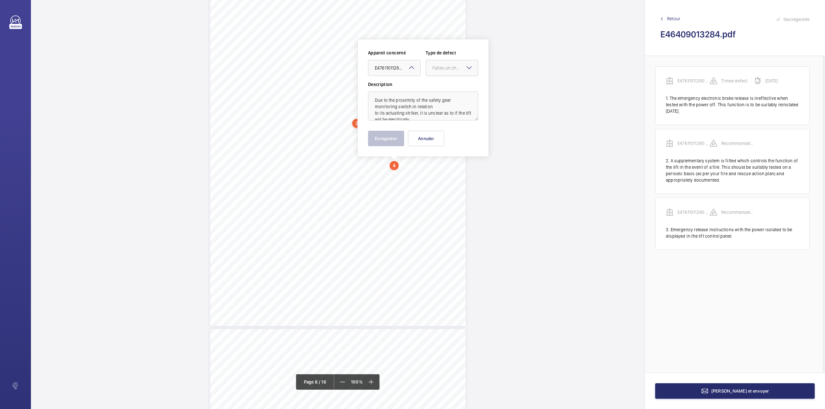
click at [436, 70] on div "Faites un choix" at bounding box center [455, 68] width 45 height 6
click at [438, 135] on span "Recommandation" at bounding box center [452, 135] width 39 height 6
click at [397, 135] on button "Enregistrer" at bounding box center [386, 138] width 36 height 15
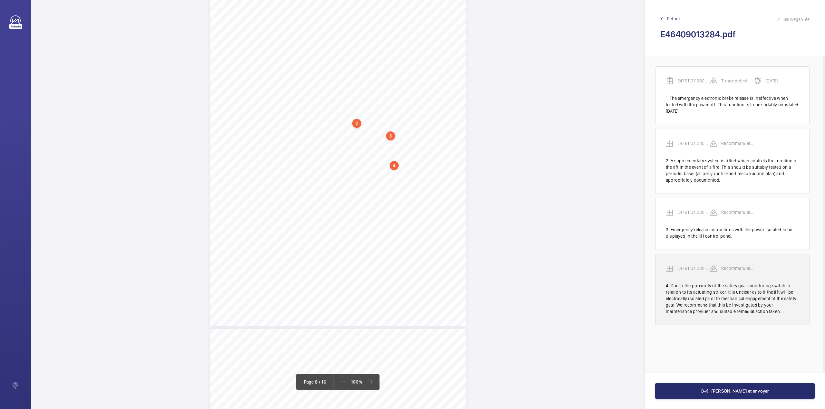
click at [685, 271] on p "E47611011280 - Lift E" at bounding box center [694, 268] width 32 height 6
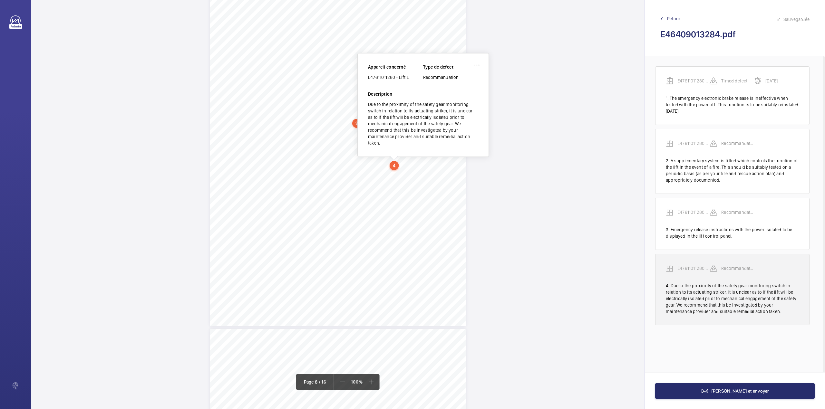
scroll to position [2562, 0]
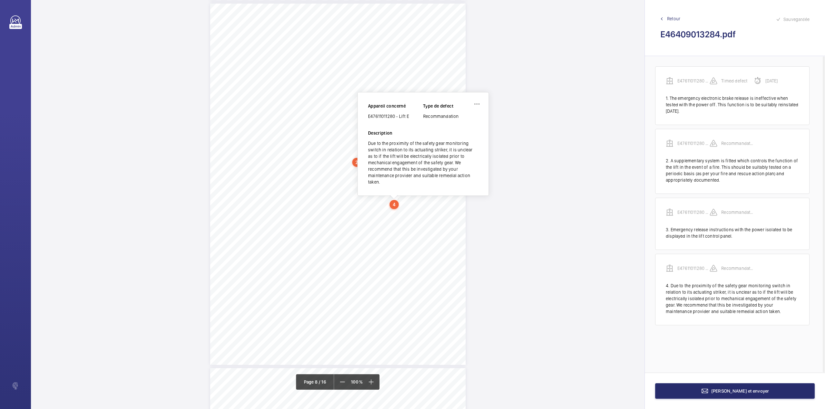
drag, startPoint x: 369, startPoint y: 116, endPoint x: 409, endPoint y: 119, distance: 40.4
click at [409, 119] on div "E47611011280 - Lift E" at bounding box center [395, 116] width 55 height 6
copy div "E47611011280 - Lift E"
click at [723, 388] on button "Terminer et envoyer" at bounding box center [735, 391] width 160 height 15
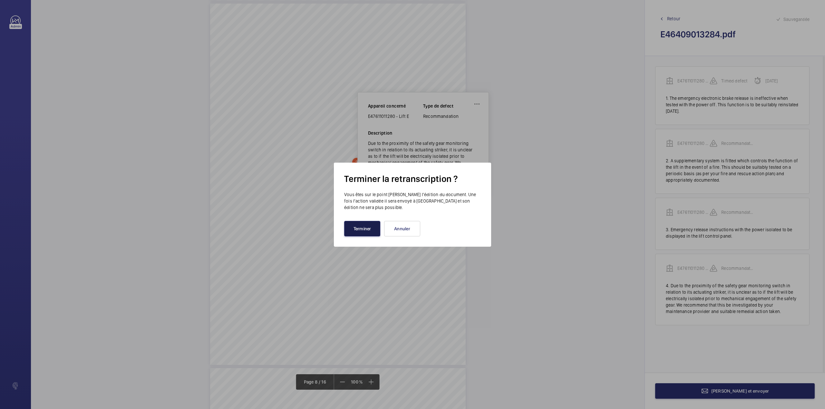
click at [360, 227] on button "Terminer" at bounding box center [362, 228] width 36 height 15
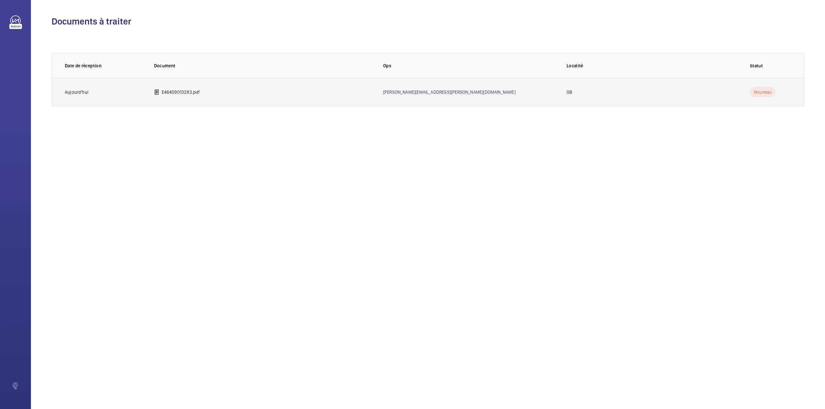
click at [169, 100] on td "E46409013283.pdf" at bounding box center [258, 92] width 229 height 28
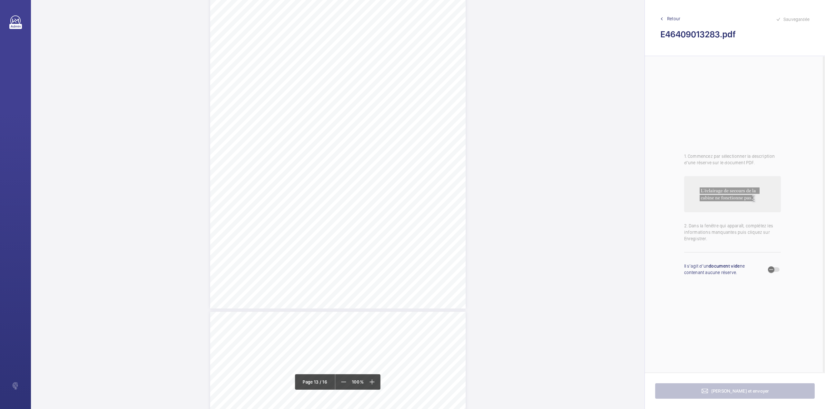
scroll to position [4428, 0]
drag, startPoint x: 341, startPoint y: 233, endPoint x: 353, endPoint y: 243, distance: 15.3
click at [352, 243] on div "Lift Report Lifting Operations & Lifting Equipment Regulation 1998 Provision & …" at bounding box center [338, 143] width 256 height 362
click at [355, 244] on div "Lift Report Lifting Operations & Lifting Equipment Regulation 1998 Provision & …" at bounding box center [338, 204] width 614 height 409
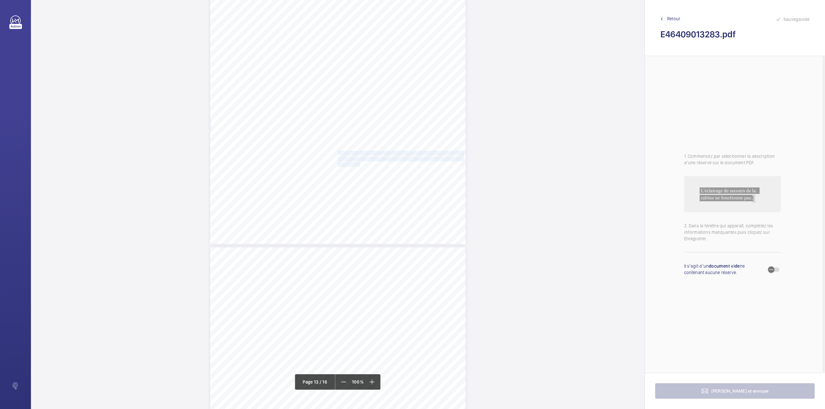
drag, startPoint x: 338, startPoint y: 151, endPoint x: 356, endPoint y: 166, distance: 23.4
click at [356, 166] on div "Lift Report Lifting Operations & Lifting Equipment Regulation 1998 Provision & …" at bounding box center [338, 64] width 256 height 362
click at [354, 73] on div at bounding box center [353, 67] width 52 height 15
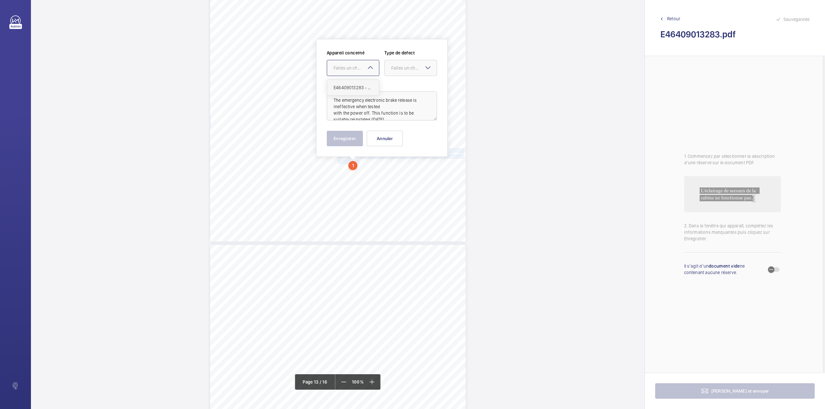
click at [353, 92] on div "E46409013283 - Lift C" at bounding box center [353, 87] width 52 height 15
click at [409, 70] on div "Faites un choix" at bounding box center [413, 68] width 45 height 6
click at [396, 124] on div "Timed" at bounding box center [411, 120] width 52 height 16
click at [428, 69] on mat-icon "Open calendar" at bounding box center [427, 68] width 8 height 8
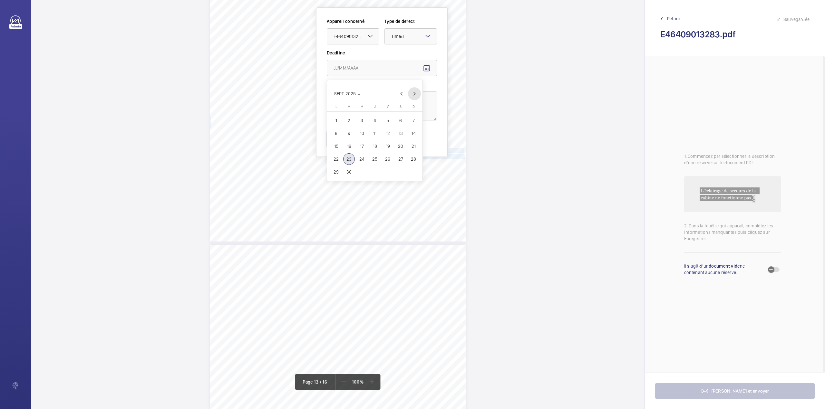
click at [415, 92] on span "Next month" at bounding box center [414, 93] width 13 height 13
click at [389, 146] on span "17" at bounding box center [388, 147] width 12 height 12
type input "17/10/2025"
click at [344, 141] on button "Enregistrer" at bounding box center [345, 138] width 36 height 15
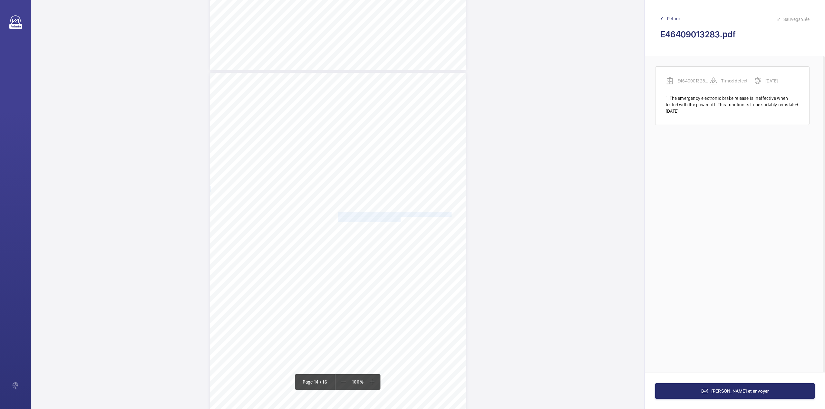
drag, startPoint x: 338, startPoint y: 214, endPoint x: 394, endPoint y: 221, distance: 56.5
click at [394, 221] on div "Lift Report Lifting Operations & Lifting Equipment Regulation 1998 Provision & …" at bounding box center [338, 254] width 256 height 362
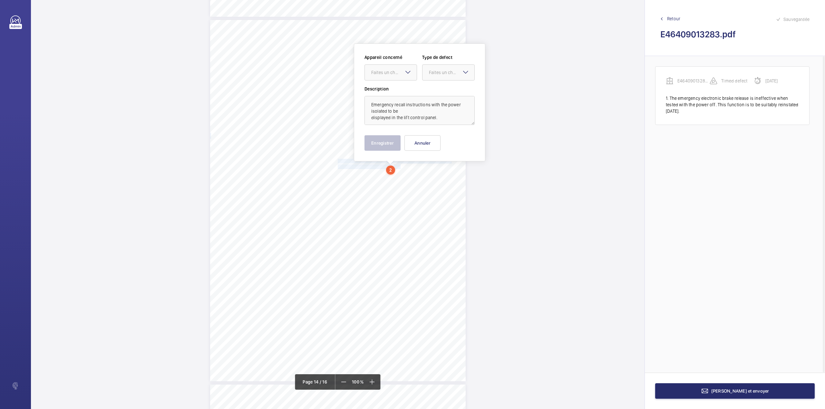
scroll to position [4739, 0]
click at [394, 71] on div at bounding box center [391, 67] width 52 height 15
drag, startPoint x: 394, startPoint y: 71, endPoint x: 398, endPoint y: 83, distance: 12.6
click at [394, 71] on div at bounding box center [391, 67] width 52 height 15
click at [398, 83] on label "Description" at bounding box center [420, 84] width 110 height 6
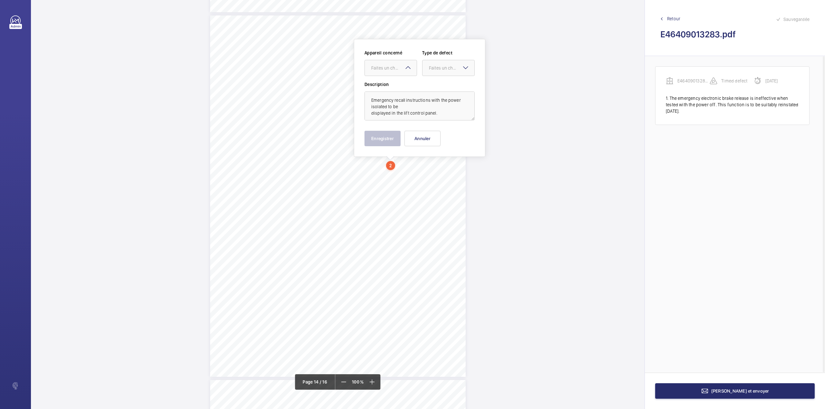
click at [405, 70] on mat-icon at bounding box center [408, 68] width 8 height 8
click at [403, 83] on div "E46409013283 - Lift C" at bounding box center [391, 87] width 52 height 15
click at [403, 83] on label "Description" at bounding box center [420, 84] width 110 height 6
click at [438, 71] on div at bounding box center [449, 67] width 52 height 15
click at [438, 132] on span "Recommandation" at bounding box center [448, 135] width 39 height 6
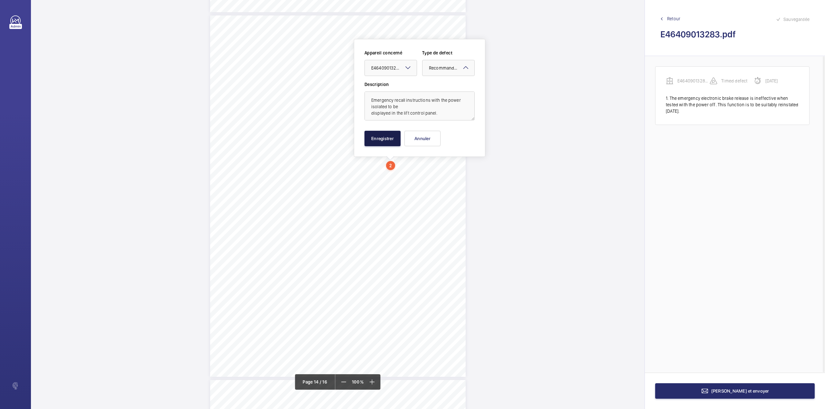
click at [378, 141] on button "Enregistrer" at bounding box center [383, 138] width 36 height 15
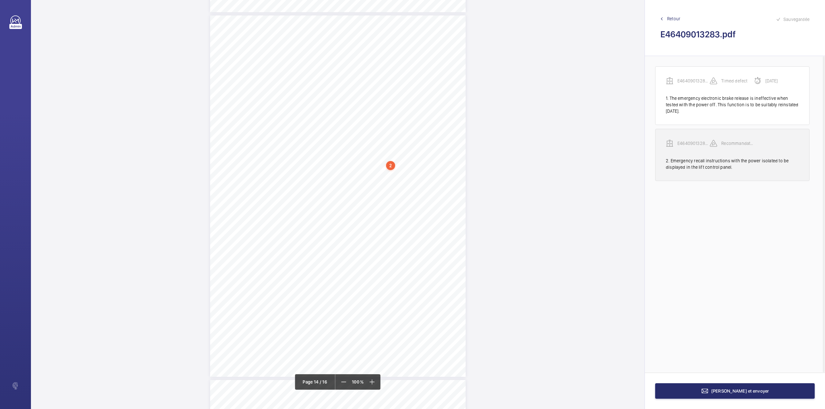
click at [697, 143] on p "E46409013283 - Lift C" at bounding box center [694, 143] width 32 height 6
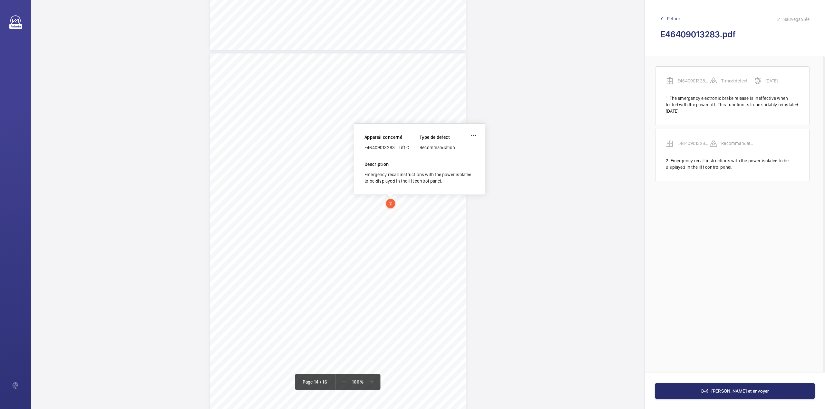
scroll to position [4700, 0]
drag, startPoint x: 365, startPoint y: 148, endPoint x: 408, endPoint y: 152, distance: 42.7
click at [408, 152] on div "E46409013283 - Lift C" at bounding box center [392, 149] width 55 height 6
copy div "E46409013283 - Lift C"
click at [740, 391] on span "Terminer et envoyer" at bounding box center [741, 391] width 58 height 5
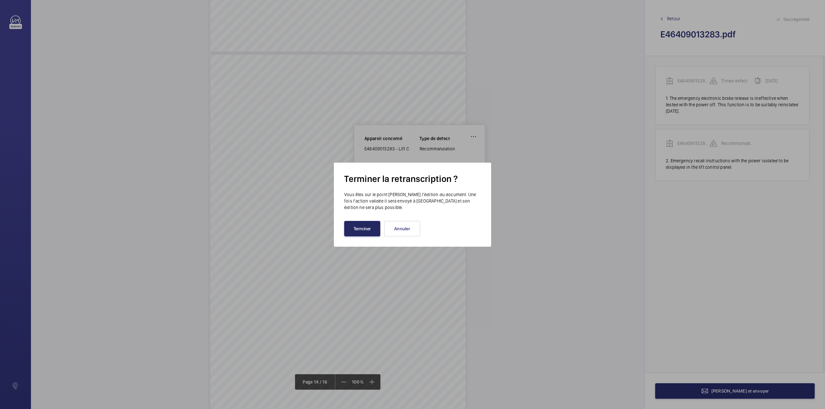
click at [365, 230] on button "Terminer" at bounding box center [362, 228] width 36 height 15
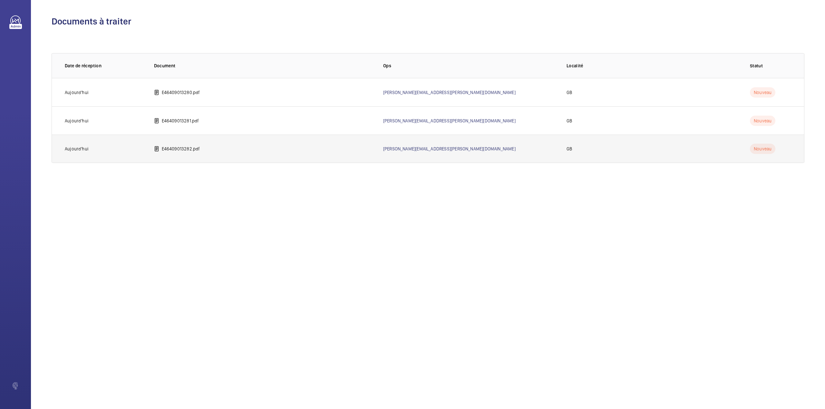
click at [186, 149] on p "E46409013282.pdf" at bounding box center [181, 149] width 38 height 6
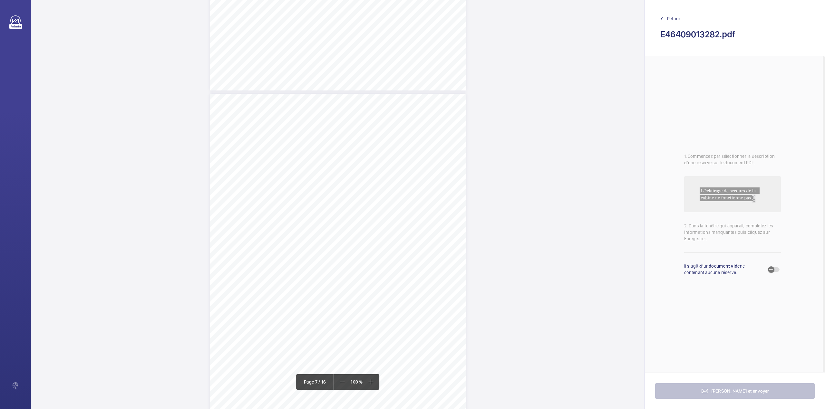
click at [405, 181] on div "Lift Report Lifting Operations & Lifting Equipment Regulation 1998 Provision & …" at bounding box center [338, 275] width 256 height 362
click at [406, 69] on div "Faites un choix" at bounding box center [404, 68] width 45 height 6
click at [368, 232] on span "operation. This is to be investigated by your maintenance provider" at bounding box center [400, 231] width 125 height 4
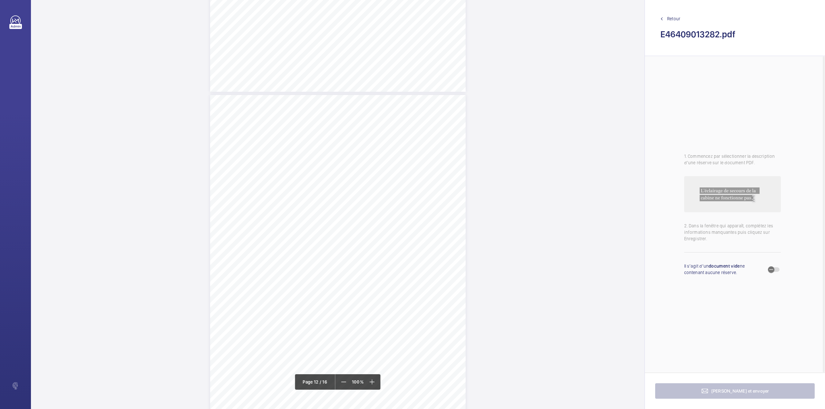
click at [338, 224] on span "Fault Code 0130 displayed on control panel when in normal" at bounding box center [394, 225] width 113 height 4
click at [373, 132] on button "Annuler" at bounding box center [366, 138] width 36 height 15
drag, startPoint x: 348, startPoint y: 164, endPoint x: 369, endPoint y: 173, distance: 22.8
click at [369, 173] on div "Lift Report Lifting Operations & Lifting Equipment Regulation 1998 Provision & …" at bounding box center [338, 215] width 256 height 362
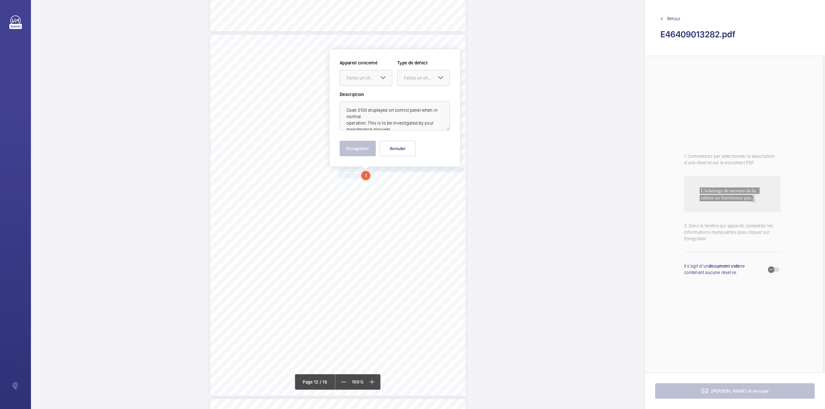
scroll to position [4000, 0]
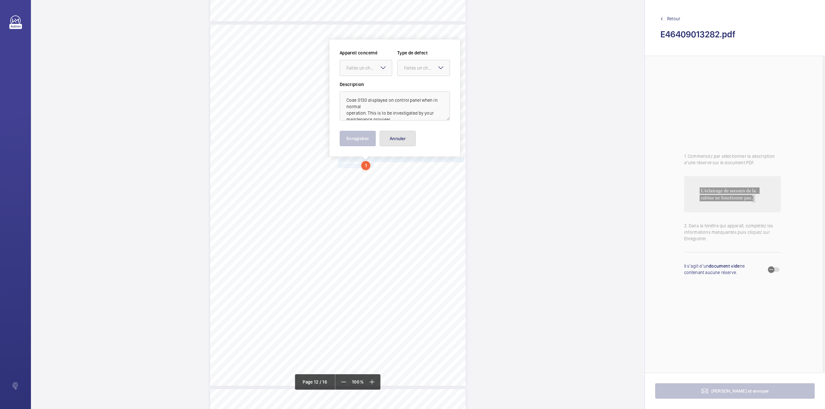
click at [396, 142] on button "Annuler" at bounding box center [398, 138] width 36 height 15
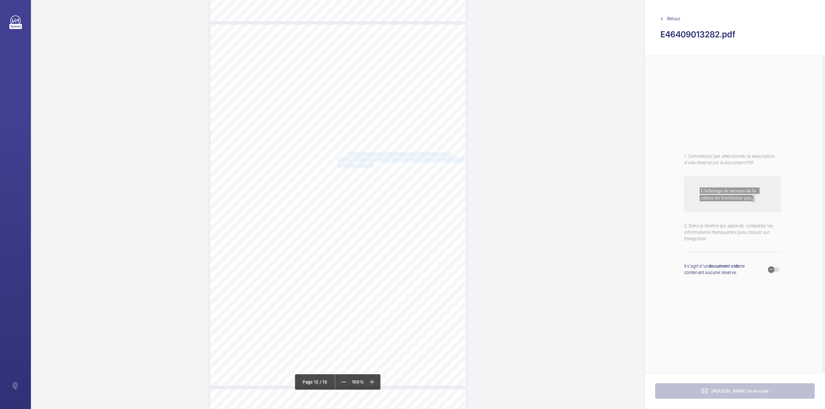
click at [392, 158] on span "operation. This is to be investigated by your maintenance provider" at bounding box center [400, 160] width 125 height 4
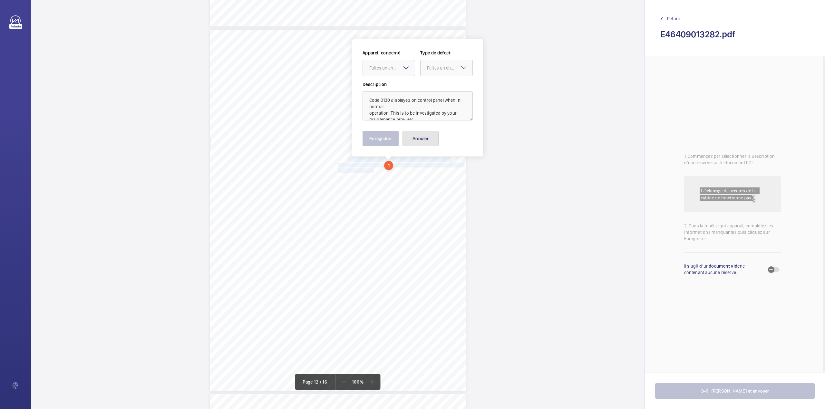
click at [410, 137] on button "Annuler" at bounding box center [421, 138] width 36 height 15
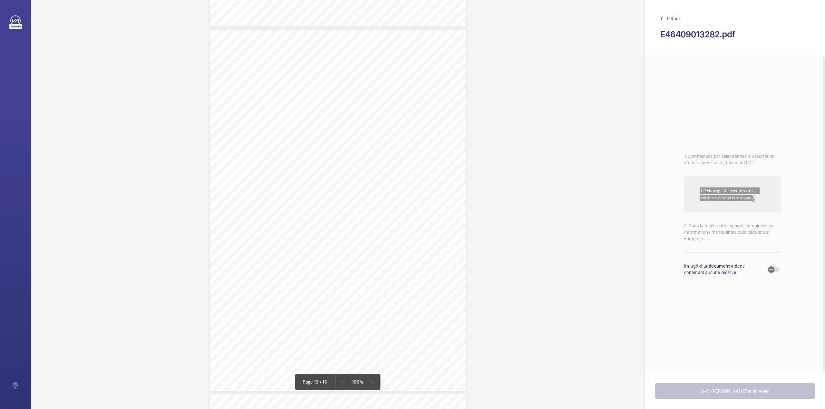
click at [389, 185] on div "Lift Report Lifting Operations & Lifting Equipment Regulation 1998 Provision & …" at bounding box center [338, 211] width 256 height 362
click at [406, 136] on button "Annuler" at bounding box center [417, 138] width 36 height 15
drag, startPoint x: 337, startPoint y: 139, endPoint x: 398, endPoint y: 147, distance: 61.2
click at [398, 147] on div "Lift Report Lifting Operations & Lifting Equipment Regulation 1998 Provision & …" at bounding box center [338, 189] width 256 height 362
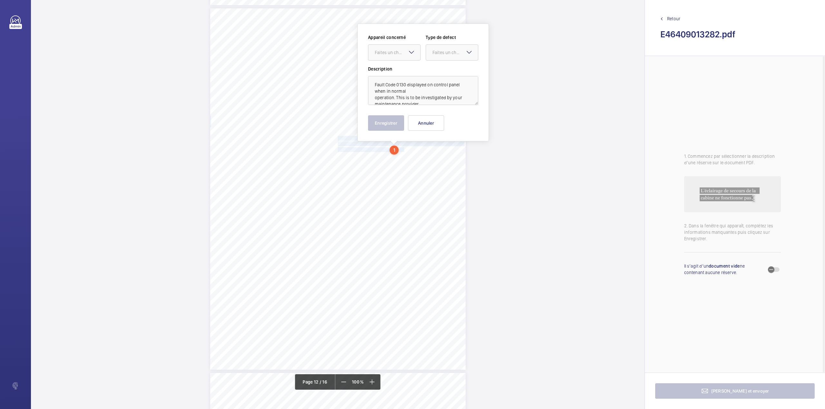
scroll to position [4001, 0]
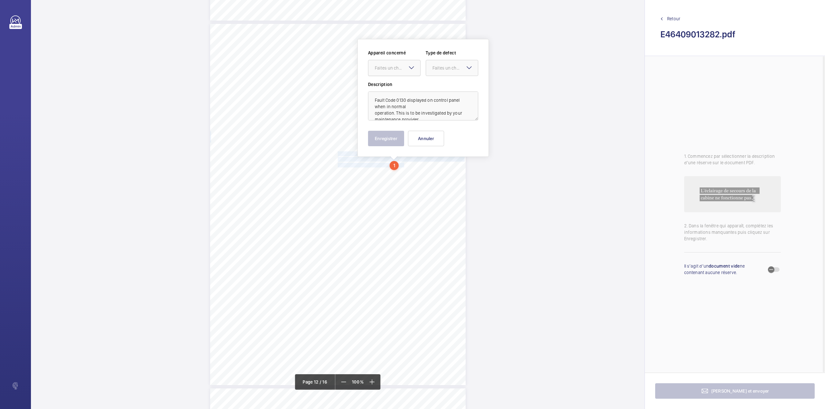
click at [405, 71] on div "Faites un choix" at bounding box center [397, 68] width 45 height 6
click at [408, 71] on div "Faites un choix E47611012669 - Lift B" at bounding box center [394, 68] width 53 height 16
click at [404, 73] on div at bounding box center [395, 67] width 52 height 15
click at [401, 87] on span "E47611012669 - Lift B" at bounding box center [394, 87] width 39 height 6
click at [444, 70] on div "Faites un choix" at bounding box center [455, 68] width 45 height 6
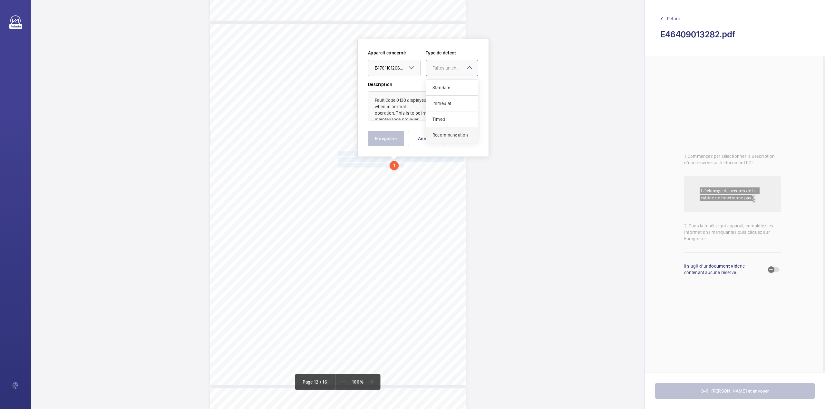
click at [440, 136] on span "Recommandation" at bounding box center [452, 135] width 39 height 6
click at [387, 137] on button "Enregistrer" at bounding box center [386, 138] width 36 height 15
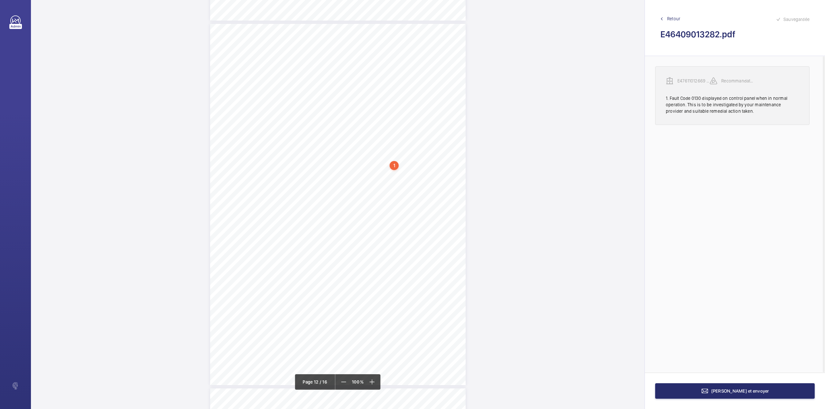
click at [691, 81] on p "E47611012669 - Lift B" at bounding box center [694, 81] width 32 height 6
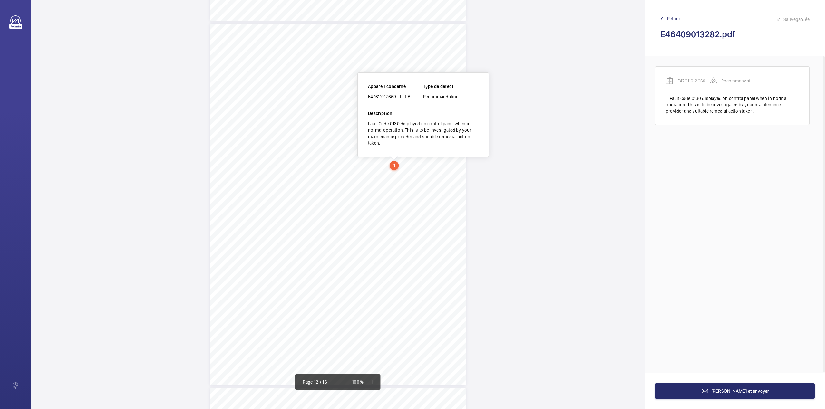
scroll to position [3962, 0]
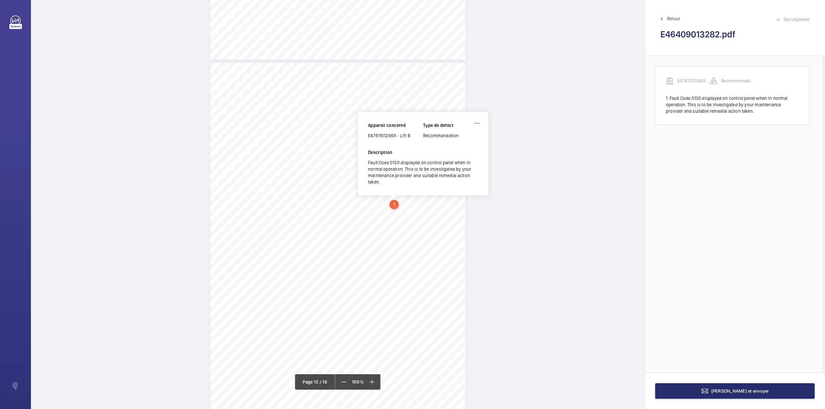
drag, startPoint x: 373, startPoint y: 136, endPoint x: 411, endPoint y: 134, distance: 38.4
click at [411, 134] on div "E47611012669 - Lift B" at bounding box center [395, 136] width 55 height 6
copy div "E47611012669 - Lift B"
click at [414, 150] on div "Description" at bounding box center [423, 152] width 110 height 6
drag, startPoint x: 369, startPoint y: 135, endPoint x: 410, endPoint y: 138, distance: 41.3
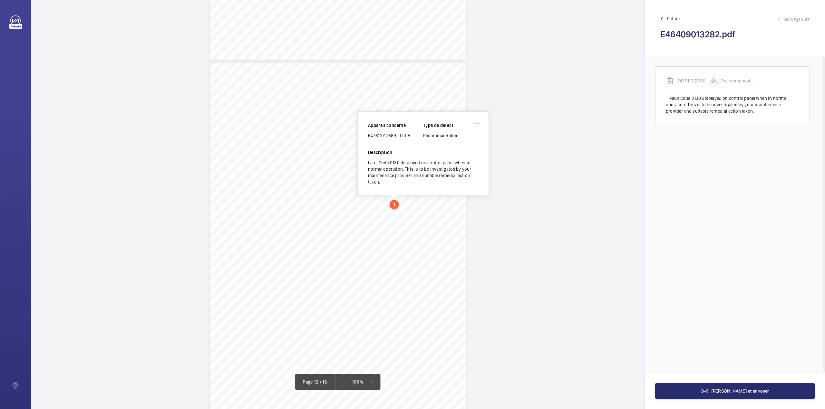
click at [410, 138] on div "E47611012669 - Lift B" at bounding box center [395, 136] width 55 height 6
copy div "E47611012669 - Lift B"
click at [709, 389] on mat-icon at bounding box center [705, 392] width 8 height 8
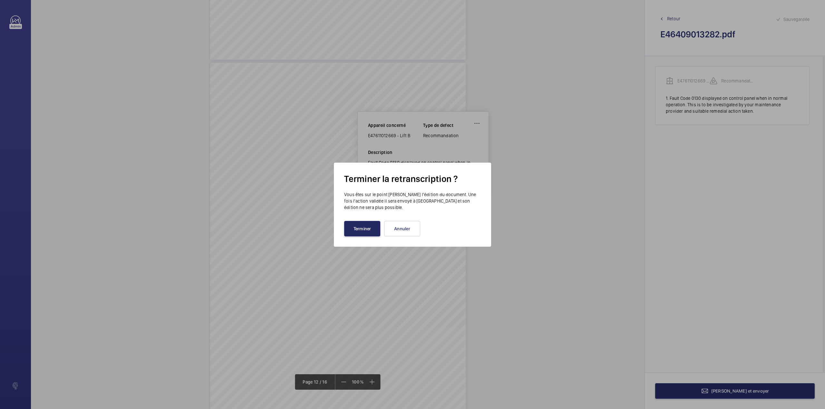
click at [364, 232] on button "Terminer" at bounding box center [362, 228] width 36 height 15
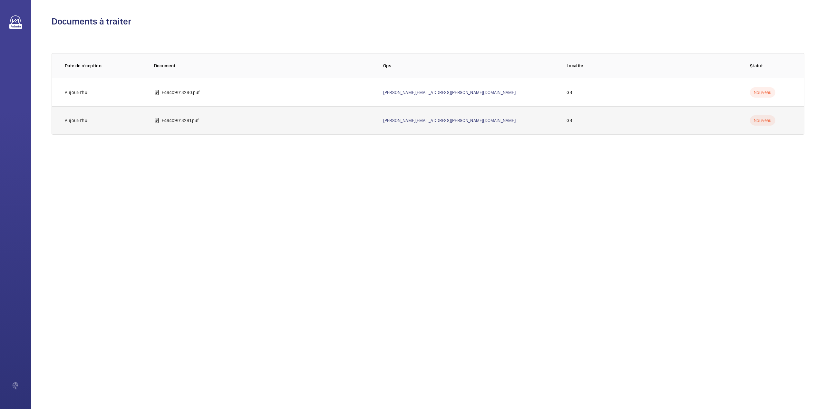
click at [168, 122] on p "E46409013281.pdf" at bounding box center [180, 120] width 37 height 6
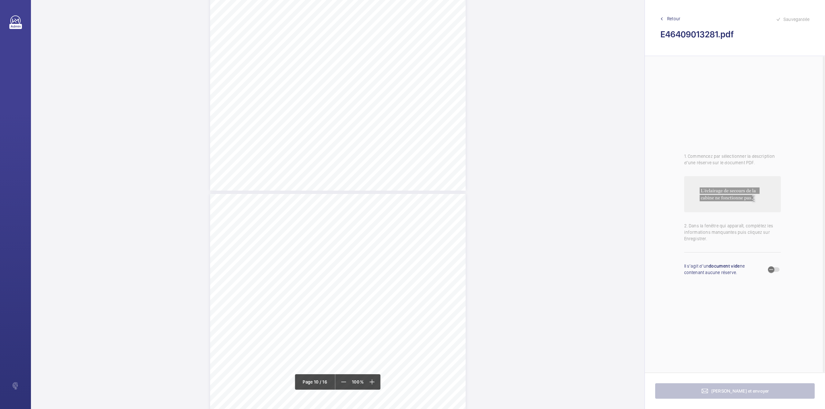
scroll to position [3095, 0]
drag, startPoint x: 337, startPoint y: 303, endPoint x: 422, endPoint y: 310, distance: 85.1
click at [422, 310] on div "Lift Report Lifting Operations & Lifting Equipment Regulation 1998 Provision & …" at bounding box center [338, 381] width 256 height 362
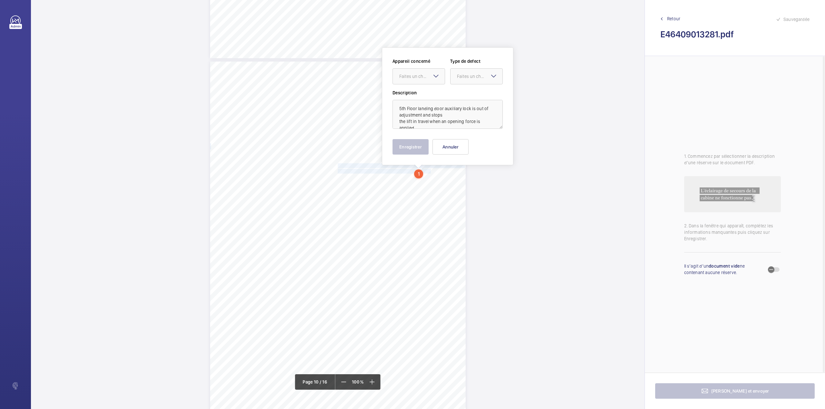
scroll to position [3241, 0]
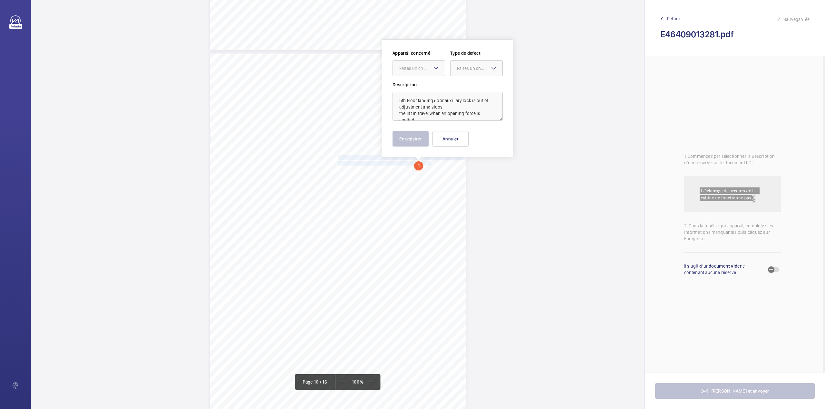
click at [435, 68] on mat-icon at bounding box center [436, 68] width 8 height 8
click at [431, 85] on span "E47611011277 - Lift A" at bounding box center [418, 88] width 39 height 6
click at [468, 72] on div at bounding box center [477, 68] width 52 height 15
click at [466, 88] on span "Standard" at bounding box center [476, 88] width 39 height 6
click at [407, 141] on button "Enregistrer" at bounding box center [411, 138] width 36 height 15
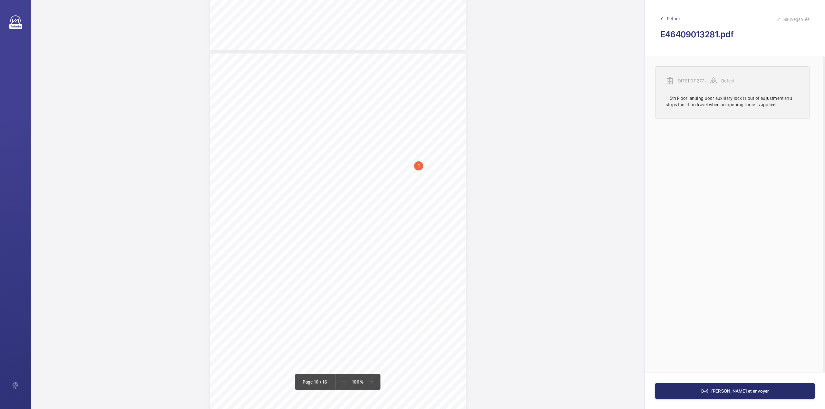
click at [690, 82] on p "E47611011277 - Lift A" at bounding box center [694, 81] width 32 height 6
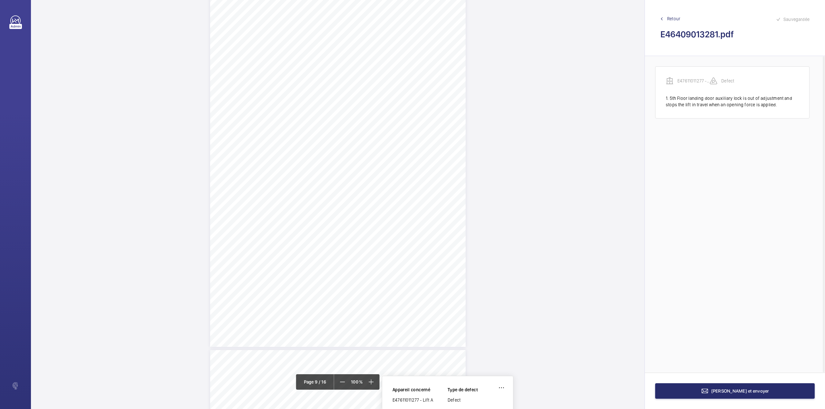
scroll to position [3116, 0]
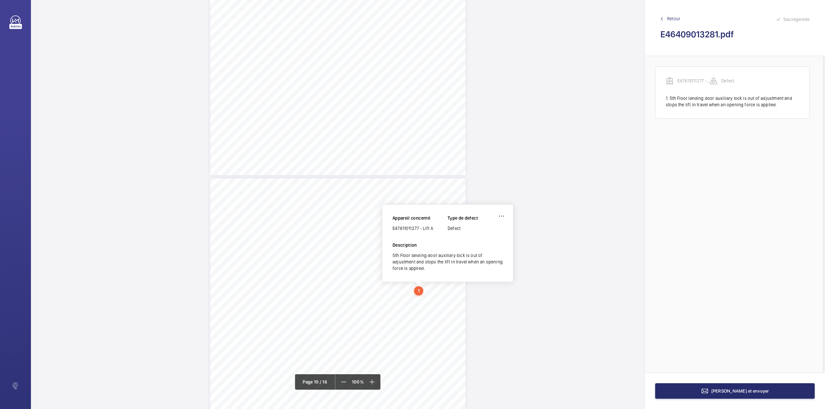
drag, startPoint x: 400, startPoint y: 228, endPoint x: 435, endPoint y: 227, distance: 34.2
click at [435, 227] on div "E47611011277 - Lift A" at bounding box center [420, 228] width 55 height 6
copy div "E47611011277 - Lift A"
click at [726, 388] on button "Terminer et envoyer" at bounding box center [735, 391] width 160 height 15
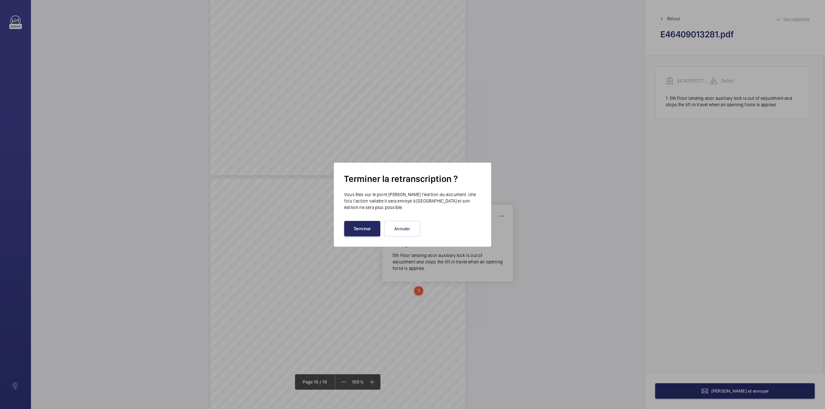
click at [370, 226] on button "Terminer" at bounding box center [362, 228] width 36 height 15
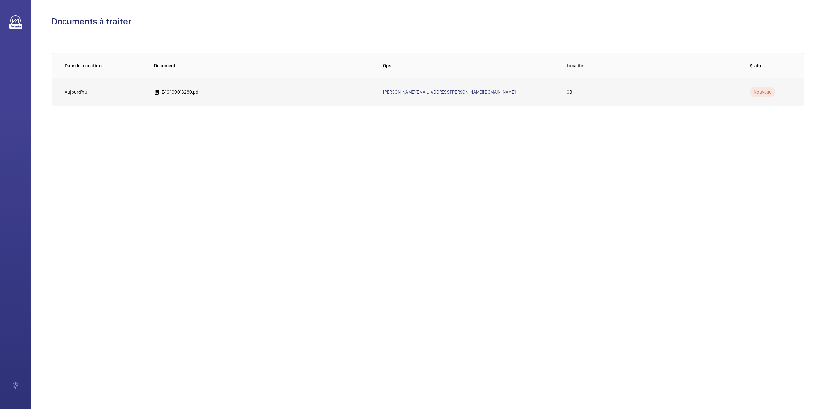
click at [200, 94] on td "E46409013280.pdf" at bounding box center [258, 92] width 229 height 28
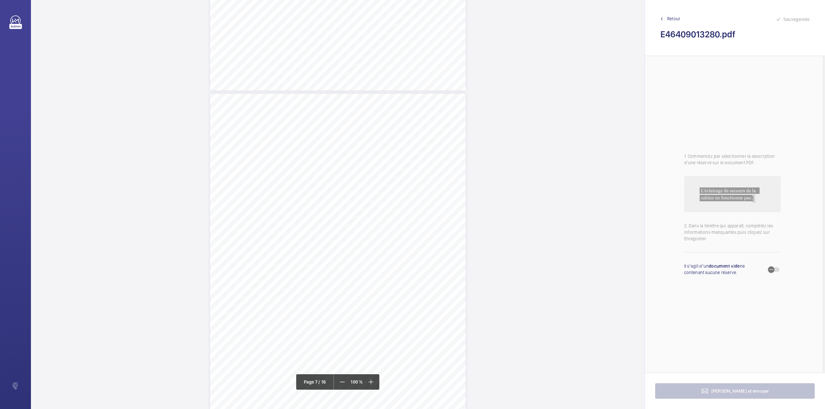
scroll to position [2364, 0]
drag, startPoint x: 337, startPoint y: 105, endPoint x: 357, endPoint y: 118, distance: 23.5
click at [357, 118] on div "Lift Report Lifting Operations & Lifting Equipment Regulation 1998 Provision & …" at bounding box center [338, 17] width 256 height 362
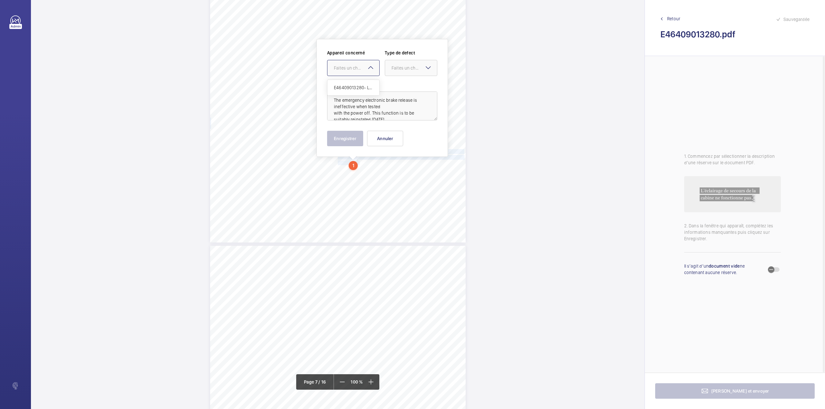
click at [358, 68] on div "Faites un choix" at bounding box center [356, 68] width 45 height 6
click at [357, 88] on span "E46409013280- Lift D" at bounding box center [353, 87] width 39 height 6
click at [400, 70] on div "Faites un choix" at bounding box center [414, 68] width 45 height 6
click at [394, 117] on span "Timed" at bounding box center [411, 119] width 39 height 6
click at [426, 64] on span "Open calendar" at bounding box center [426, 68] width 15 height 15
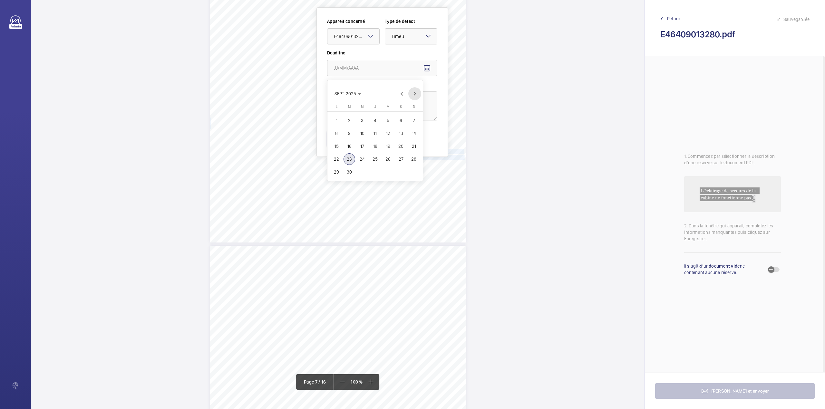
click at [413, 93] on span "Next month" at bounding box center [414, 93] width 13 height 13
click at [390, 144] on span "17" at bounding box center [388, 147] width 12 height 12
type input "17/10/2025"
click at [342, 141] on button "Enregistrer" at bounding box center [345, 138] width 36 height 15
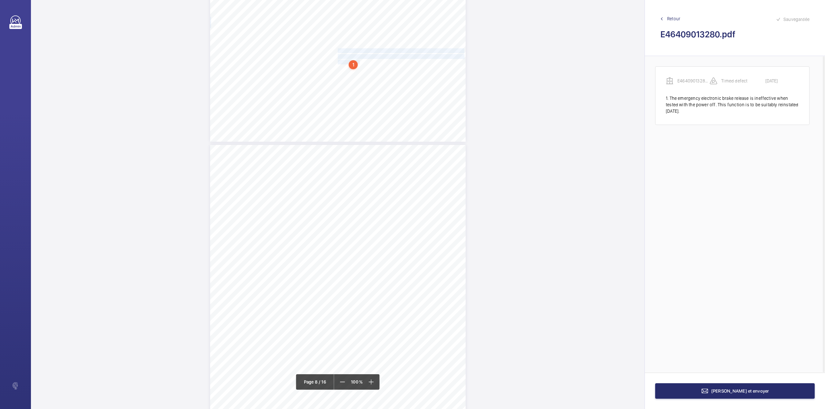
scroll to position [2620, 0]
click at [338, 85] on span "A supplementary system is fitted which controls the function of the" at bounding box center [401, 86] width 127 height 4
click at [352, 144] on button "Annuler" at bounding box center [366, 138] width 36 height 15
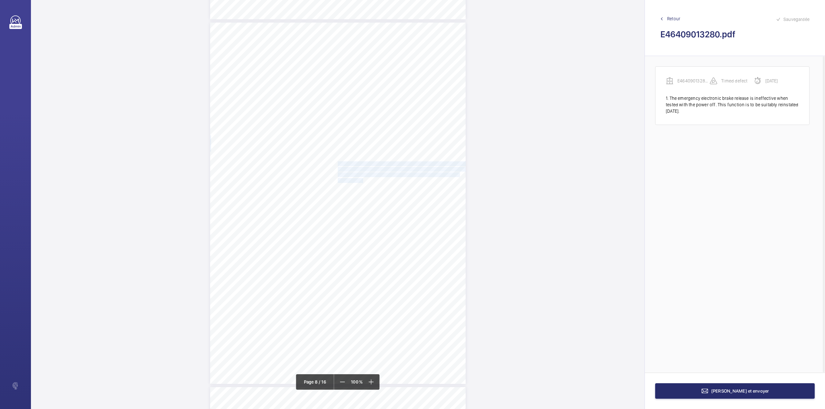
drag, startPoint x: 337, startPoint y: 163, endPoint x: 360, endPoint y: 179, distance: 27.9
click at [360, 179] on div "Lift Report Lifting Operations & Lifting Equipment Regulation 1998 Provision & …" at bounding box center [338, 204] width 256 height 362
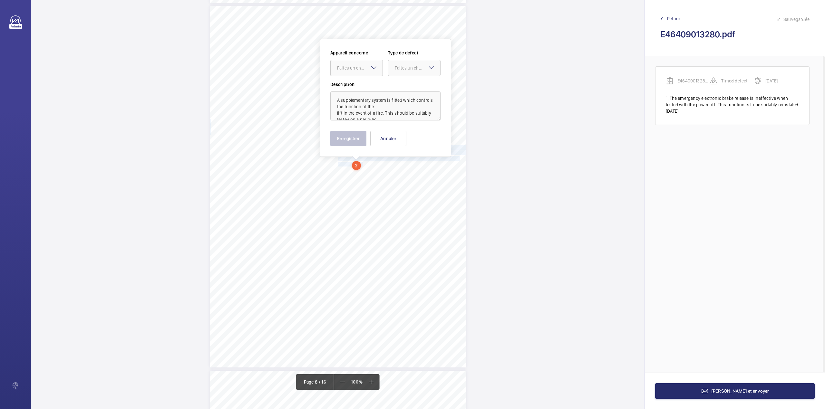
click at [359, 70] on div "Faites un choix" at bounding box center [359, 68] width 45 height 6
click at [358, 84] on span "E46409013280- Lift D" at bounding box center [356, 87] width 39 height 6
click at [403, 72] on div at bounding box center [414, 67] width 52 height 15
click at [404, 137] on span "Recommandation" at bounding box center [414, 135] width 39 height 6
click at [342, 135] on button "Enregistrer" at bounding box center [348, 138] width 36 height 15
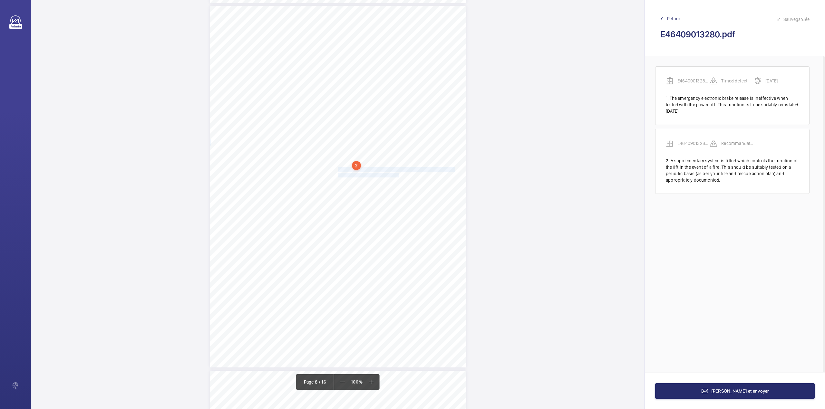
drag, startPoint x: 337, startPoint y: 169, endPoint x: 393, endPoint y: 177, distance: 56.9
click at [393, 177] on div "Lift Report Lifting Operations & Lifting Equipment Regulation 1998 Provision & …" at bounding box center [338, 187] width 256 height 362
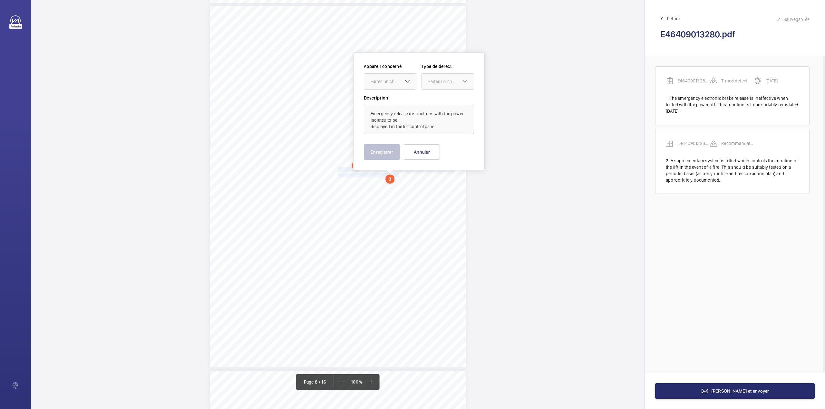
scroll to position [2572, 0]
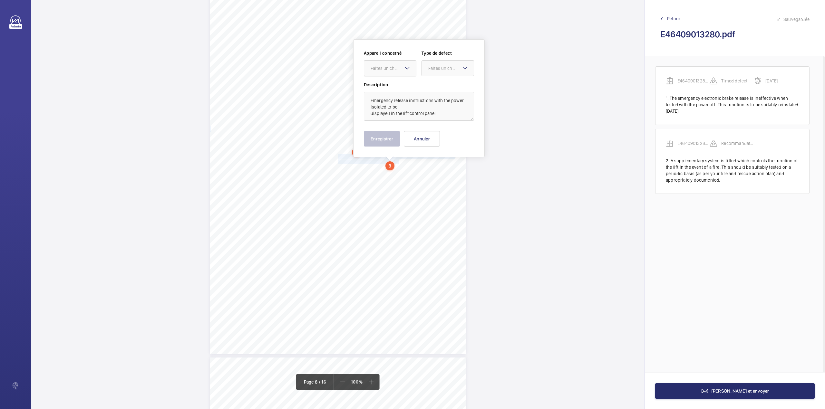
click at [385, 69] on div "Faites un choix" at bounding box center [393, 68] width 45 height 6
click at [385, 91] on span "E46409013280- Lift D" at bounding box center [390, 88] width 39 height 6
click at [438, 73] on div at bounding box center [448, 68] width 52 height 15
click at [438, 139] on div "Recommandation" at bounding box center [448, 135] width 52 height 15
click at [441, 113] on textarea "Emergency release instructions with the power isolated to be displayed in the l…" at bounding box center [419, 106] width 110 height 29
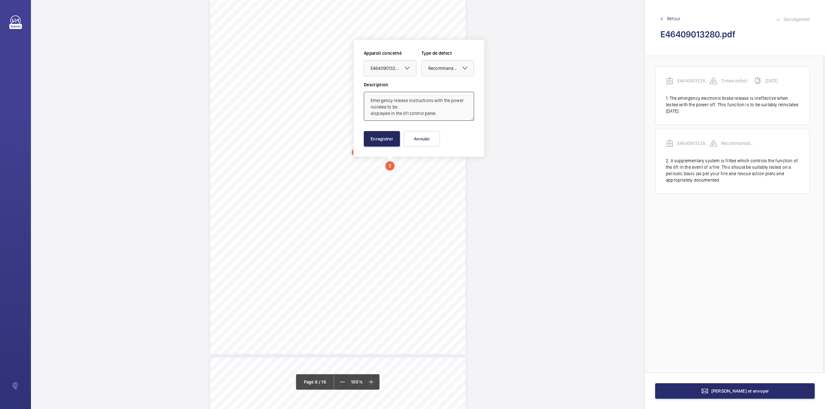
type textarea "Emergency release instructions with the power isolated to be displayed in the l…"
click at [388, 133] on button "Enregistrer" at bounding box center [382, 138] width 36 height 15
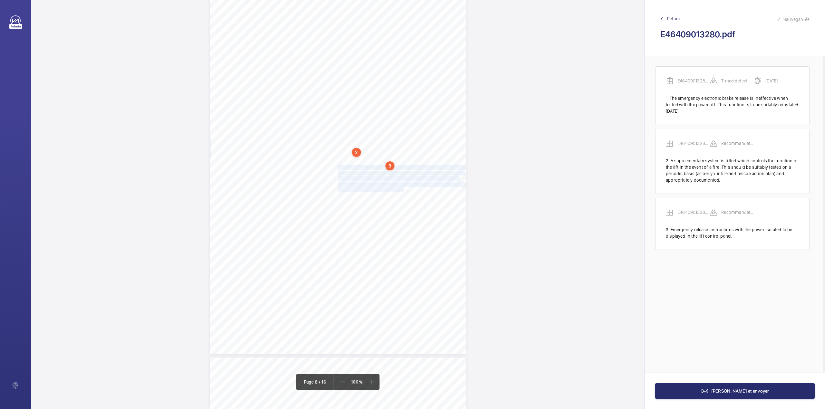
drag, startPoint x: 337, startPoint y: 168, endPoint x: 398, endPoint y: 190, distance: 64.5
click at [398, 190] on div "Lift Report Lifting Operations & Lifting Equipment Regulation 1998 Provision & …" at bounding box center [338, 174] width 256 height 362
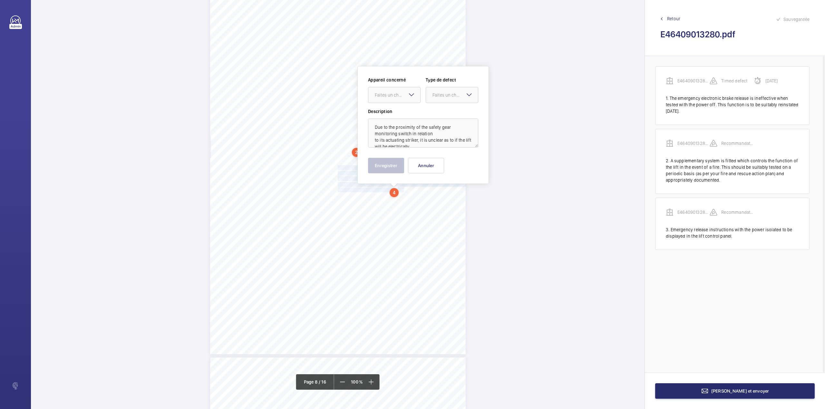
scroll to position [2599, 0]
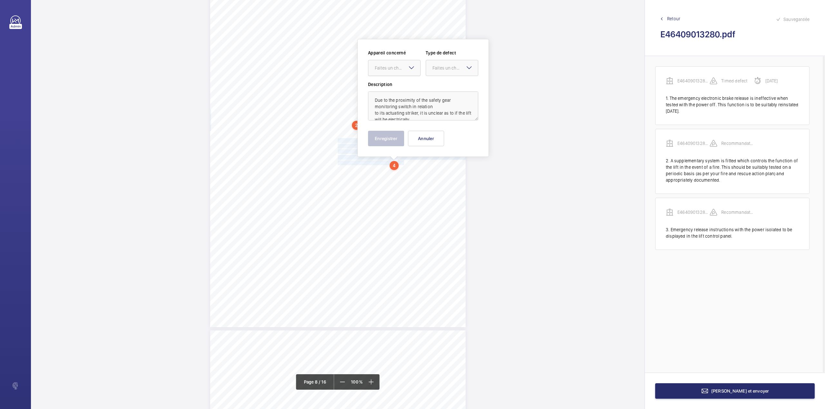
click at [394, 74] on div at bounding box center [395, 67] width 52 height 15
click at [392, 90] on span "E46409013280- Lift D" at bounding box center [394, 87] width 39 height 6
click at [443, 70] on div "Faites un choix" at bounding box center [455, 68] width 45 height 6
click at [434, 136] on span "Recommandation" at bounding box center [452, 135] width 39 height 6
click at [389, 141] on button "Enregistrer" at bounding box center [386, 138] width 36 height 15
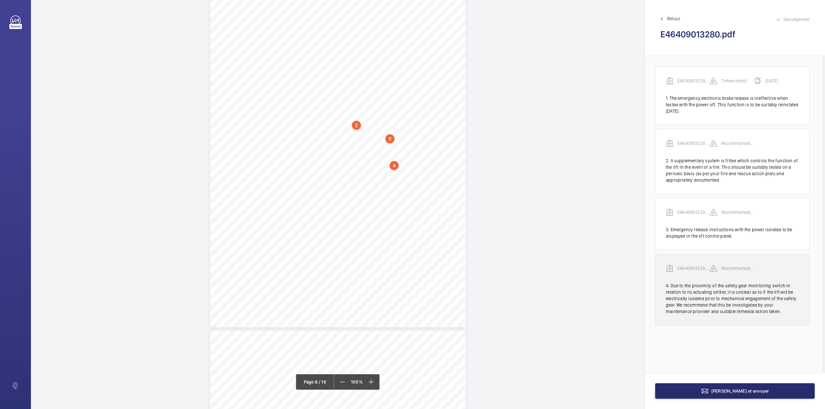
click at [684, 272] on p "E46409013280- Lift D" at bounding box center [694, 268] width 32 height 6
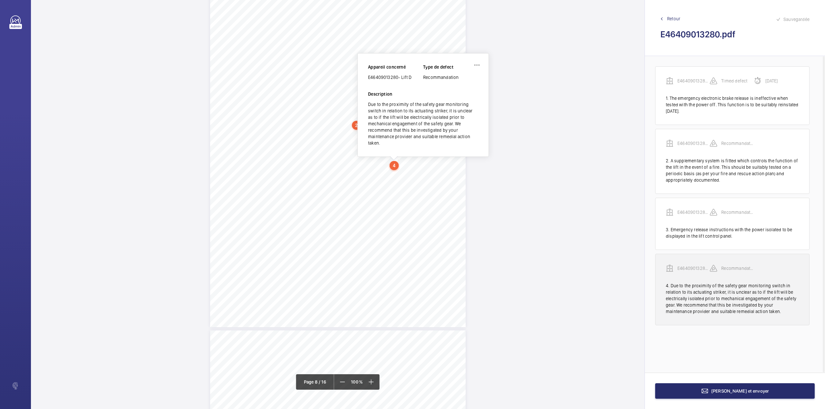
scroll to position [2560, 0]
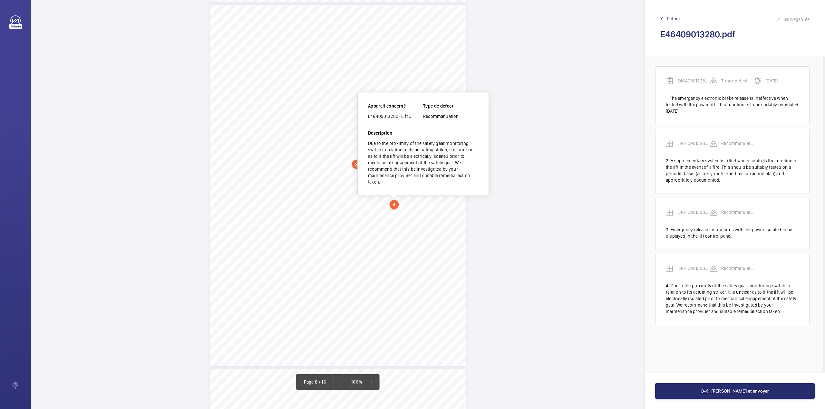
drag, startPoint x: 369, startPoint y: 116, endPoint x: 413, endPoint y: 116, distance: 44.5
click at [413, 116] on div "E46409013280- Lift D" at bounding box center [395, 116] width 55 height 6
copy div "E46409013280- Lift D"
click at [742, 391] on span "Terminer et envoyer" at bounding box center [741, 391] width 58 height 5
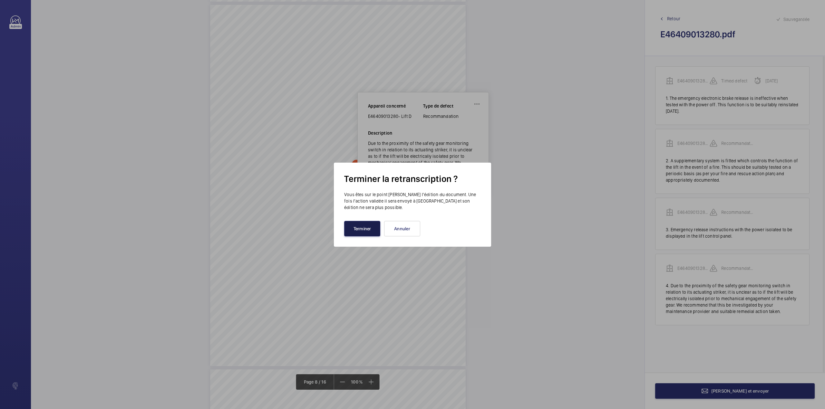
click at [351, 231] on button "Terminer" at bounding box center [362, 228] width 36 height 15
